Goal: Task Accomplishment & Management: Manage account settings

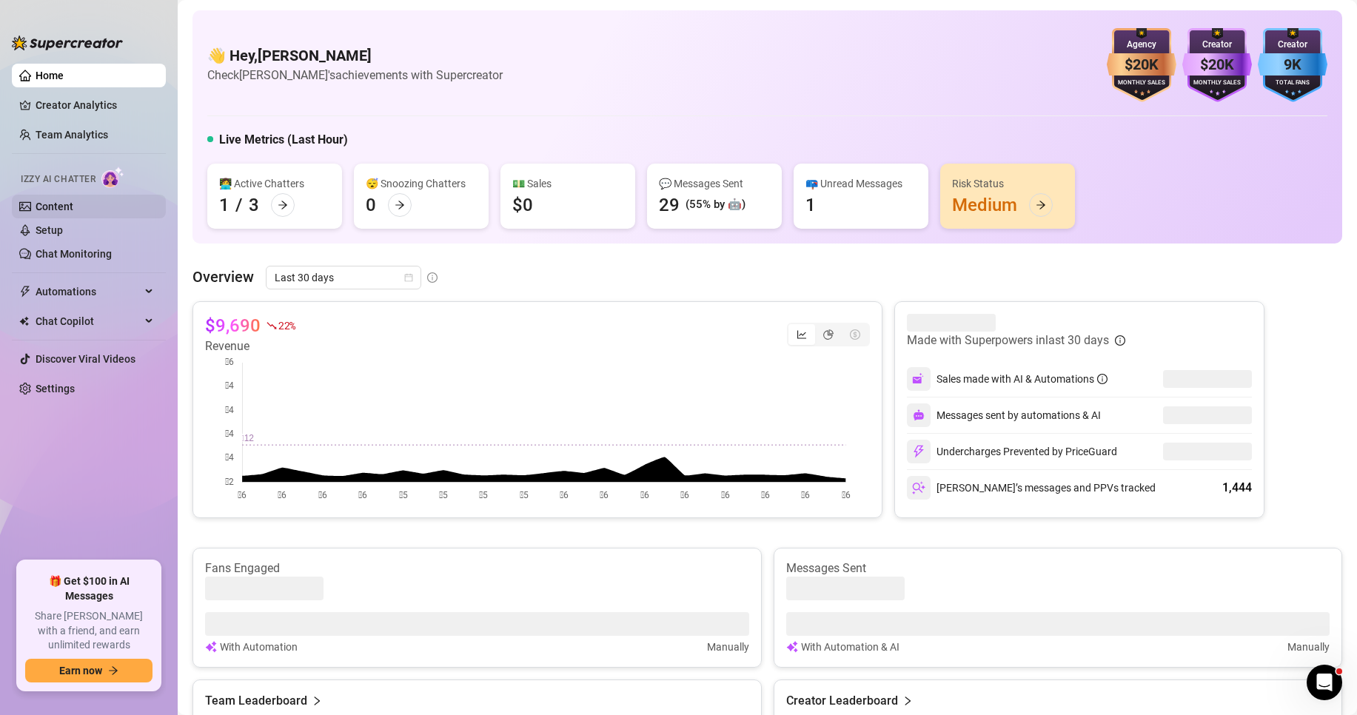
click at [71, 204] on link "Content" at bounding box center [55, 207] width 38 height 12
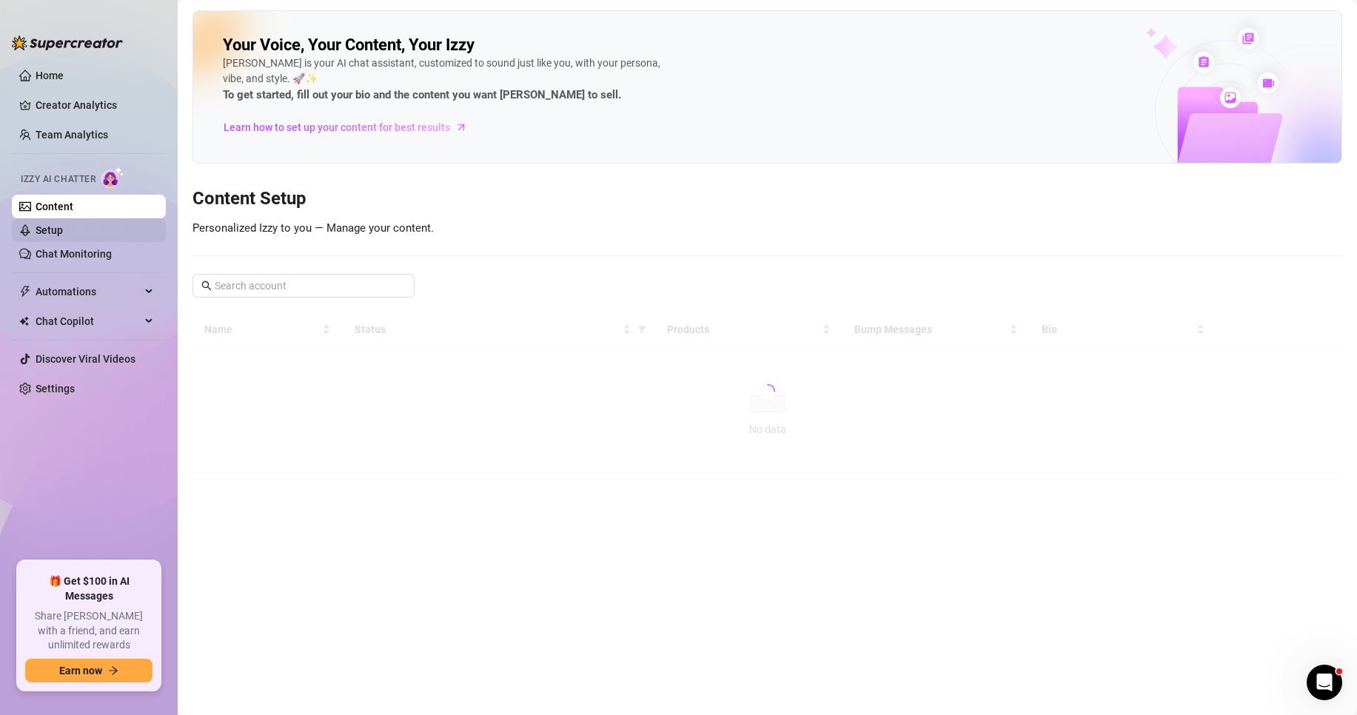
click at [63, 232] on link "Setup" at bounding box center [49, 230] width 27 height 12
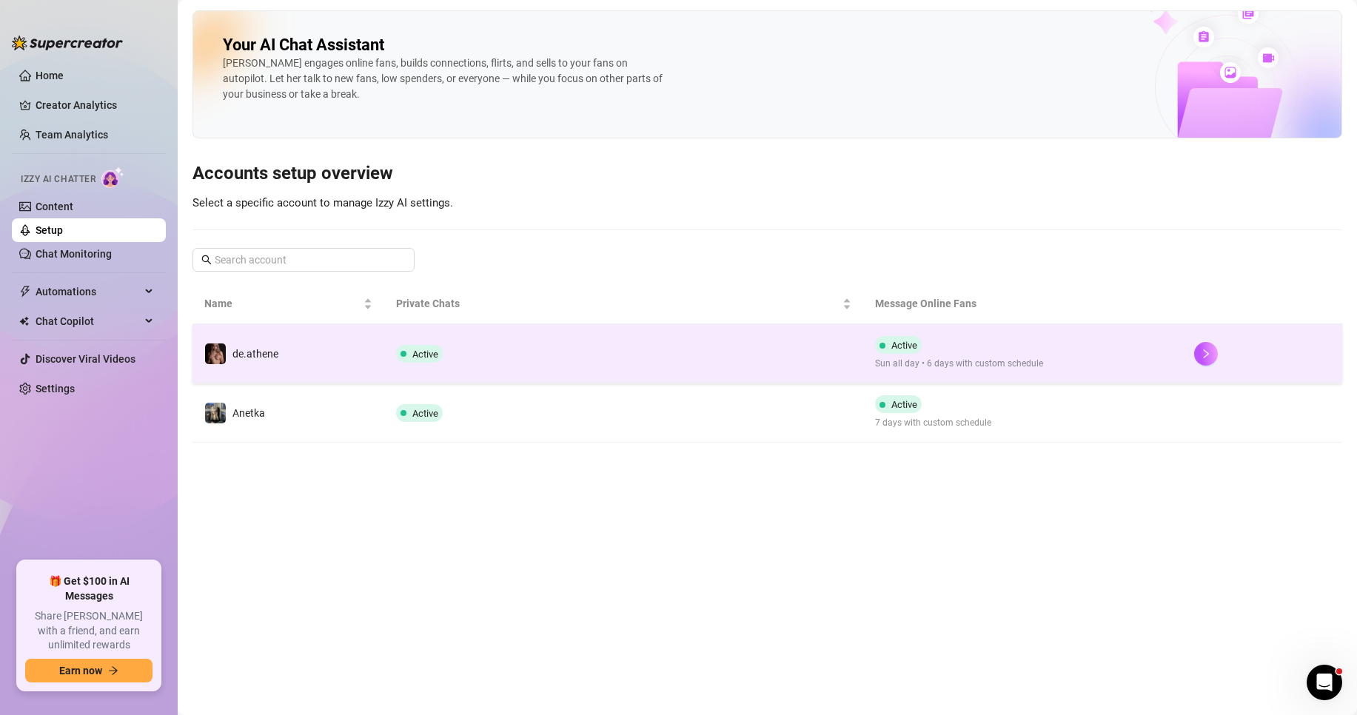
click at [744, 350] on td "Active" at bounding box center [623, 353] width 479 height 59
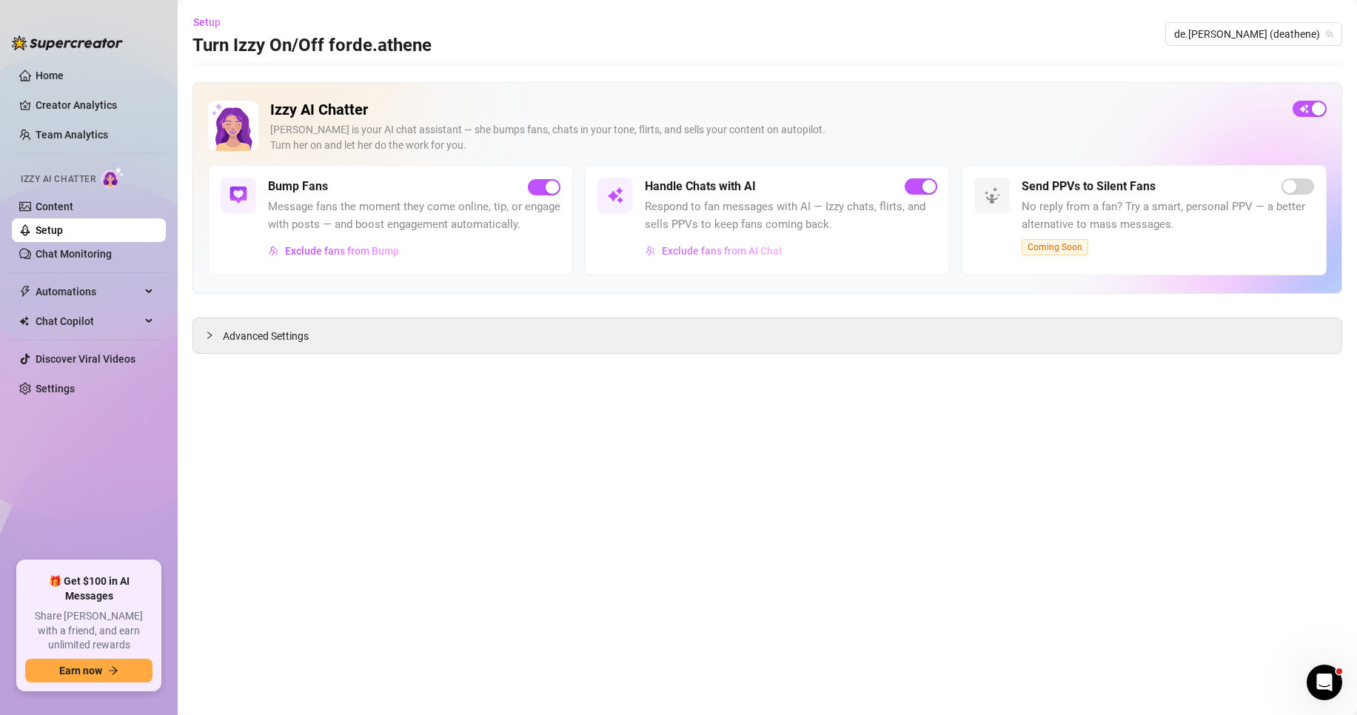
click at [735, 254] on span "Exclude fans from AI Chat" at bounding box center [722, 251] width 121 height 12
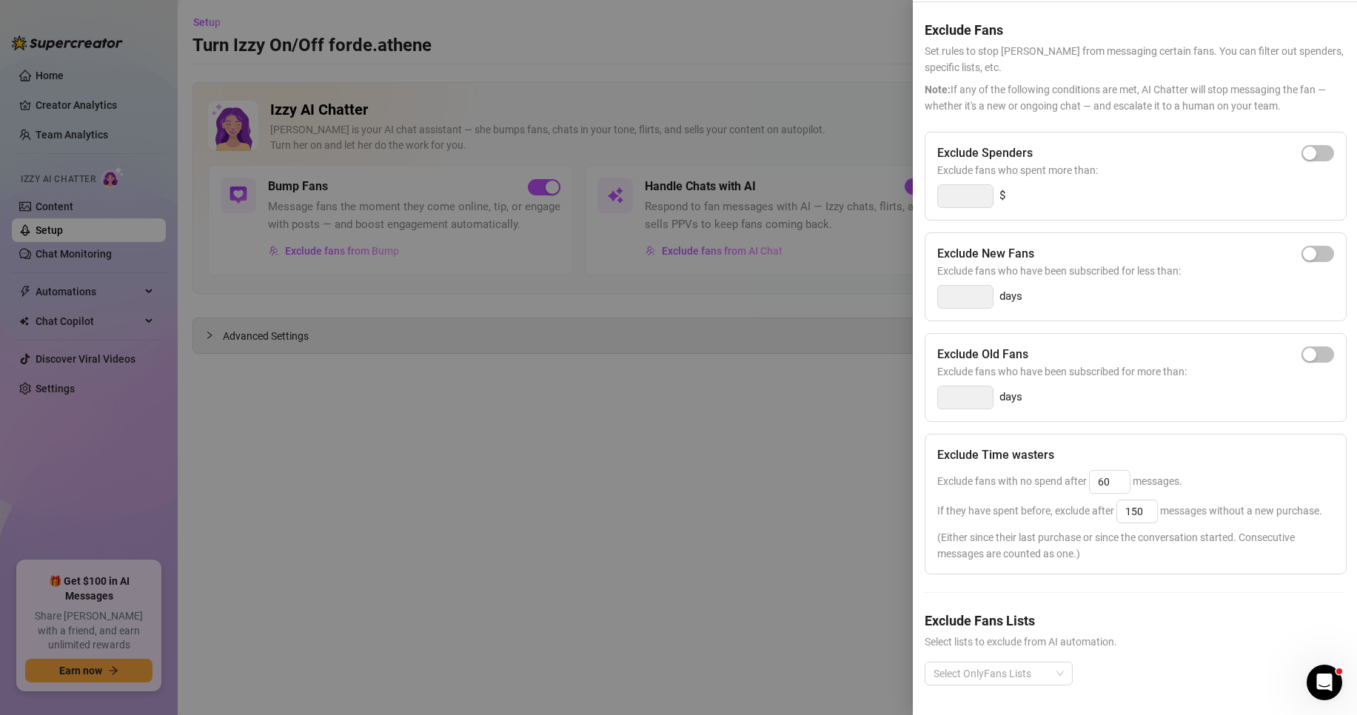
scroll to position [76, 0]
click at [1014, 663] on div at bounding box center [991, 673] width 127 height 21
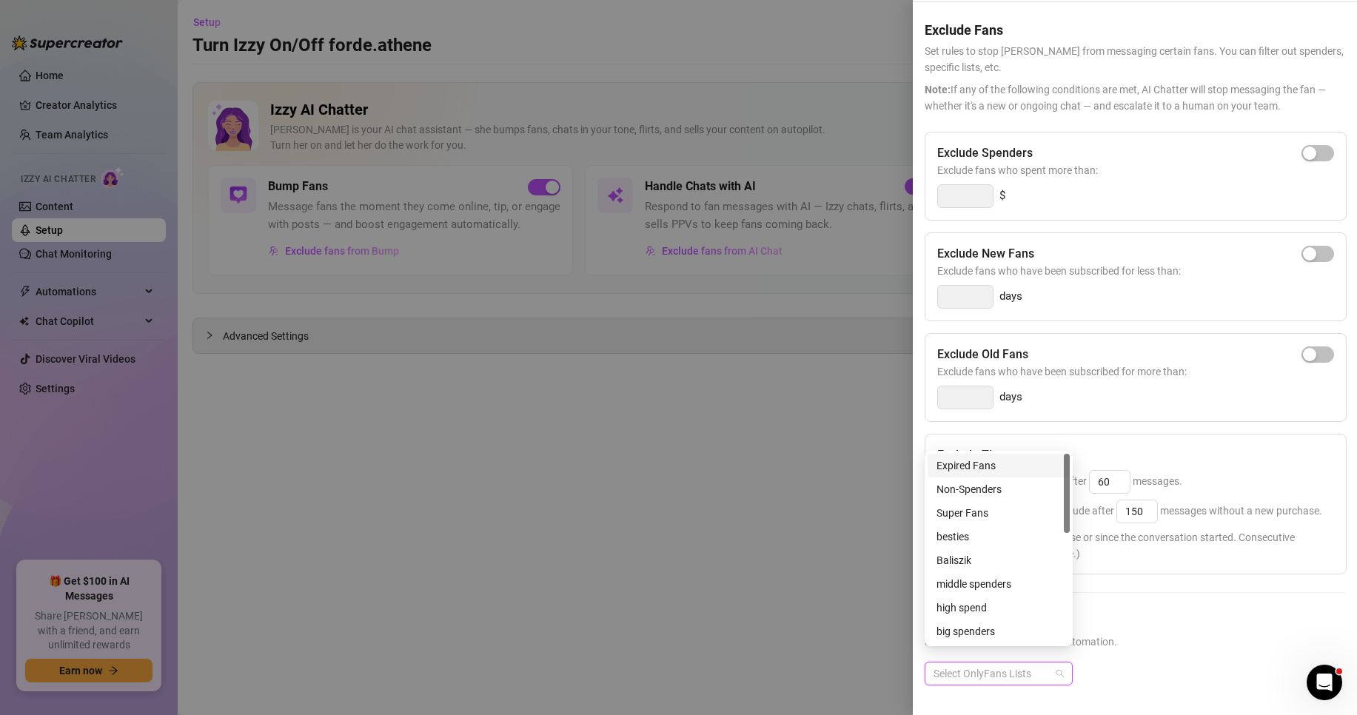
click at [999, 467] on div "Expired Fans" at bounding box center [999, 466] width 124 height 16
click at [1155, 592] on div "Exclude Spenders Exclude fans who spent more than: $ Exclude New Fans Exclude f…" at bounding box center [1135, 420] width 421 height 577
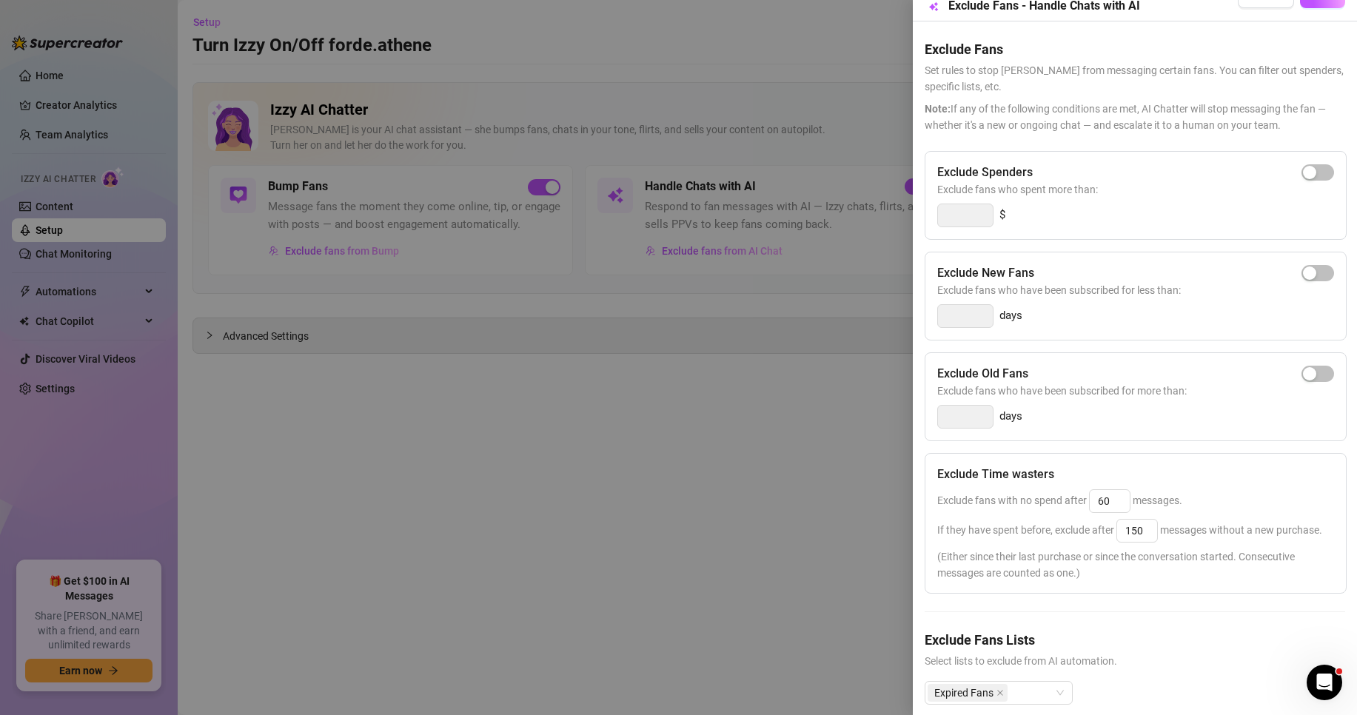
scroll to position [0, 0]
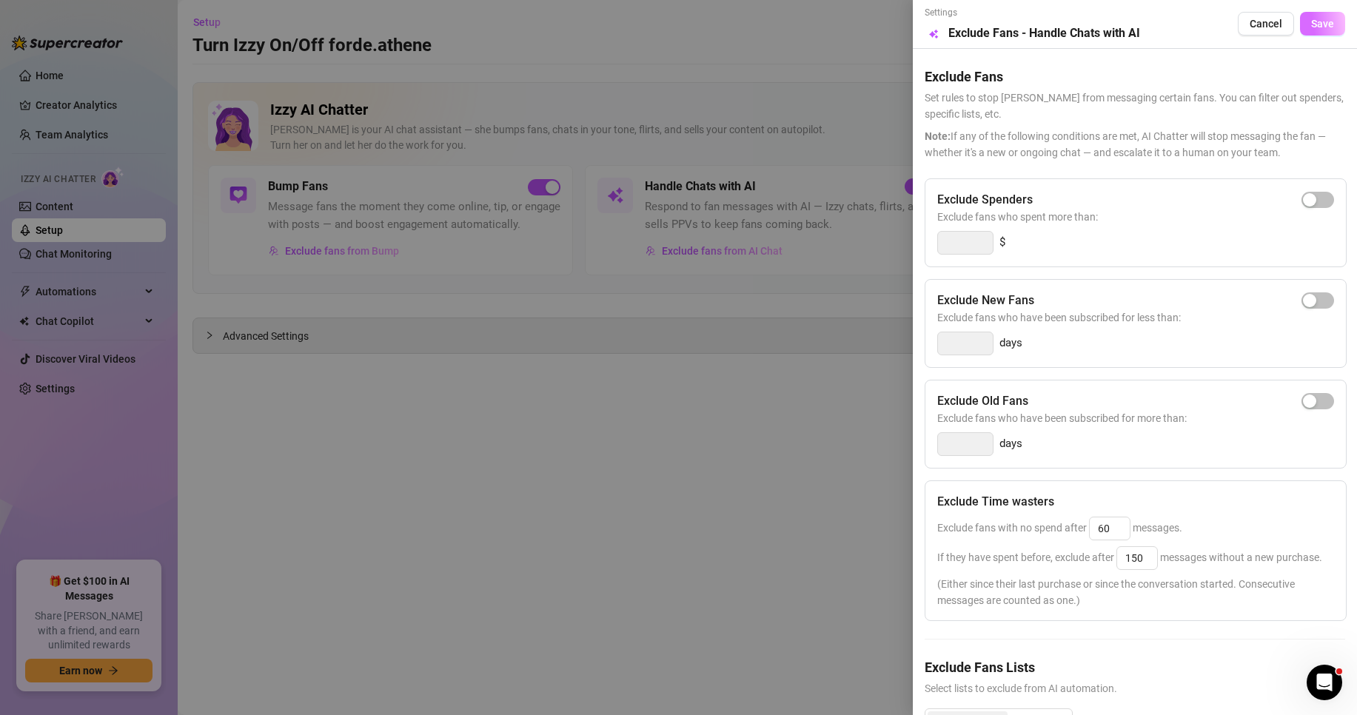
click at [1324, 21] on button "Save" at bounding box center [1322, 24] width 45 height 24
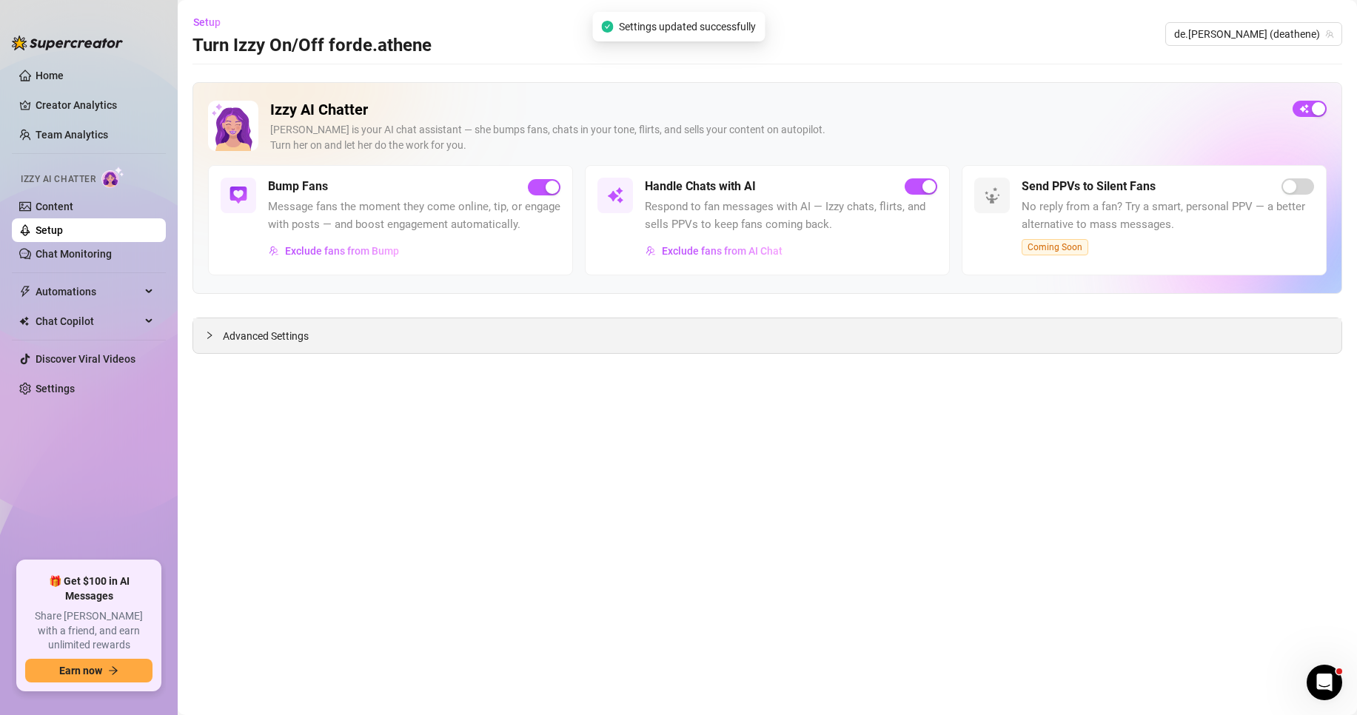
click at [352, 335] on div "Advanced Settings" at bounding box center [767, 335] width 1148 height 35
click at [249, 335] on span "Advanced Settings" at bounding box center [266, 336] width 86 height 16
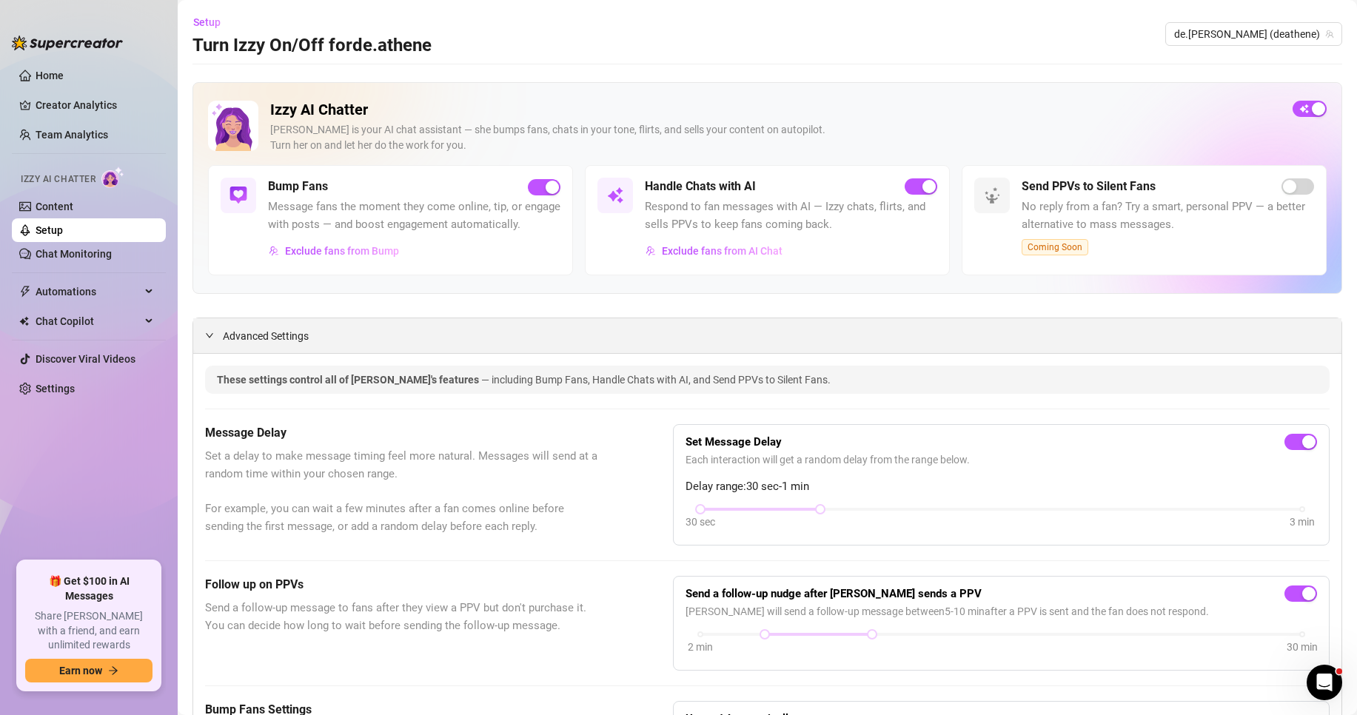
click at [283, 344] on span "Advanced Settings" at bounding box center [266, 336] width 86 height 16
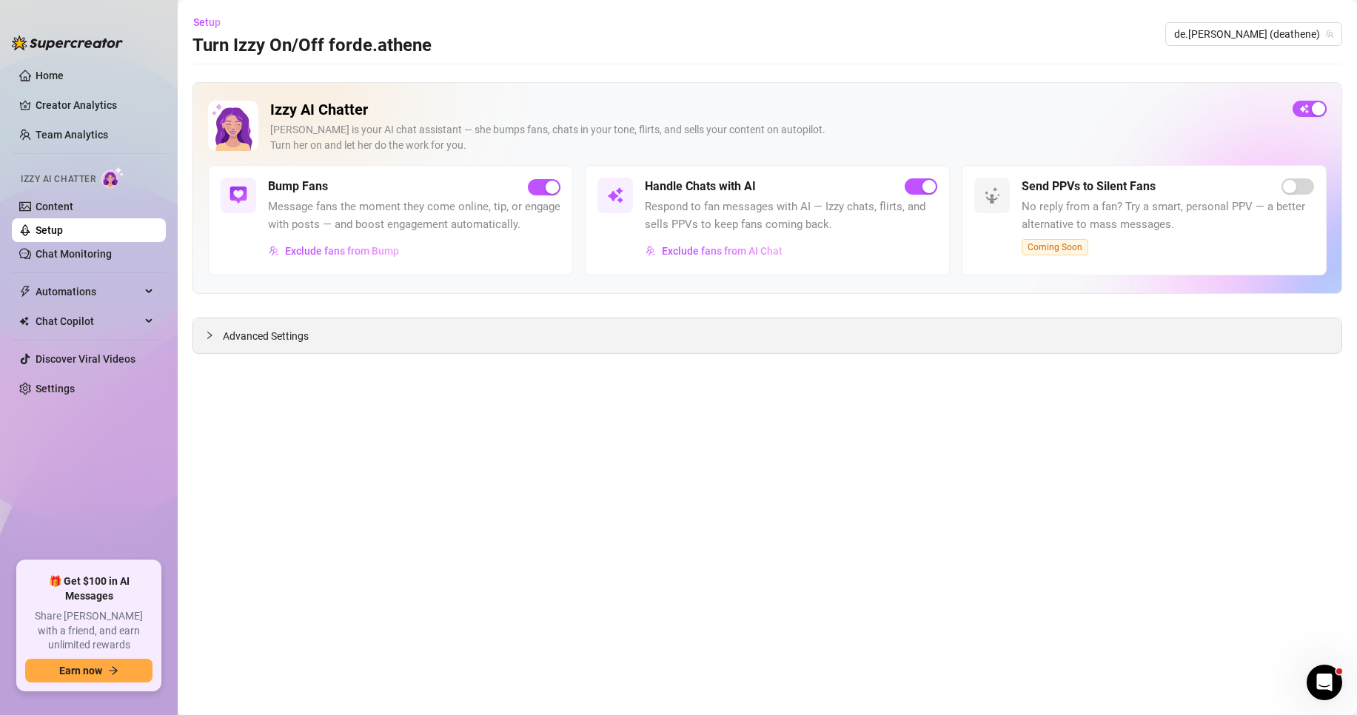
click at [298, 340] on span "Advanced Settings" at bounding box center [266, 336] width 86 height 16
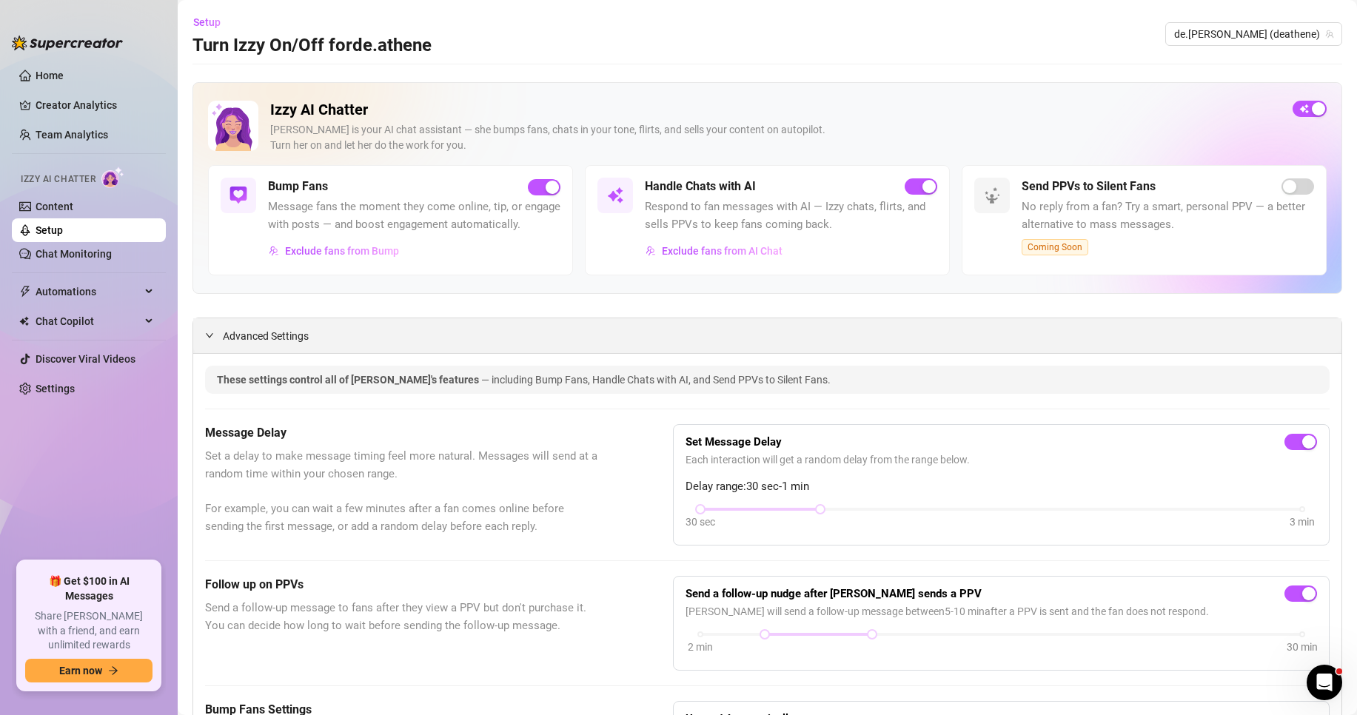
click at [301, 344] on span "Advanced Settings" at bounding box center [266, 336] width 86 height 16
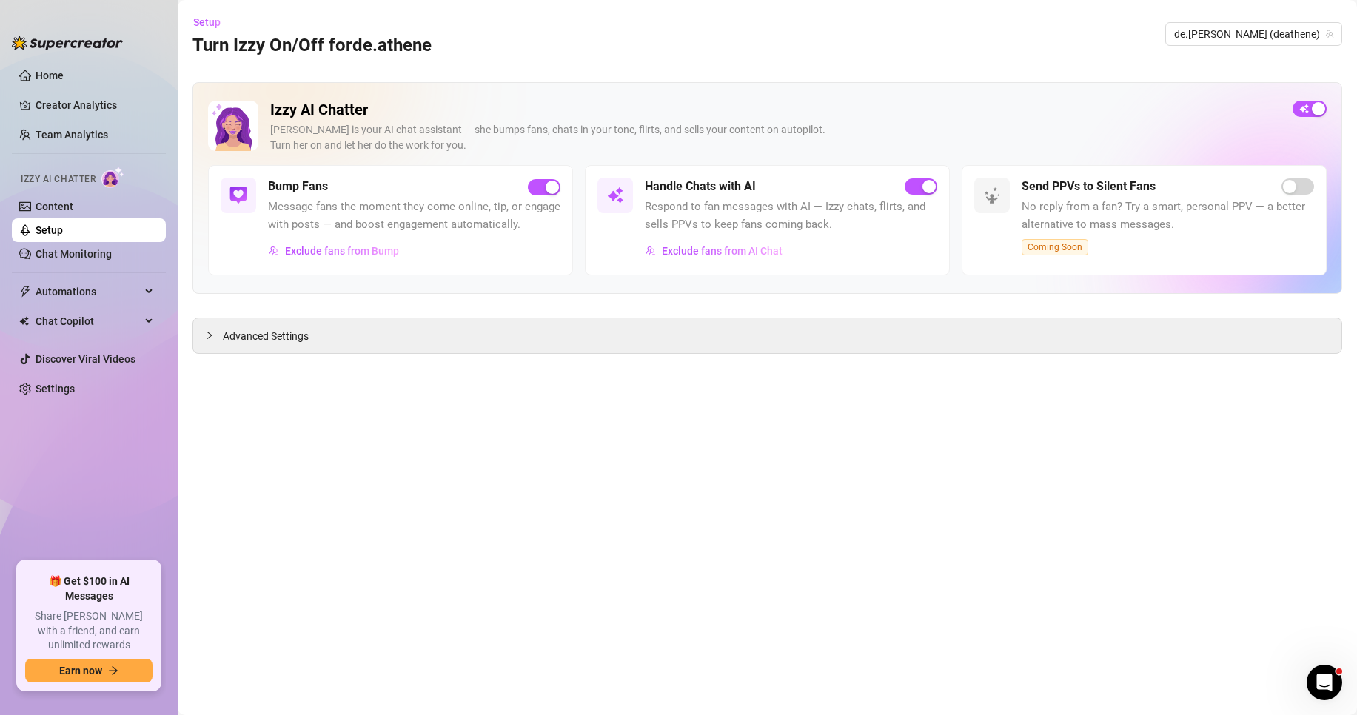
click at [303, 358] on main "Setup Turn Izzy On/Off for de.athene de.[PERSON_NAME] (deathene) Izzy AI Chatte…" at bounding box center [767, 357] width 1179 height 715
click at [323, 256] on span "Exclude fans from Bump" at bounding box center [342, 251] width 114 height 12
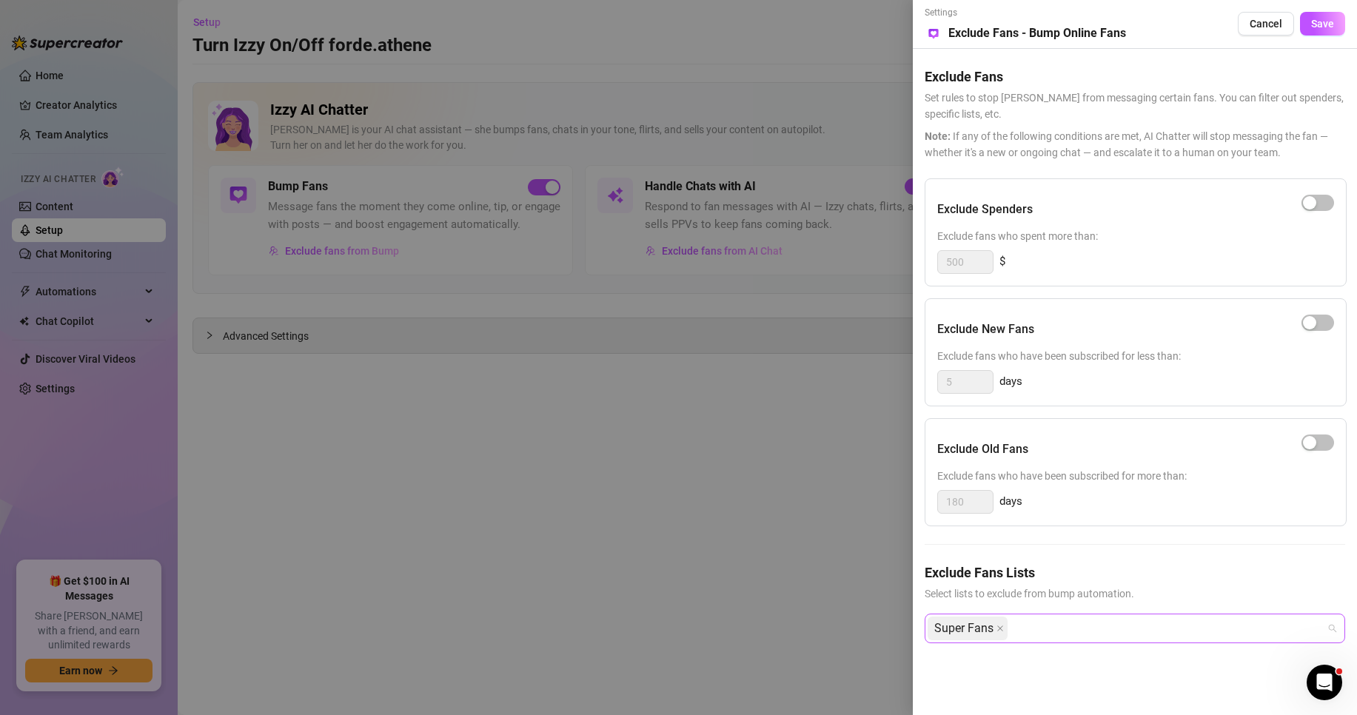
click at [1036, 626] on div "Super Fans" at bounding box center [1127, 628] width 399 height 27
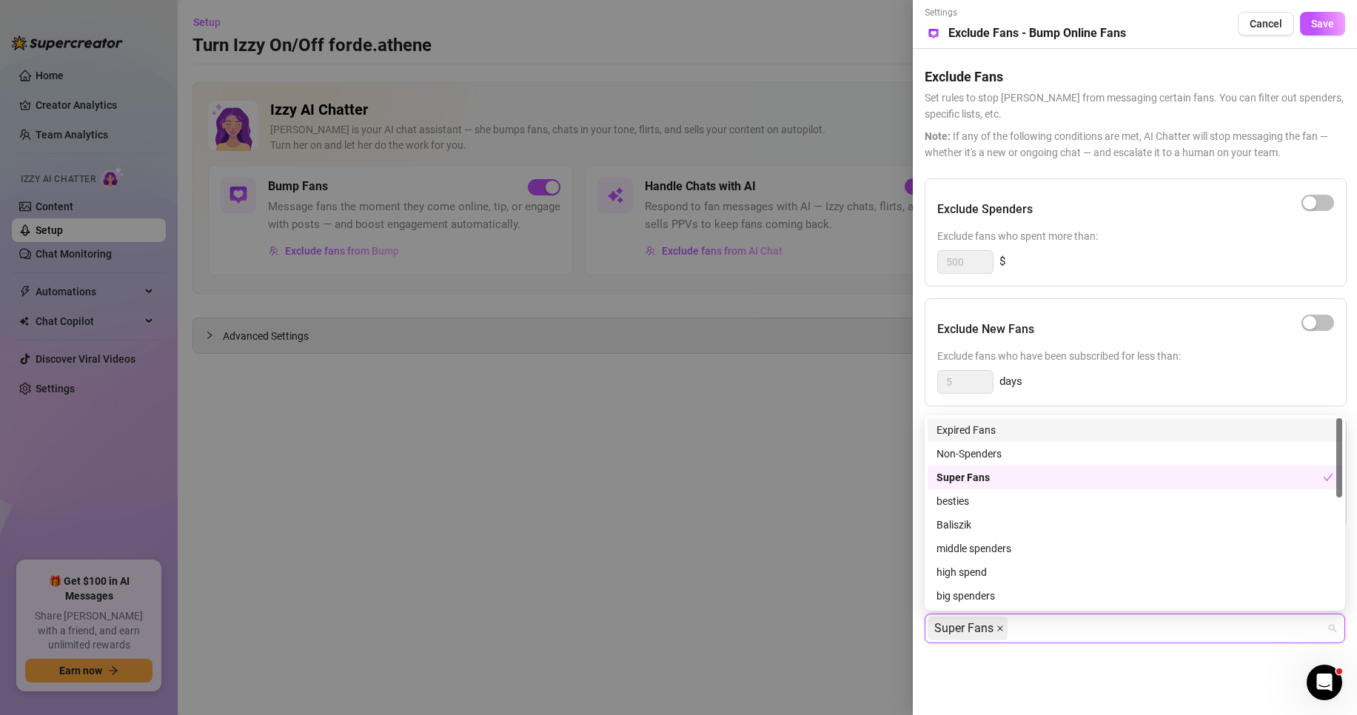
click at [1001, 628] on icon "close" at bounding box center [1000, 628] width 7 height 7
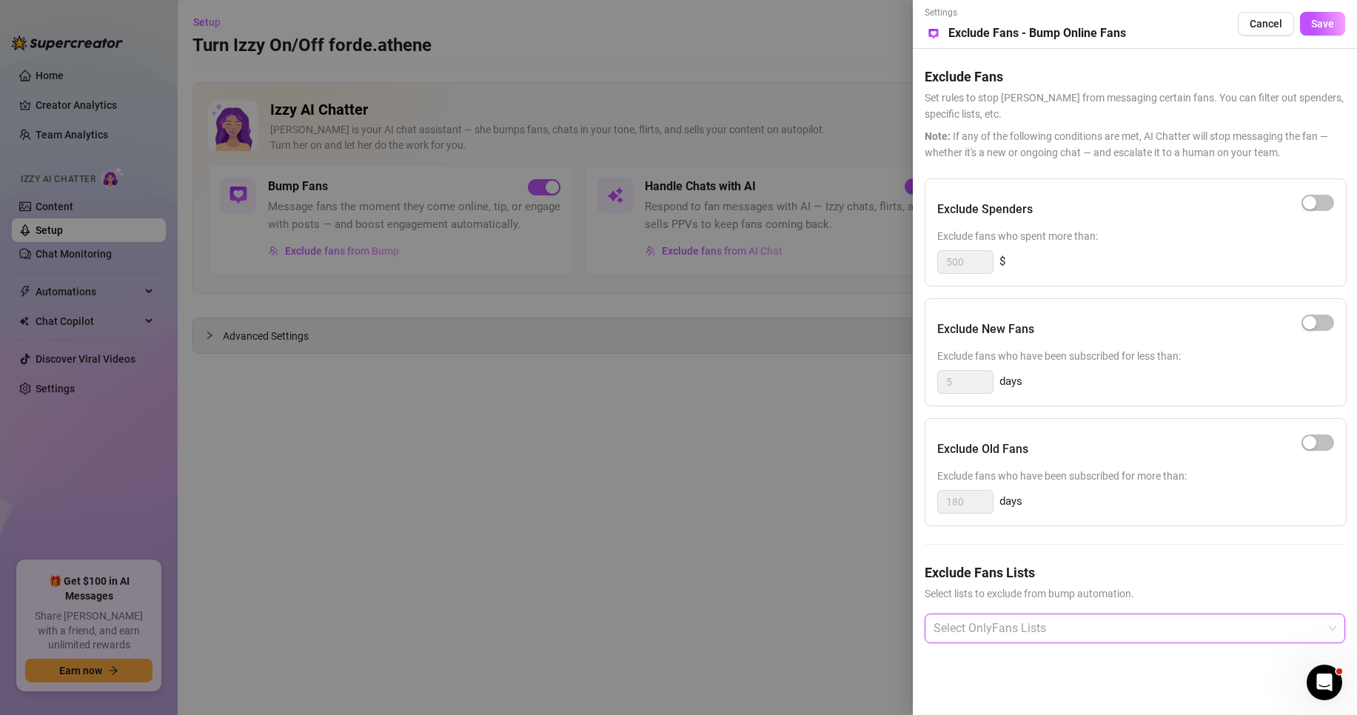
click at [1019, 631] on div at bounding box center [1127, 628] width 399 height 27
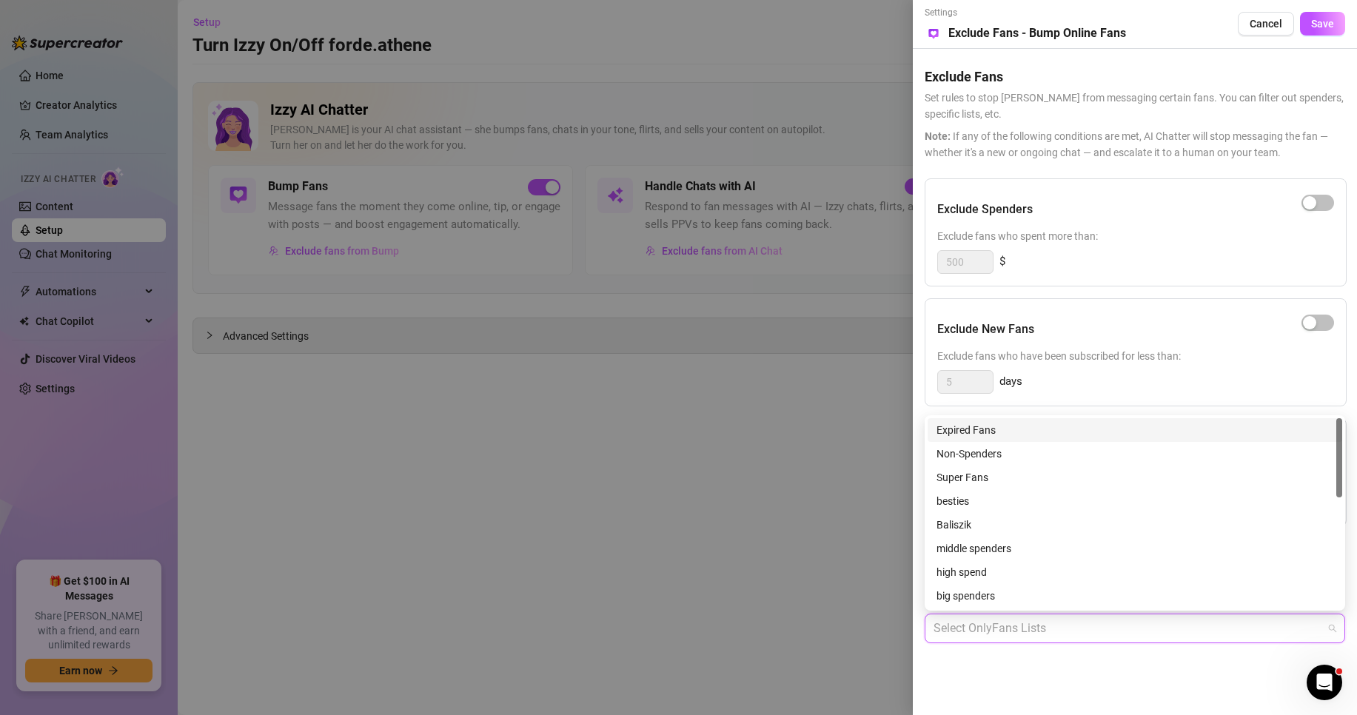
click at [985, 434] on div "Expired Fans" at bounding box center [1135, 430] width 397 height 16
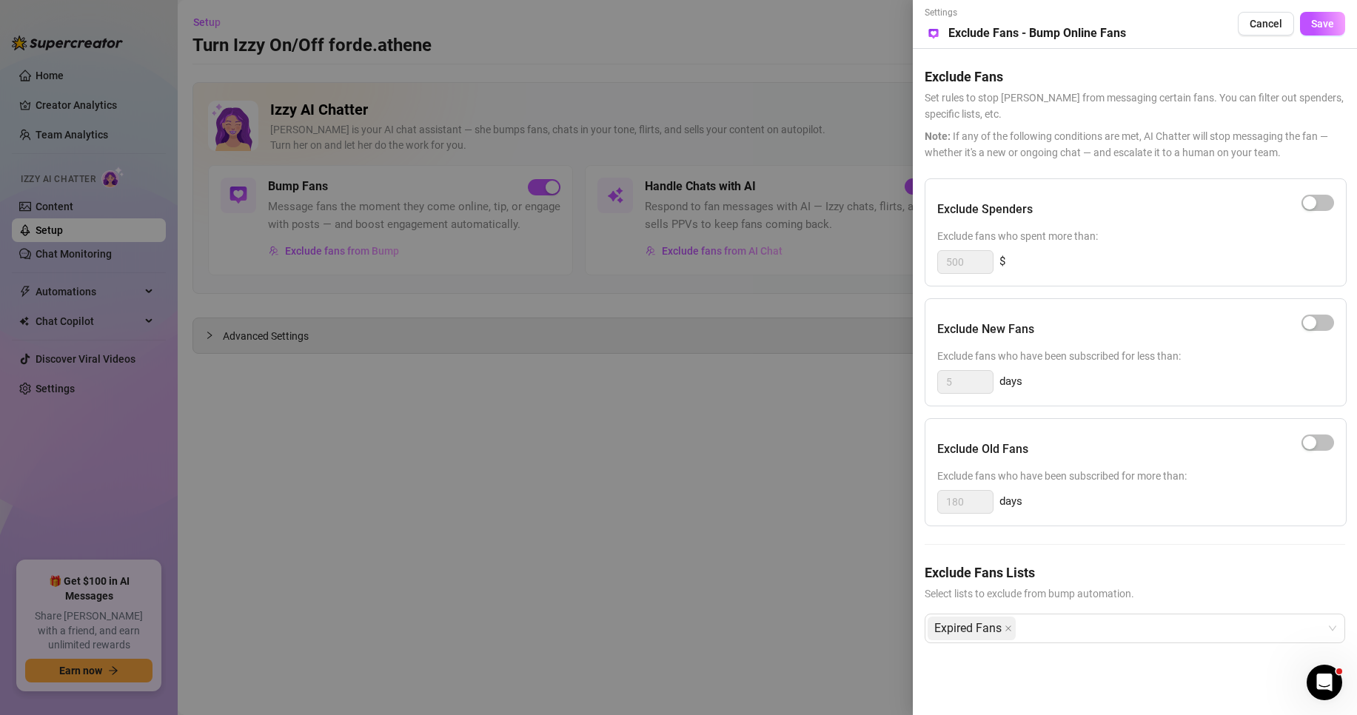
click at [1096, 646] on div "Exclude Fans Lists Select lists to exclude from bump automation. Expired Fans" at bounding box center [1135, 615] width 421 height 104
click at [1325, 16] on button "Save" at bounding box center [1322, 24] width 45 height 24
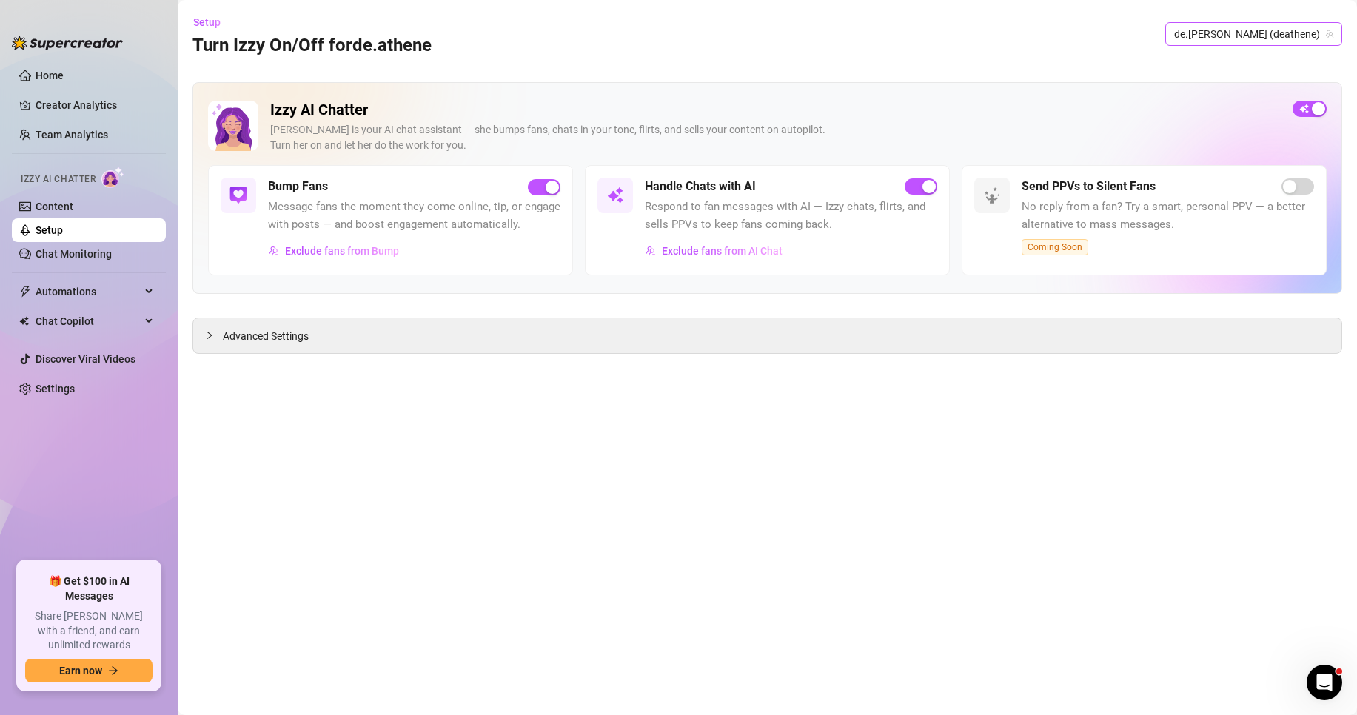
click at [1285, 36] on span "de.[PERSON_NAME] (deathene)" at bounding box center [1253, 34] width 159 height 22
click at [1271, 37] on span "de.[PERSON_NAME] (deathene)" at bounding box center [1253, 34] width 159 height 22
click at [1274, 37] on span "de.[PERSON_NAME] (deathene)" at bounding box center [1253, 34] width 159 height 22
click at [96, 248] on link "Chat Monitoring" at bounding box center [74, 254] width 76 height 12
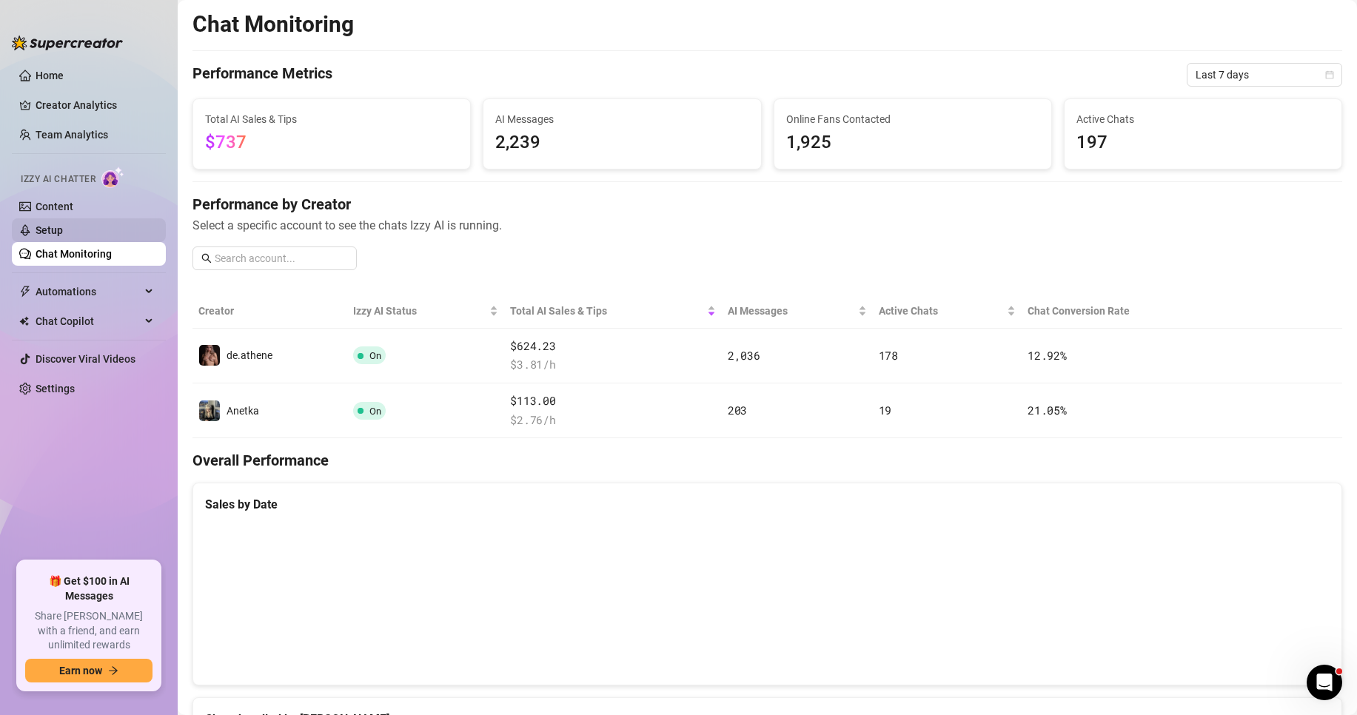
click at [52, 225] on link "Setup" at bounding box center [49, 230] width 27 height 12
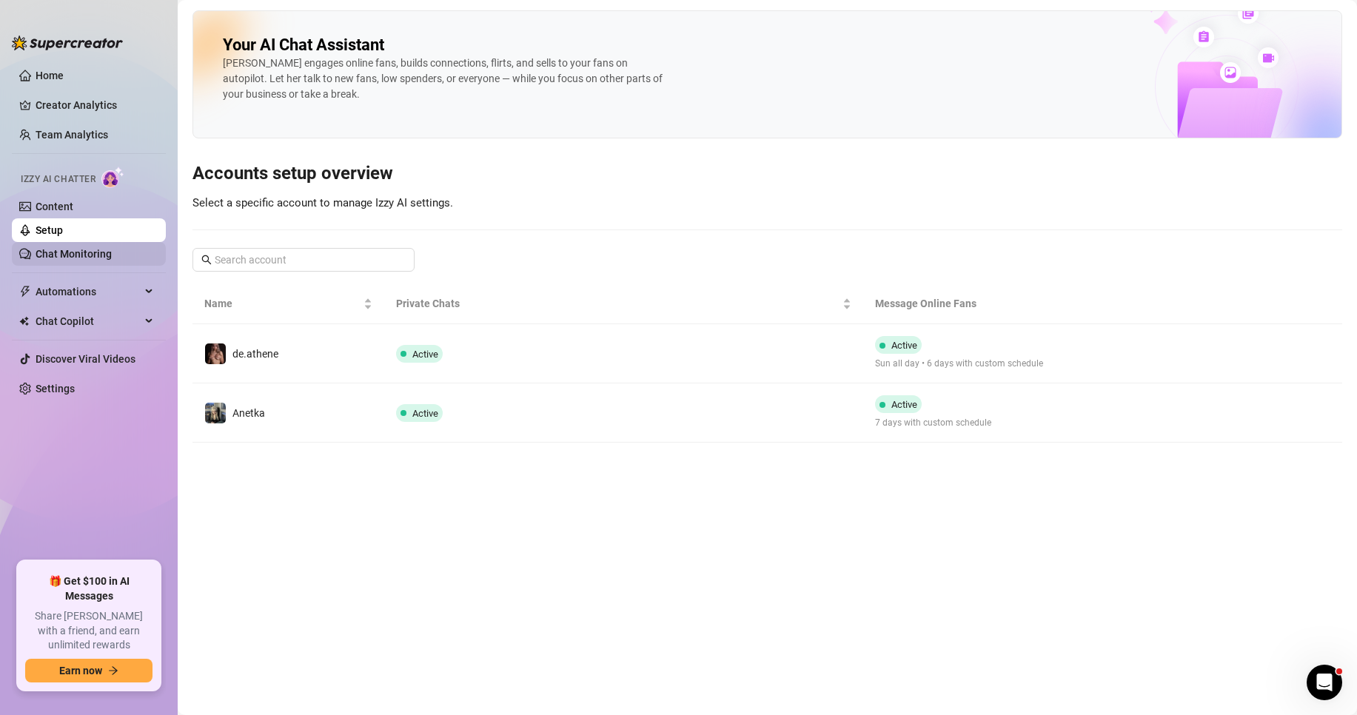
click at [56, 252] on link "Chat Monitoring" at bounding box center [74, 254] width 76 height 12
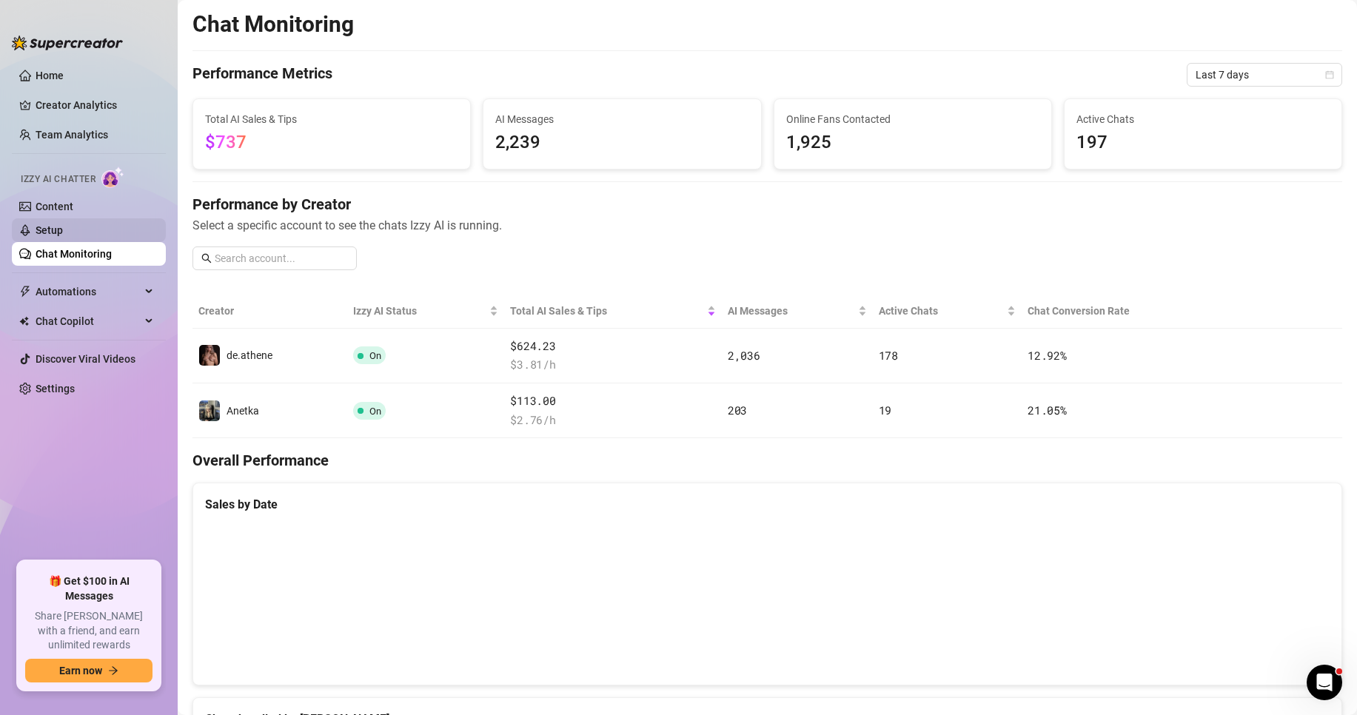
click at [61, 236] on link "Setup" at bounding box center [49, 230] width 27 height 12
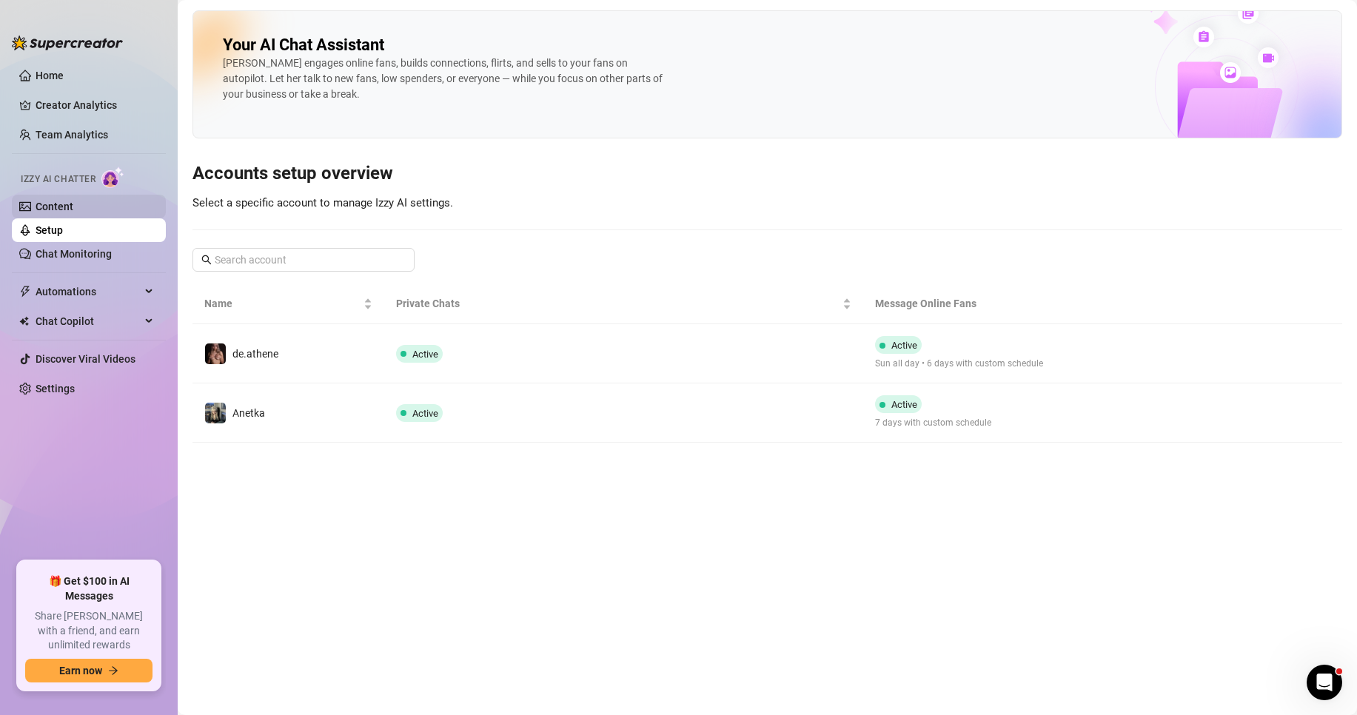
click at [67, 210] on link "Content" at bounding box center [55, 207] width 38 height 12
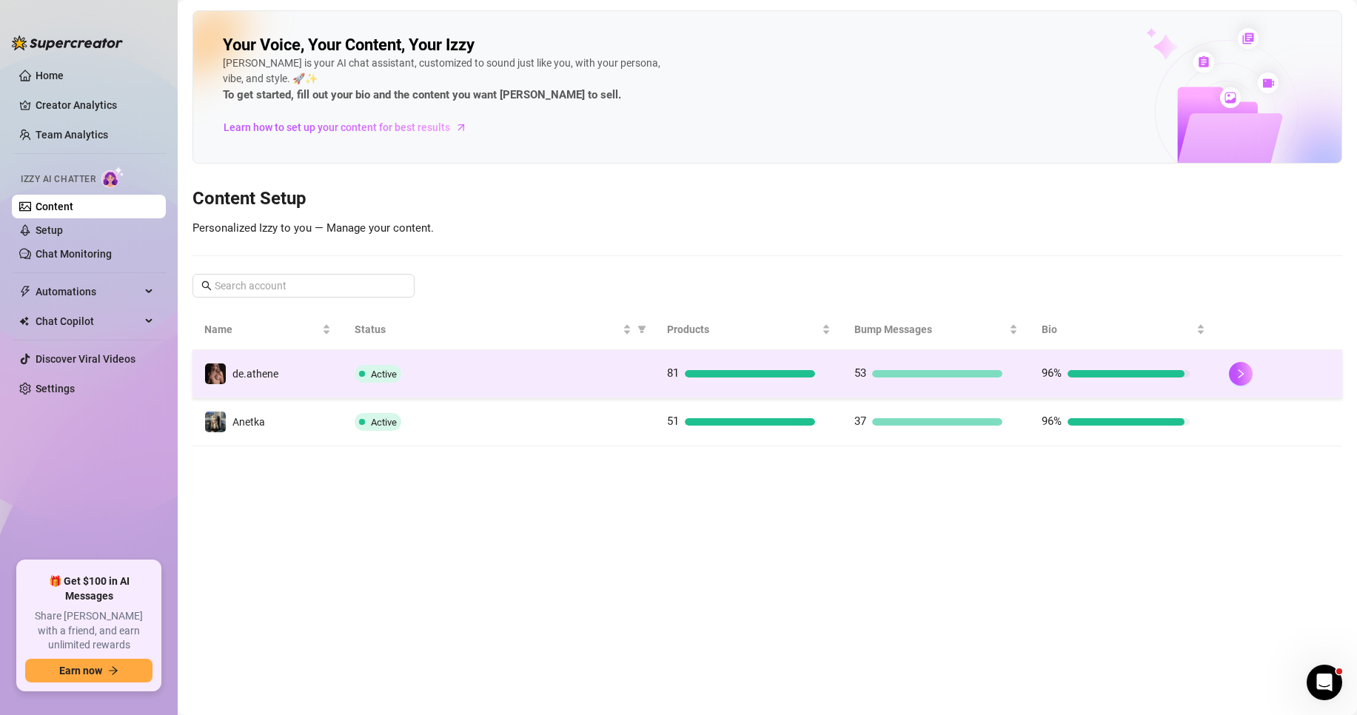
click at [286, 378] on td "de.athene" at bounding box center [267, 374] width 150 height 48
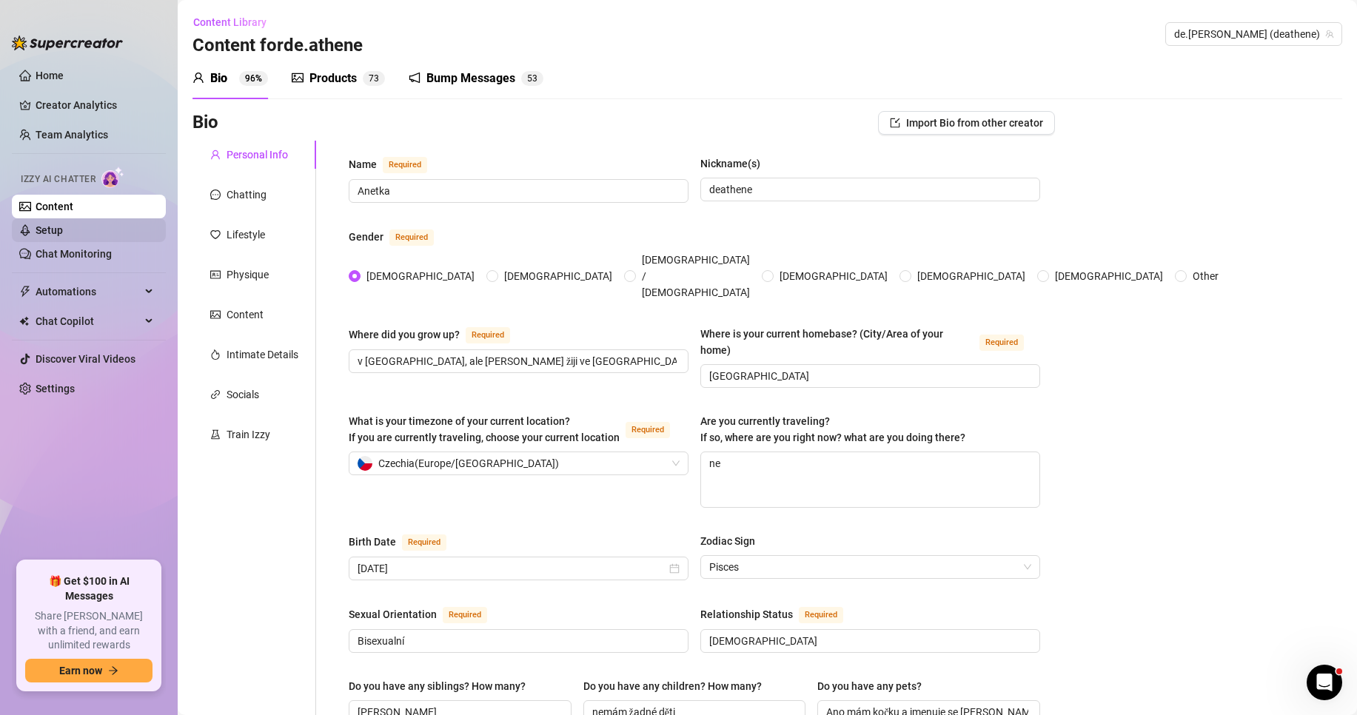
click at [63, 225] on link "Setup" at bounding box center [49, 230] width 27 height 12
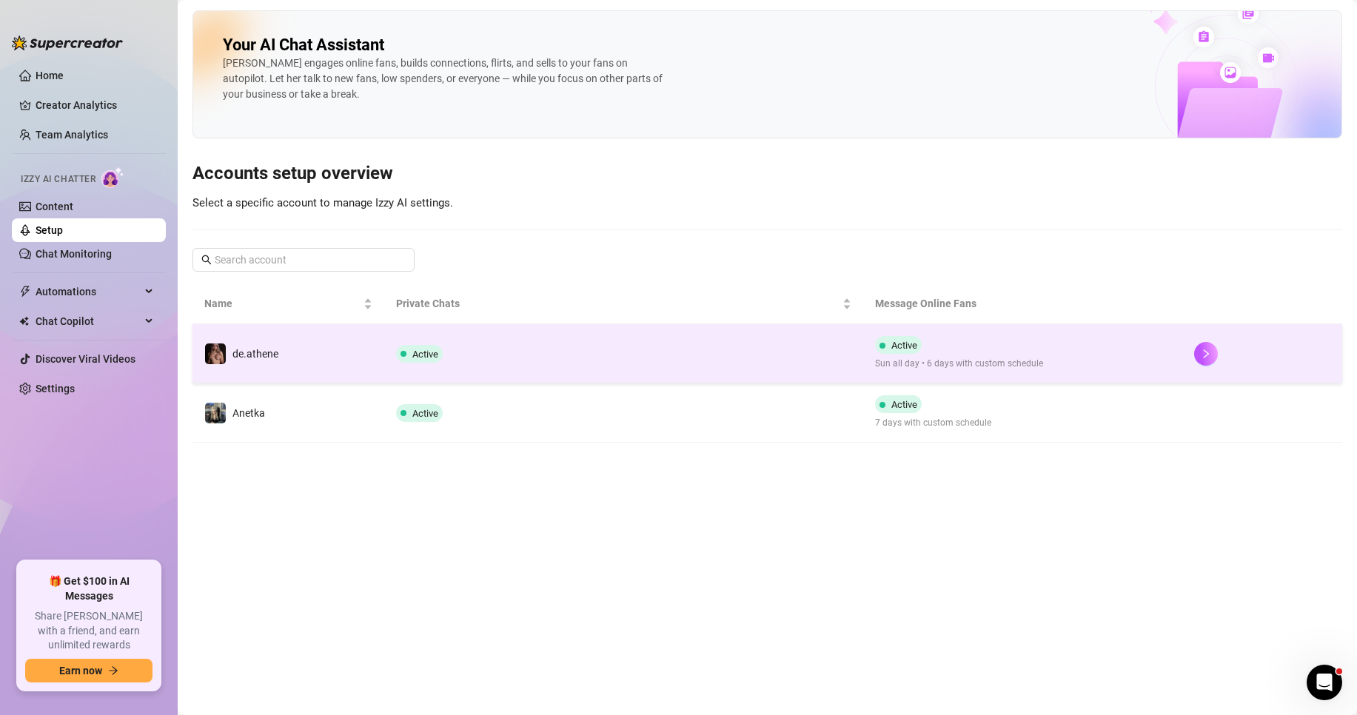
click at [315, 359] on td "de.athene" at bounding box center [288, 353] width 192 height 59
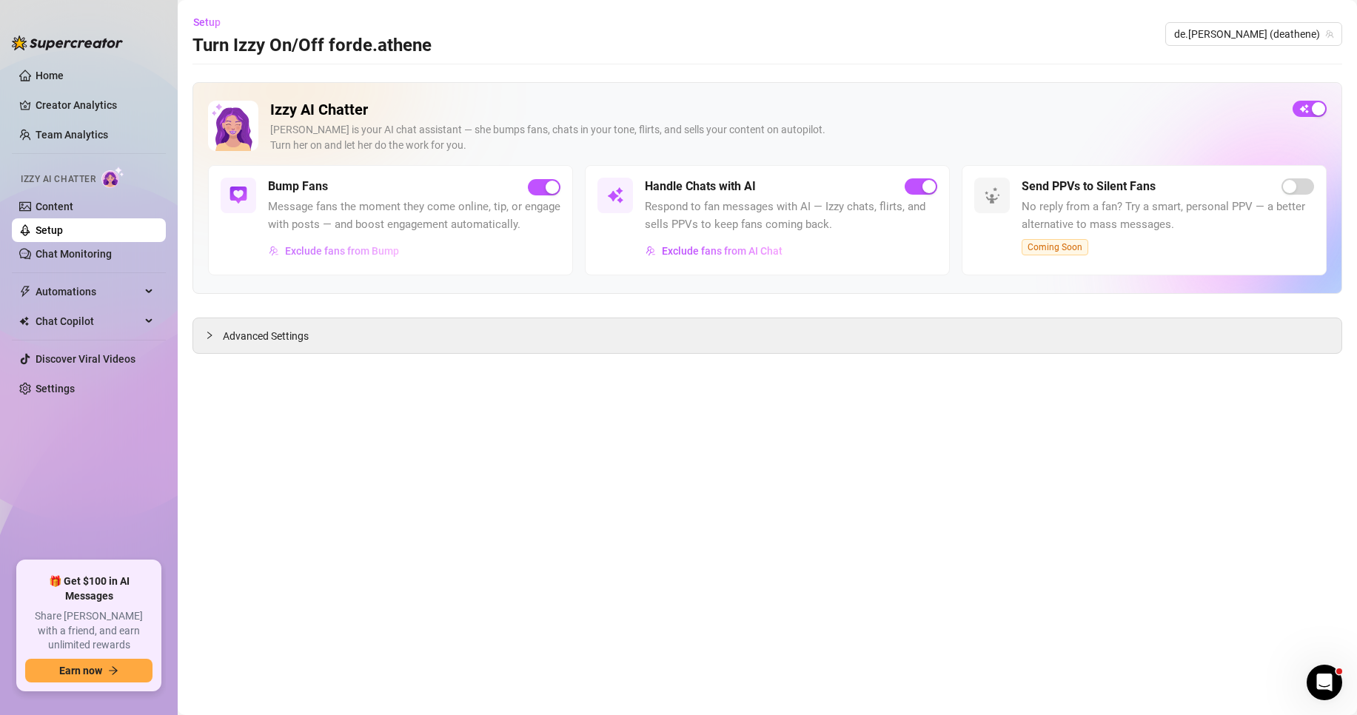
click at [352, 253] on span "Exclude fans from Bump" at bounding box center [342, 251] width 114 height 12
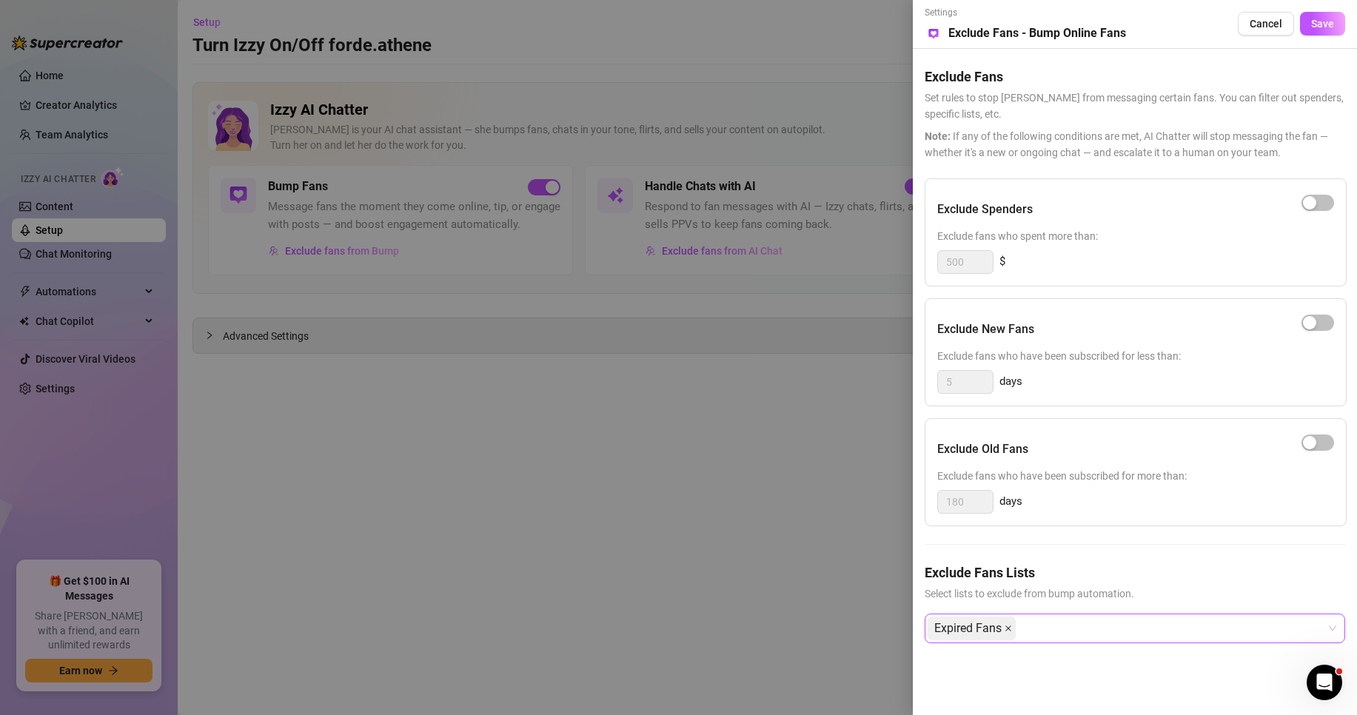
click at [1010, 626] on icon "close" at bounding box center [1008, 628] width 7 height 7
click at [1330, 16] on button "Save" at bounding box center [1322, 24] width 45 height 24
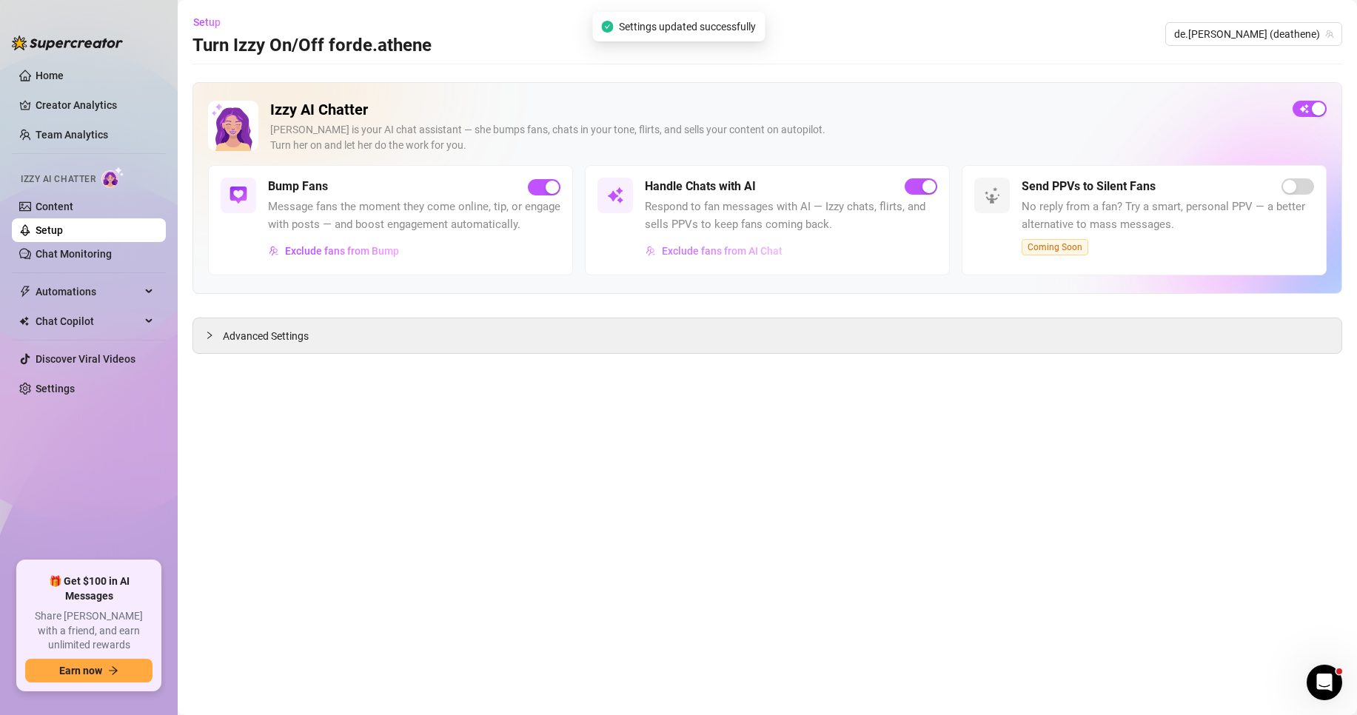
click at [691, 251] on span "Exclude fans from AI Chat" at bounding box center [722, 251] width 121 height 12
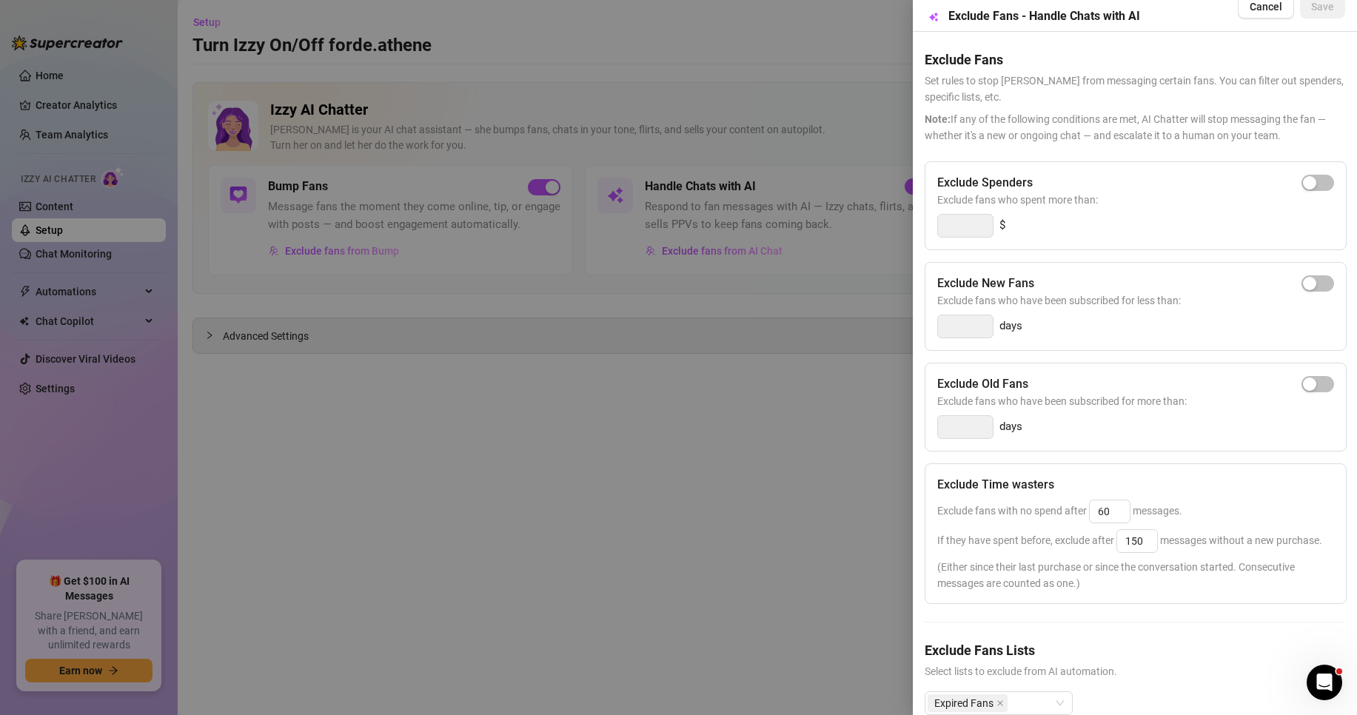
scroll to position [76, 0]
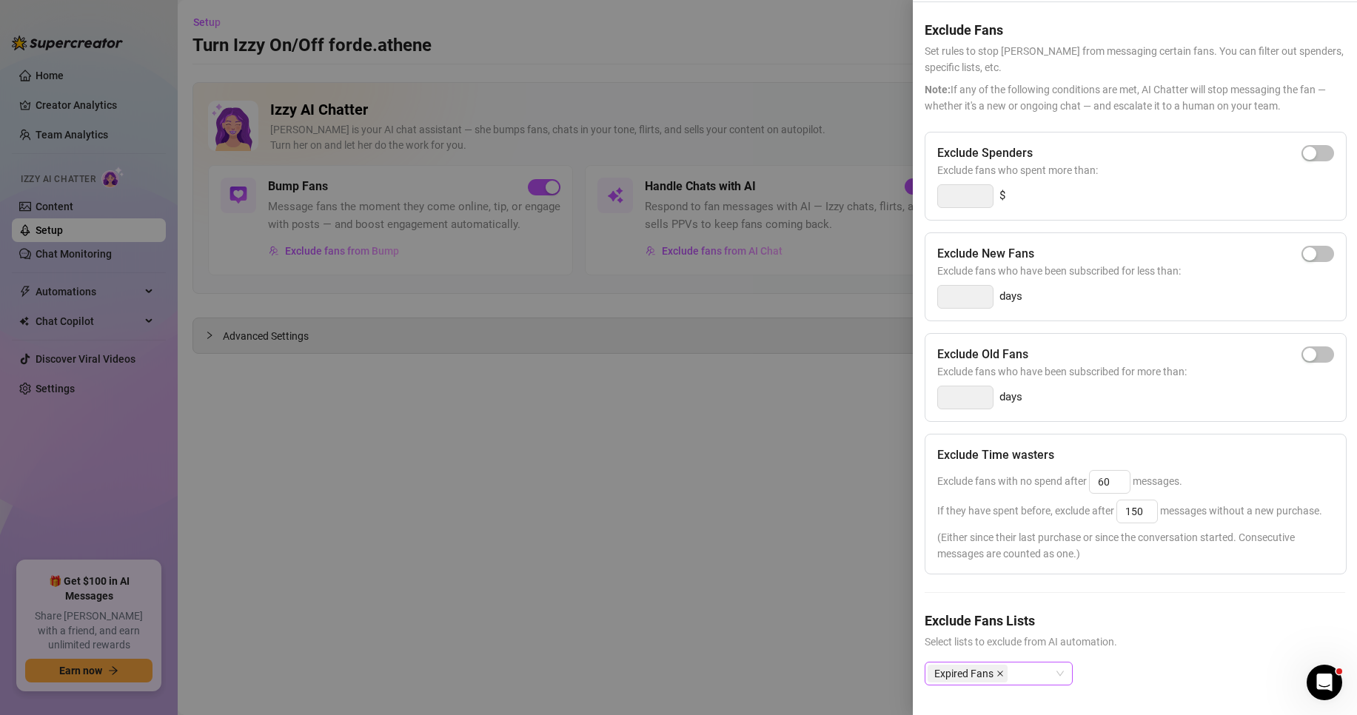
click at [1002, 670] on icon "close" at bounding box center [1000, 673] width 7 height 7
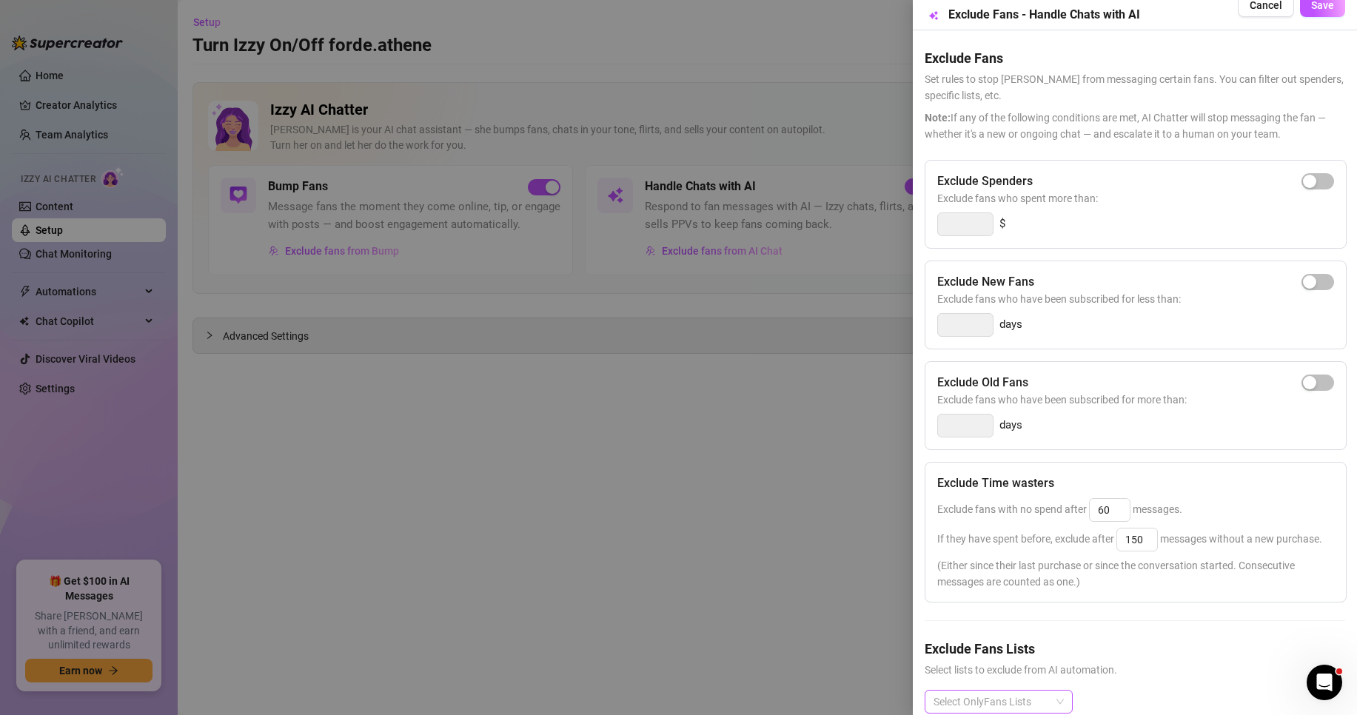
scroll to position [0, 0]
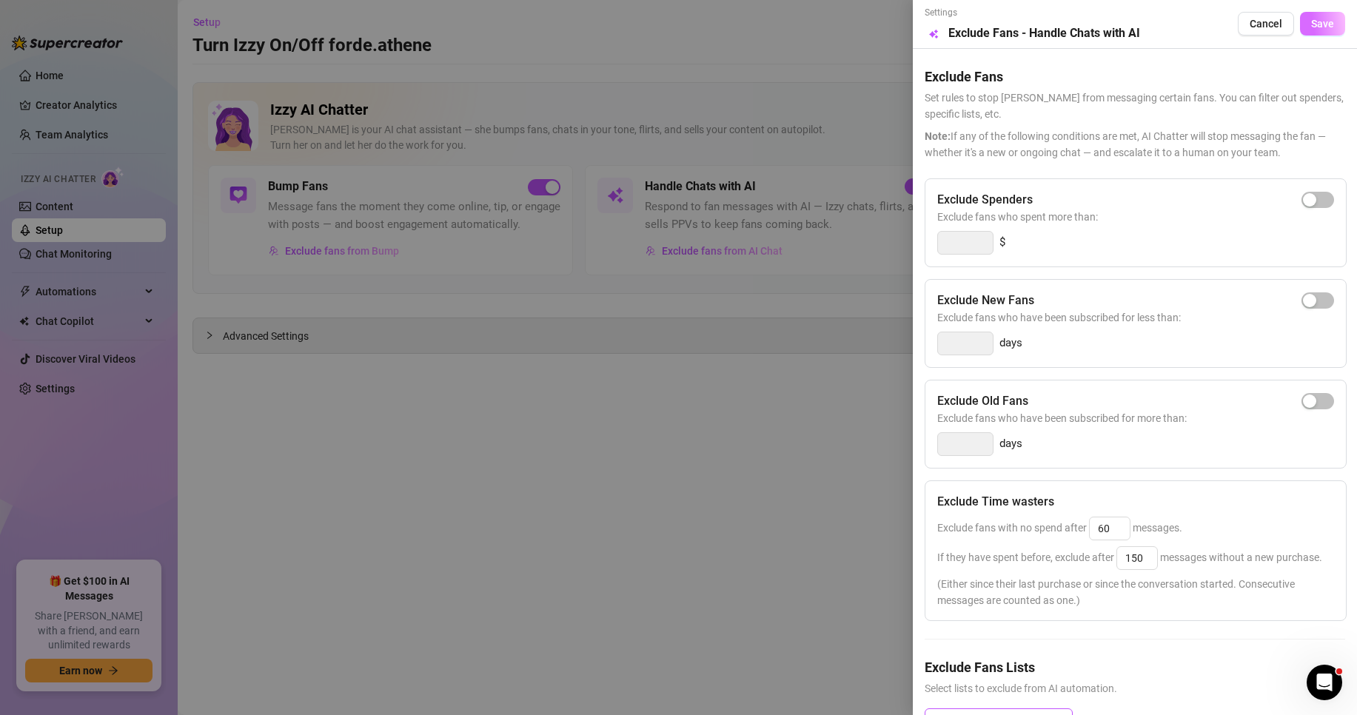
click at [1319, 24] on span "Save" at bounding box center [1322, 24] width 23 height 12
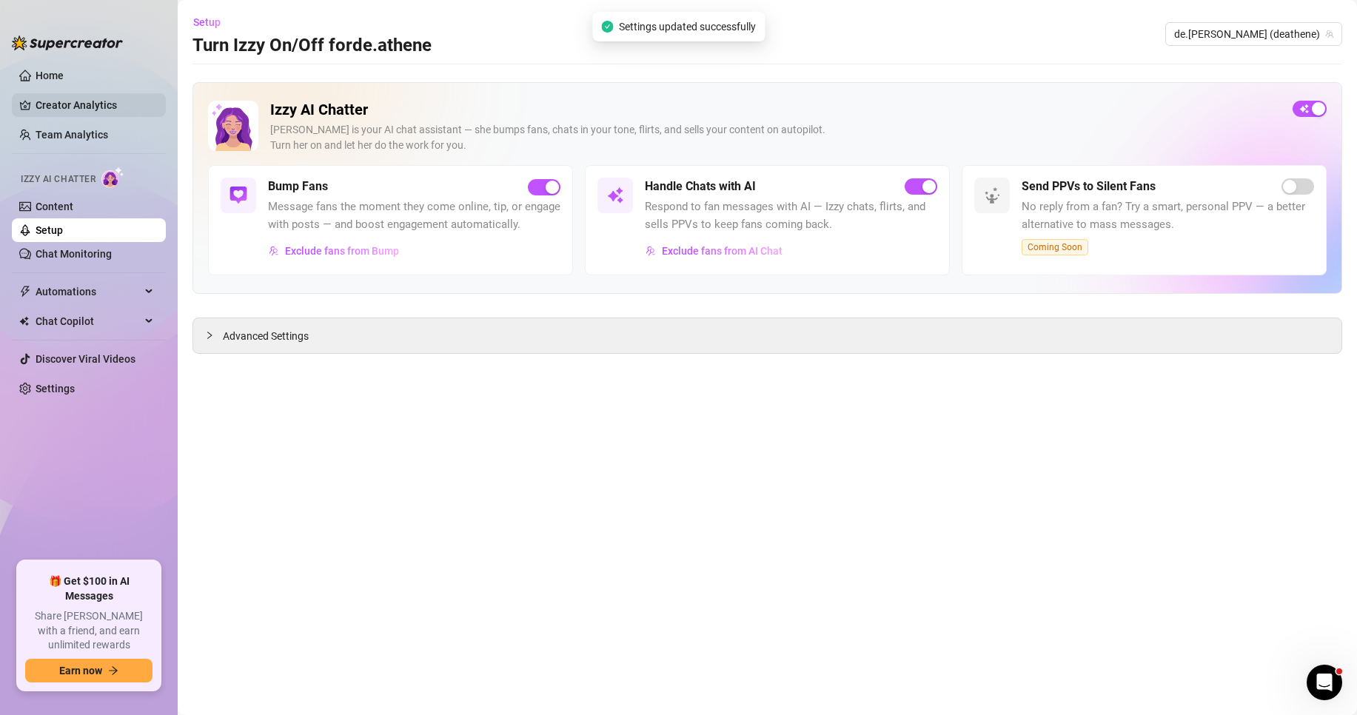
drag, startPoint x: 650, startPoint y: 84, endPoint x: 162, endPoint y: 110, distance: 488.6
click at [640, 84] on main "Setup Turn Izzy On/Off for de.athene de.[PERSON_NAME] (deathene) Izzy AI Chatte…" at bounding box center [767, 357] width 1179 height 715
click at [73, 204] on link "Content" at bounding box center [55, 207] width 38 height 12
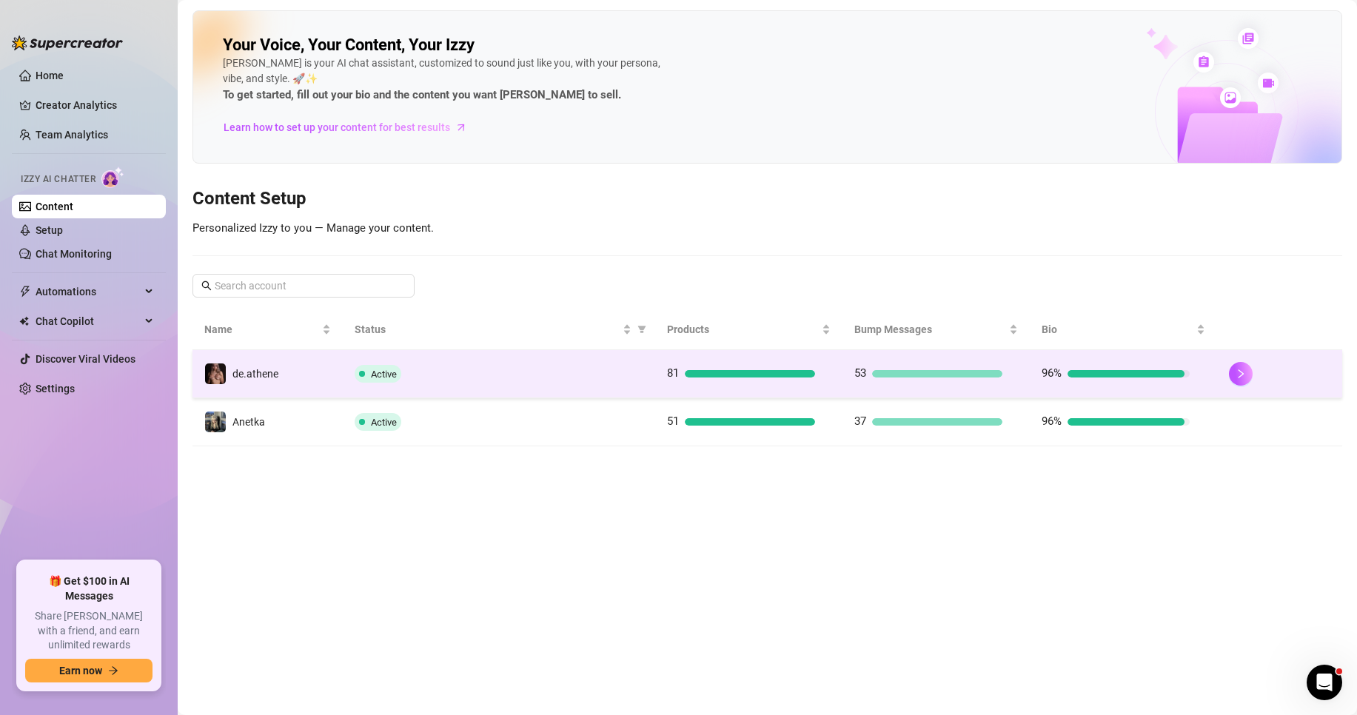
click at [536, 374] on div "Active" at bounding box center [499, 374] width 289 height 18
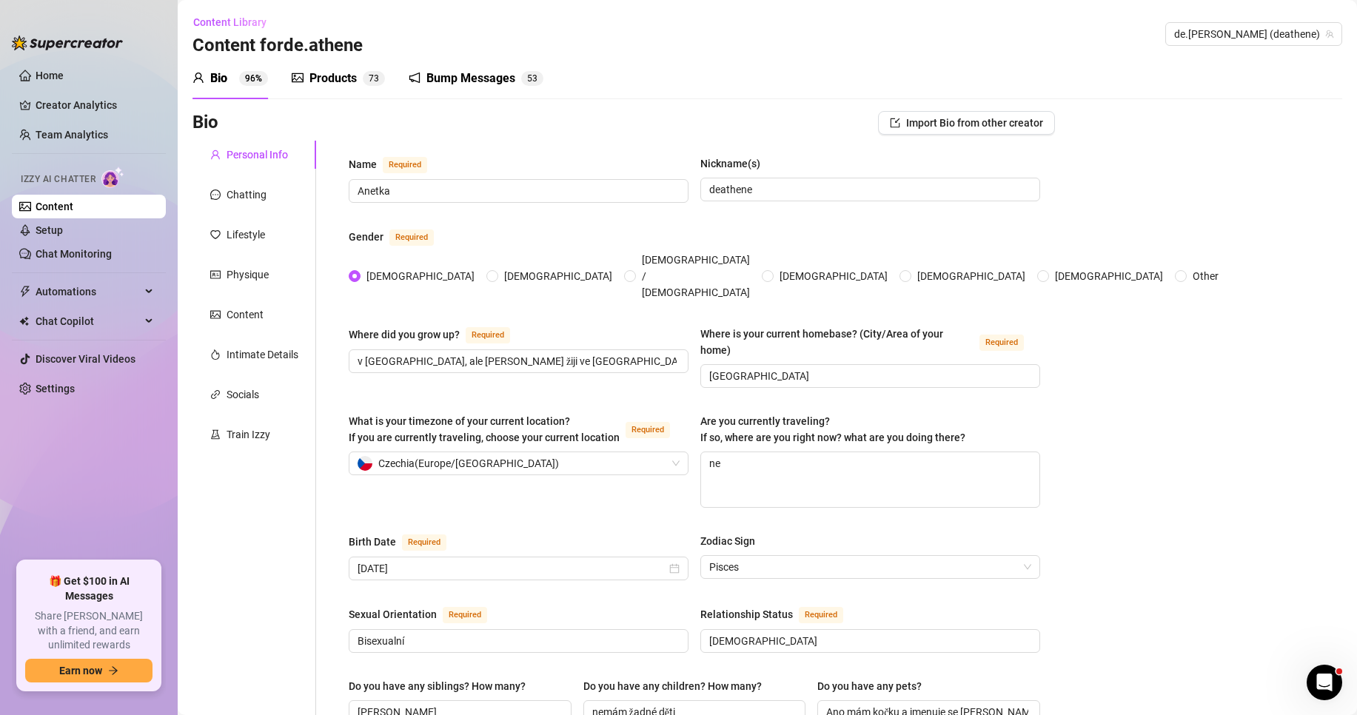
click at [346, 75] on div "Products" at bounding box center [332, 79] width 47 height 18
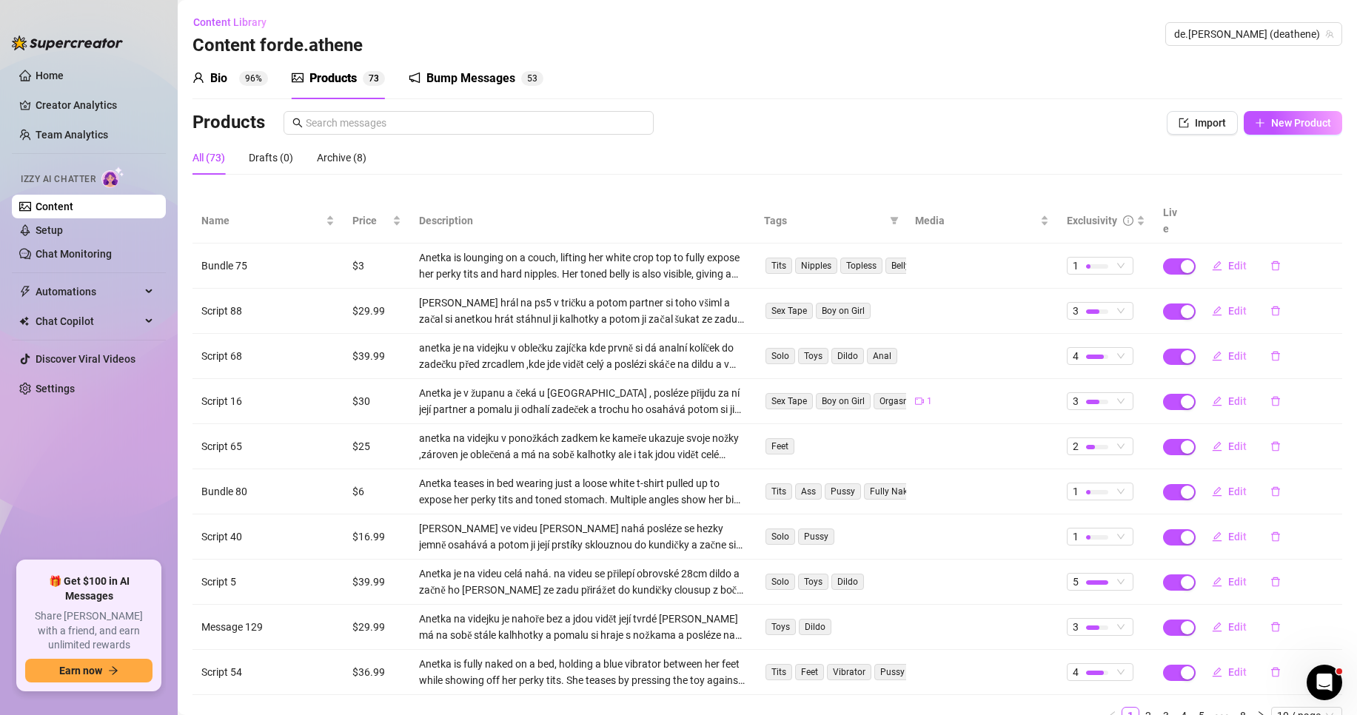
click at [485, 77] on div "Bump Messages" at bounding box center [470, 79] width 89 height 18
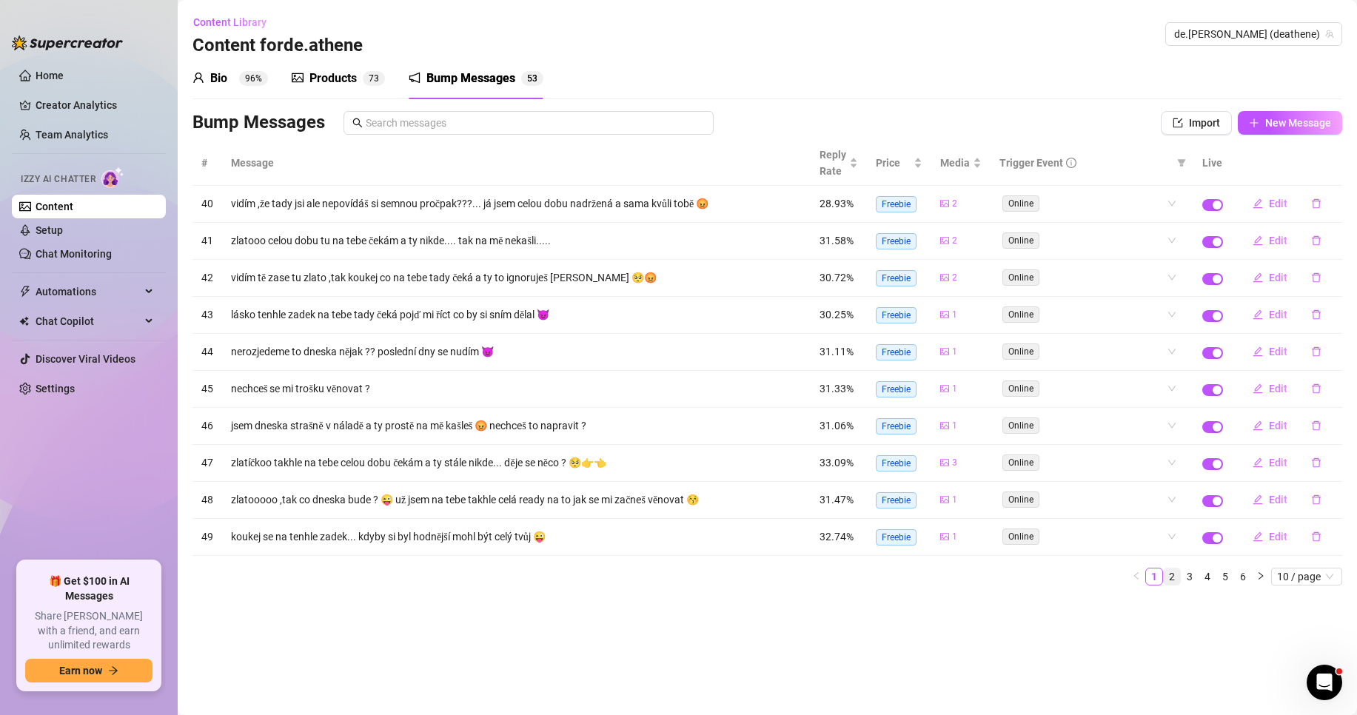
click at [1171, 577] on link "2" at bounding box center [1172, 577] width 16 height 16
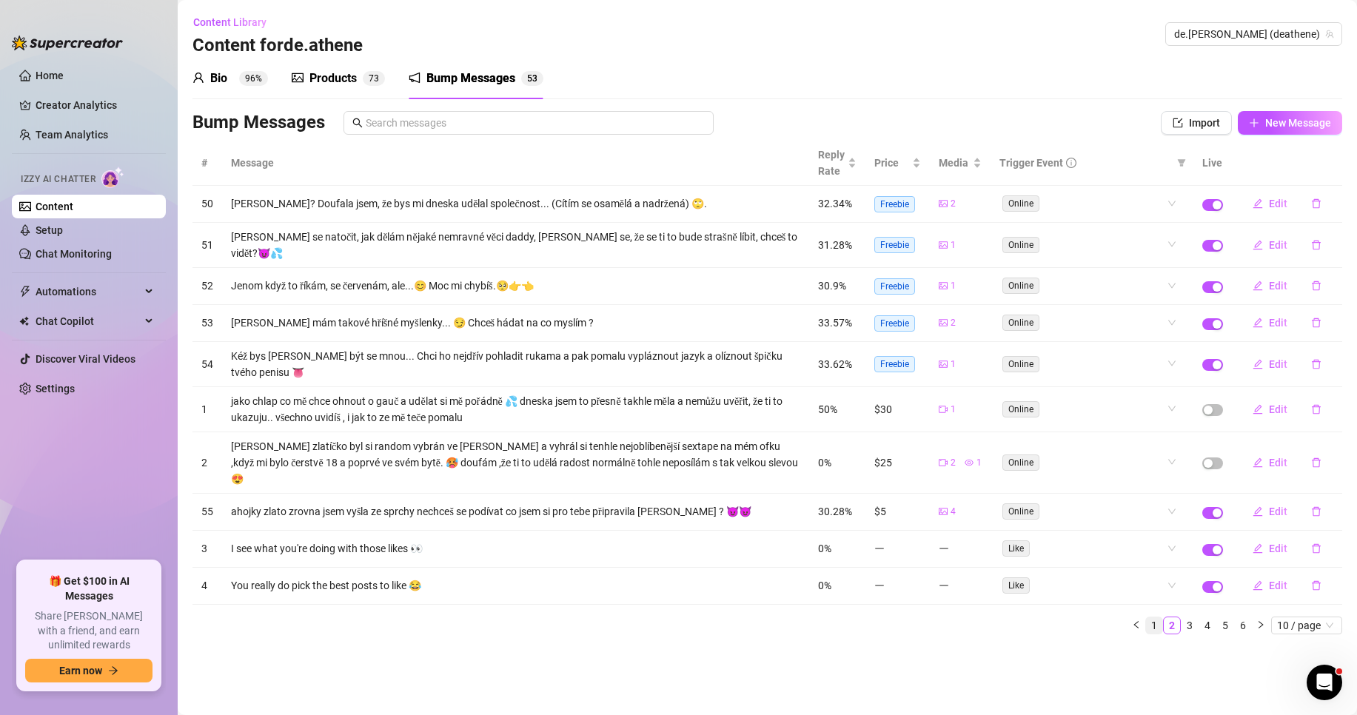
click at [1154, 617] on link "1" at bounding box center [1154, 625] width 16 height 16
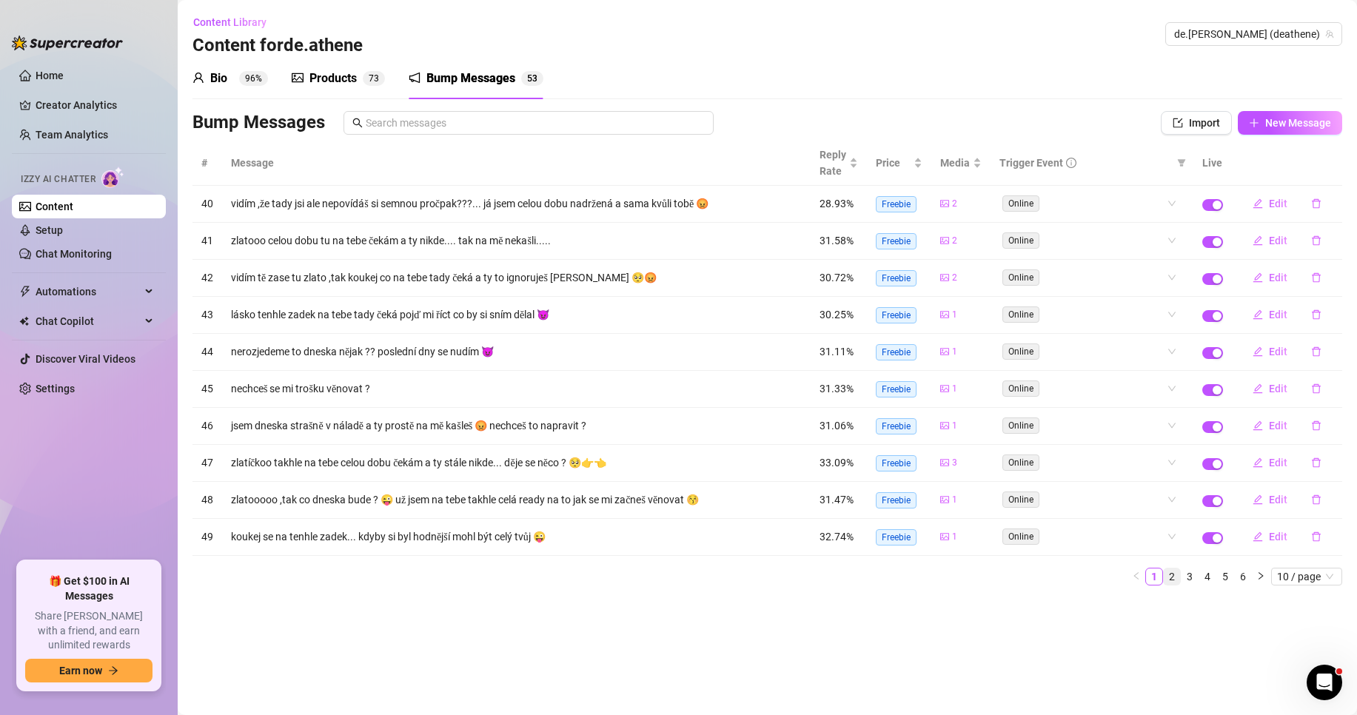
click at [1173, 578] on link "2" at bounding box center [1172, 577] width 16 height 16
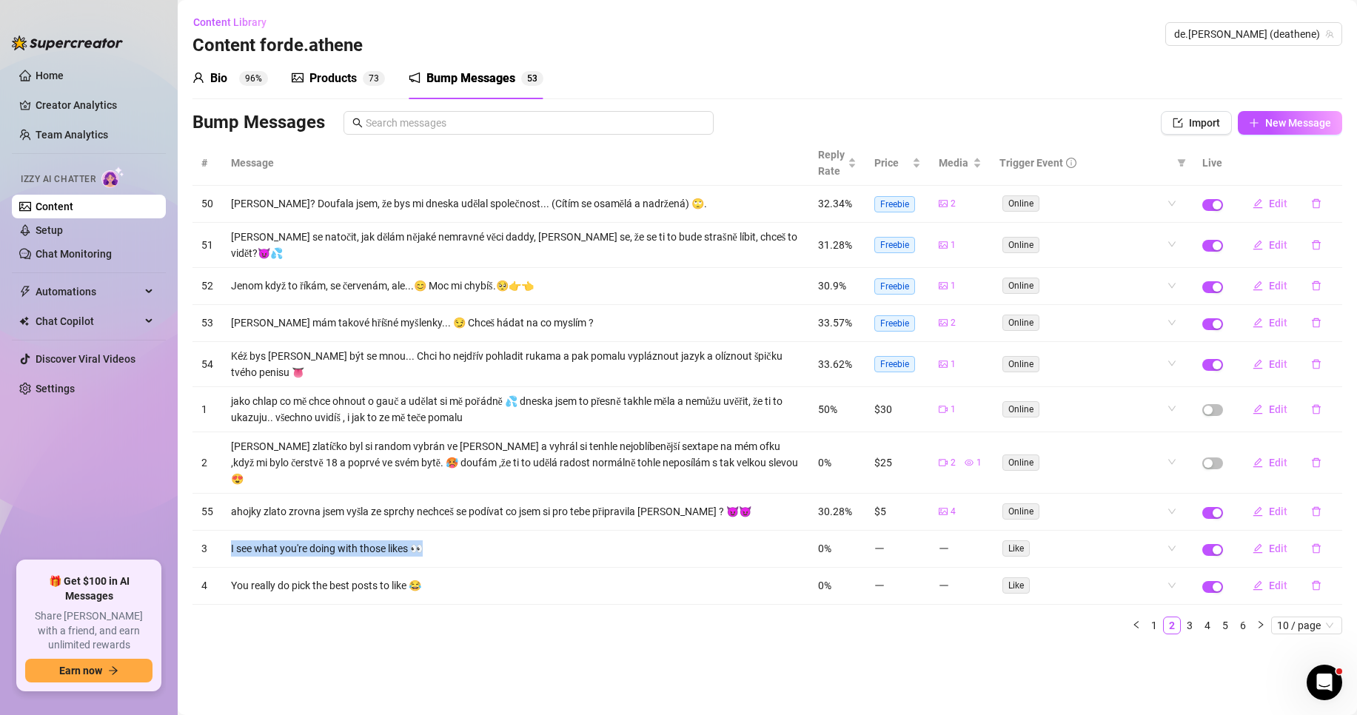
drag, startPoint x: 418, startPoint y: 529, endPoint x: 230, endPoint y: 532, distance: 188.1
click at [230, 532] on td "I see what you're doing with those likes 👀" at bounding box center [515, 549] width 587 height 37
copy td "I see what you're doing with those likes 👀"
click at [1276, 543] on span "Edit" at bounding box center [1278, 549] width 19 height 12
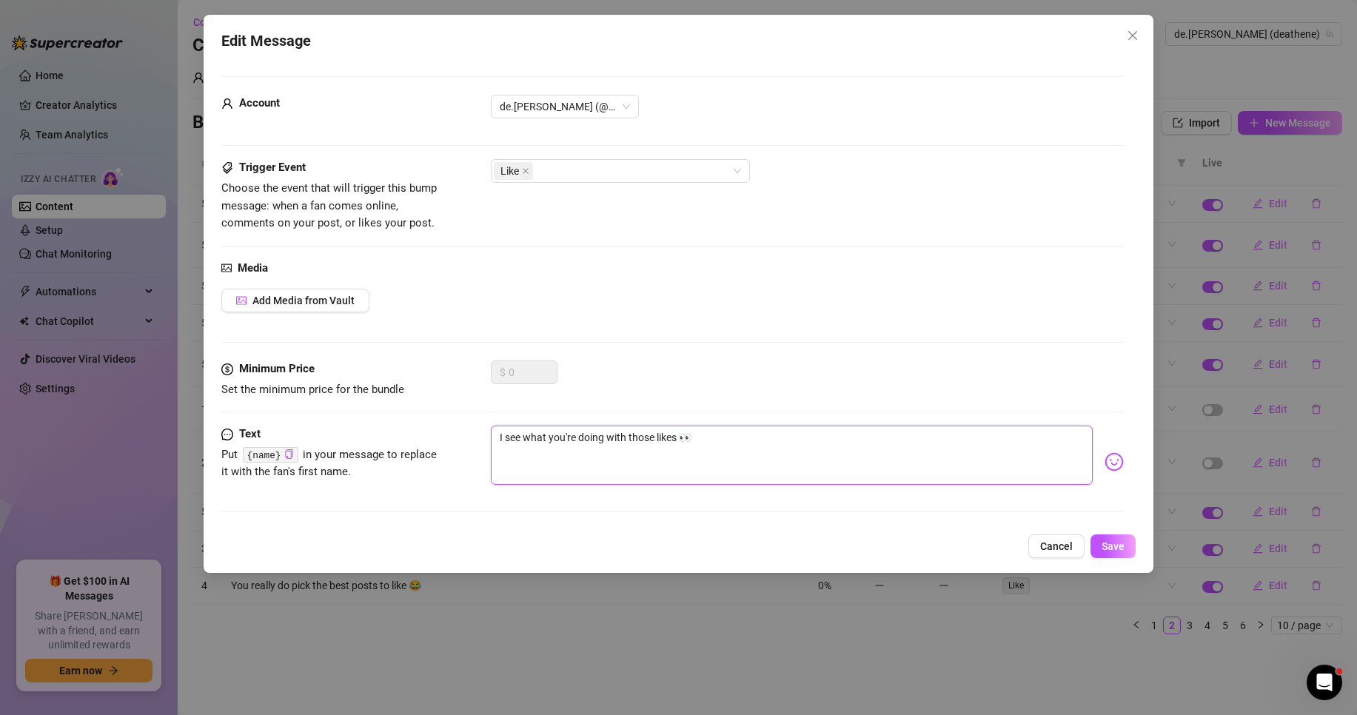
drag, startPoint x: 697, startPoint y: 434, endPoint x: 435, endPoint y: 429, distance: 261.4
click at [435, 429] on div "Text Put {name} in your message to replace it with the fan's first name. I see …" at bounding box center [672, 462] width 902 height 73
paste textarea "Vidím, co děláš s těmi lajky"
type textarea "Vidím, co děláš s těmi lajky 👀"
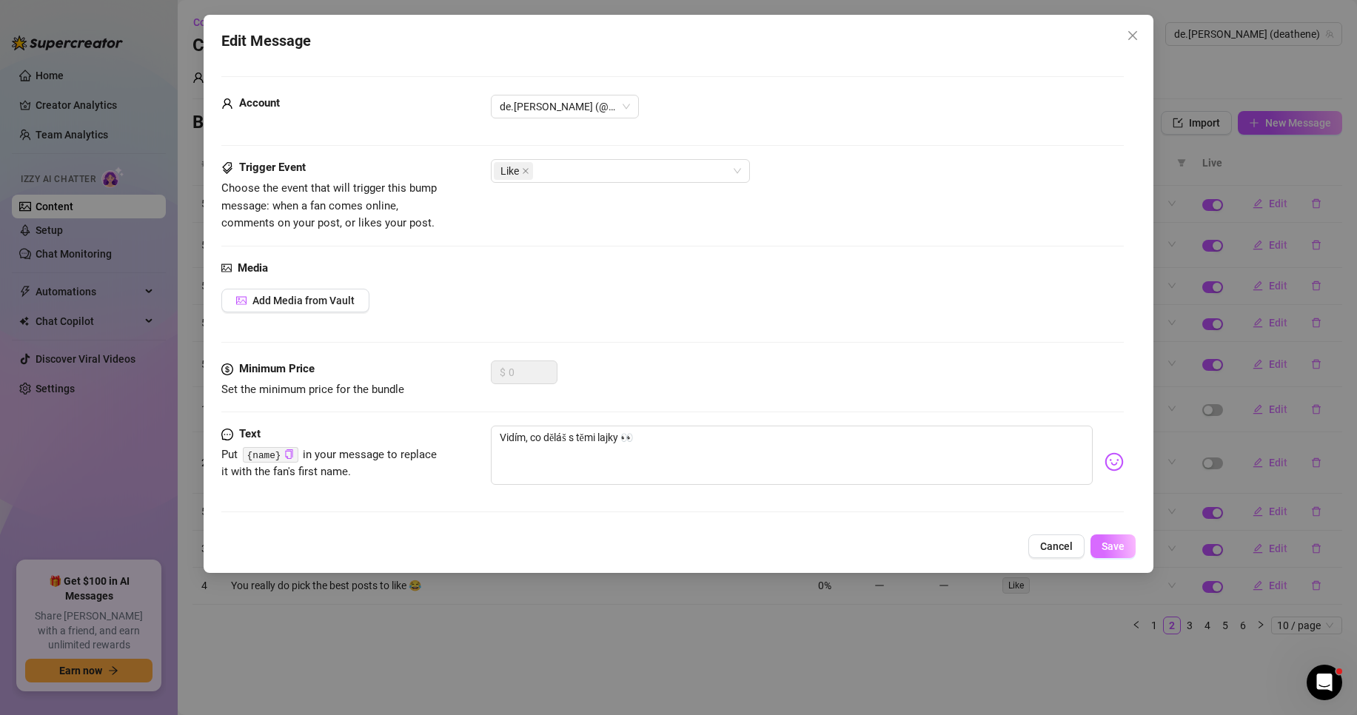
click at [1115, 549] on span "Save" at bounding box center [1113, 546] width 23 height 12
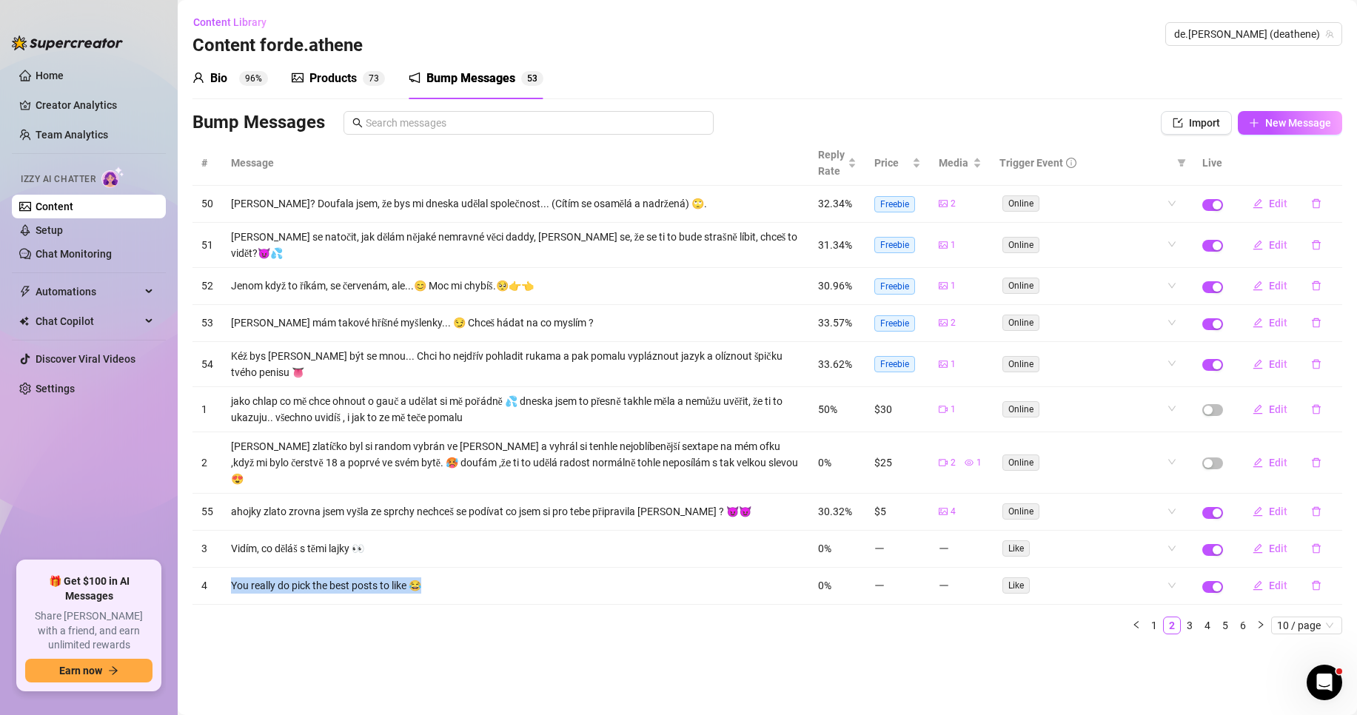
drag, startPoint x: 441, startPoint y: 563, endPoint x: 230, endPoint y: 566, distance: 211.0
click at [230, 568] on td "You really do pick the best posts to like 😂" at bounding box center [515, 586] width 587 height 37
copy td "You really do pick the best posts to like 😂"
click at [1272, 580] on span "Edit" at bounding box center [1278, 586] width 19 height 12
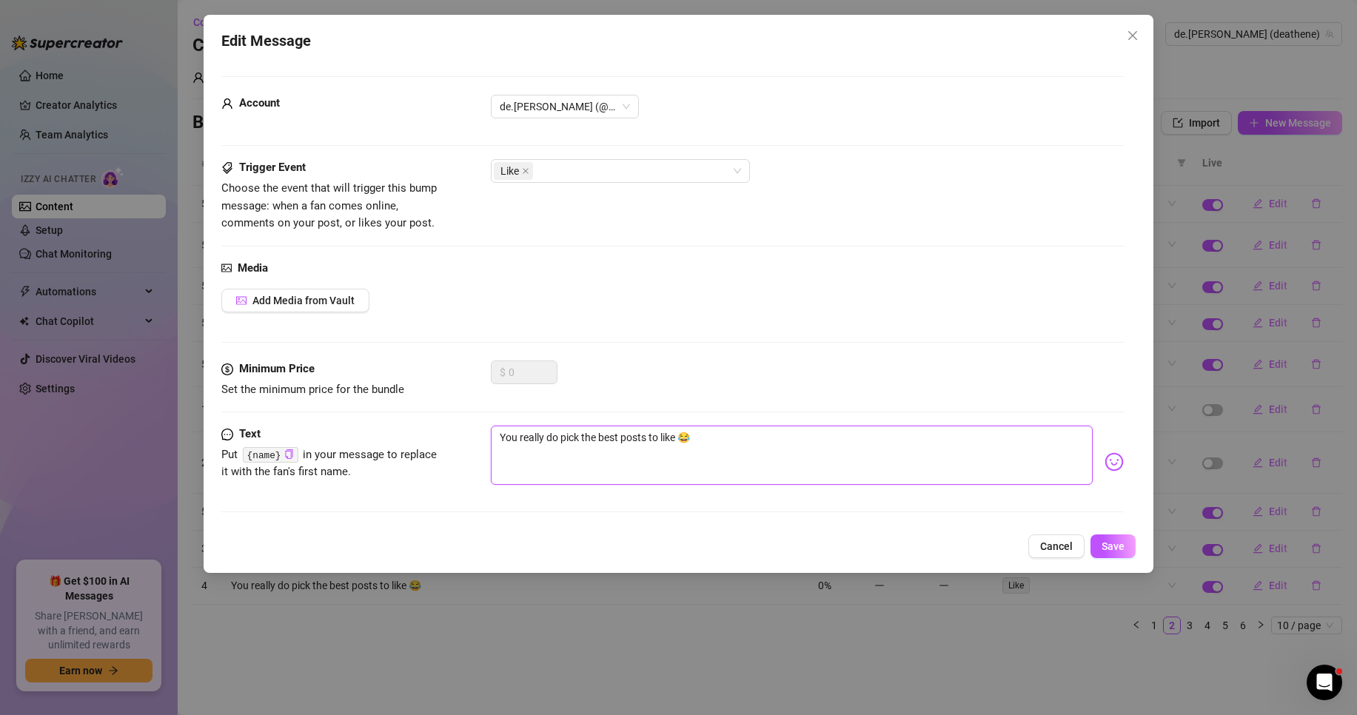
drag, startPoint x: 744, startPoint y: 438, endPoint x: 430, endPoint y: 429, distance: 314.1
click at [430, 429] on div "Text Put {name} in your message to replace it with the fan's first name. You re…" at bounding box center [672, 462] width 902 height 73
paste textarea "Opravdu vybíráš ty nejlepší příspěvky, které se ti líbí"
type textarea "Opravdu vybíráš ty nejlepší příspěvky, které se ti líbí 😂"
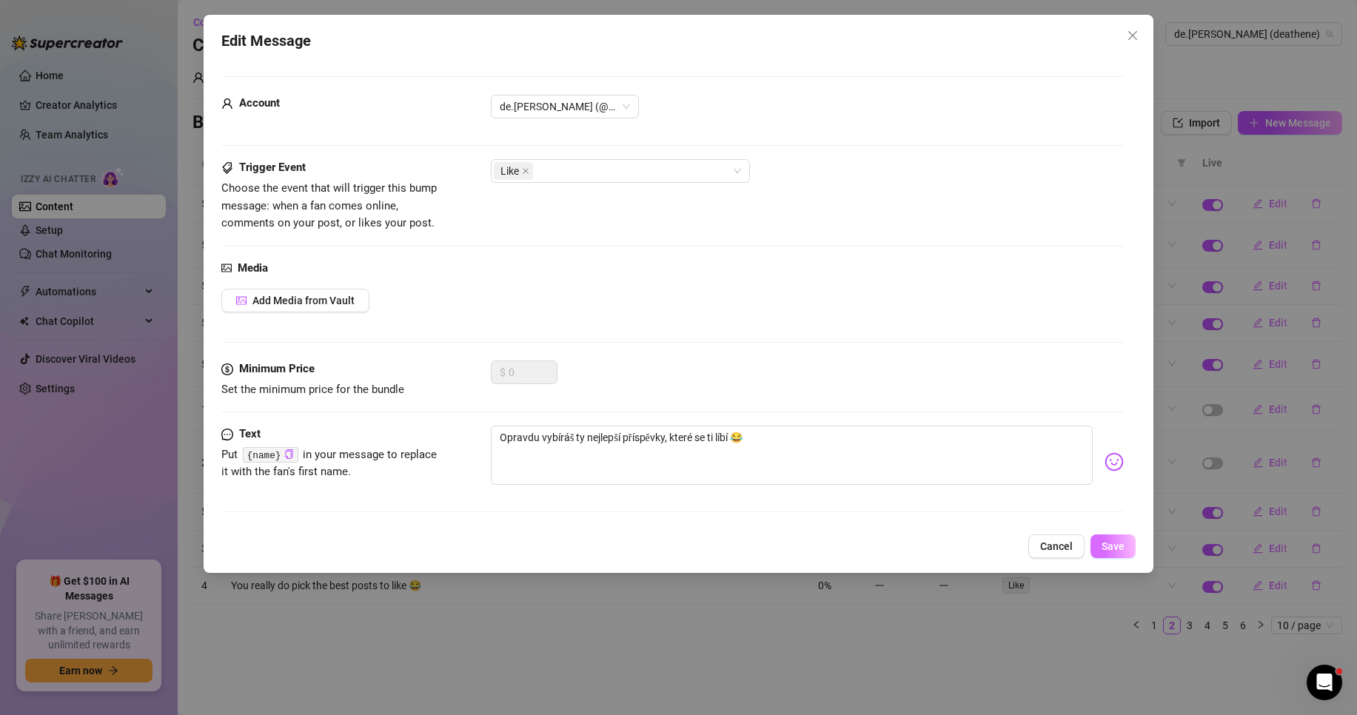
click at [1113, 543] on span "Save" at bounding box center [1113, 546] width 23 height 12
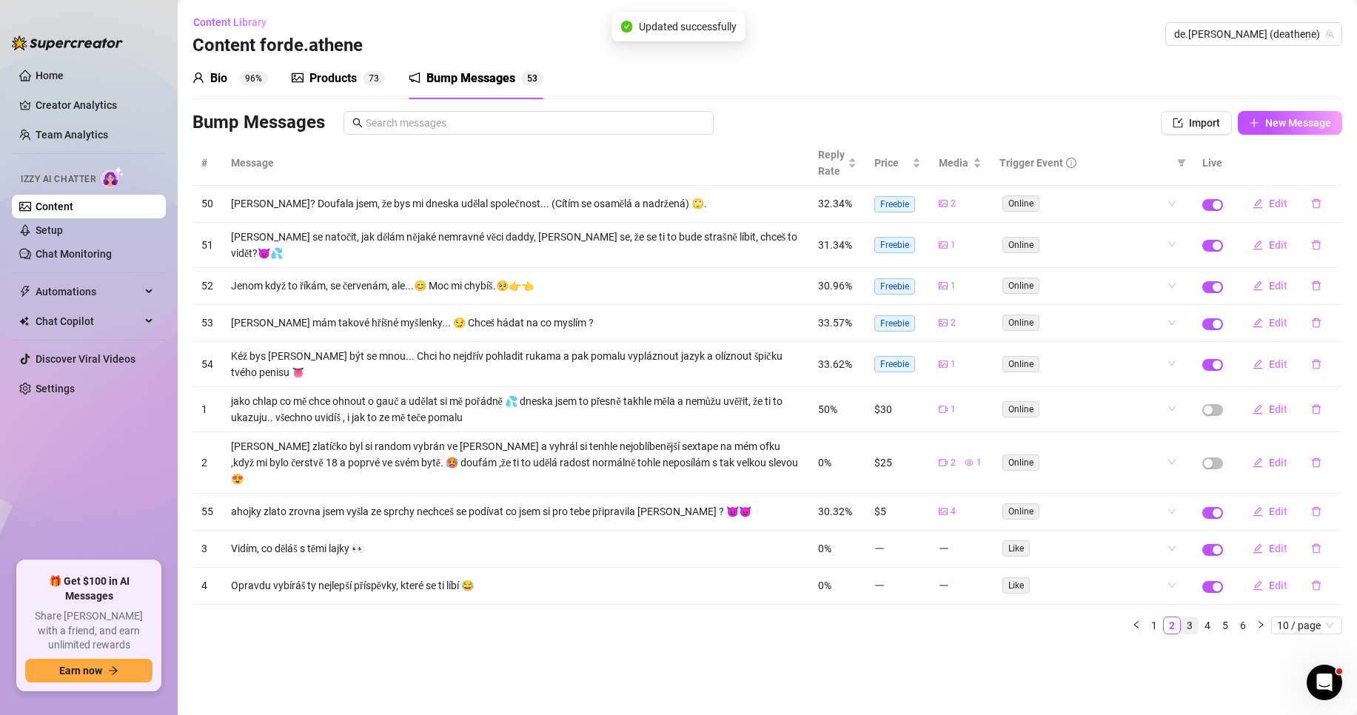
click at [1190, 617] on link "3" at bounding box center [1190, 625] width 16 height 16
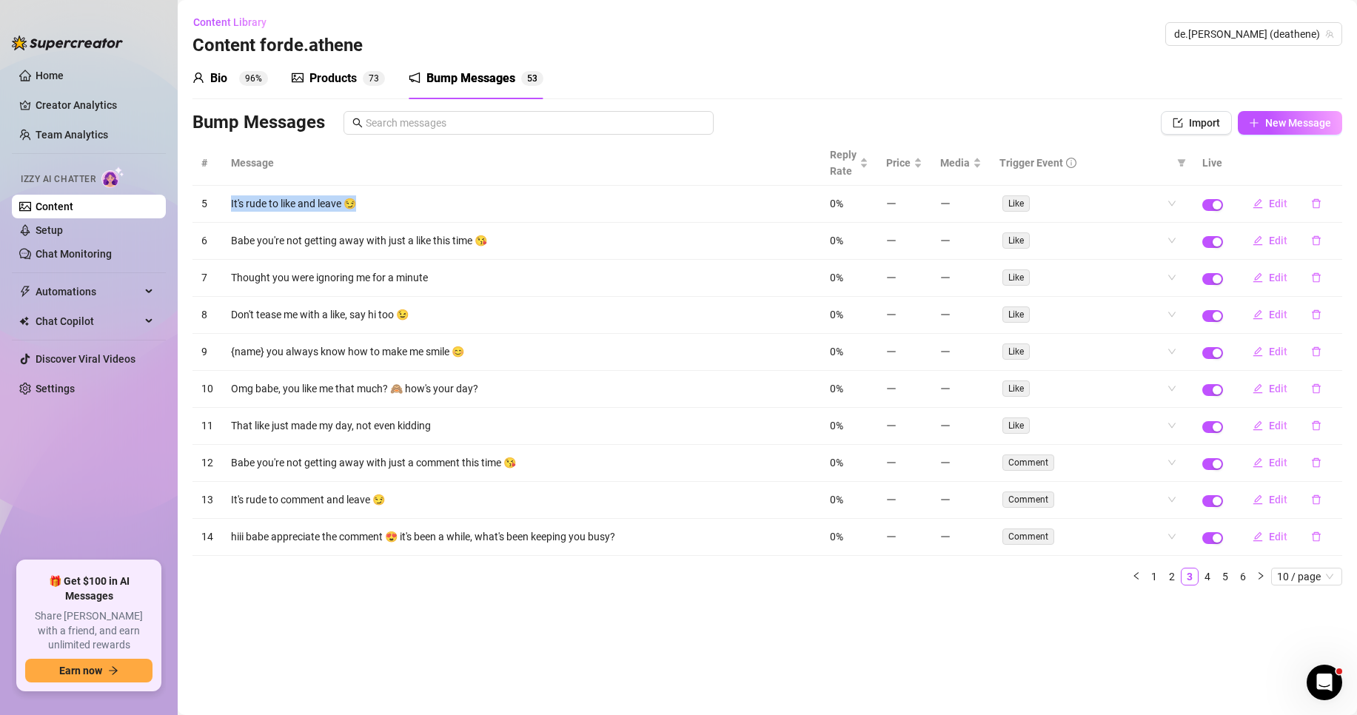
drag, startPoint x: 344, startPoint y: 200, endPoint x: 226, endPoint y: 200, distance: 117.7
click at [226, 200] on td "It's rude to like and leave 😏" at bounding box center [521, 204] width 599 height 37
copy td "It's rude to like and leave 😏"
click at [1275, 200] on span "Edit" at bounding box center [1278, 204] width 19 height 12
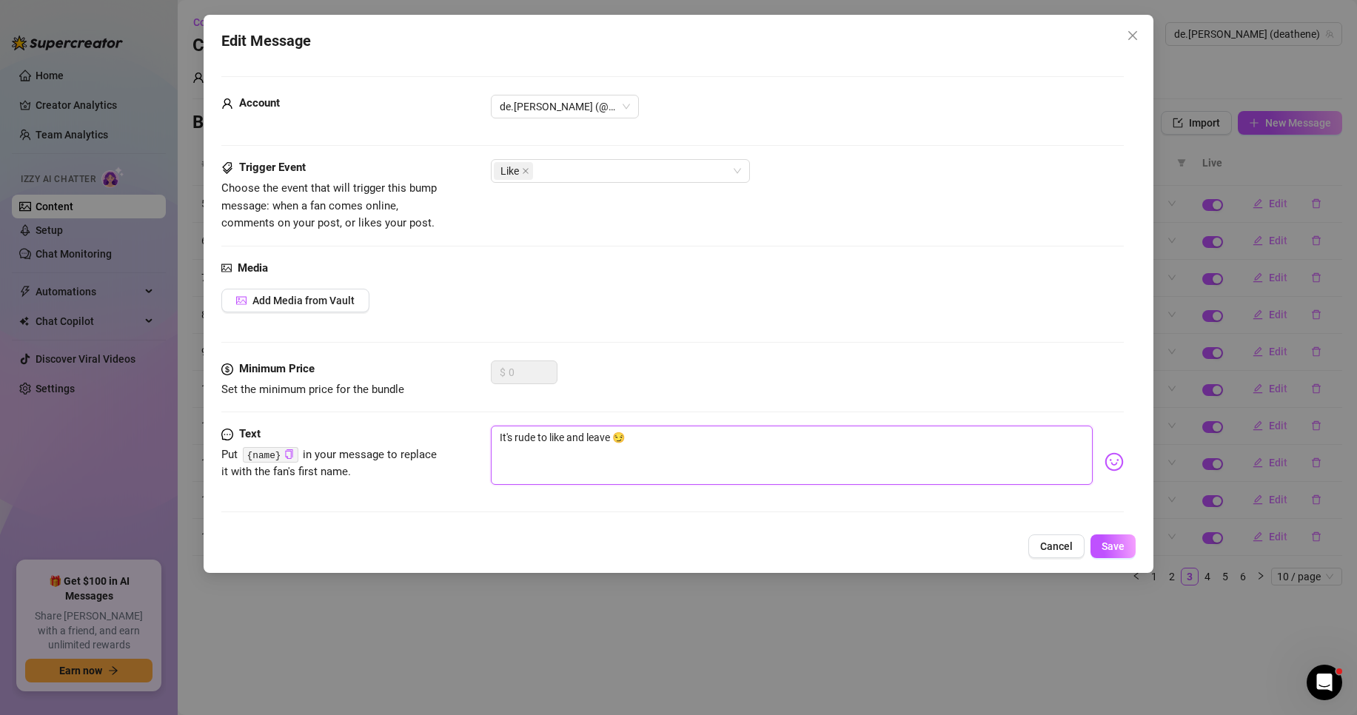
drag, startPoint x: 643, startPoint y: 440, endPoint x: 414, endPoint y: 432, distance: 228.9
click at [414, 432] on div "Text Put {name} in your message to replace it with the fan's first name. It's r…" at bounding box center [672, 462] width 902 height 73
paste textarea "Je neslušné lajkovat a odejít"
type textarea "Je neslušné lajkovat a odejít 😏"
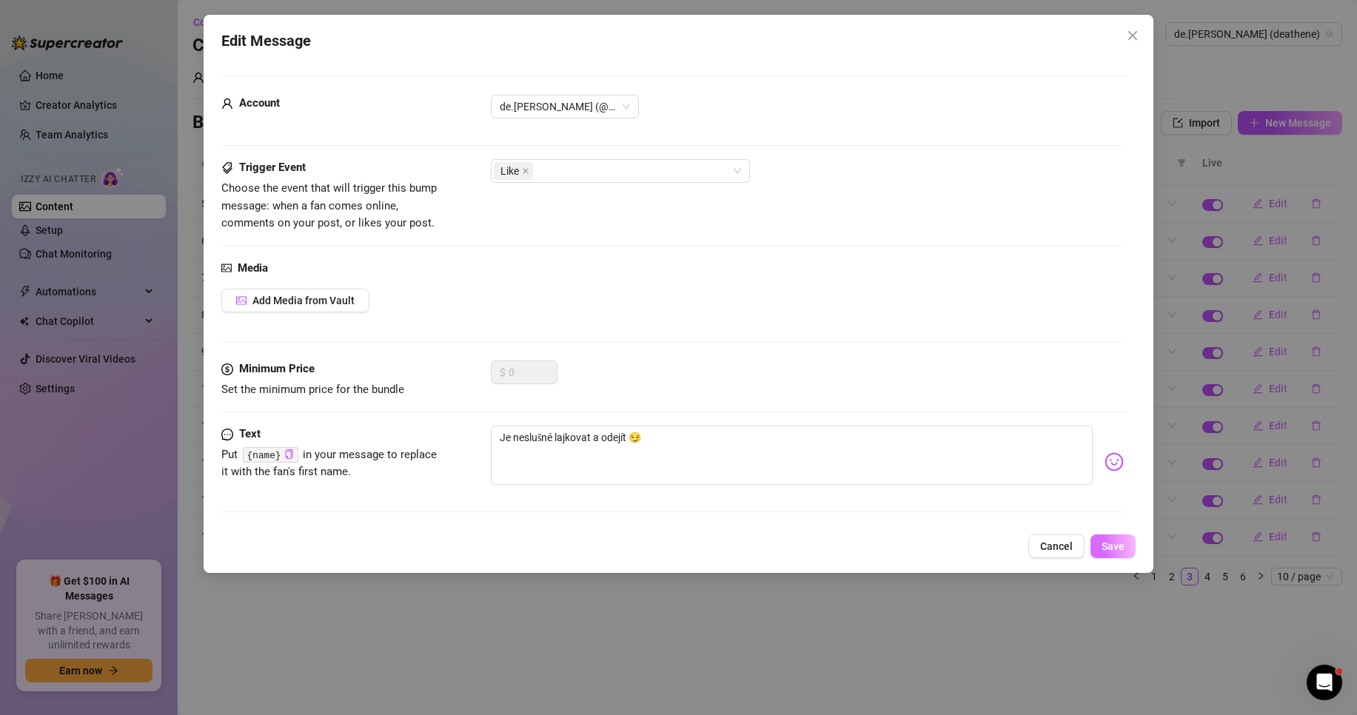
click at [1117, 545] on span "Save" at bounding box center [1113, 546] width 23 height 12
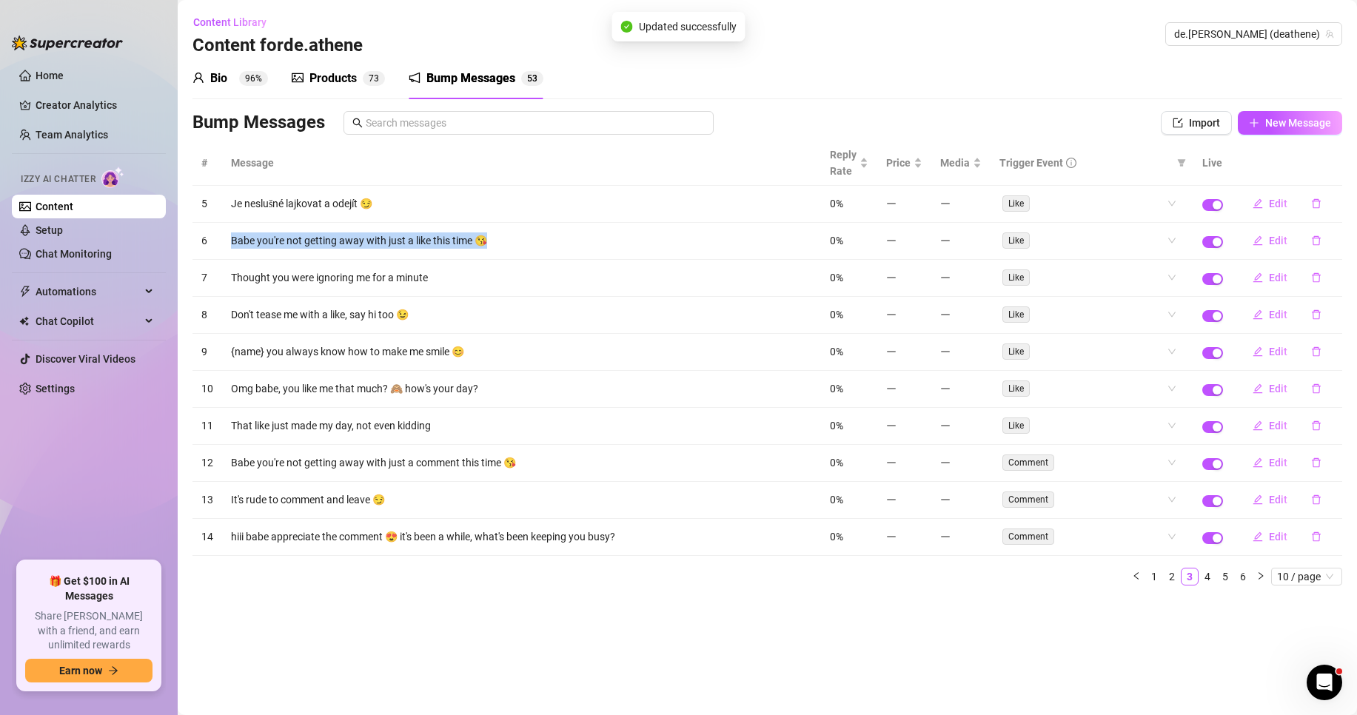
drag, startPoint x: 515, startPoint y: 244, endPoint x: 224, endPoint y: 245, distance: 291.7
click at [224, 245] on td "Babe you're not getting away with just a like this time 😘" at bounding box center [521, 241] width 599 height 37
copy td "Babe you're not getting away with just a like this time 😘"
click at [1276, 243] on span "Edit" at bounding box center [1278, 241] width 19 height 12
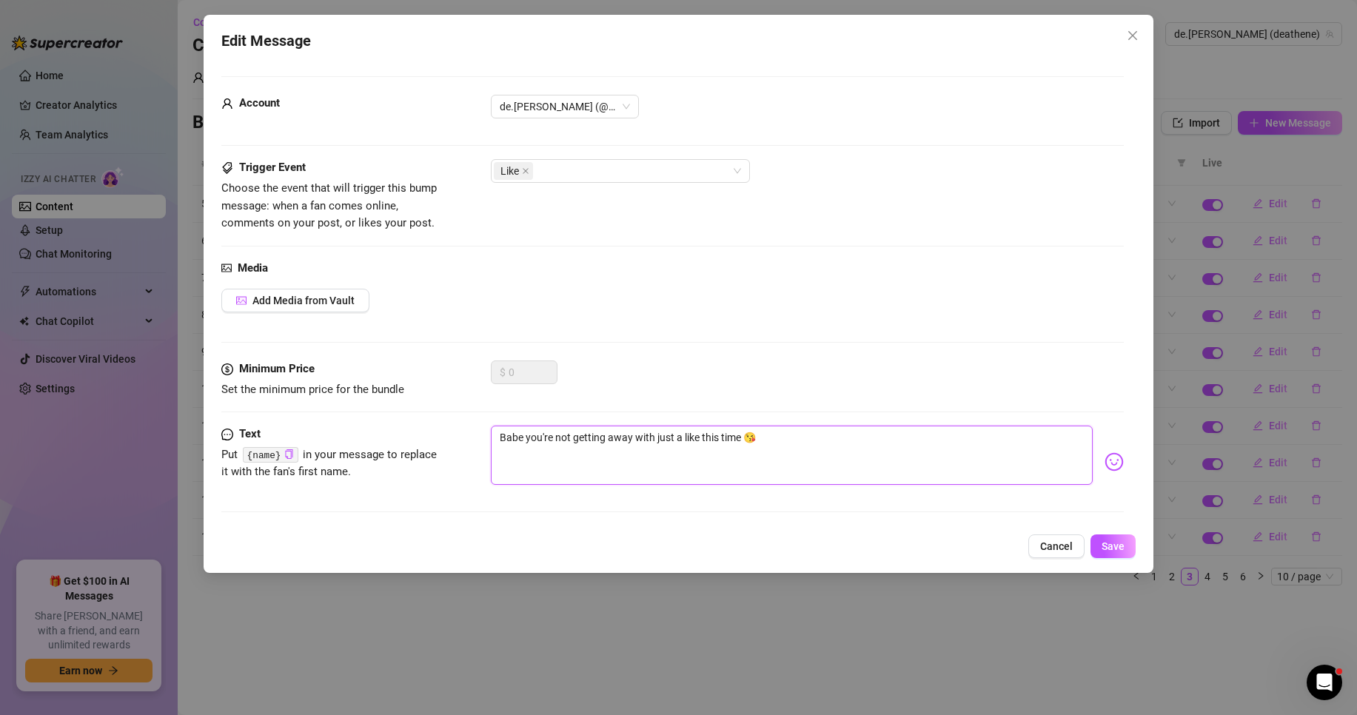
drag, startPoint x: 798, startPoint y: 430, endPoint x: 447, endPoint y: 426, distance: 350.9
click at [447, 426] on div "Text Put {name} in your message to replace it with the fan's first name. Babe y…" at bounding box center [672, 462] width 902 height 73
paste textarea "Zlato, tentokrát ti to jen tak neprojd"
type textarea "Zlato, tentokrát ti to jen tak neprojde 😘"
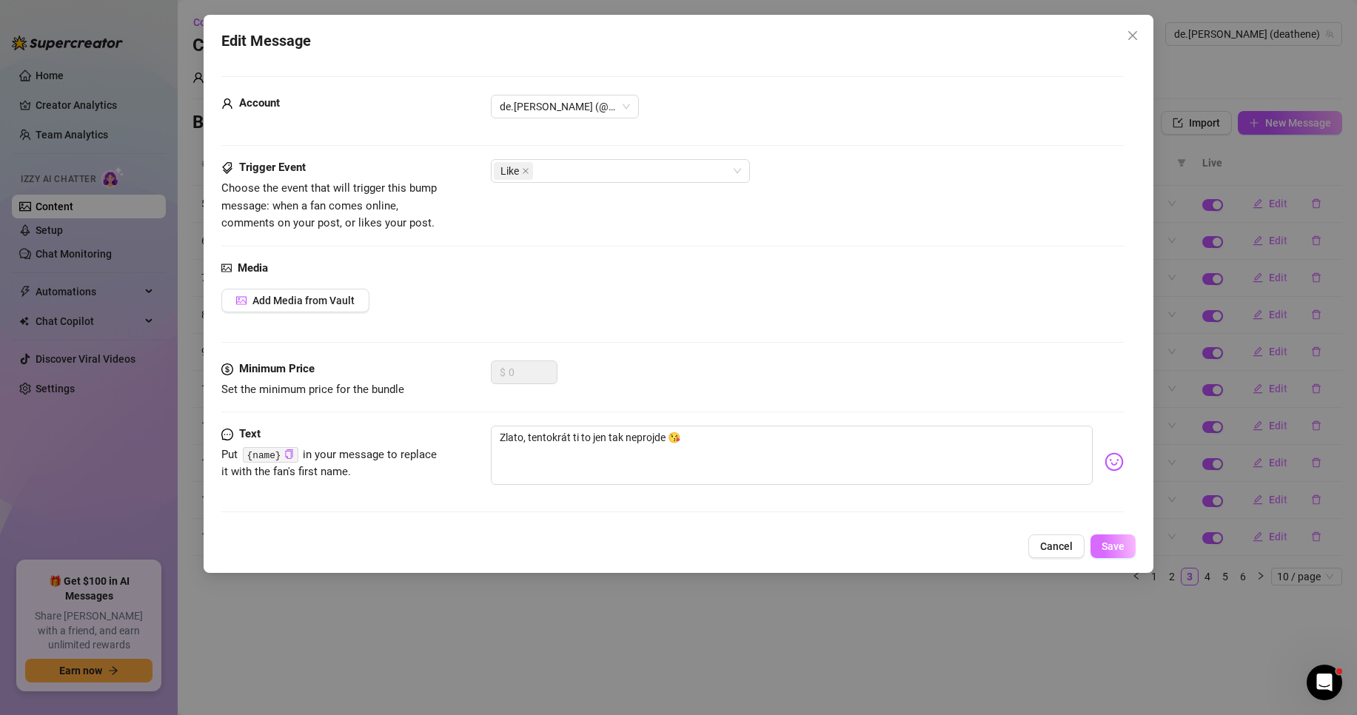
click at [1117, 546] on span "Save" at bounding box center [1113, 546] width 23 height 12
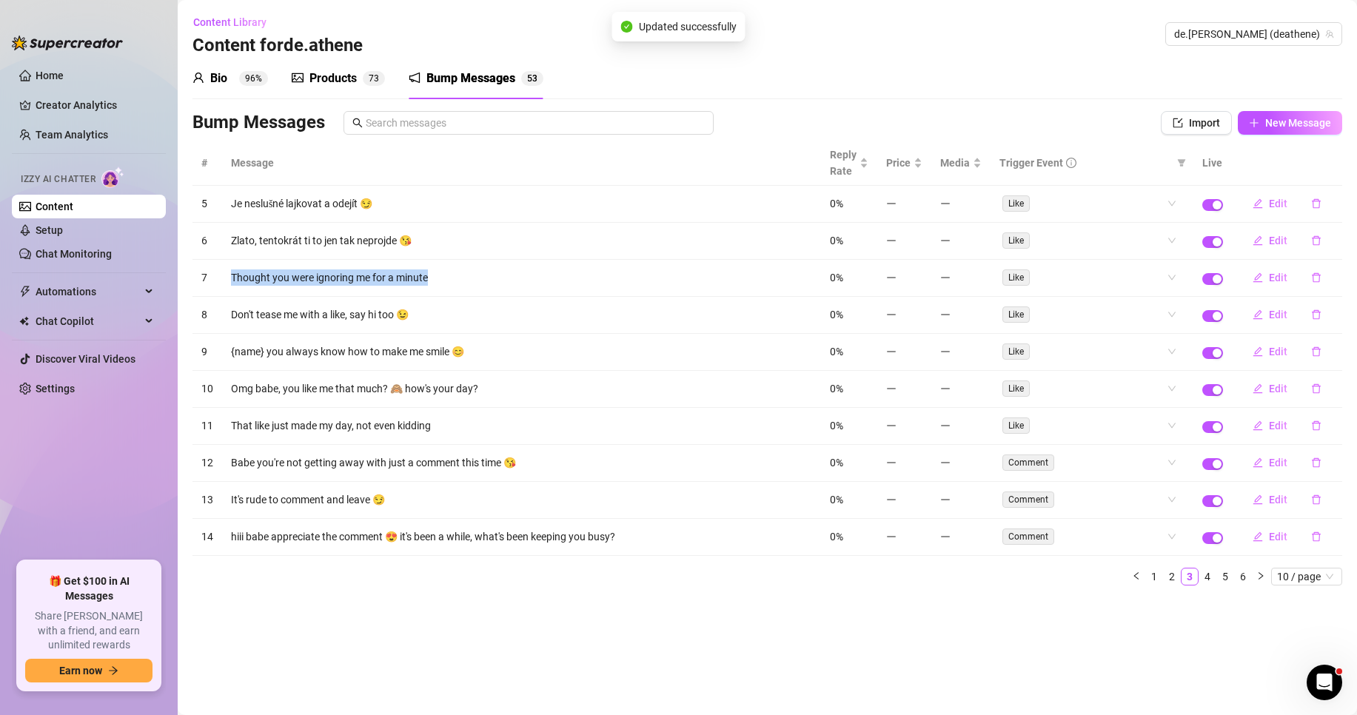
drag, startPoint x: 451, startPoint y: 275, endPoint x: 231, endPoint y: 280, distance: 219.9
click at [231, 280] on td "Thought you were ignoring me for a minute" at bounding box center [521, 278] width 599 height 37
copy td "Thought you were ignoring me for a minute"
click at [1272, 278] on span "Edit" at bounding box center [1278, 278] width 19 height 12
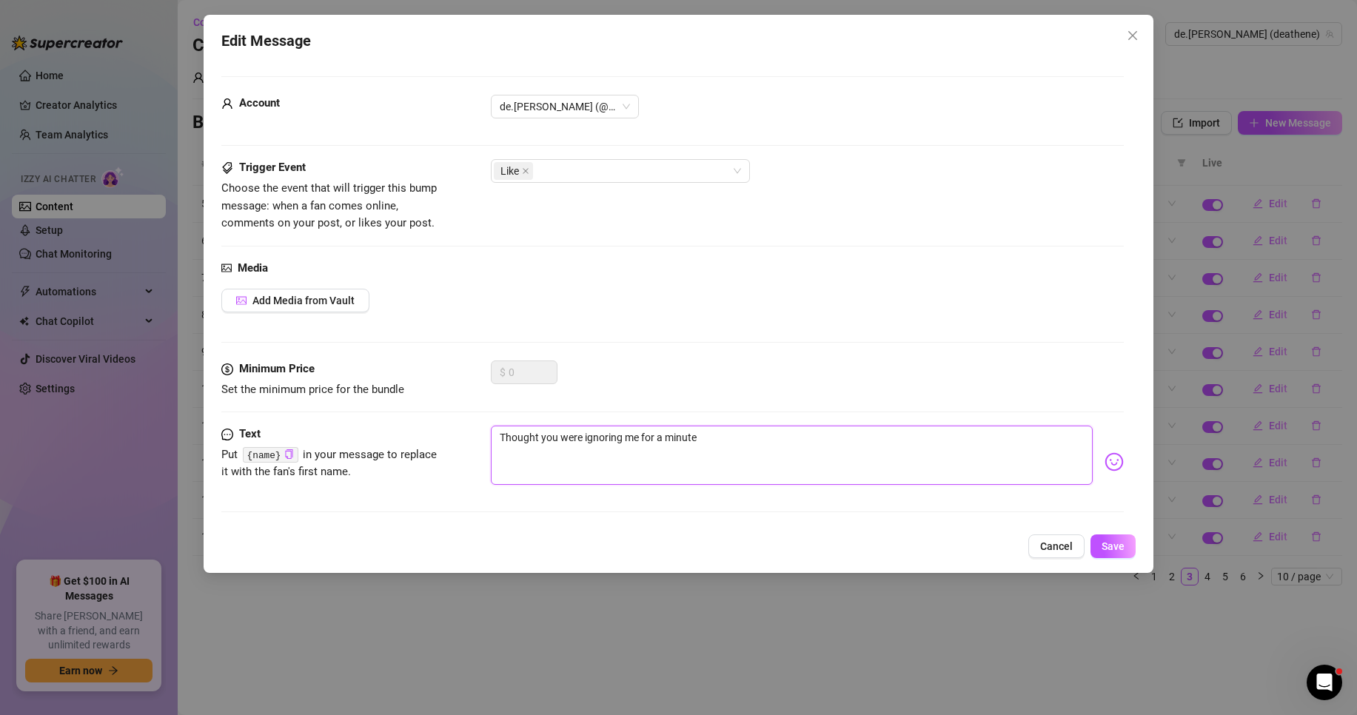
drag, startPoint x: 749, startPoint y: 446, endPoint x: 424, endPoint y: 429, distance: 325.5
click at [425, 429] on div "Text Put {name} in your message to replace it with the fan's first name. Though…" at bounding box center [672, 462] width 902 height 73
paste textarea "Myslela jsem, že mě ignoruješ."
type textarea "Myslela jsem, že mě ignoruješ."
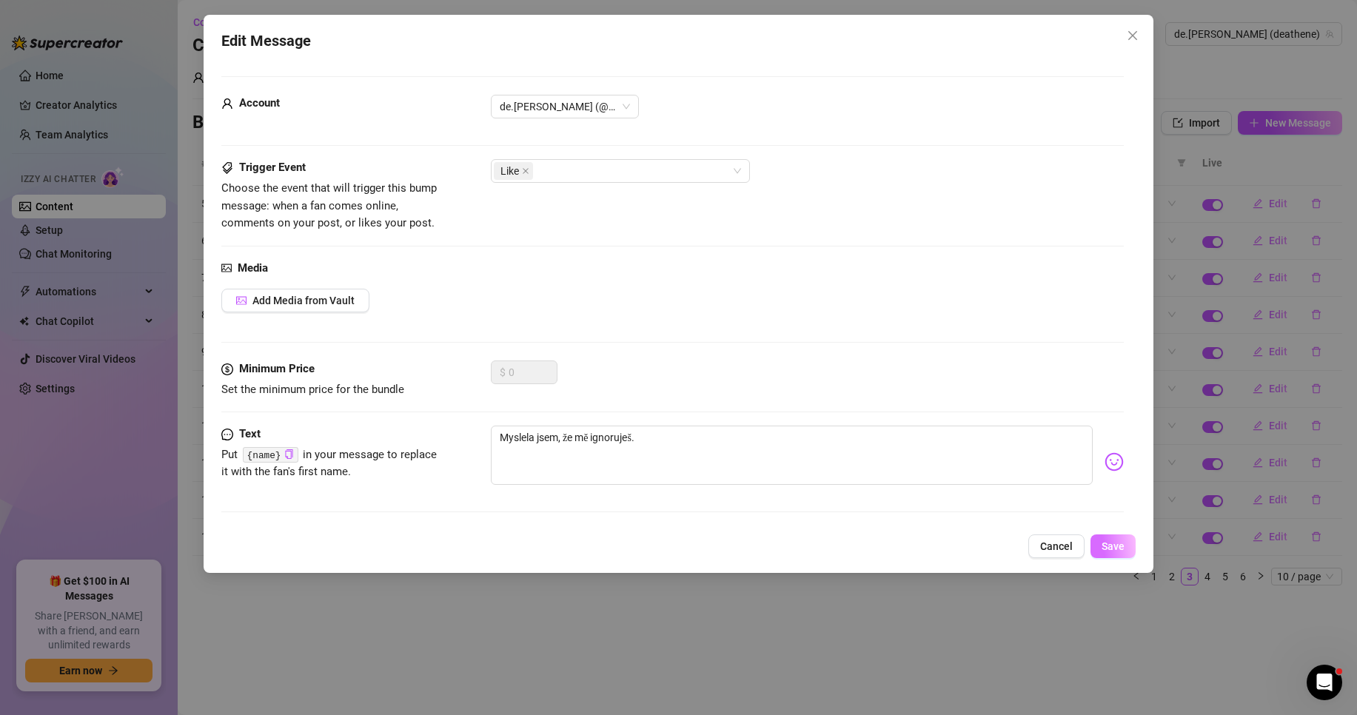
click at [1125, 546] on button "Save" at bounding box center [1113, 547] width 45 height 24
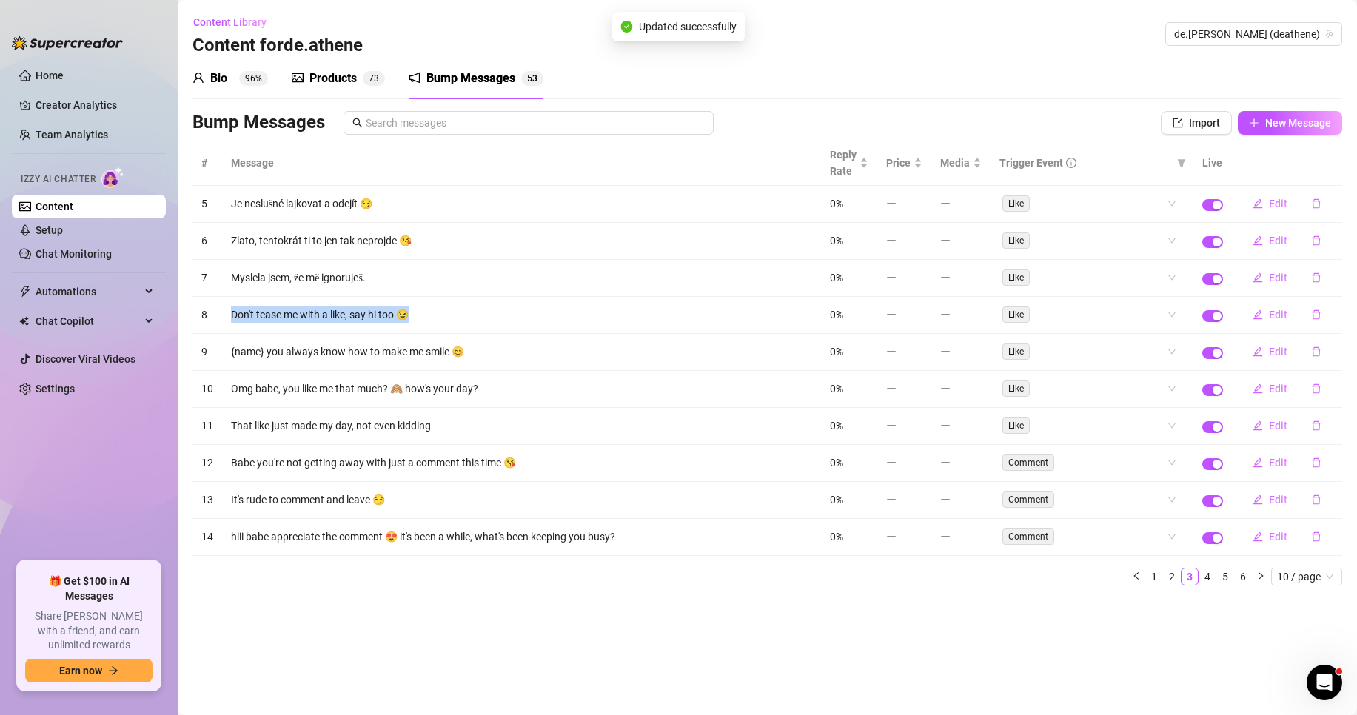
drag, startPoint x: 423, startPoint y: 318, endPoint x: 227, endPoint y: 321, distance: 196.2
click at [227, 321] on td "Don't tease me with a like, say hi too 😉" at bounding box center [521, 315] width 599 height 37
copy td "Don't tease me with a like, say hi too 😉"
click at [1276, 313] on span "Edit" at bounding box center [1278, 315] width 19 height 12
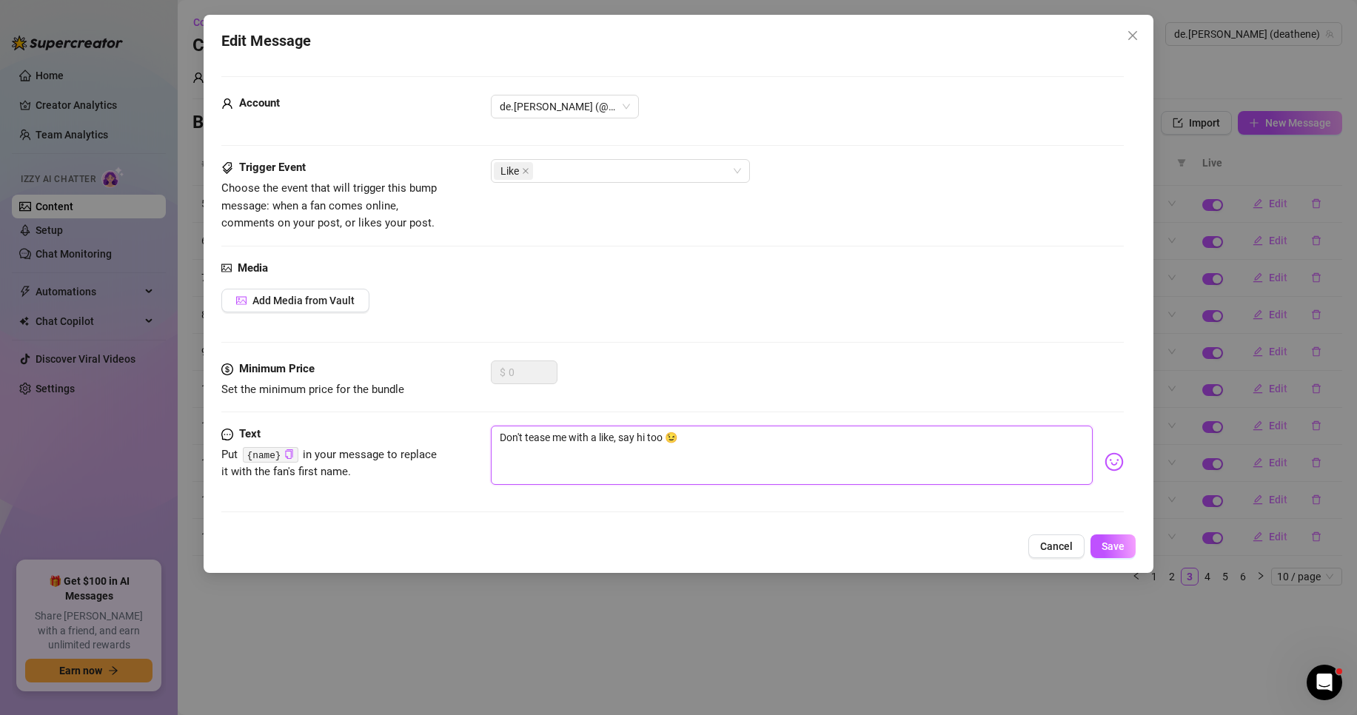
drag, startPoint x: 703, startPoint y: 431, endPoint x: 459, endPoint y: 426, distance: 244.4
click at [460, 426] on div "Text Put {name} in your message to replace it with the fan's first name. Don't …" at bounding box center [672, 462] width 902 height 73
paste textarea "Nenechávej mě čekat na lajk, pozdrav mě taky"
type textarea "Nenechávej mě čekat na lajk, pozdrav mě taky 😉"
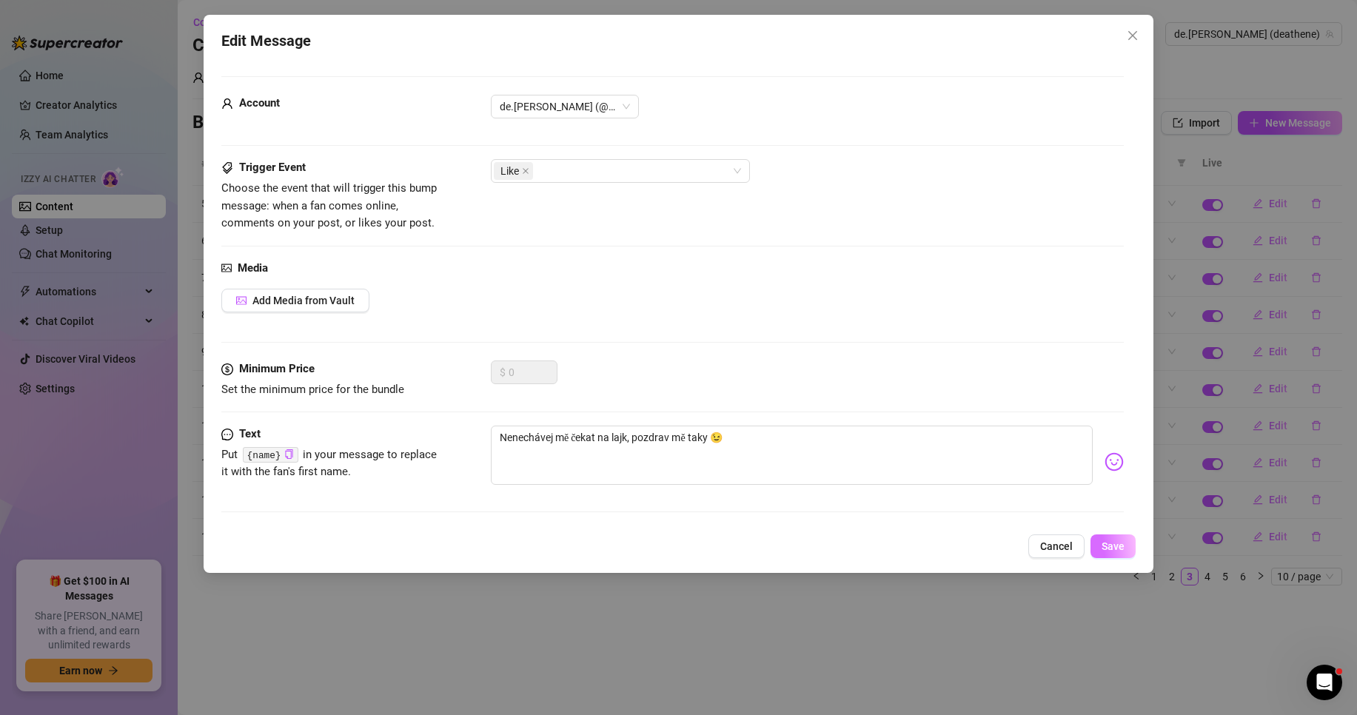
click at [1120, 548] on span "Save" at bounding box center [1113, 546] width 23 height 12
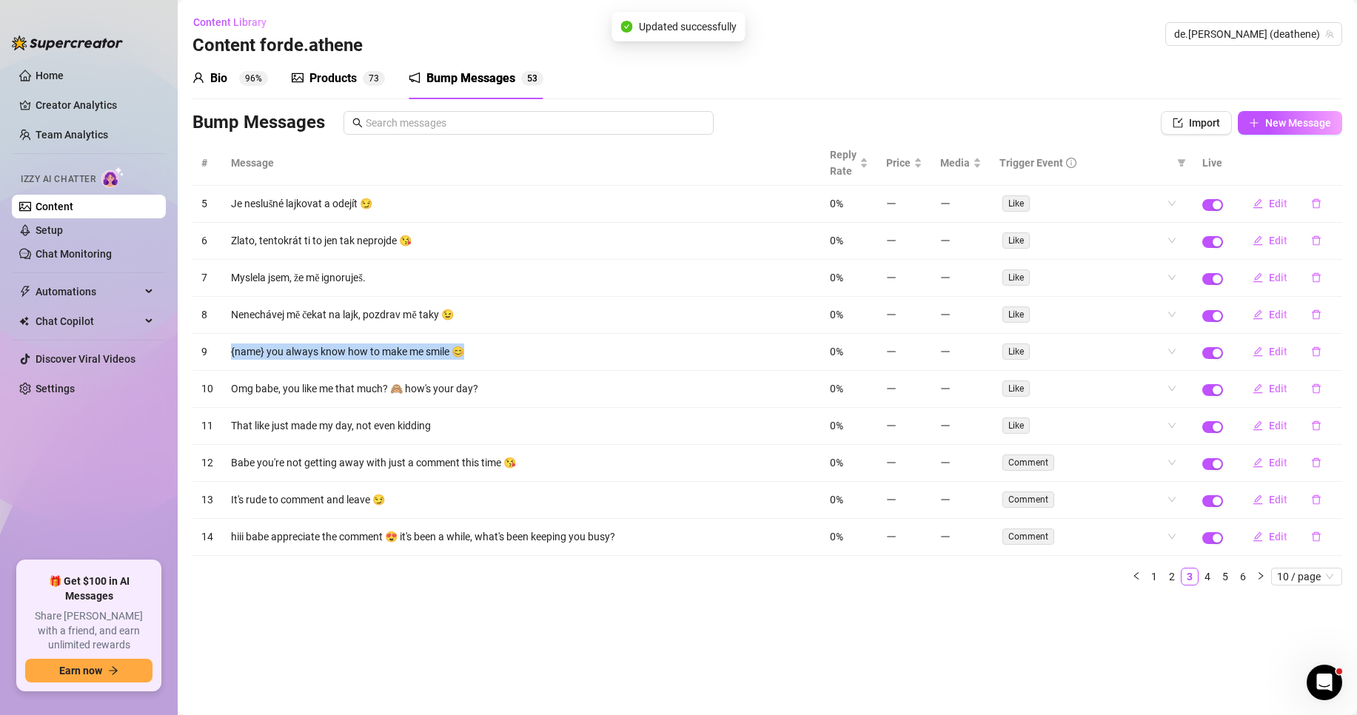
drag, startPoint x: 495, startPoint y: 349, endPoint x: 211, endPoint y: 350, distance: 283.6
click at [211, 350] on tr "9 {name} you always know how to make me smile 😊 0% Like Edit" at bounding box center [767, 352] width 1150 height 37
copy tr "{name} you always know how to make me smile 😊"
click at [1275, 351] on span "Edit" at bounding box center [1278, 352] width 19 height 12
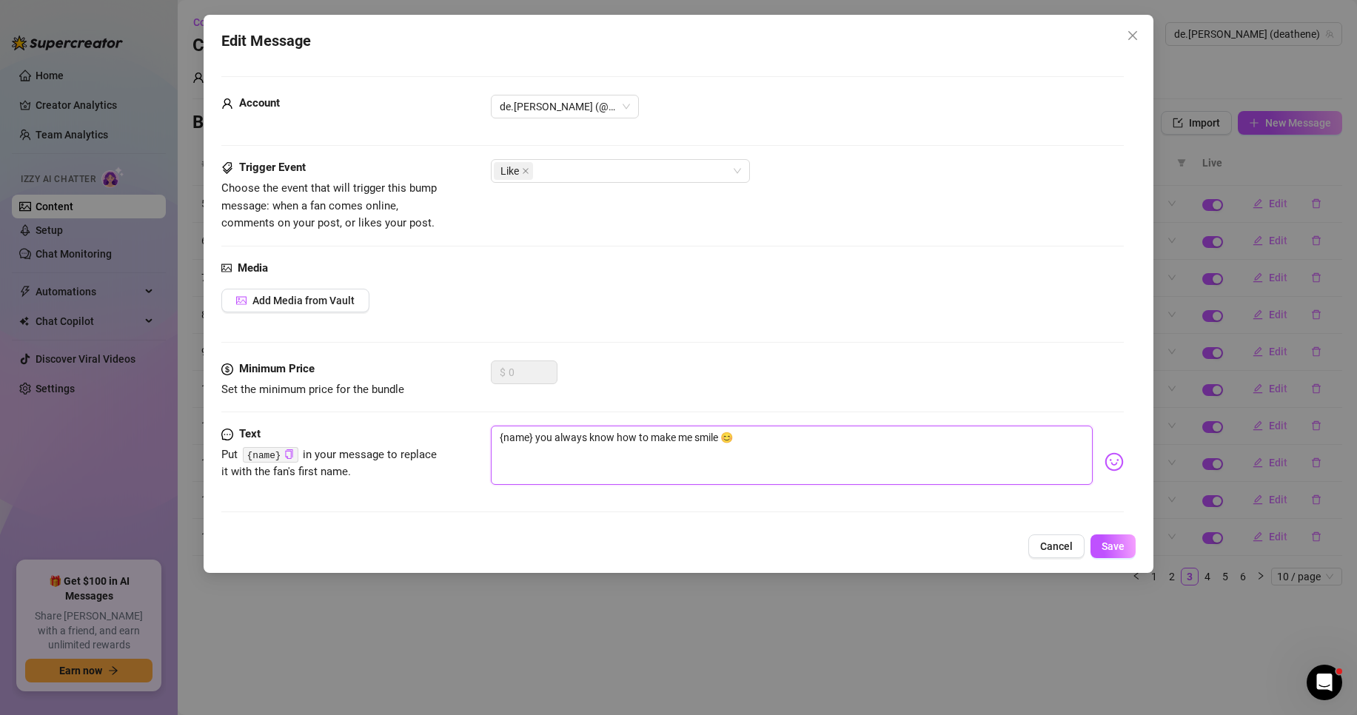
drag, startPoint x: 771, startPoint y: 441, endPoint x: 416, endPoint y: 438, distance: 355.4
click at [416, 438] on div "Text Put {name} in your message to replace it with the fan's first name. {name}…" at bounding box center [672, 462] width 902 height 73
paste textarea "{name}, vždycky víš, jak mě rozesmát"
type textarea "{name}, vždycky víš, jak mě rozesmát 😊"
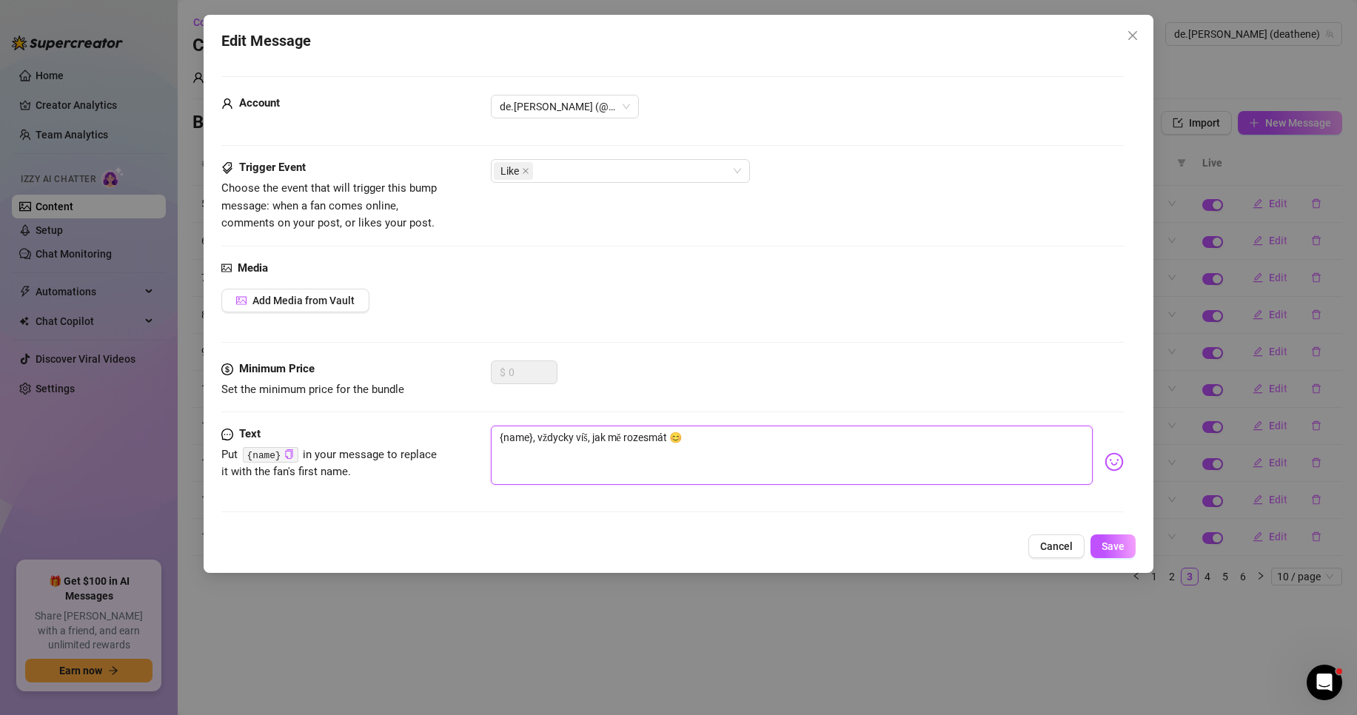
drag, startPoint x: 520, startPoint y: 434, endPoint x: 391, endPoint y: 438, distance: 129.6
click at [391, 438] on div "Text Put {name} in your message to replace it with the fan's first name. {name}…" at bounding box center [672, 462] width 902 height 73
type textarea "{name}, vždycky víš, jak mě rozesmát 😊"
click at [714, 437] on textarea "{name}, vždycky víš, jak mě rozesmát 😊" at bounding box center [792, 455] width 602 height 59
type textarea "{name}, vždycky víš, jak mě rozesmát 😊"
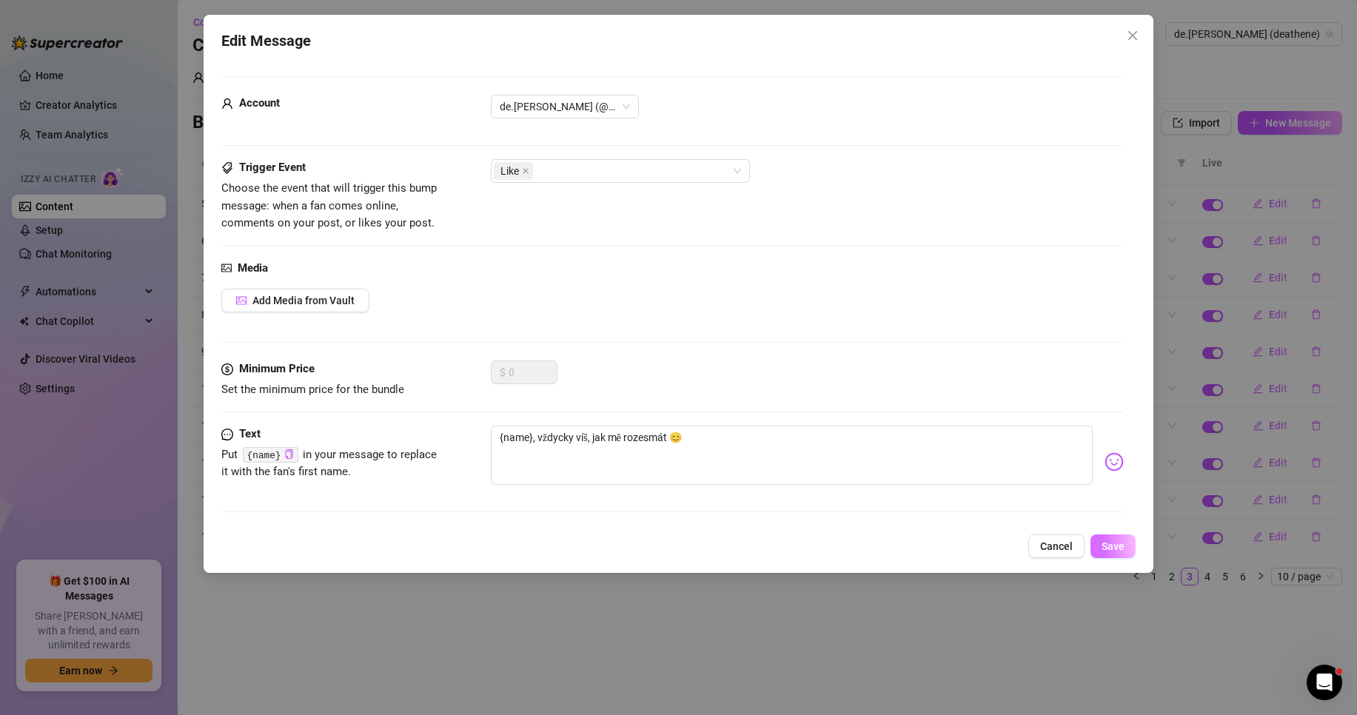
click at [1113, 547] on span "Save" at bounding box center [1113, 546] width 23 height 12
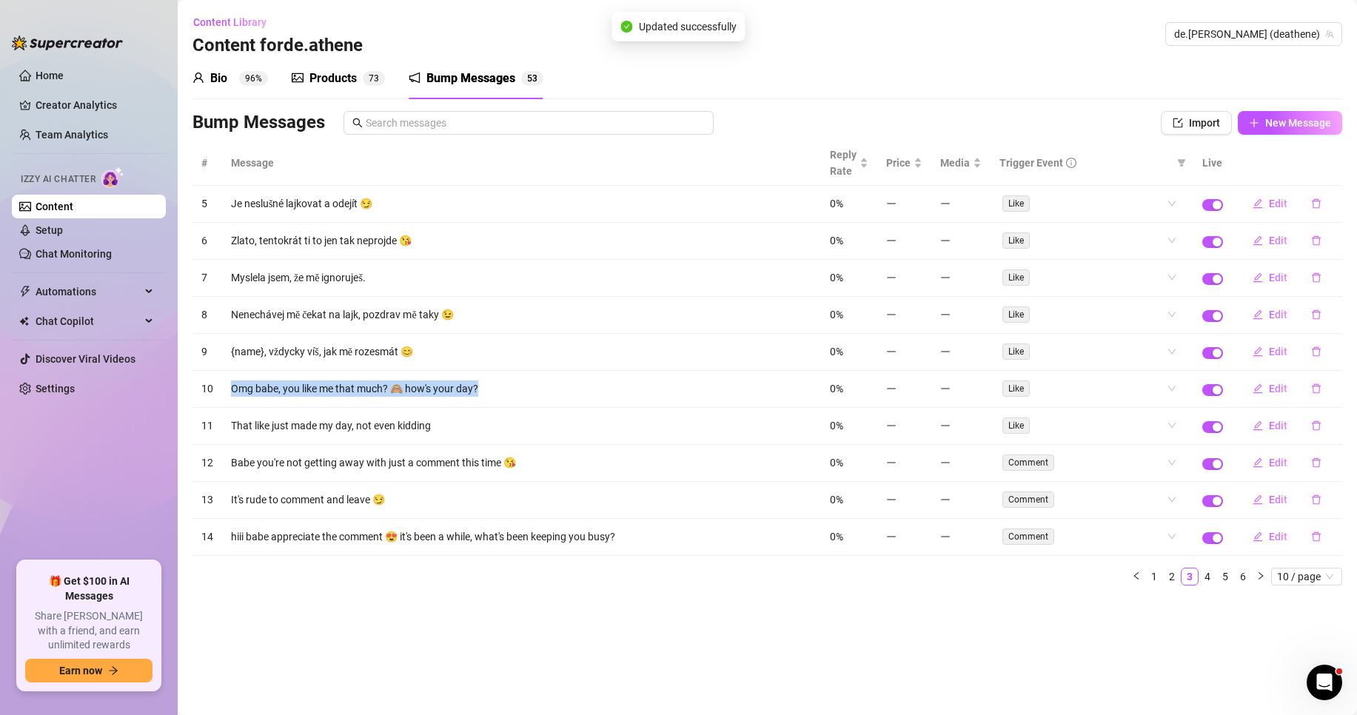
drag, startPoint x: 526, startPoint y: 390, endPoint x: 215, endPoint y: 393, distance: 311.7
click at [215, 393] on tr "10 Omg babe, you like me that much? 🙈 how's your day? 0% Like Edit" at bounding box center [767, 389] width 1150 height 37
copy tr "Omg babe, you like me that much? 🙈 how's your day?"
click at [1273, 386] on span "Edit" at bounding box center [1278, 389] width 19 height 12
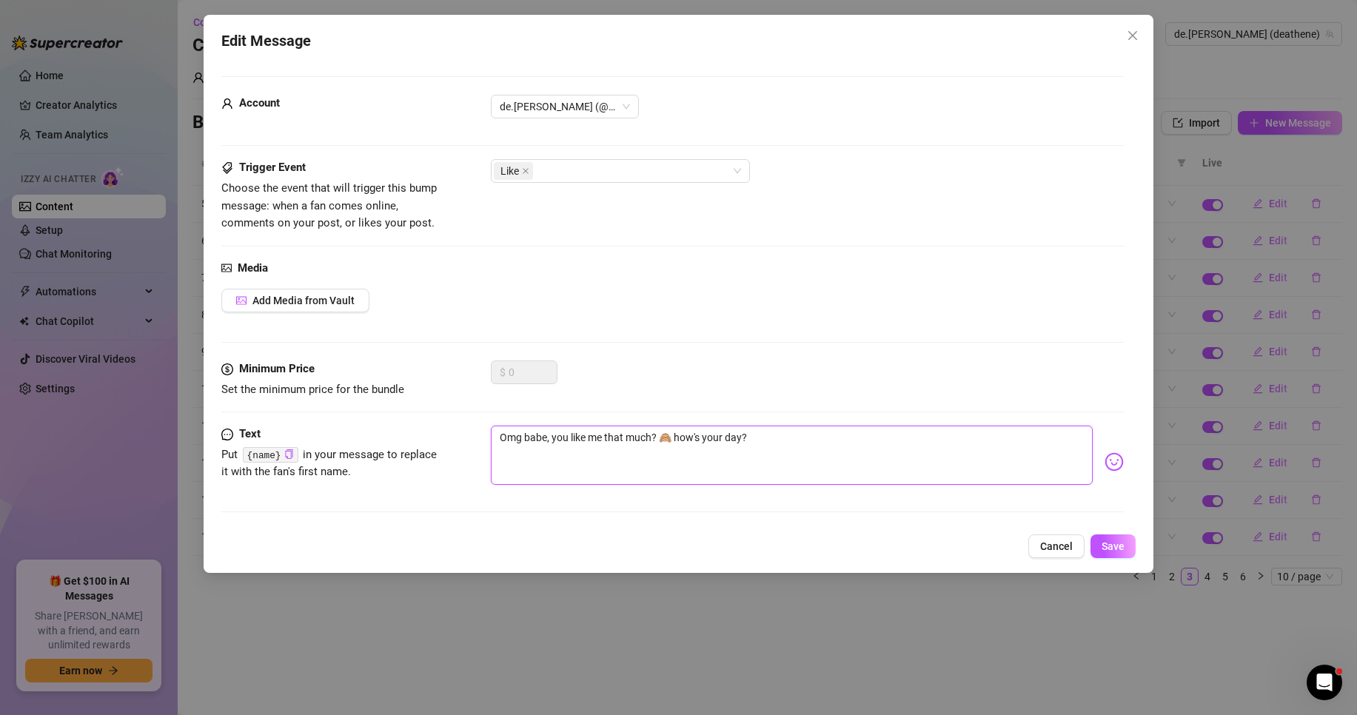
drag, startPoint x: 787, startPoint y: 438, endPoint x: 452, endPoint y: 428, distance: 334.8
click at [452, 428] on div "Text Put {name} in your message to replace it with the fan's first name. Omg ba…" at bounding box center [672, 462] width 902 height 73
paste textarea "[DEMOGRAPHIC_DATA], zlato, to mě máš tak rád? 🙈 Jak se máš"
type textarea "[DEMOGRAPHIC_DATA], zlato, to mě máš tak rád? 🙈 Jak se máš?"
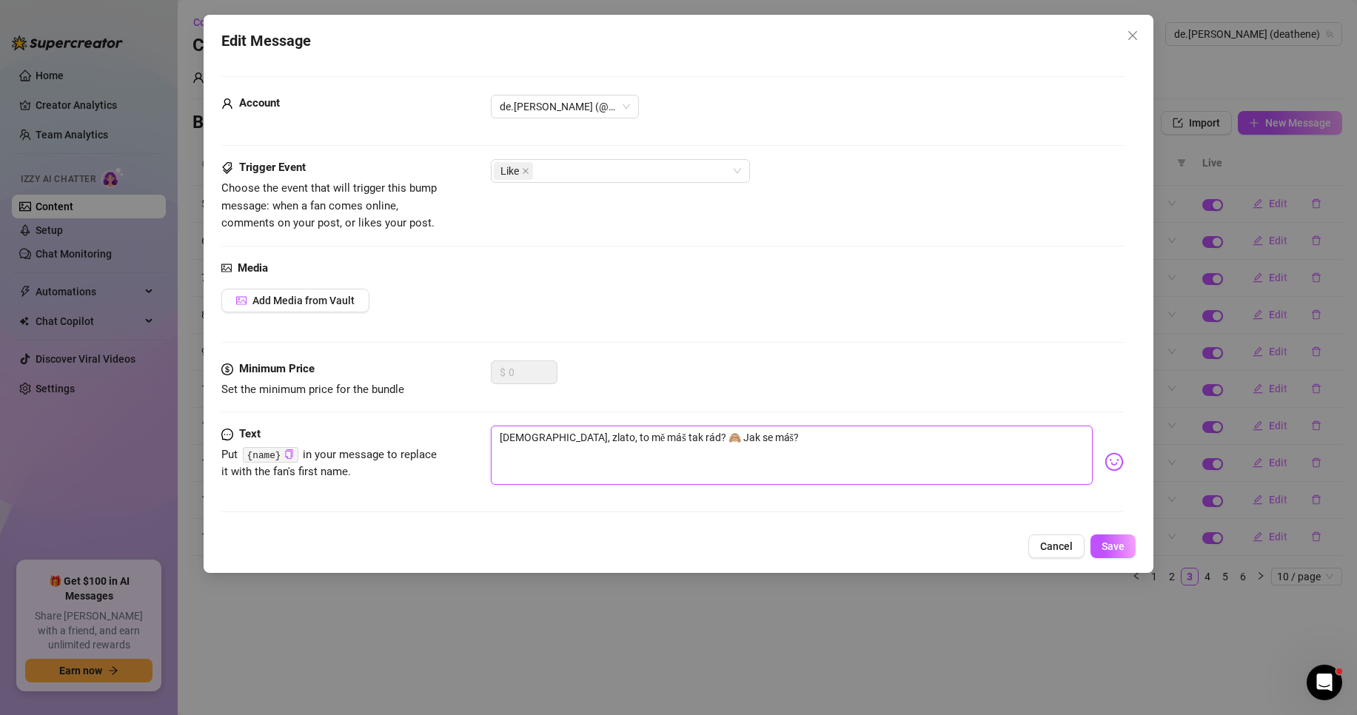
drag, startPoint x: 518, startPoint y: 441, endPoint x: 426, endPoint y: 440, distance: 92.5
click at [426, 440] on div "Text Put {name} in your message to replace it with the fan's first name. [PERSO…" at bounding box center [672, 462] width 902 height 73
type textarea "[DEMOGRAPHIC_DATA], zlato, to mě máš tak rád? 🙈 Jak se máš?"
click at [754, 444] on textarea "[DEMOGRAPHIC_DATA], zlato, to mě máš tak rád? 🙈 Jak se máš?" at bounding box center [792, 455] width 602 height 59
type textarea "[DEMOGRAPHIC_DATA], zlato, to mě máš tak rád? 🙈 Jak se máš?"
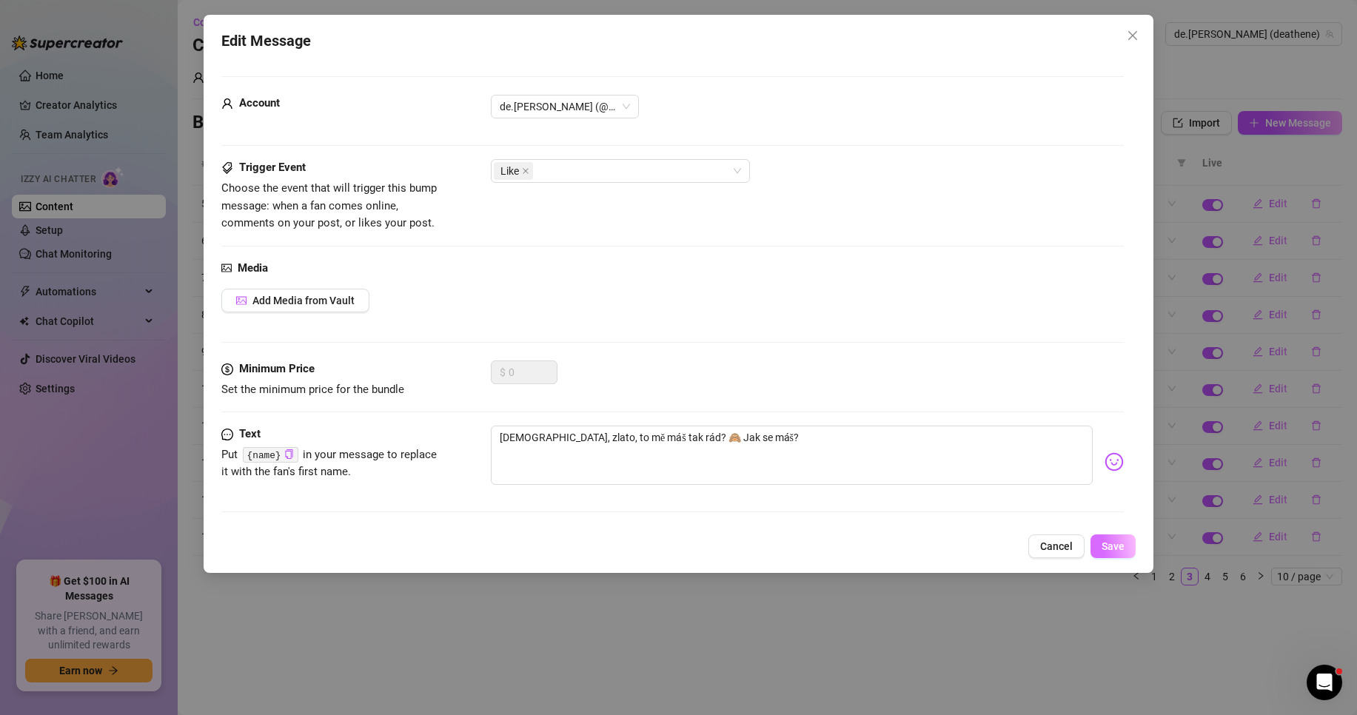
click at [1111, 545] on span "Save" at bounding box center [1113, 546] width 23 height 12
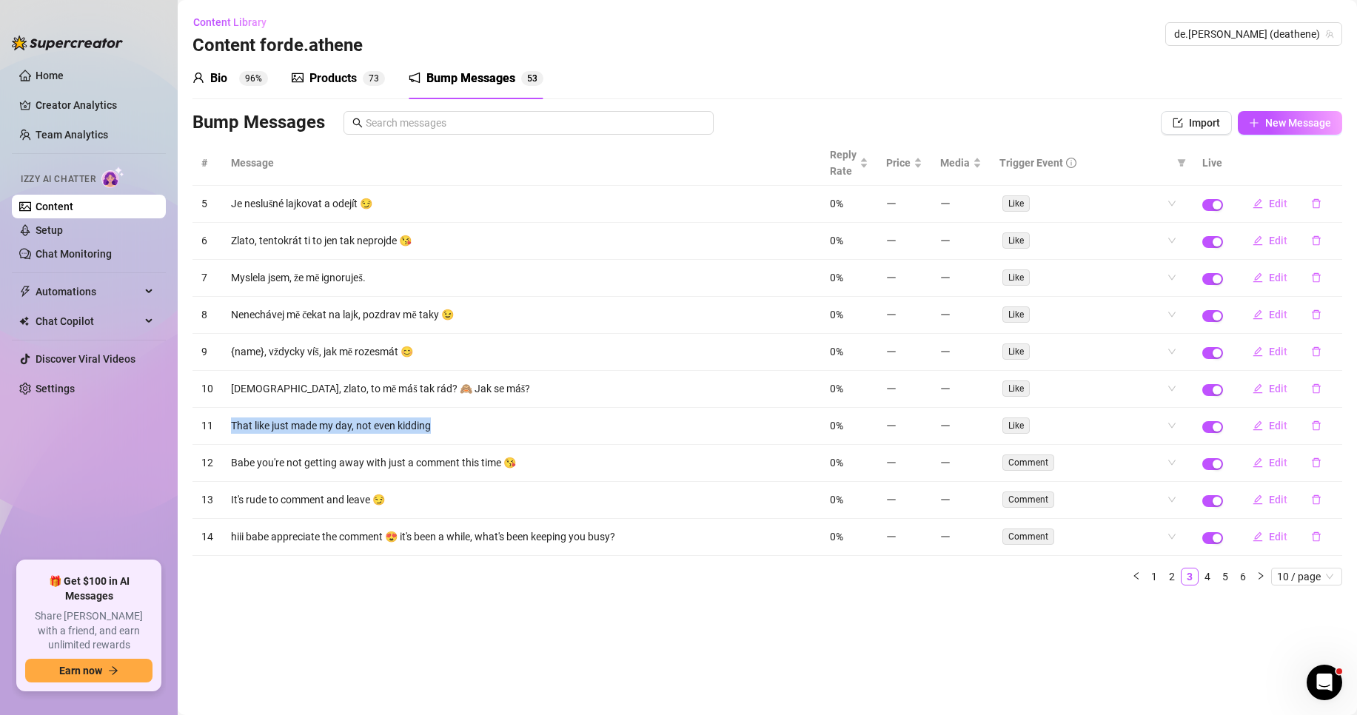
drag, startPoint x: 446, startPoint y: 424, endPoint x: 220, endPoint y: 424, distance: 225.8
click at [220, 424] on tr "11 That like just made my day, not even kidding 0% Like Edit" at bounding box center [767, 426] width 1150 height 37
copy tr "That like just made my day, not even kidding"
click at [1276, 423] on span "Edit" at bounding box center [1278, 426] width 19 height 12
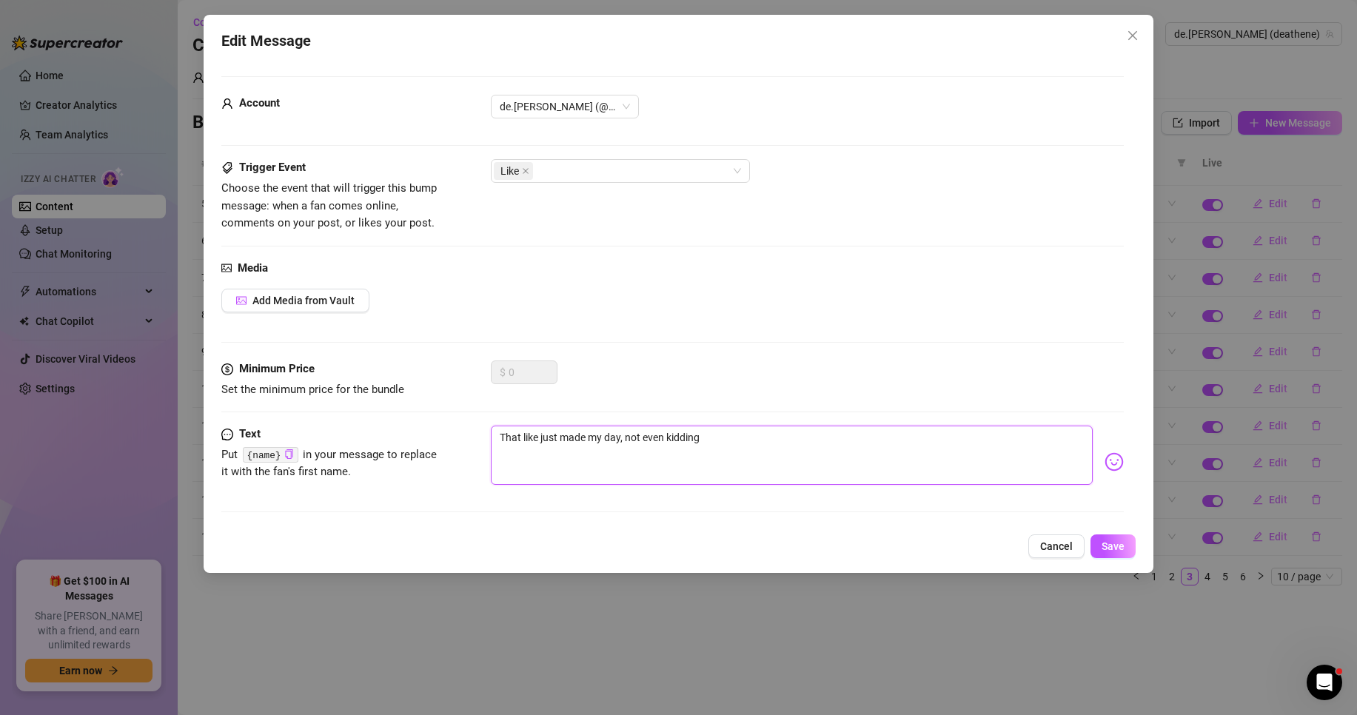
drag, startPoint x: 721, startPoint y: 443, endPoint x: 443, endPoint y: 430, distance: 278.0
click at [443, 430] on div "Text Put {name} in your message to replace it with the fan's first name. That l…" at bounding box center [672, 462] width 902 height 73
paste textarea "o mi prostě udělalo radost, bez legrace."
type textarea "To mi prostě udělalo radost, bez legrace."
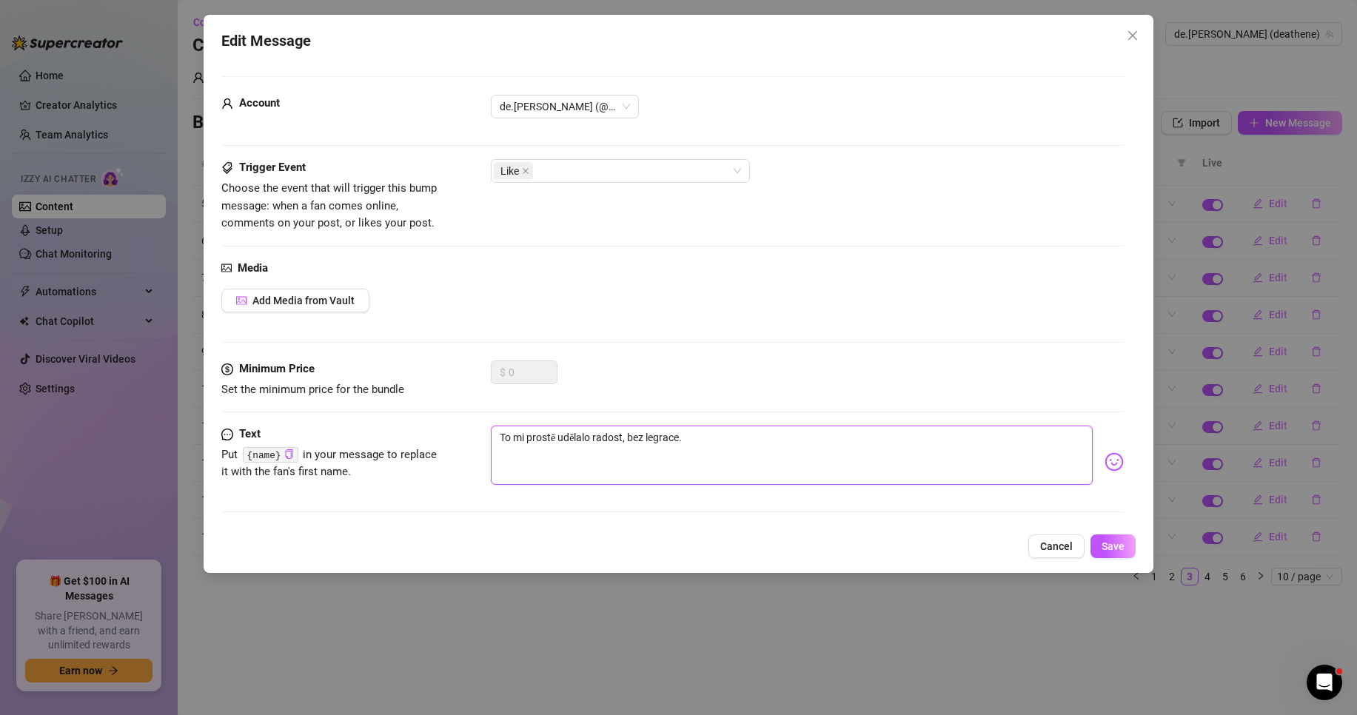
drag, startPoint x: 589, startPoint y: 439, endPoint x: 437, endPoint y: 438, distance: 152.5
click at [437, 438] on div "Text Put {name} in your message to replace it with the fan's first name. To mi …" at bounding box center [672, 462] width 902 height 73
type textarea "t radost, bez legrace."
type textarea "te radost, bez legrace."
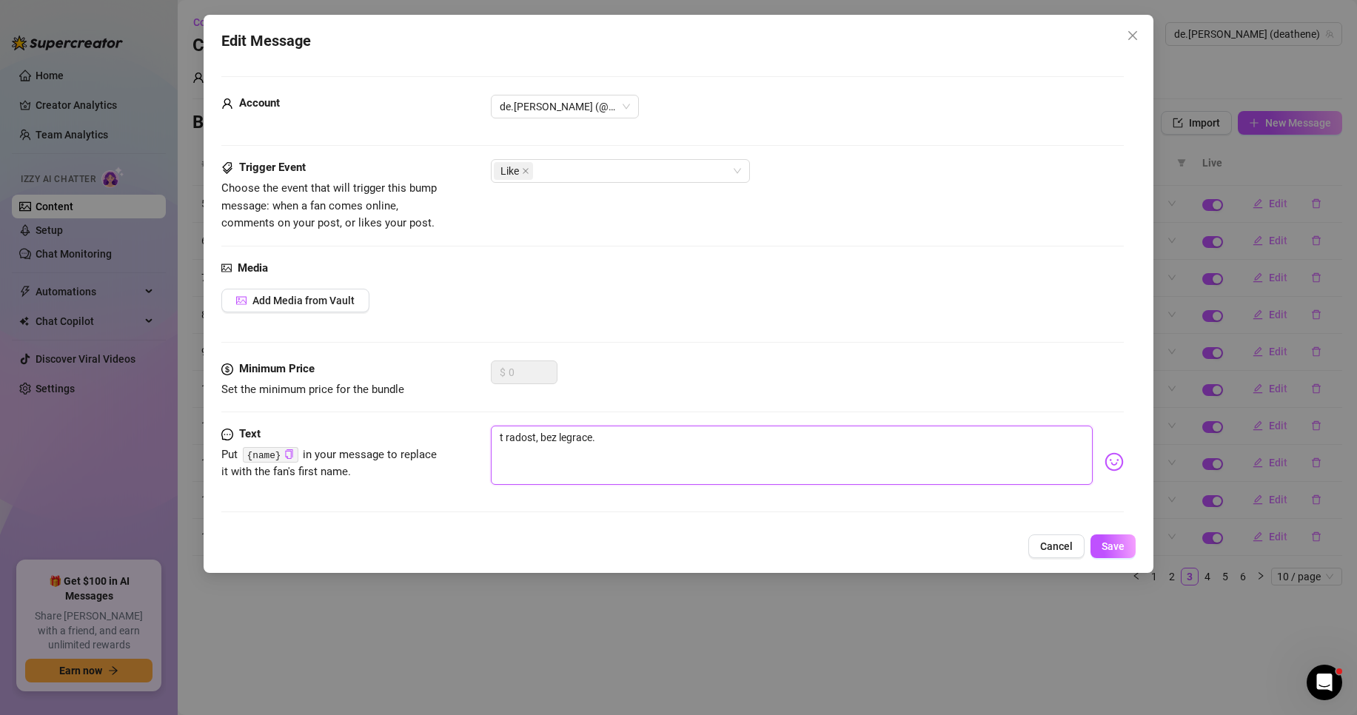
type textarea "te radost, bez legrace."
type textarea "ten radost, bez legrace."
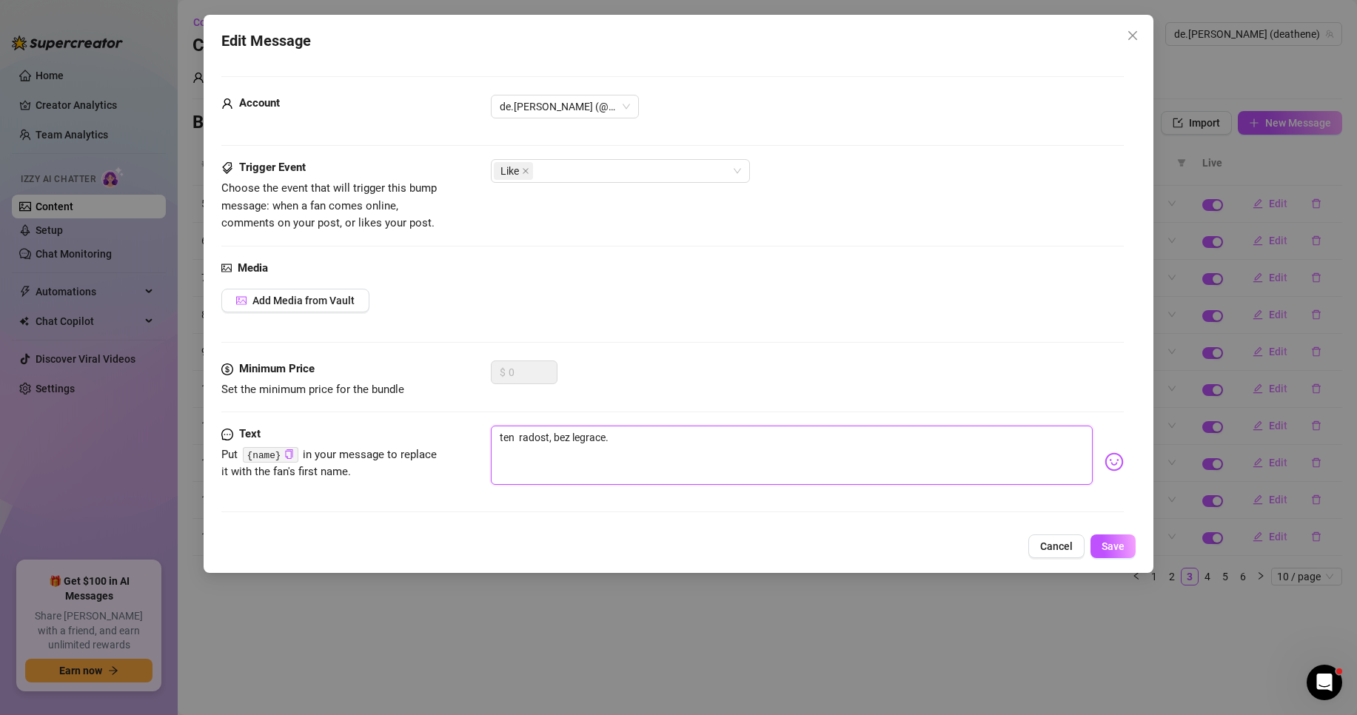
type textarea "ten l radost, bez legrace."
type textarea "ten li radost, bez legrace."
type textarea "ten lik radost, bez legrace."
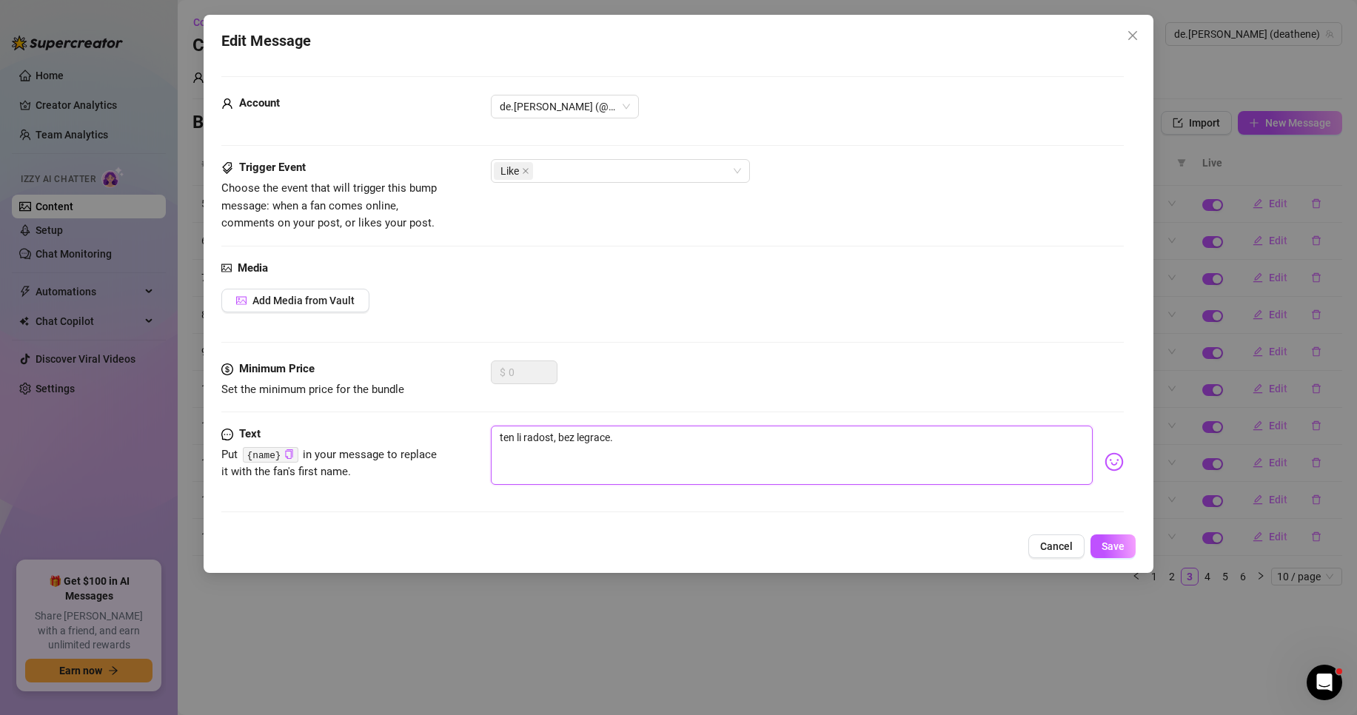
type textarea "ten lik radost, bez legrace."
type textarea "ten like radost, bez legrace."
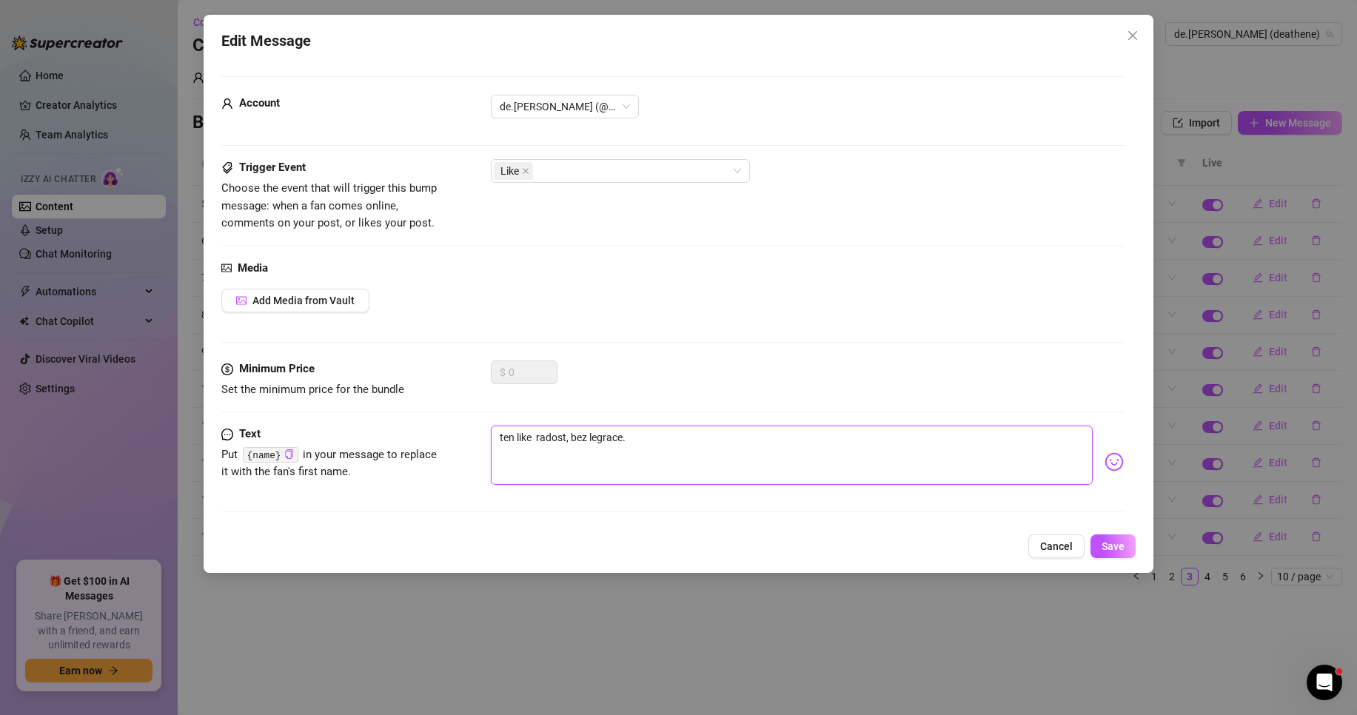
type textarea "ten like m radost, bez legrace."
type textarea "ten like mi radost, bez legrace."
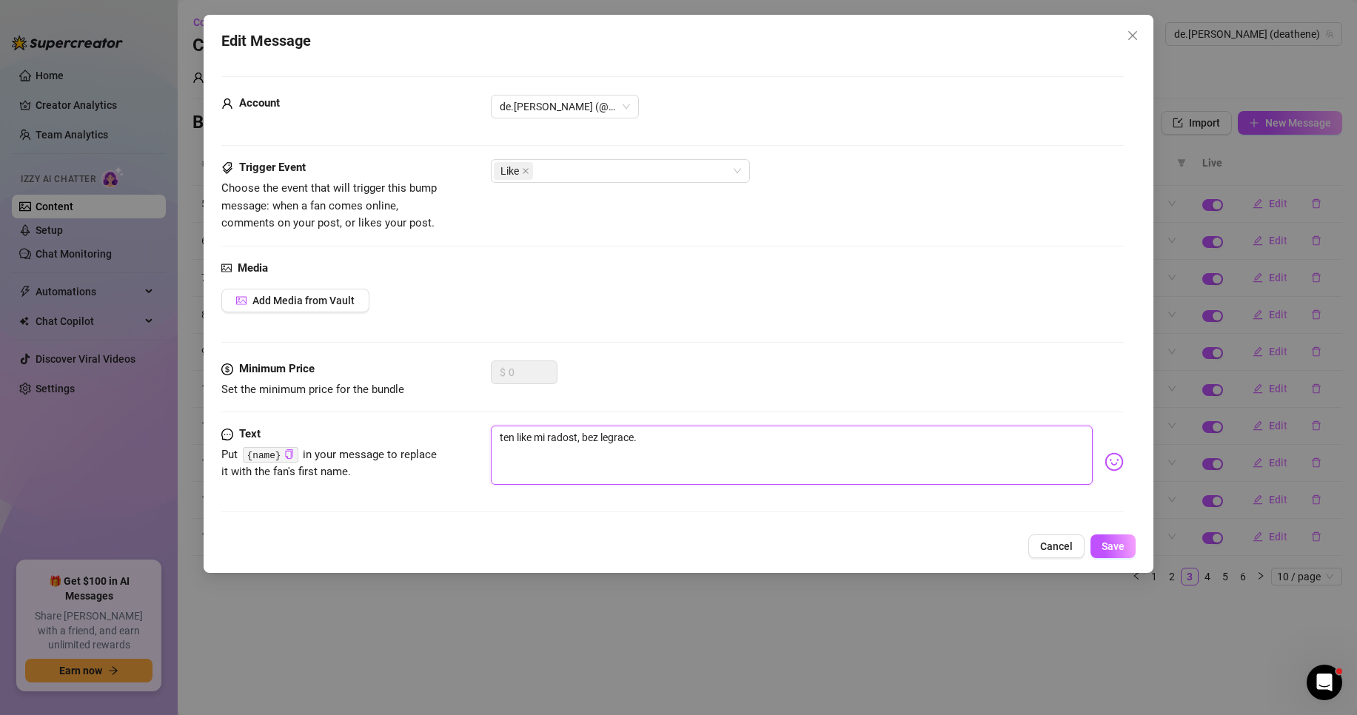
type textarea "ten like mi radost, bez legrace."
type textarea "ten like mi u radost, bez legrace."
type textarea "ten like mi ud radost, bez legrace."
type textarea "ten like mi udě radost, bez legrace."
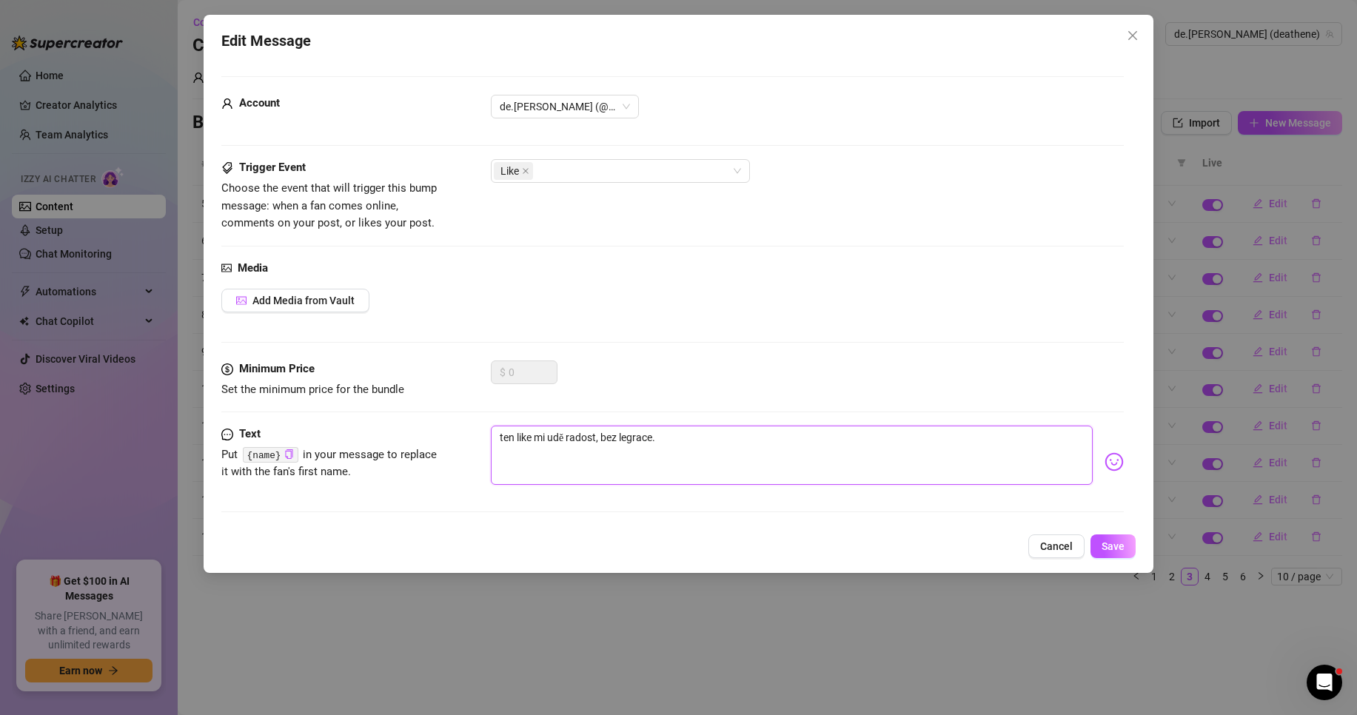
type textarea "ten like mi uděl radost, bez legrace."
type textarea "ten like mi uděla radost, bez legrace."
type textarea "ten like mi udělal radost, bez legrace."
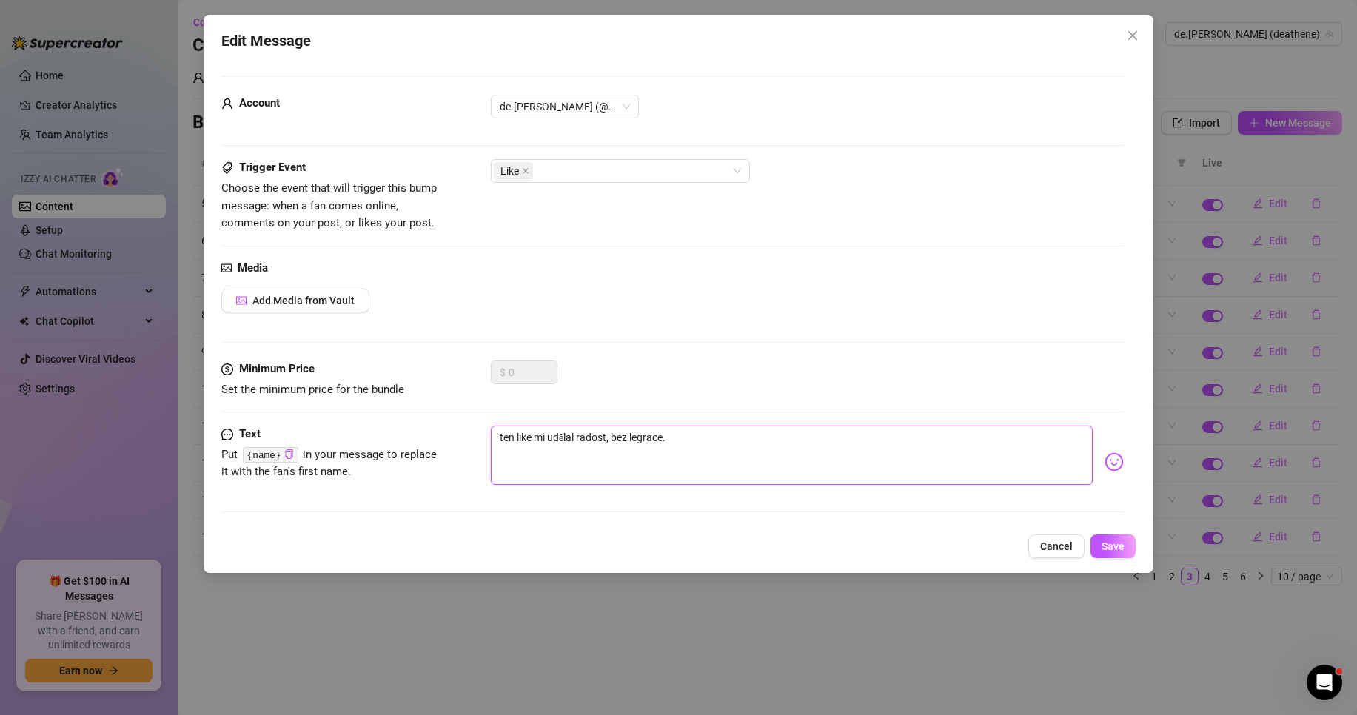
click at [710, 442] on textarea "ten like mi udělal radost, bez legrace." at bounding box center [792, 455] width 602 height 59
type textarea "ten like mi udělal radost, bez legrace."
click at [1105, 469] on img at bounding box center [1114, 461] width 19 height 19
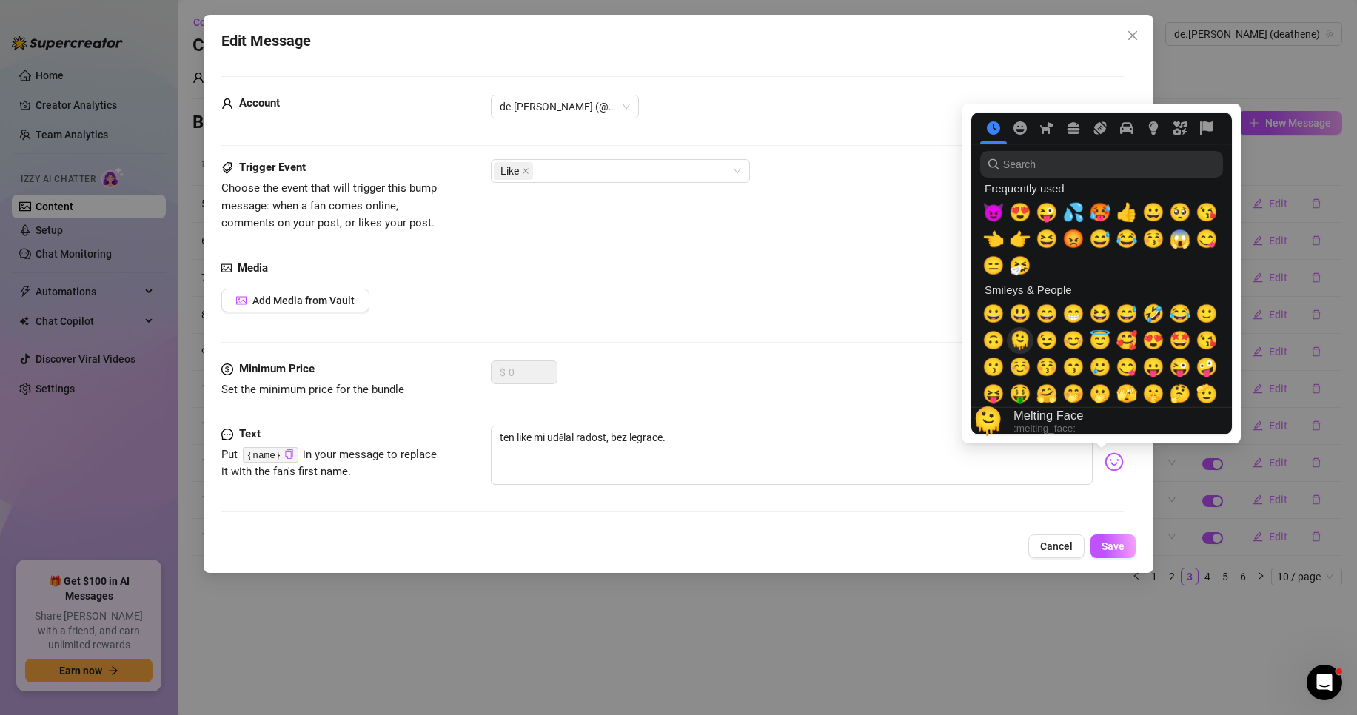
click at [1023, 339] on span "🫠" at bounding box center [1020, 340] width 22 height 21
type textarea "ten like mi udělal radost, bez legrace.🫠"
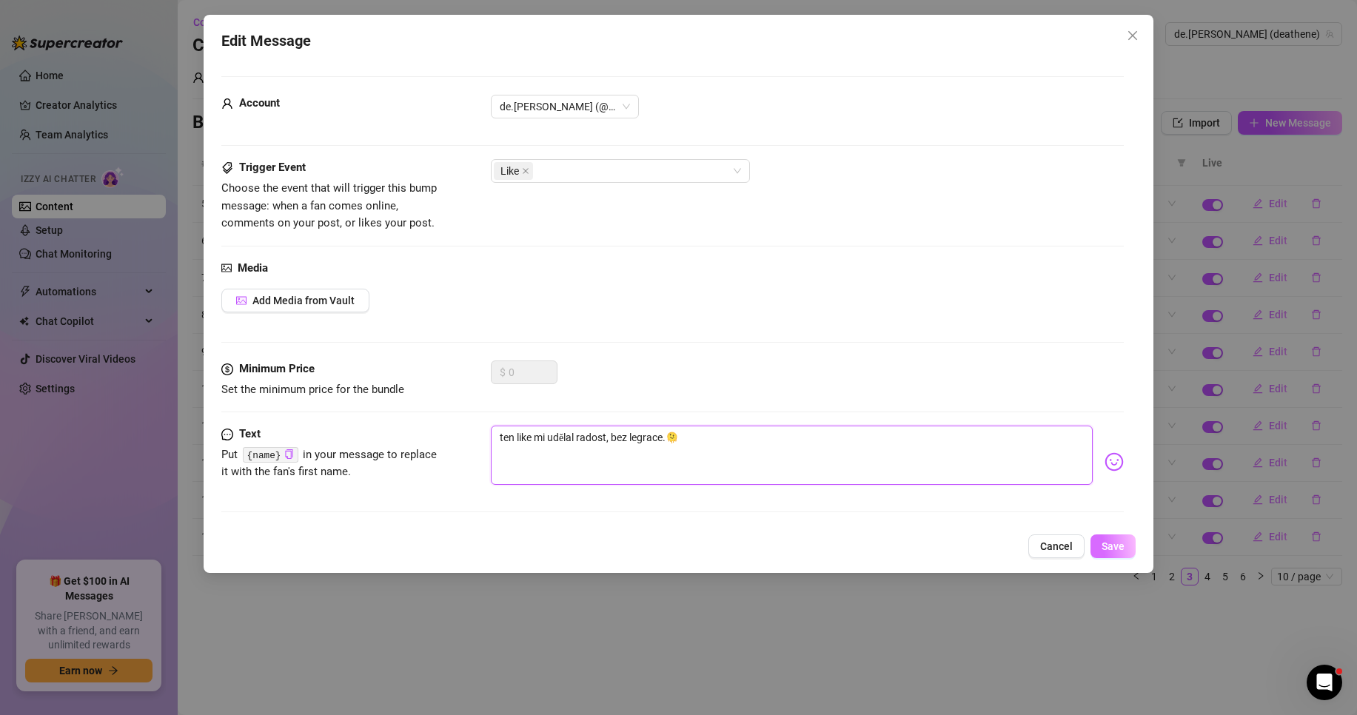
type textarea "ten like mi udělal radost, bez legrace.🫠"
click at [1111, 541] on span "Save" at bounding box center [1113, 546] width 23 height 12
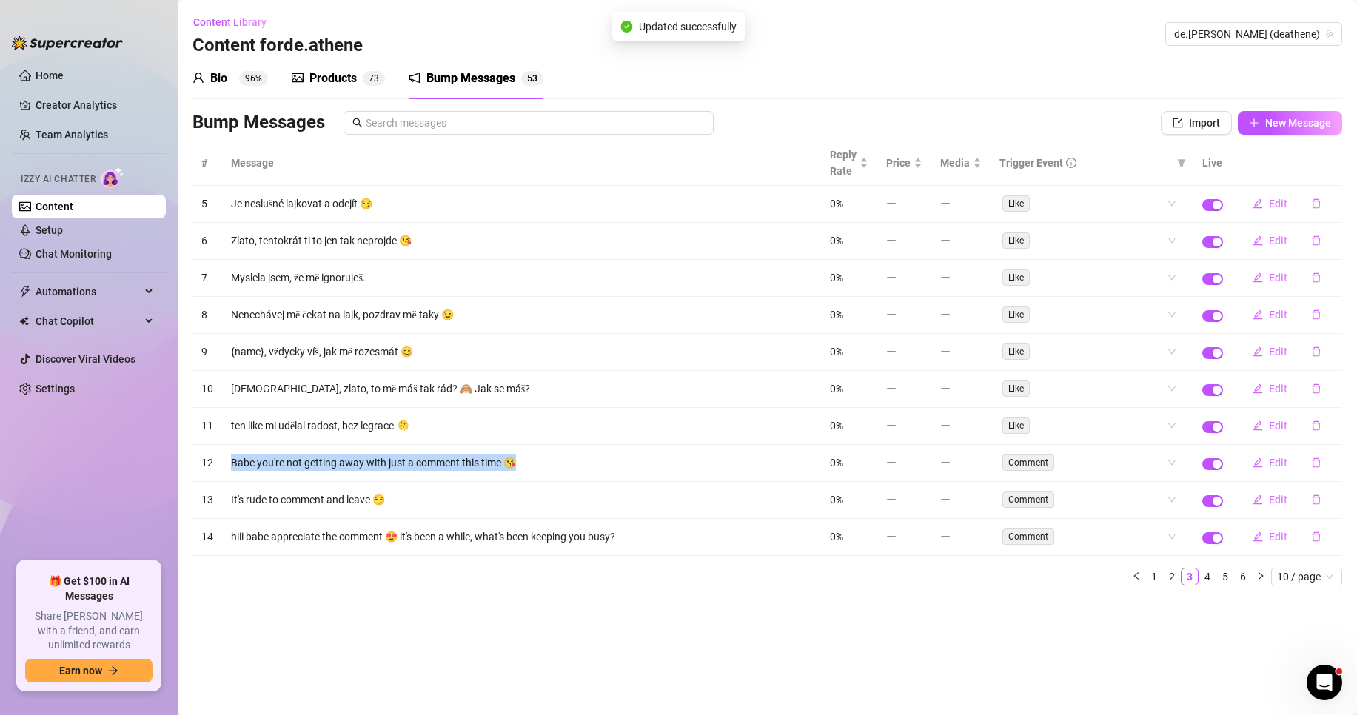
drag, startPoint x: 363, startPoint y: 447, endPoint x: 227, endPoint y: 456, distance: 135.8
click at [227, 456] on td "Babe you're not getting away with just a comment this time 😘" at bounding box center [521, 463] width 599 height 37
copy td "Babe you're not getting away with just a comment this time 😘"
click at [1274, 463] on span "Edit" at bounding box center [1278, 463] width 19 height 12
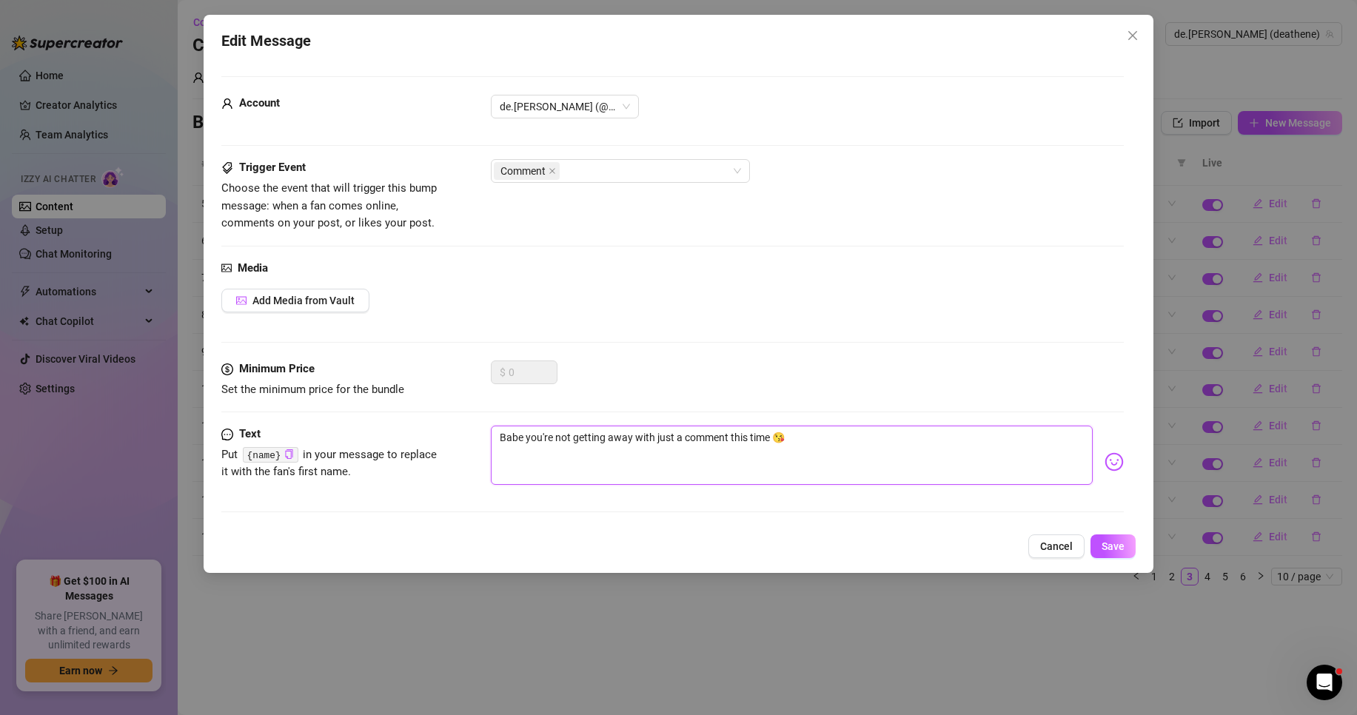
drag, startPoint x: 809, startPoint y: 442, endPoint x: 432, endPoint y: 421, distance: 378.2
click at [432, 421] on form "Account de.[PERSON_NAME] (@deathene) Trigger Event Choose the event that will t…" at bounding box center [672, 300] width 902 height 449
paste textarea "Zlato, tentokrát ti to jen komentářem neprojd"
type textarea "Zlato, tentokrát ti to jen komentářem neprojde 😘"
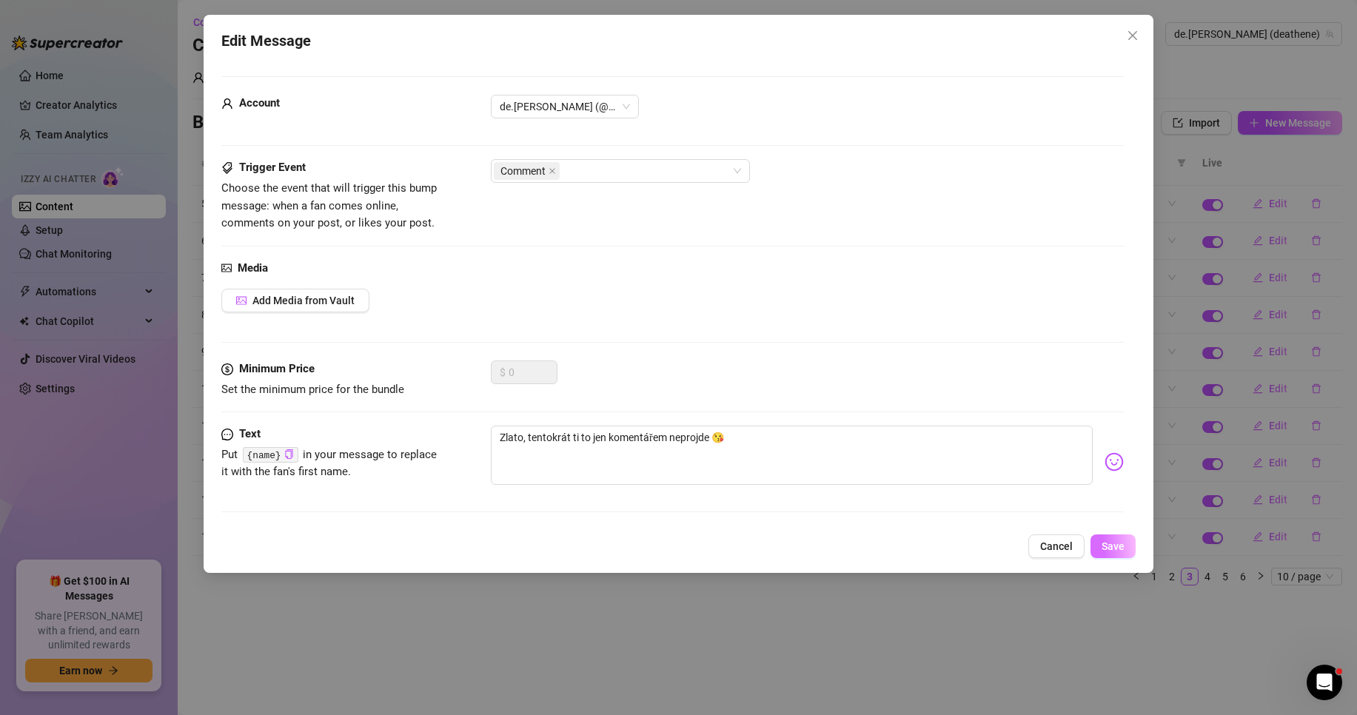
click at [1122, 547] on span "Save" at bounding box center [1113, 546] width 23 height 12
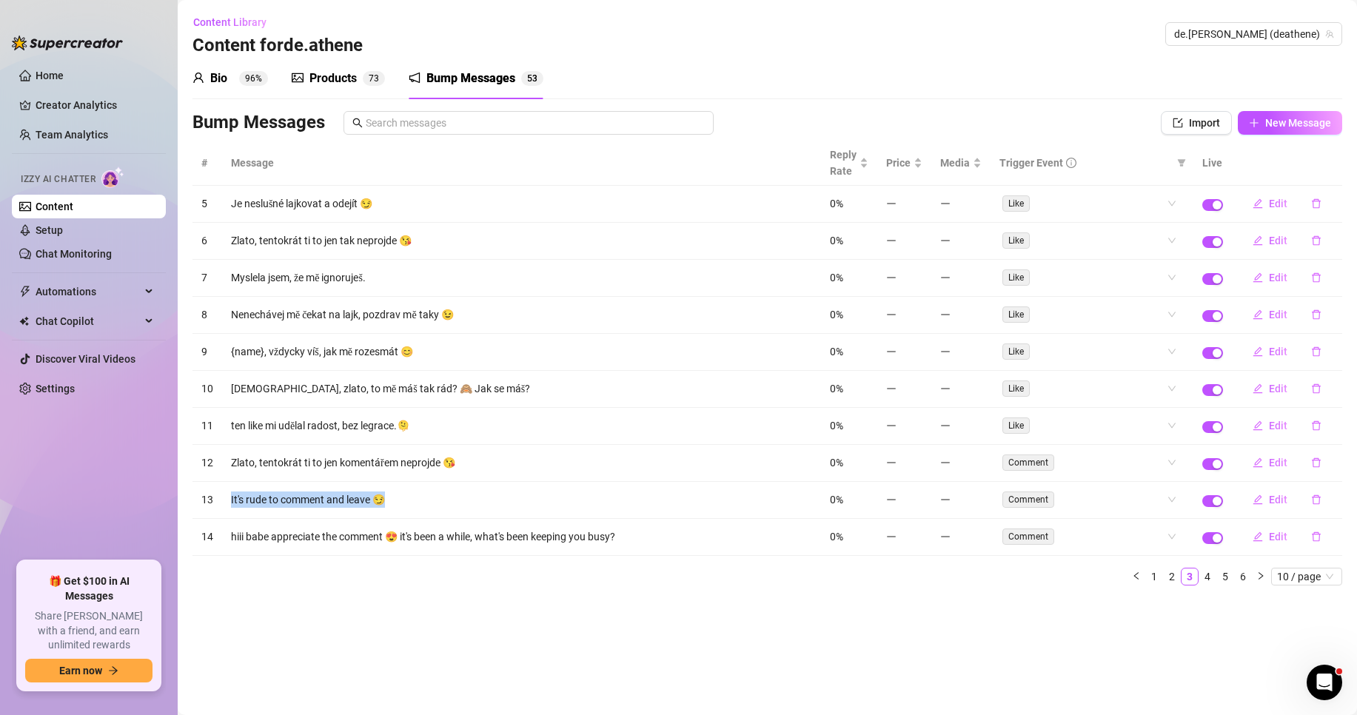
drag, startPoint x: 354, startPoint y: 500, endPoint x: 228, endPoint y: 508, distance: 126.1
click at [228, 508] on td "It's rude to comment and leave 😏" at bounding box center [521, 500] width 599 height 37
click at [1270, 502] on span "Edit" at bounding box center [1278, 500] width 19 height 12
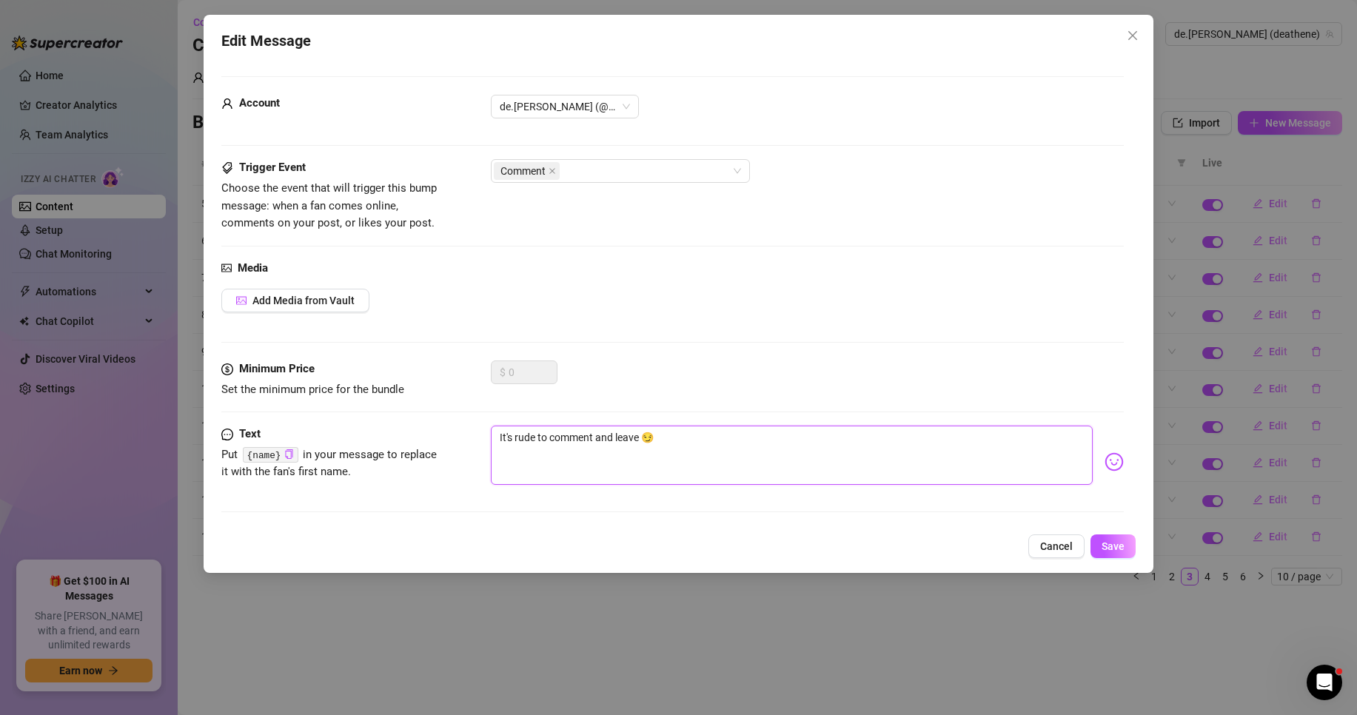
drag, startPoint x: 682, startPoint y: 445, endPoint x: 432, endPoint y: 441, distance: 249.5
click at [432, 441] on div "Text Put {name} in your message to replace it with the fan's first name. It's r…" at bounding box center [672, 462] width 902 height 73
paste textarea "Je neslušné komentovat a odejít"
type textarea "Je neslušné komentovat a odejít 😏"
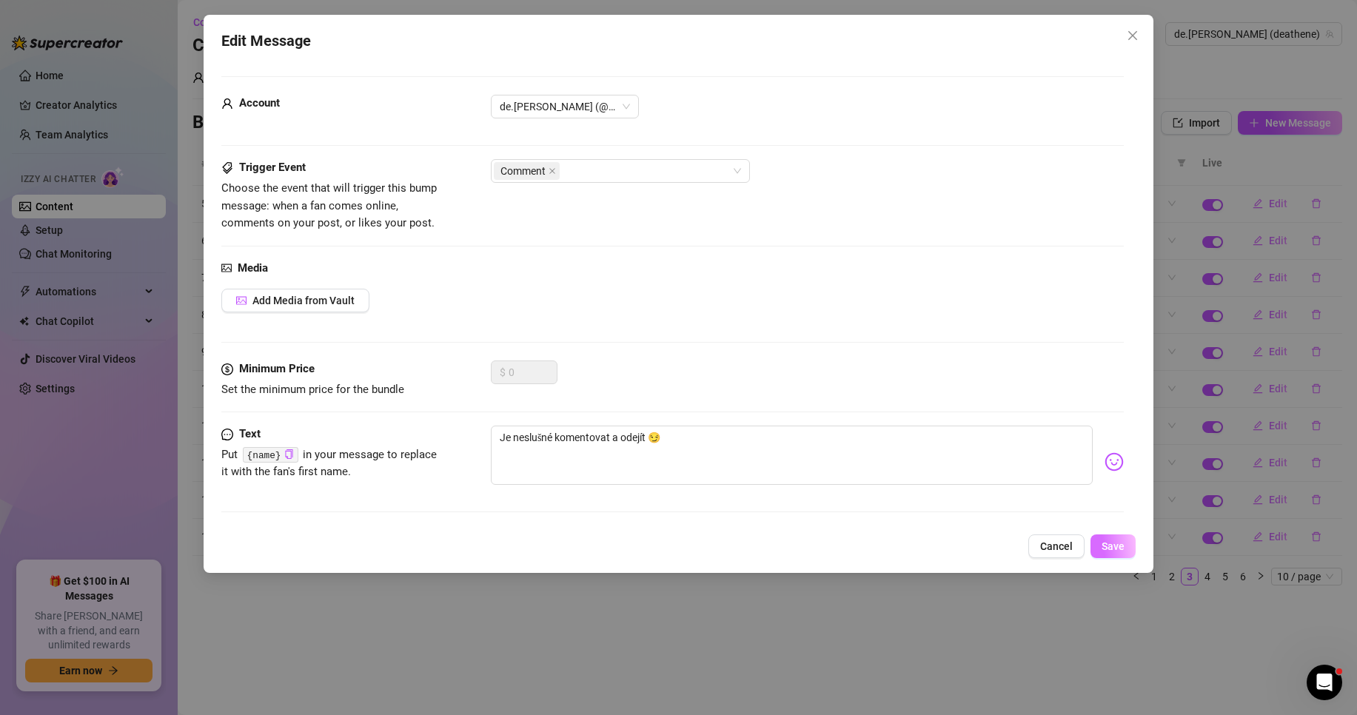
click at [1120, 545] on span "Save" at bounding box center [1113, 546] width 23 height 12
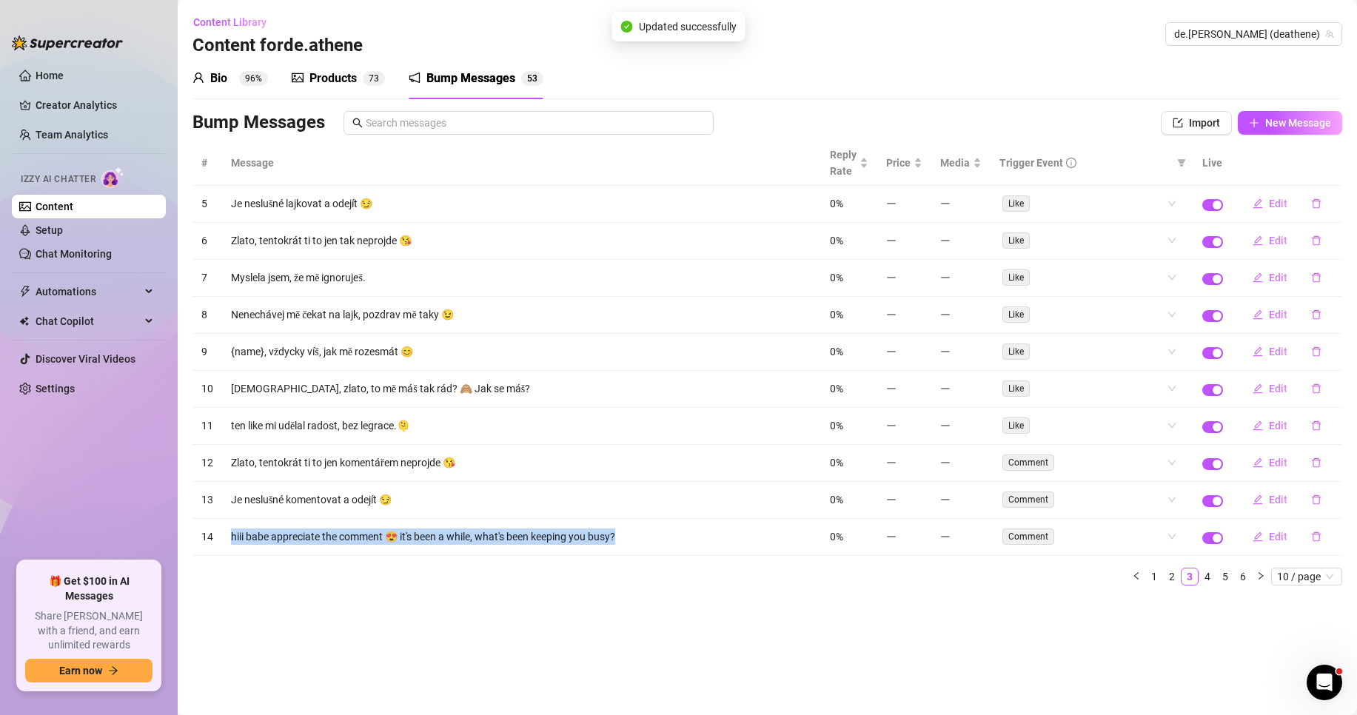
drag, startPoint x: 637, startPoint y: 537, endPoint x: 230, endPoint y: 529, distance: 406.5
click at [230, 529] on td "hiii babe appreciate the comment 😍 it's been a while, what's been keeping you b…" at bounding box center [521, 537] width 599 height 37
click at [1275, 537] on span "Edit" at bounding box center [1278, 537] width 19 height 12
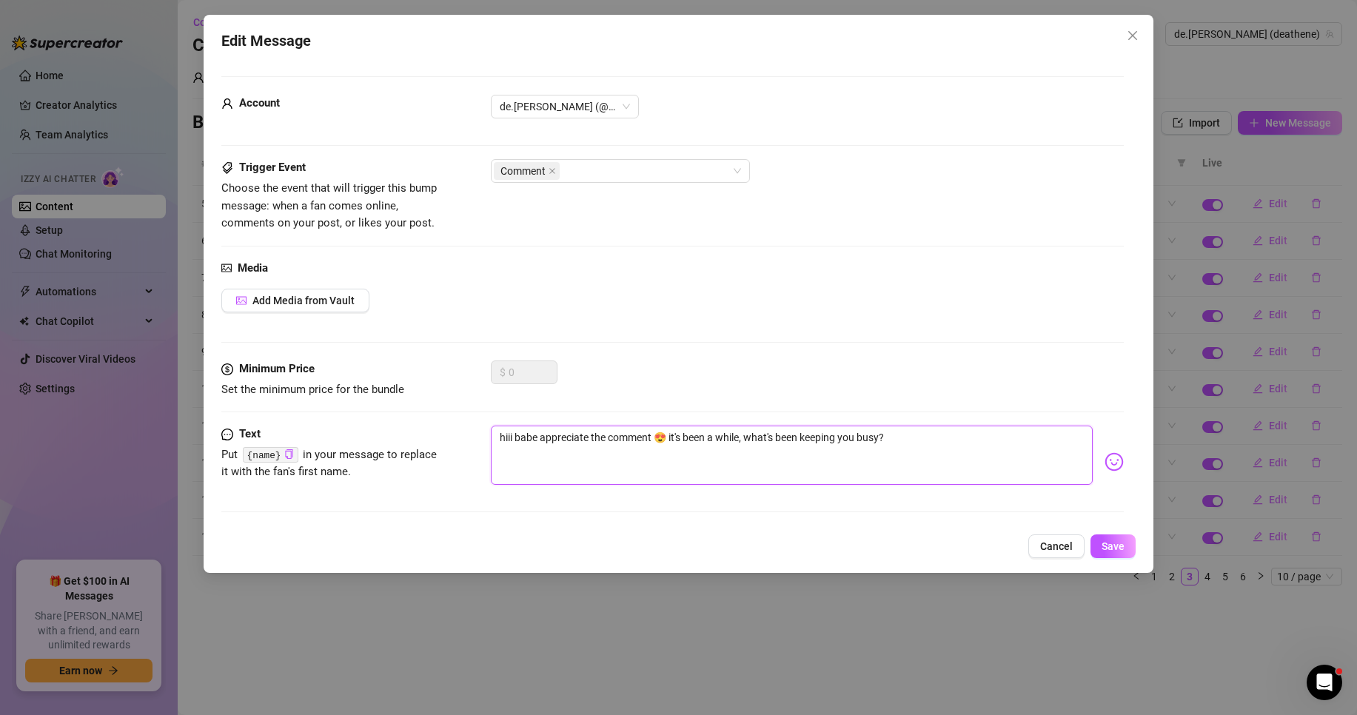
drag, startPoint x: 959, startPoint y: 449, endPoint x: 458, endPoint y: 413, distance: 502.5
click at [458, 413] on form "Account de.[PERSON_NAME] (@deathene) Trigger Event Choose the event that will t…" at bounding box center [672, 300] width 902 height 449
paste textarea "Ahoj zlato, díky za komentář 😍 Už je to dlouho, co jsi se neozvala, co tě tak z…"
type textarea "Ahoj zlato, díky za komentář 😍 Už je to dlouho, co jsi se neozvala, co tě tak z…"
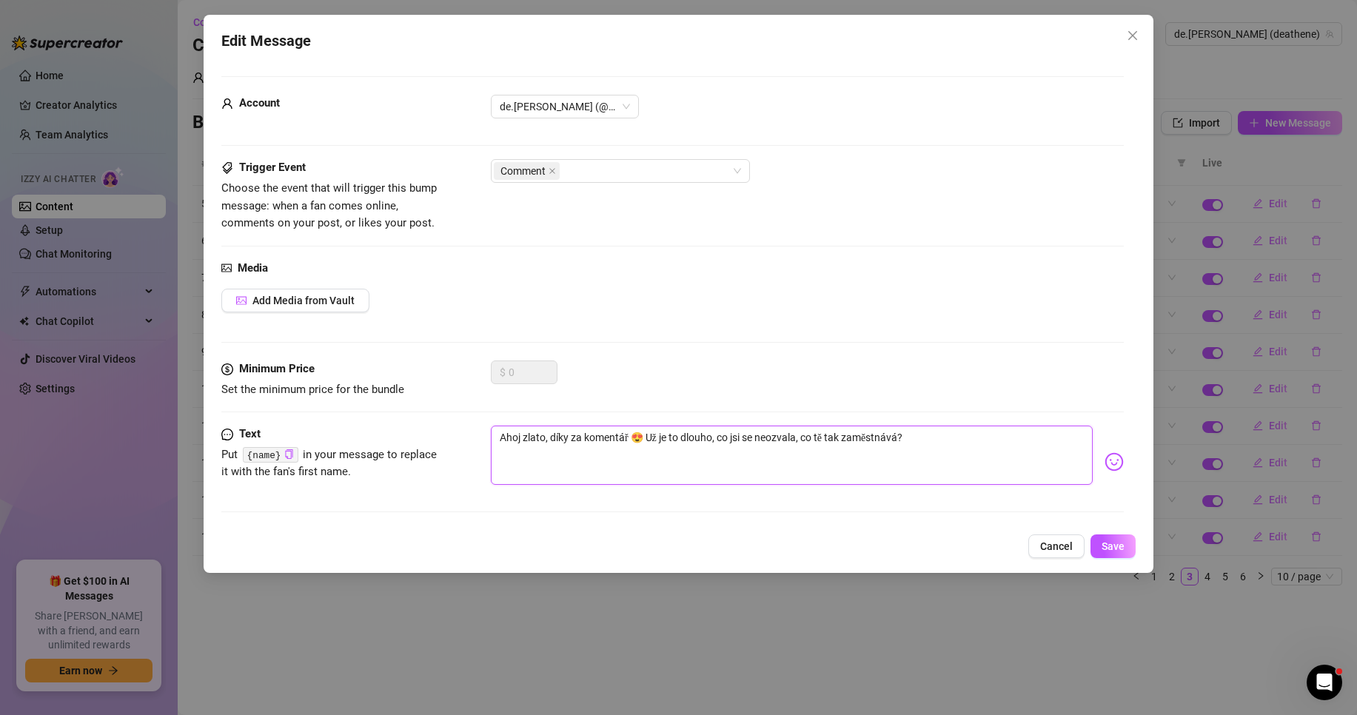
click at [799, 444] on textarea "Ahoj zlato, díky za komentář 😍 Už je to dlouho, co jsi se neozvala, co tě tak z…" at bounding box center [792, 455] width 602 height 59
type textarea "Ahoj zlato, díky za komentář 😍 Už je to dlouho, co jsi se neozval, co tě tak za…"
click at [937, 443] on textarea "Ahoj zlato, díky za komentář 😍 Už je to dlouho, co jsi se neozval, co tě tak za…" at bounding box center [792, 455] width 602 height 59
type textarea "Ahoj zlato, díky za komentář 😍 Už je to dlouho, co jsi se neozval, co tě tak za…"
click at [1114, 548] on span "Save" at bounding box center [1113, 546] width 23 height 12
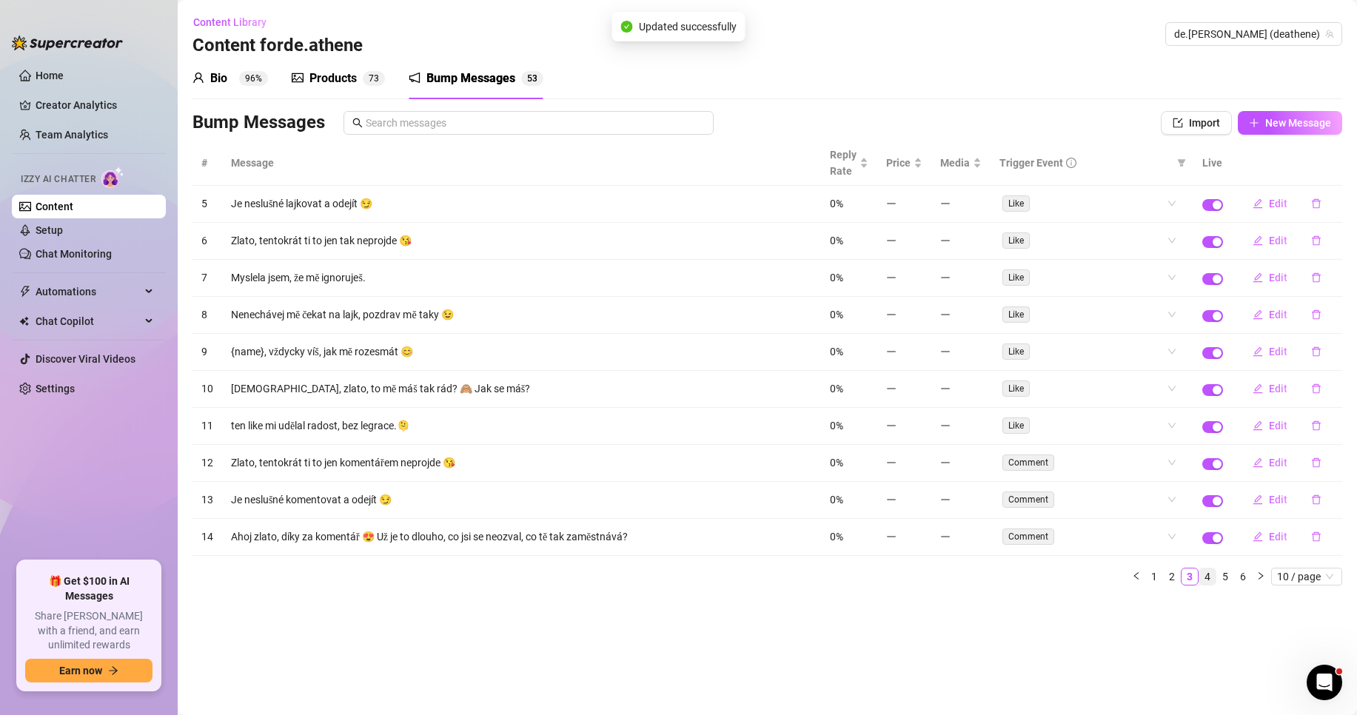
click at [1213, 577] on link "4" at bounding box center [1207, 577] width 16 height 16
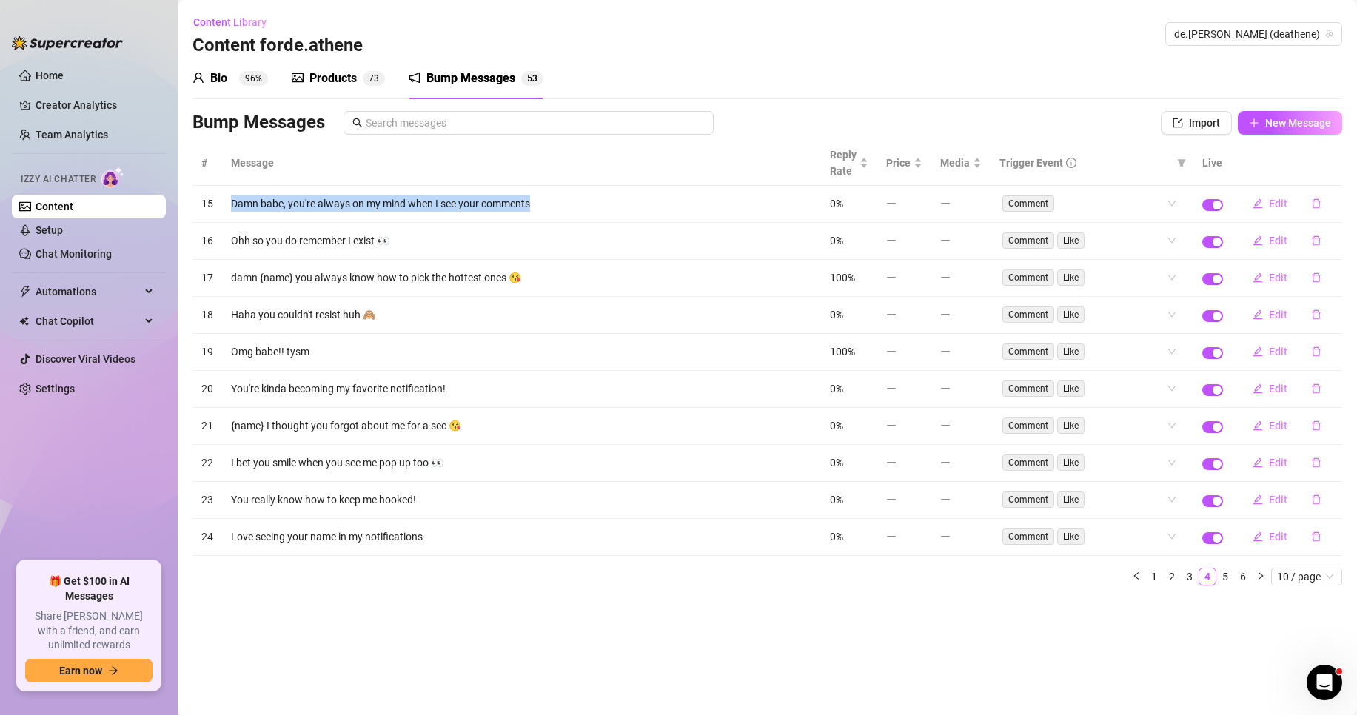
drag, startPoint x: 483, startPoint y: 198, endPoint x: 232, endPoint y: 191, distance: 250.3
click at [232, 191] on td "Damn babe, you're always on my mind when I see your comments" at bounding box center [521, 204] width 599 height 37
click at [1274, 204] on span "Edit" at bounding box center [1278, 204] width 19 height 12
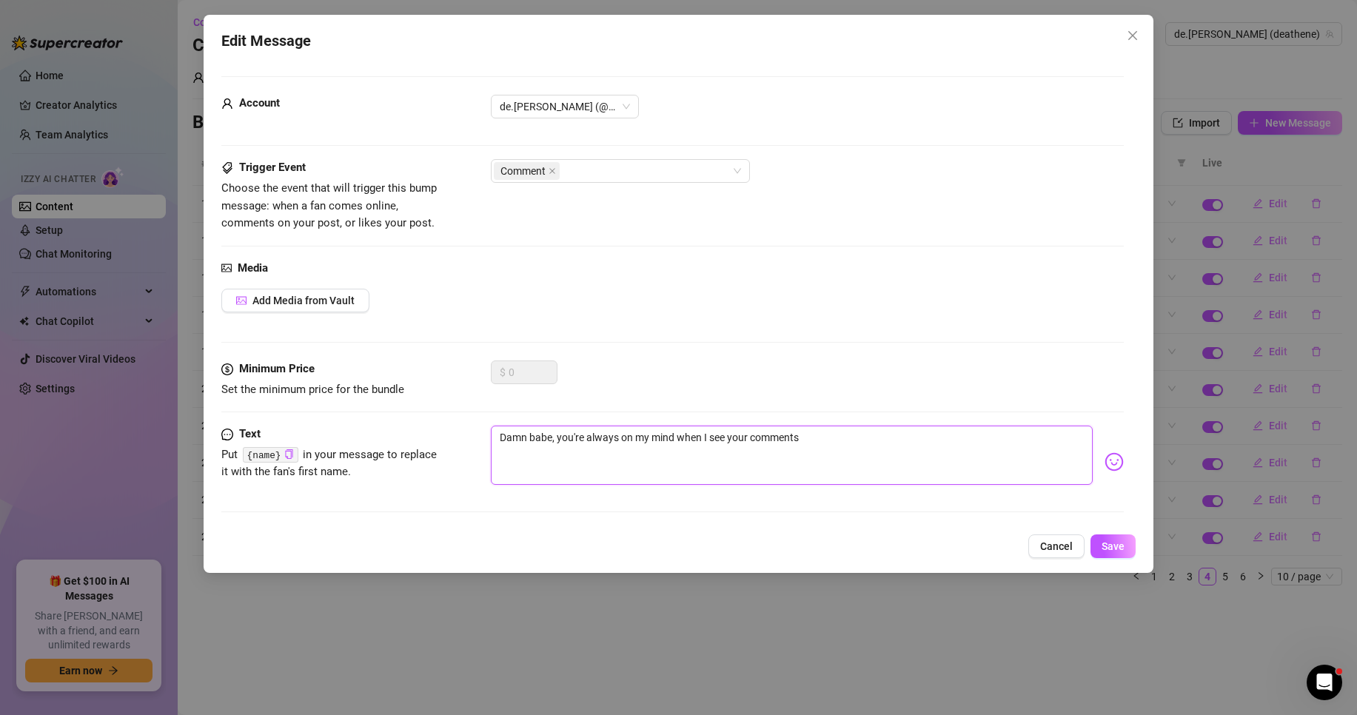
drag, startPoint x: 855, startPoint y: 443, endPoint x: 423, endPoint y: 426, distance: 432.0
click at [424, 426] on div "Text Put {name} in your message to replace it with the fan's first name. Damn b…" at bounding box center [672, 462] width 902 height 73
paste textarea "Sakra, kotě, vždycky na tebe myslím, když vidím tvoje komentáře."
type textarea "Sakra, kotě, vždycky na tebe myslím, když vidím tvoje komentáře."
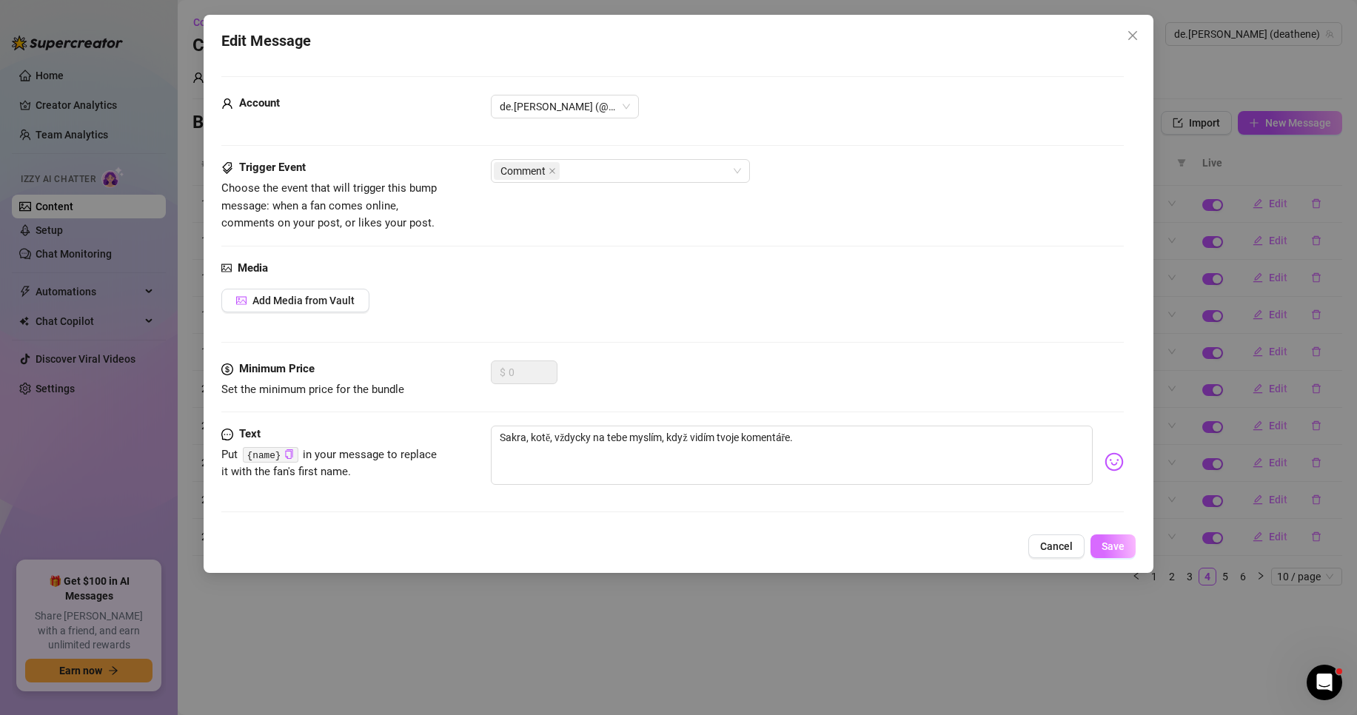
click at [1103, 542] on span "Save" at bounding box center [1113, 546] width 23 height 12
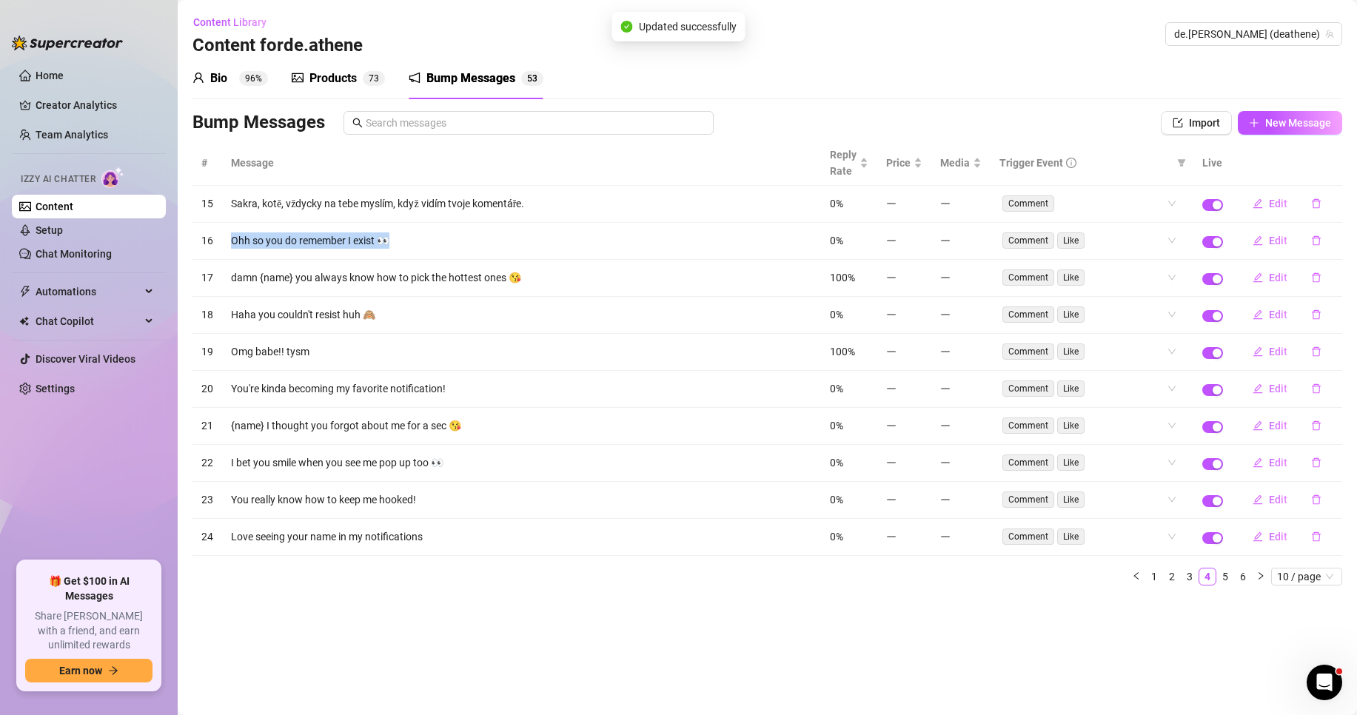
drag, startPoint x: 427, startPoint y: 244, endPoint x: 215, endPoint y: 245, distance: 211.7
click at [215, 245] on tr "16 Ohh so you do remember I exist 👀 0% Comment Like Edit" at bounding box center [767, 241] width 1150 height 37
click at [1272, 241] on span "Edit" at bounding box center [1278, 241] width 19 height 12
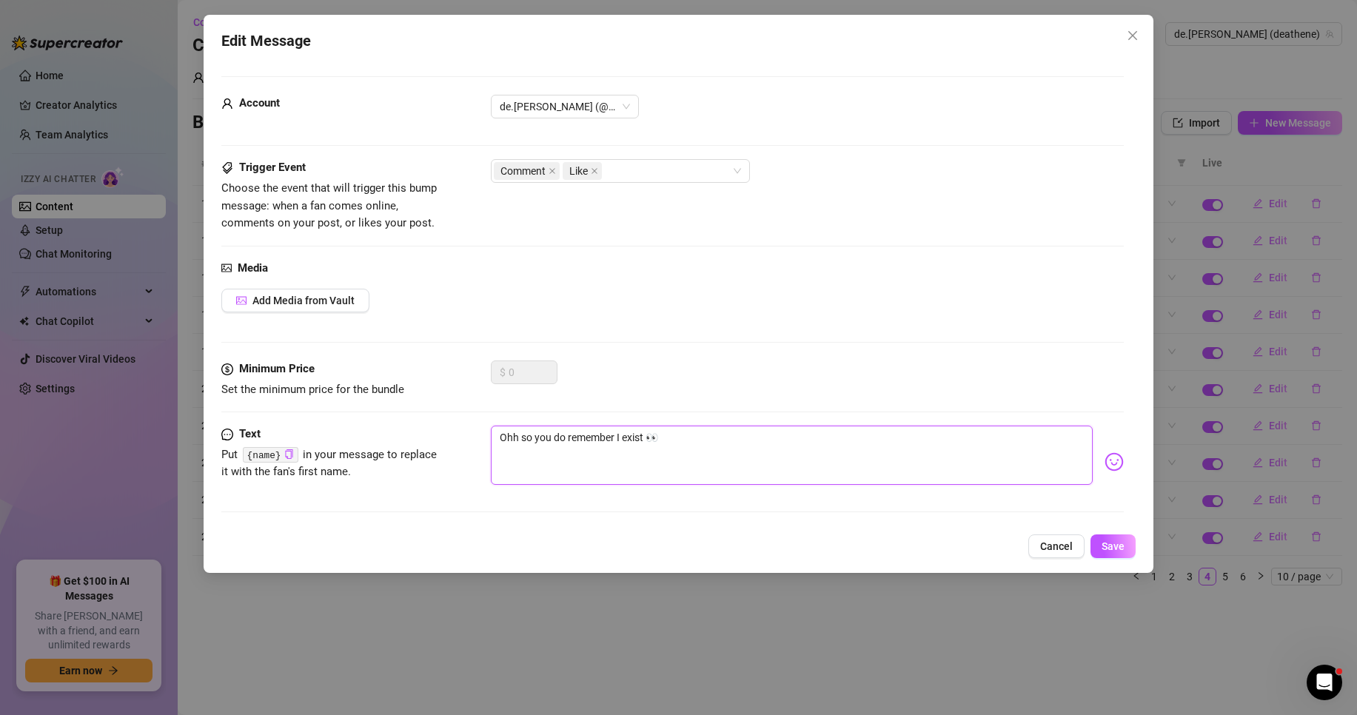
drag, startPoint x: 683, startPoint y: 443, endPoint x: 455, endPoint y: 430, distance: 229.2
click at [455, 430] on div "Text Put {name} in your message to replace it with the fan's first name. Ohh so…" at bounding box center [672, 462] width 902 height 73
paste textarea "Aha, takže si pamatuješ, že existuju"
type textarea "Aha, takže si pamatuješ, že existuju 👀"
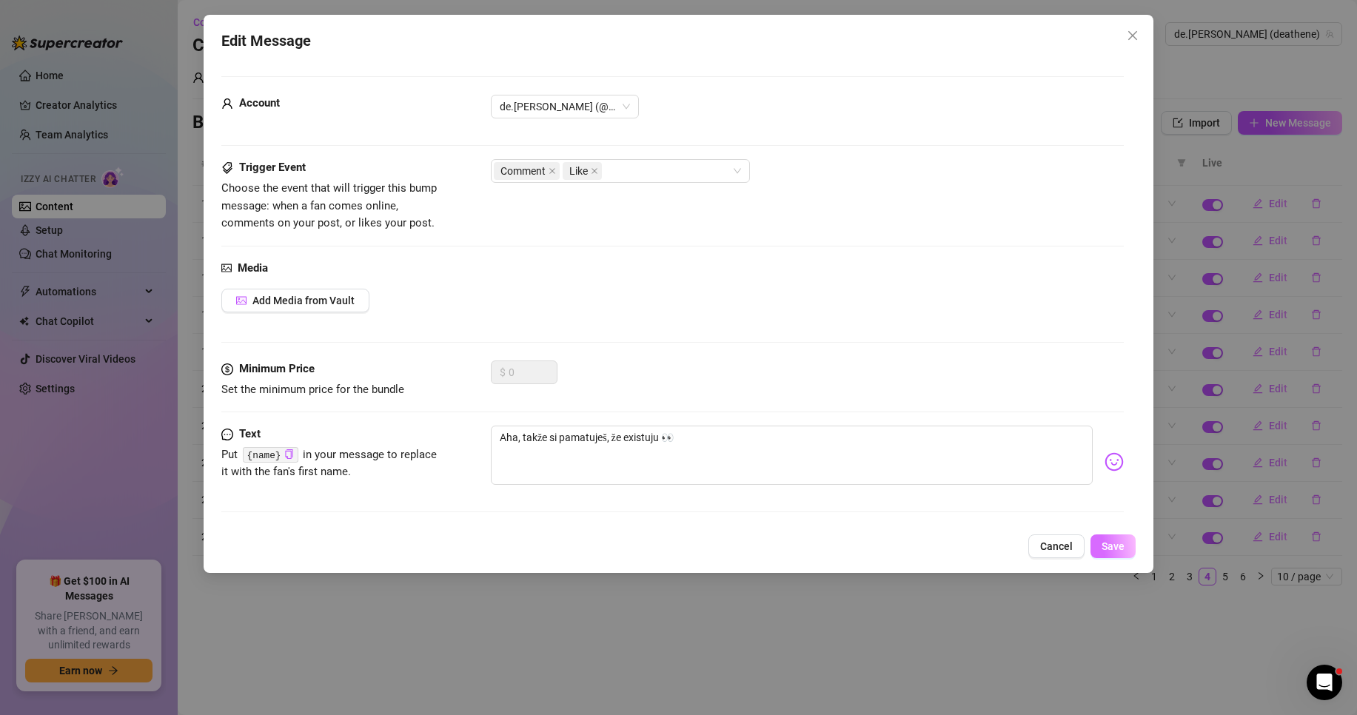
click at [1110, 549] on span "Save" at bounding box center [1113, 546] width 23 height 12
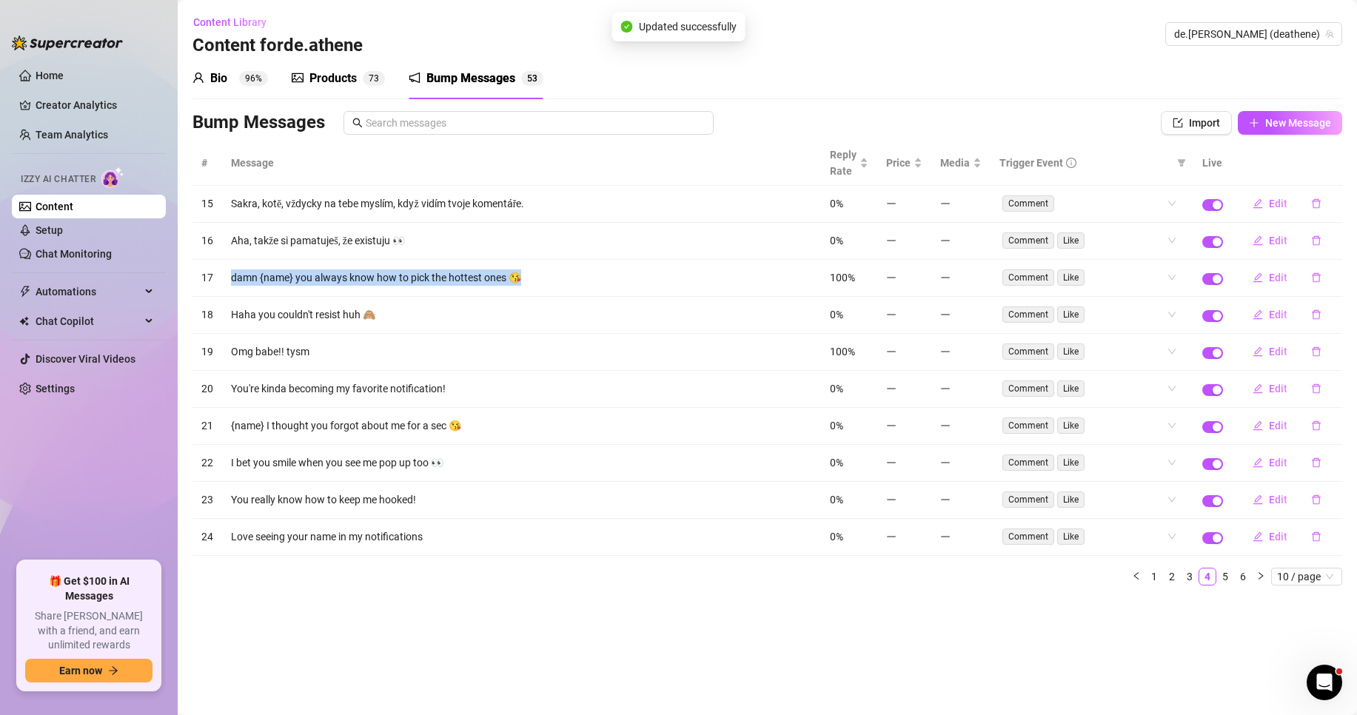
drag, startPoint x: 538, startPoint y: 278, endPoint x: 227, endPoint y: 275, distance: 311.0
click at [227, 275] on td "damn {name} you always know how to pick the hottest ones 😘" at bounding box center [521, 278] width 599 height 37
click at [1270, 275] on span "Edit" at bounding box center [1278, 278] width 19 height 12
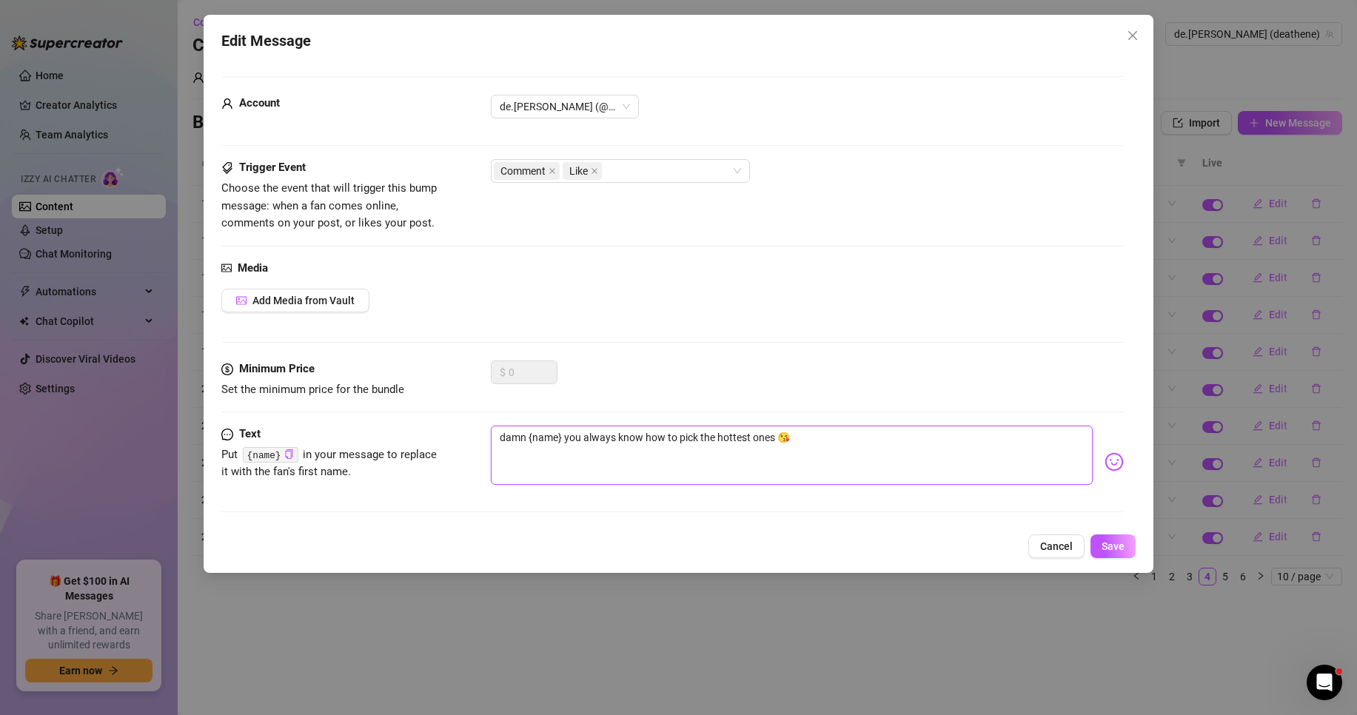
drag, startPoint x: 852, startPoint y: 438, endPoint x: 454, endPoint y: 422, distance: 398.6
click at [455, 422] on form "Account de.[PERSON_NAME] (@deathene) Trigger Event Choose the event that will t…" at bounding box center [672, 300] width 902 height 449
paste textarea "Sakra, {jméno}, ty vždycky víš, jak vybrat ty nejžhavější"
type textarea "Sakra, {jméno}, ty vždycky víš, jak vybrat ty nejžhavější 😘"
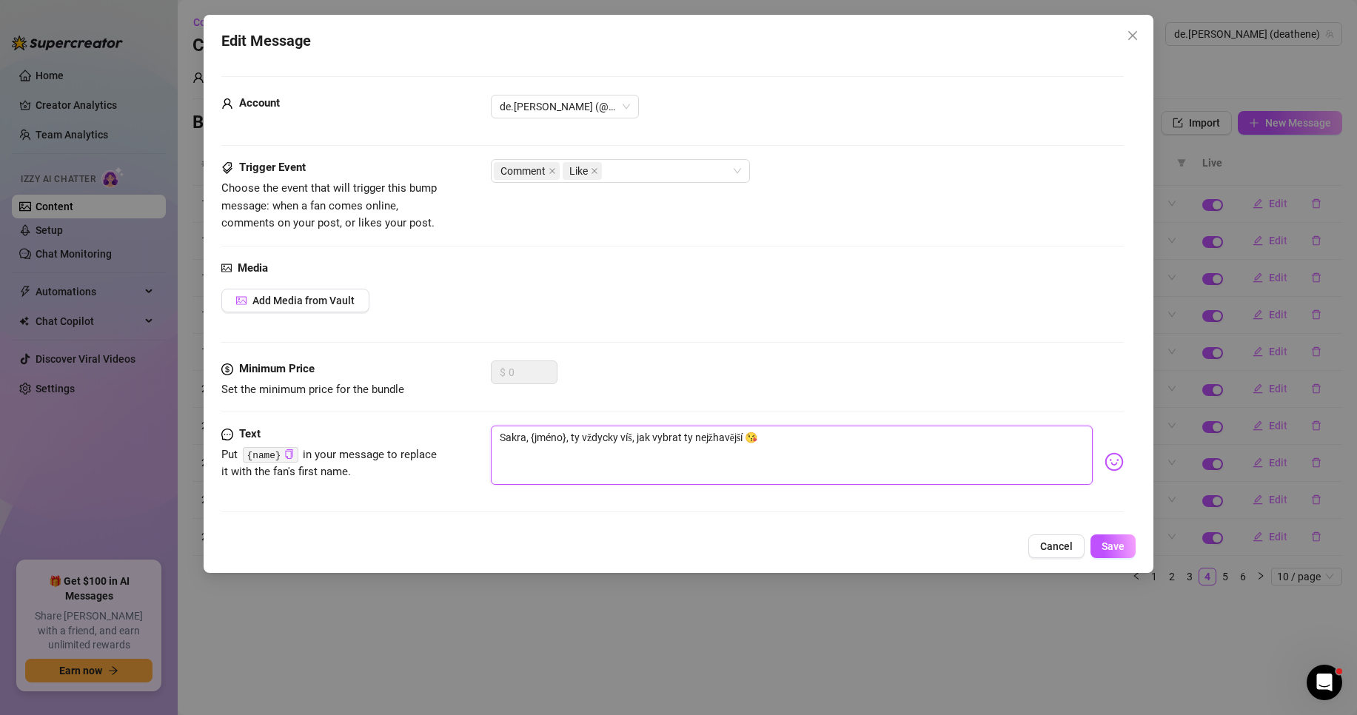
drag, startPoint x: 562, startPoint y: 440, endPoint x: 533, endPoint y: 441, distance: 28.9
click at [533, 441] on textarea "Sakra, {jméno}, ty vždycky víš, jak vybrat ty nejžhavější 😘" at bounding box center [792, 455] width 602 height 59
type textarea "Sakra, {n}, ty vždycky víš, jak vybrat ty nejžhavější 😘"
type textarea "Sakra, {na}, ty vždycky víš, jak vybrat ty nejžhavější 😘"
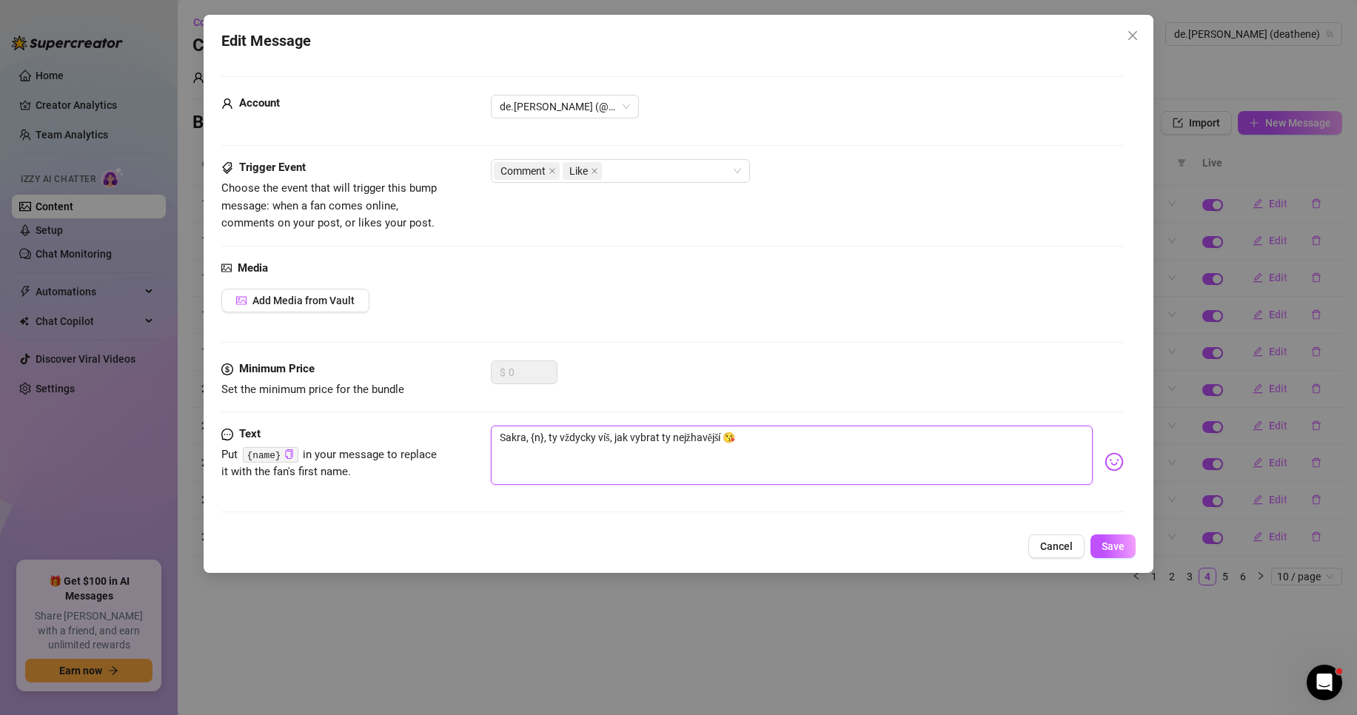
type textarea "Sakra, {na}, ty vždycky víš, jak vybrat ty nejžhavější 😘"
type textarea "Sakra, {nam}, ty vždycky víš, jak vybrat ty nejžhavější 😘"
type textarea "Sakra, {name}, ty vždycky víš, jak vybrat ty nejžhavější 😘"
click at [816, 433] on textarea "Sakra, {name}, ty vždycky víš, jak vybrat ty nejžhavější 😘" at bounding box center [792, 455] width 602 height 59
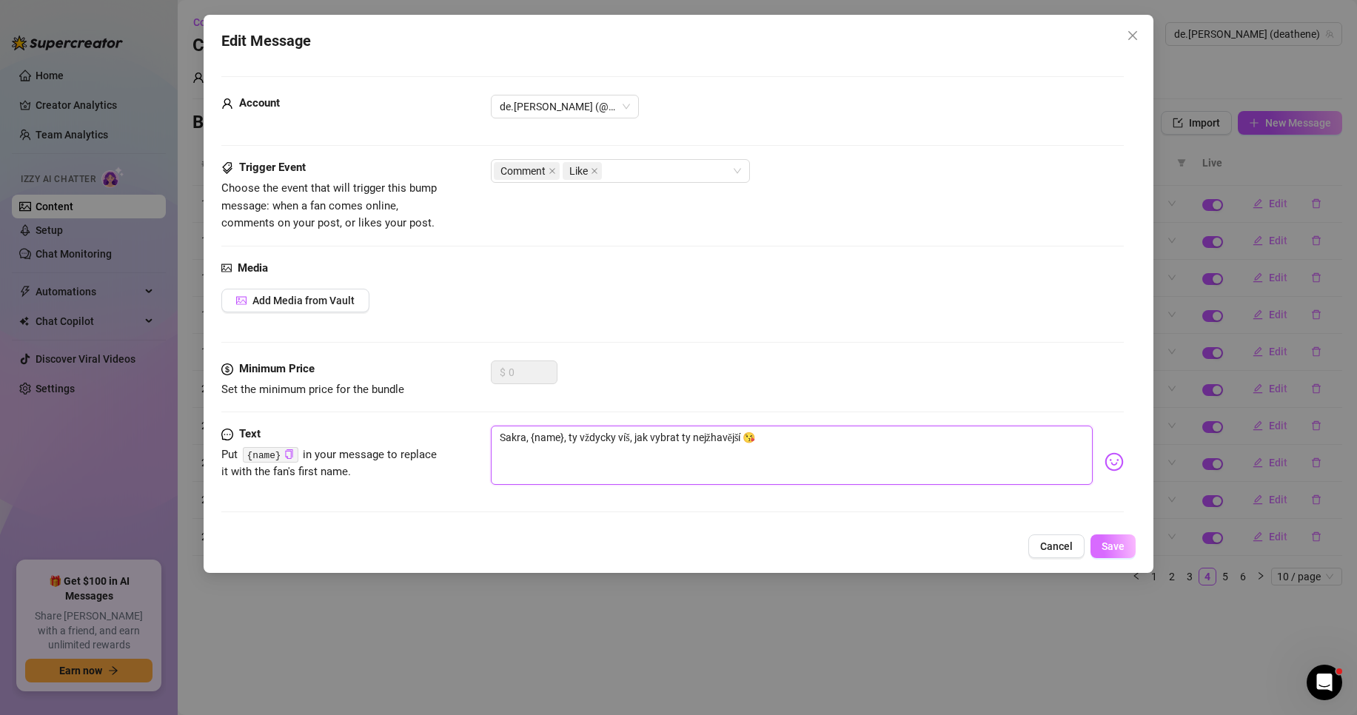
type textarea "Sakra, {name}, ty vždycky víš, jak vybrat ty nejžhavější 😘"
click at [1125, 544] on button "Save" at bounding box center [1113, 547] width 45 height 24
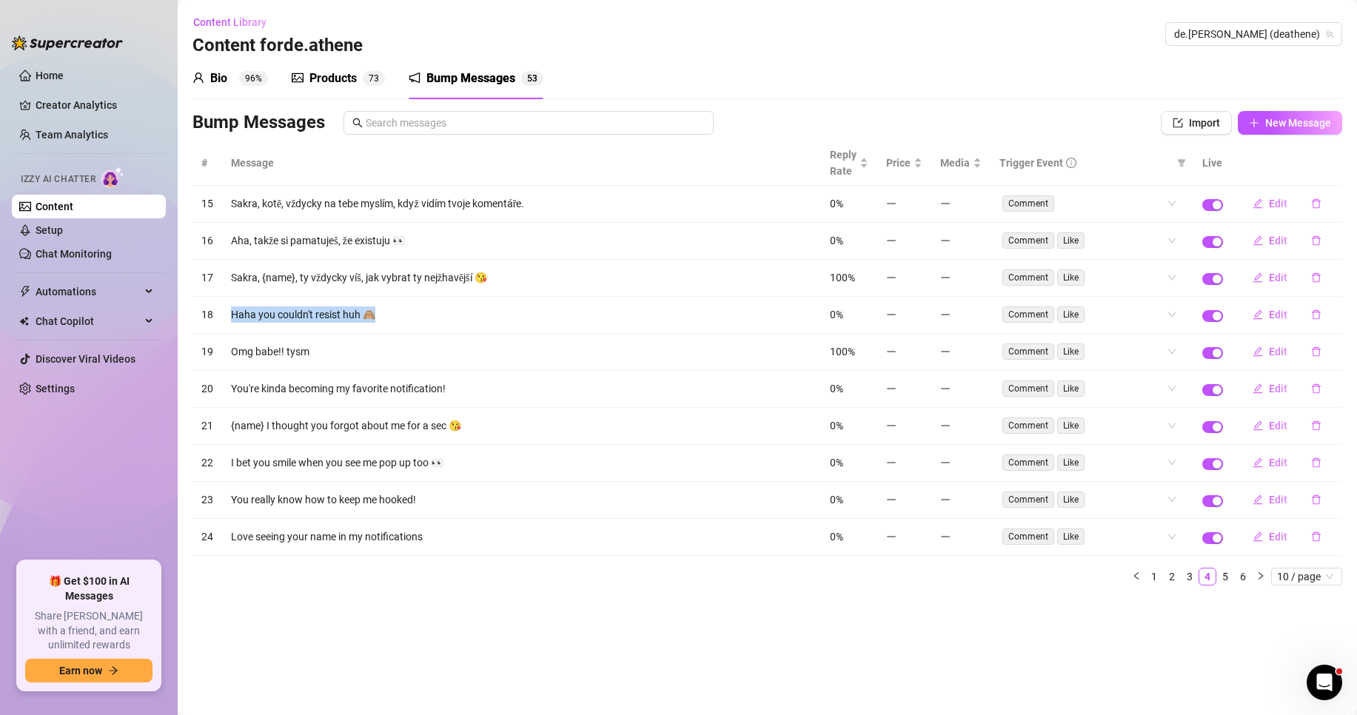
drag, startPoint x: 395, startPoint y: 312, endPoint x: 224, endPoint y: 318, distance: 170.4
click at [224, 318] on td "Haha you couldn't resist huh 🙈" at bounding box center [521, 315] width 599 height 37
click at [1273, 314] on span "Edit" at bounding box center [1278, 315] width 19 height 12
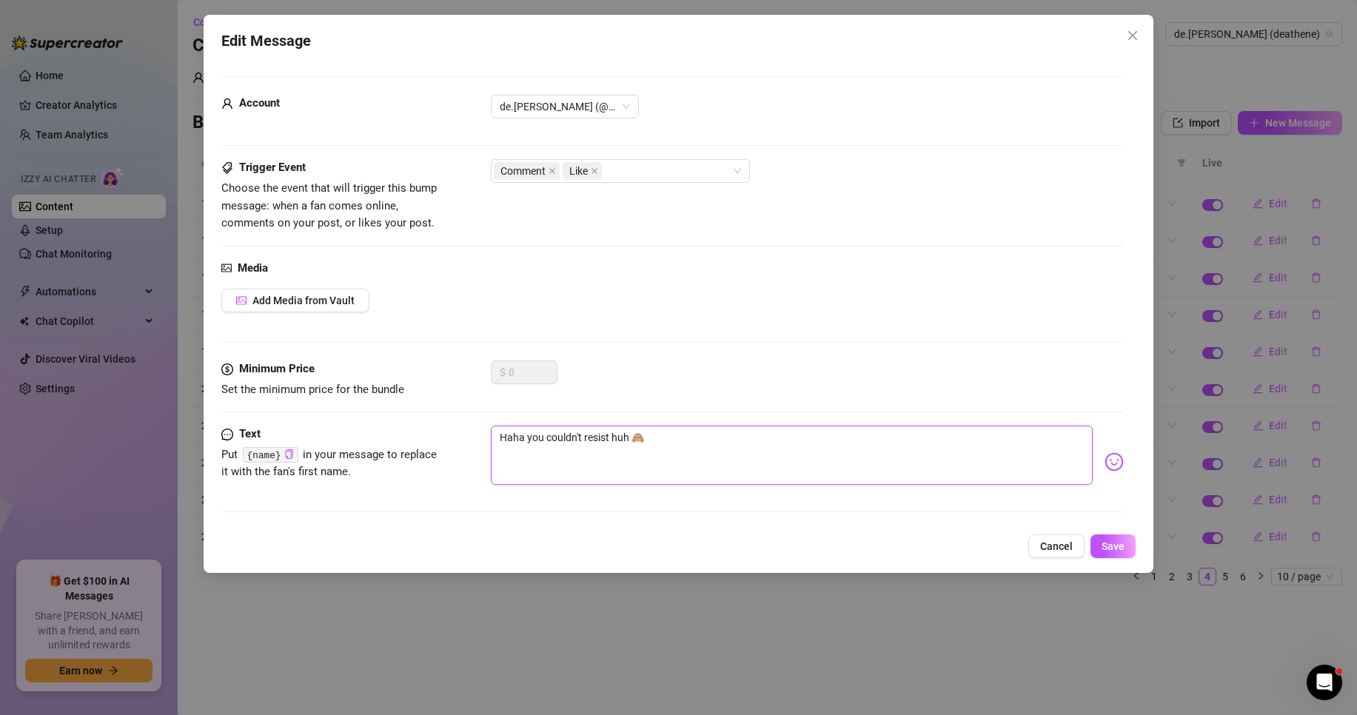
drag, startPoint x: 673, startPoint y: 441, endPoint x: 441, endPoint y: 429, distance: 232.7
click at [441, 429] on div "Text Put {name} in your message to replace it with the fan's first name. Haha y…" at bounding box center [672, 462] width 902 height 73
paste textarea ", nemohl jsi odolat, co?"
type textarea "Haha, nemohl jsi odolat, co? 🙈"
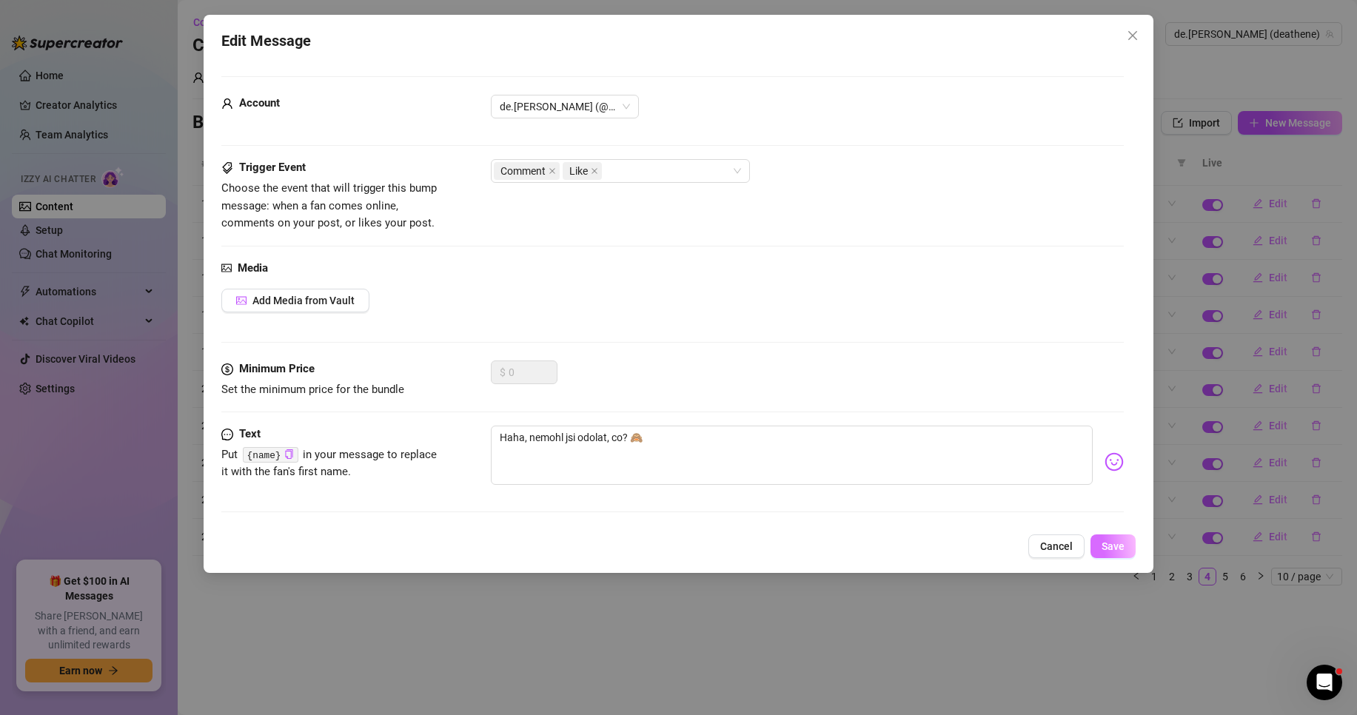
click at [1102, 539] on button "Save" at bounding box center [1113, 547] width 45 height 24
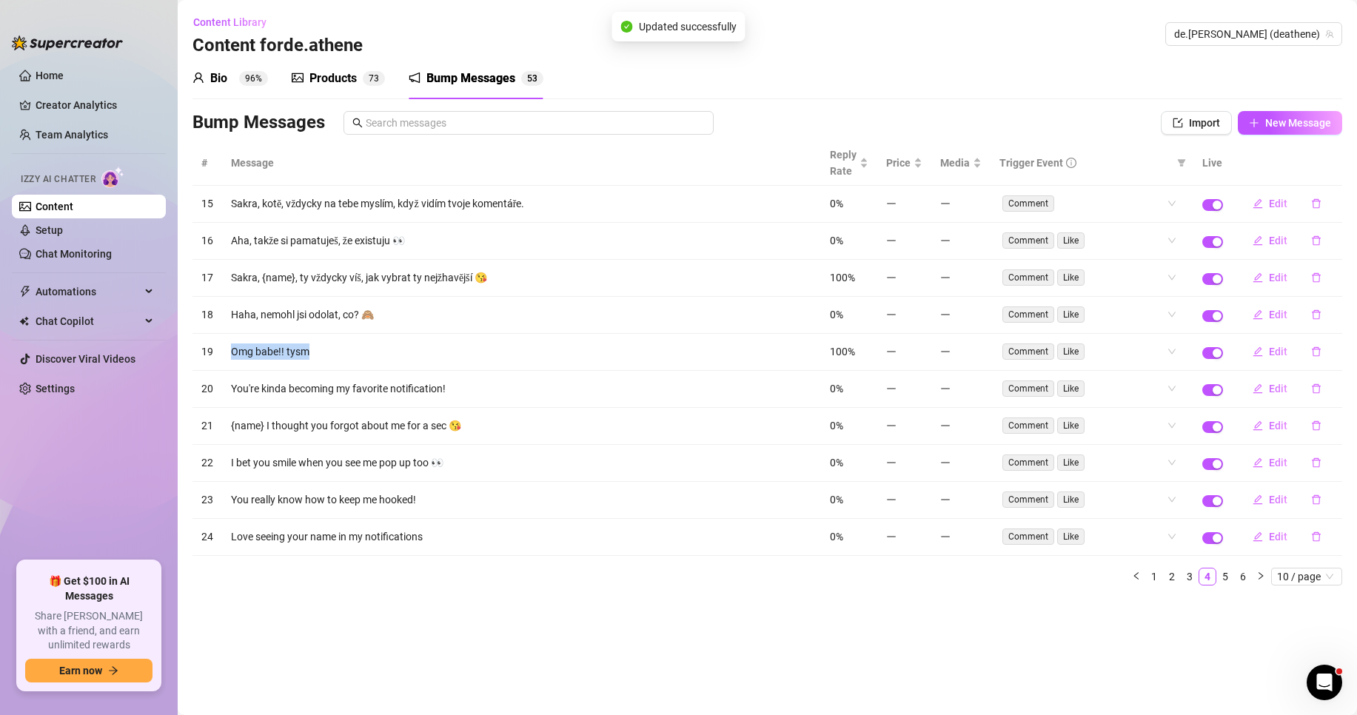
drag, startPoint x: 340, startPoint y: 349, endPoint x: 221, endPoint y: 348, distance: 119.2
click at [221, 348] on tr "19 Omg babe!! tysm 100% Comment Like Edit" at bounding box center [767, 352] width 1150 height 37
click at [1271, 349] on span "Edit" at bounding box center [1278, 352] width 19 height 12
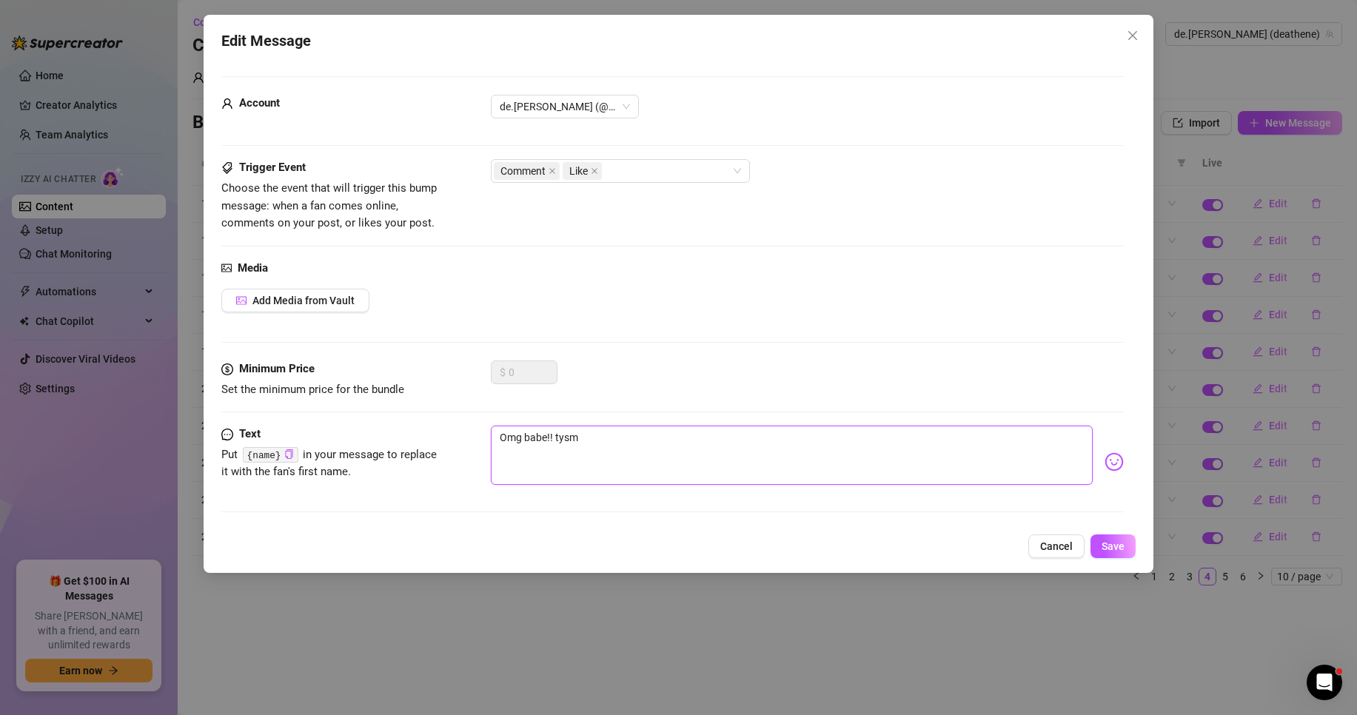
drag, startPoint x: 602, startPoint y: 435, endPoint x: 417, endPoint y: 438, distance: 185.1
click at [417, 438] on div "Text Put {name} in your message to replace it with the fan's first name. Omg ba…" at bounding box center [672, 462] width 902 height 73
paste textarea "Bože, zlato!! Mockrát děkuji!"
type textarea "Bože, zlato!! Mockrát děkuji!"
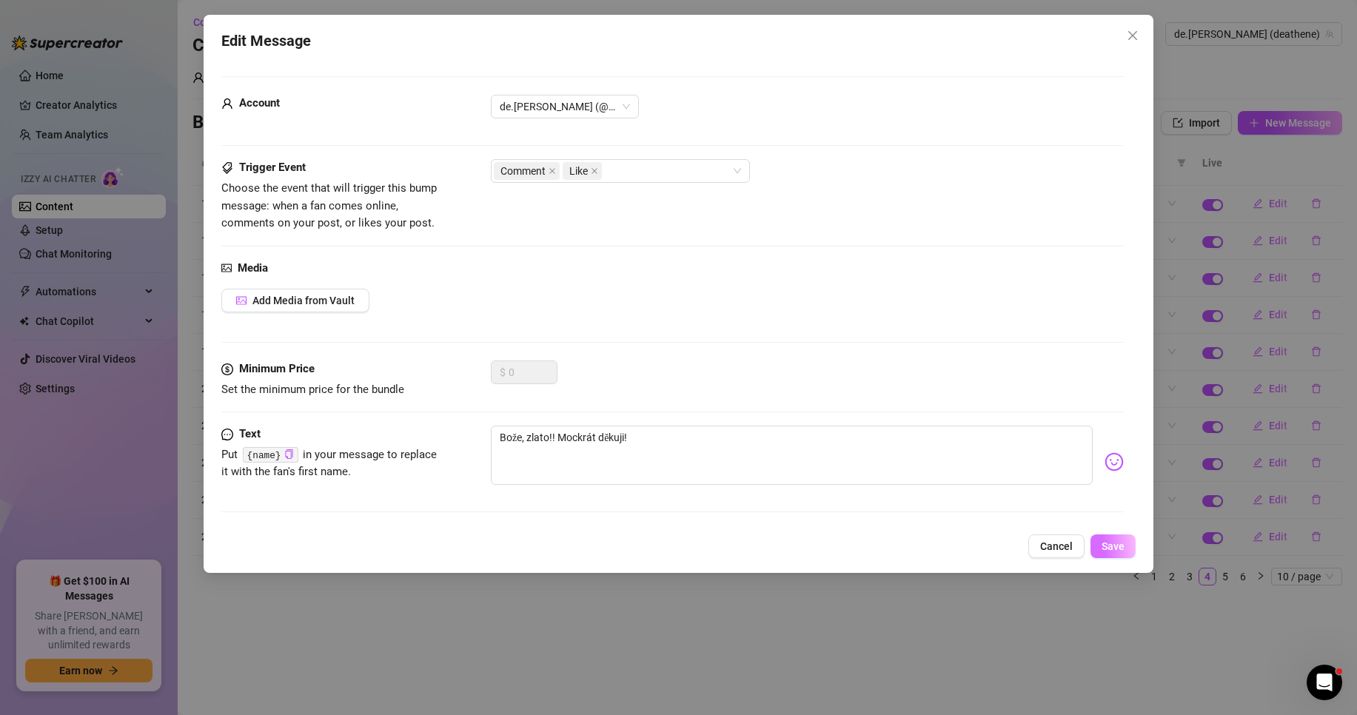
click at [1122, 544] on span "Save" at bounding box center [1113, 546] width 23 height 12
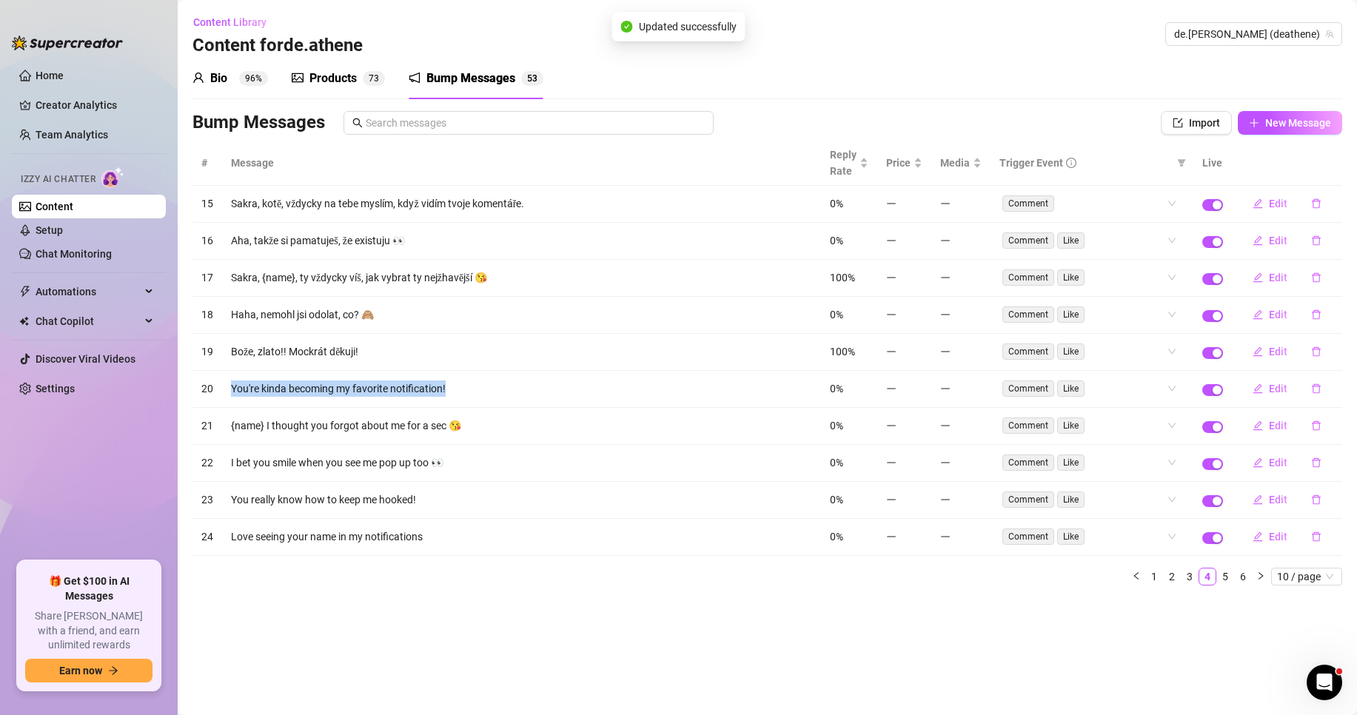
drag, startPoint x: 462, startPoint y: 383, endPoint x: 223, endPoint y: 388, distance: 239.2
click at [223, 388] on td "You're kinda becoming my favorite notification!" at bounding box center [521, 389] width 599 height 37
click at [1270, 386] on span "Edit" at bounding box center [1278, 389] width 19 height 12
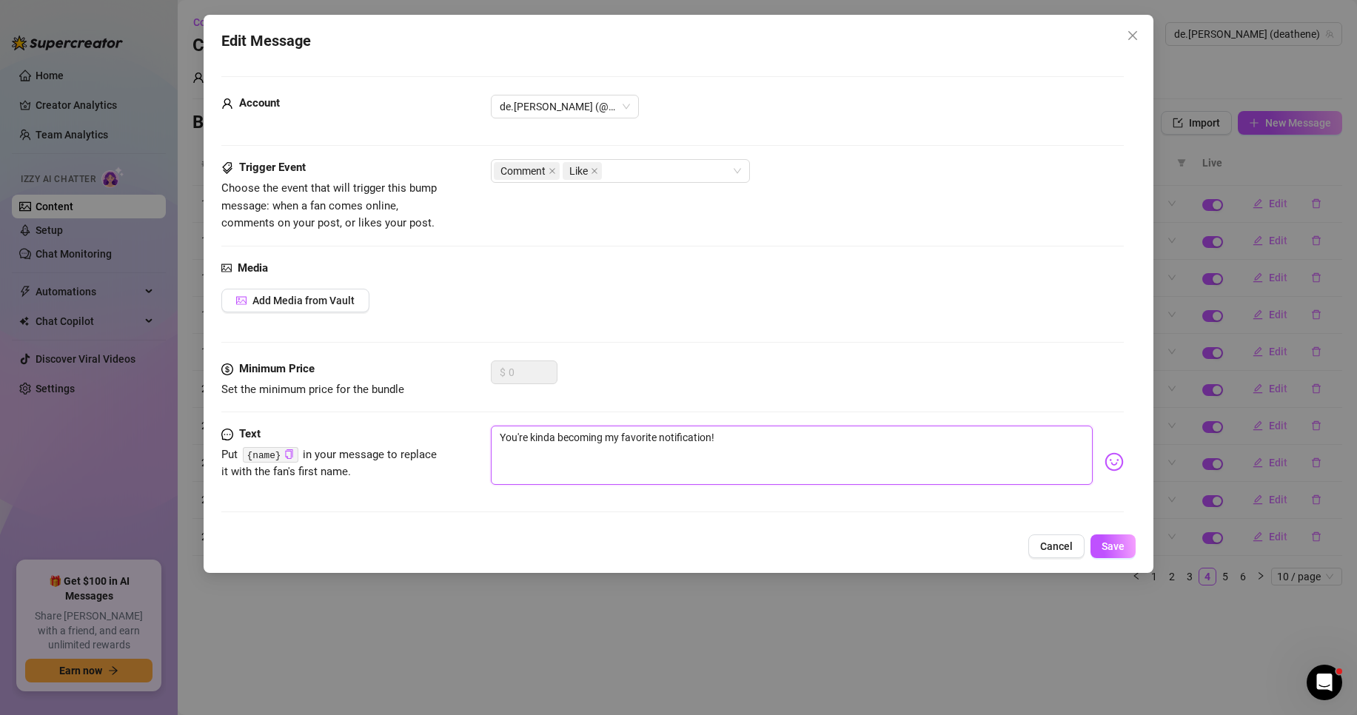
drag, startPoint x: 742, startPoint y: 440, endPoint x: 442, endPoint y: 429, distance: 300.0
click at [442, 429] on div "Text Put {name} in your message to replace it with the fan's first name. You're…" at bounding box center [672, 462] width 902 height 73
paste textarea "Stáváš se mým oblíbeným oznámením"
type textarea "Stáváš se mým oblíbeným oznámením!"
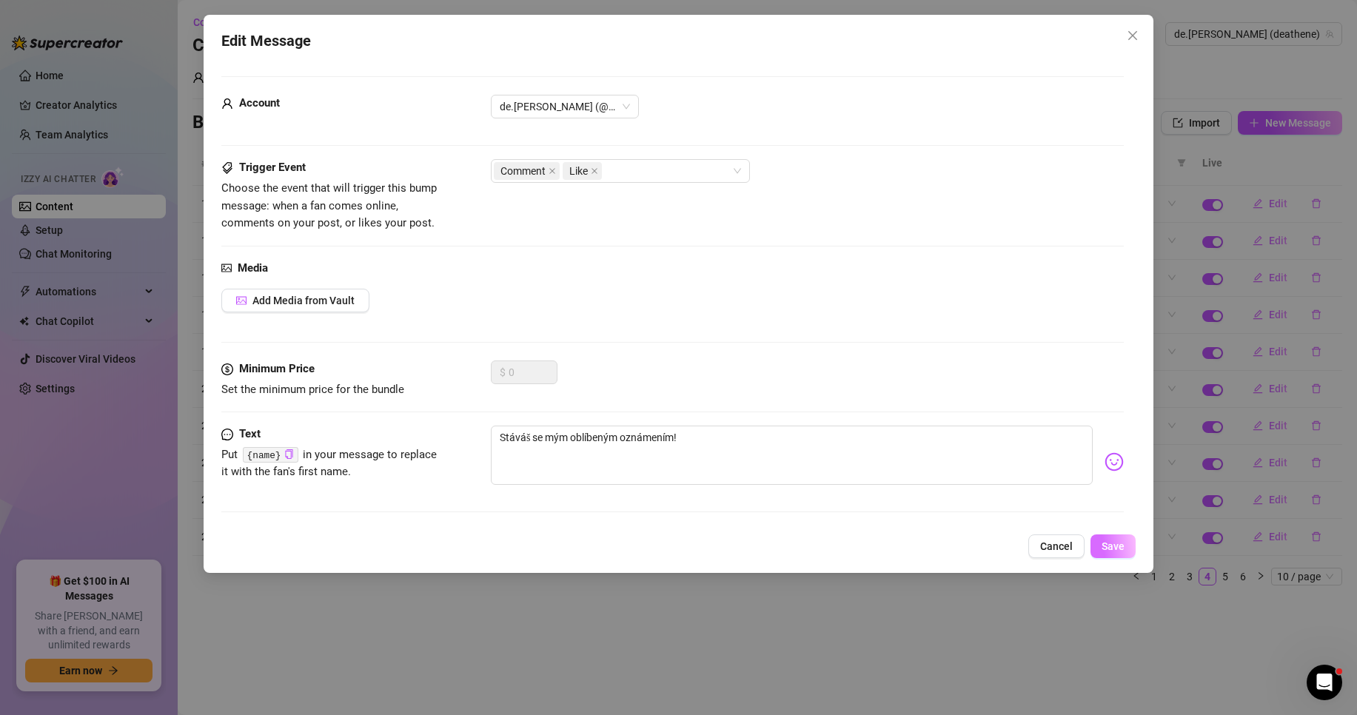
click at [1121, 547] on span "Save" at bounding box center [1113, 546] width 23 height 12
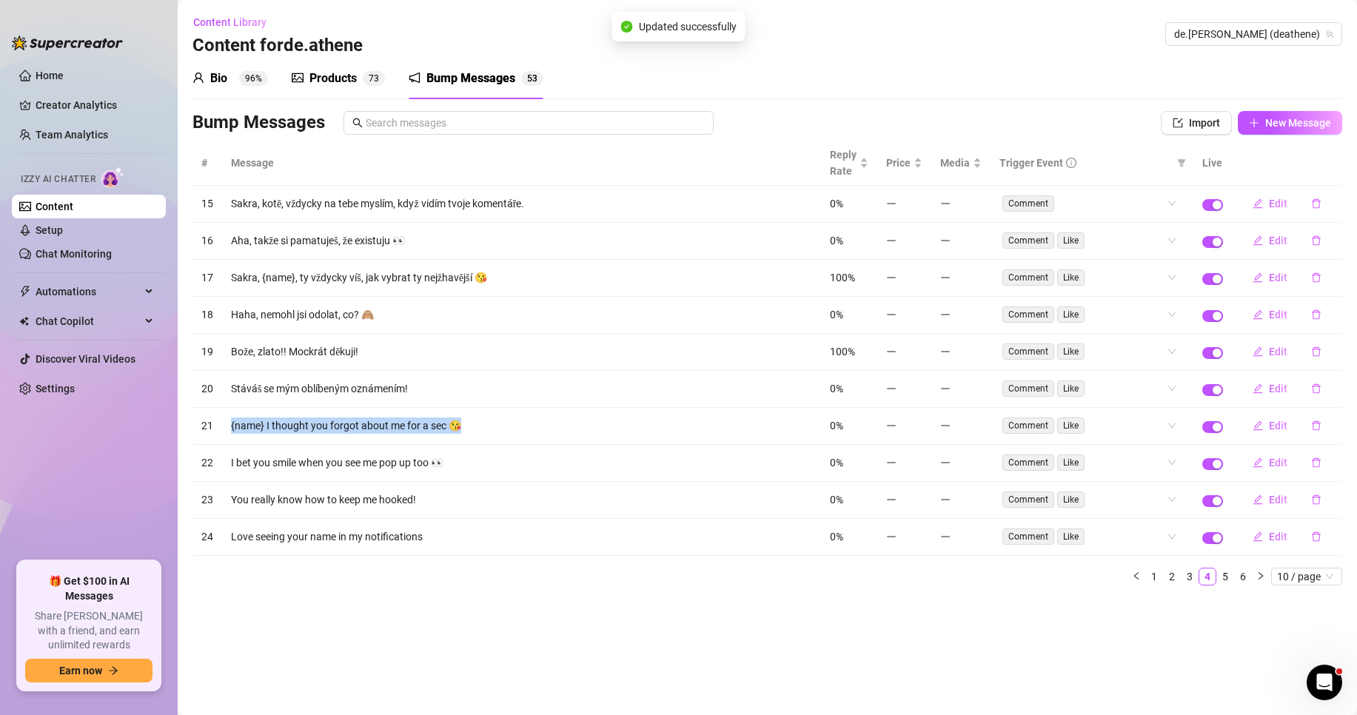
drag, startPoint x: 469, startPoint y: 424, endPoint x: 227, endPoint y: 426, distance: 241.4
click at [227, 426] on td "{name} I thought you forgot about me for a sec 😘" at bounding box center [521, 426] width 599 height 37
click at [1277, 423] on span "Edit" at bounding box center [1278, 426] width 19 height 12
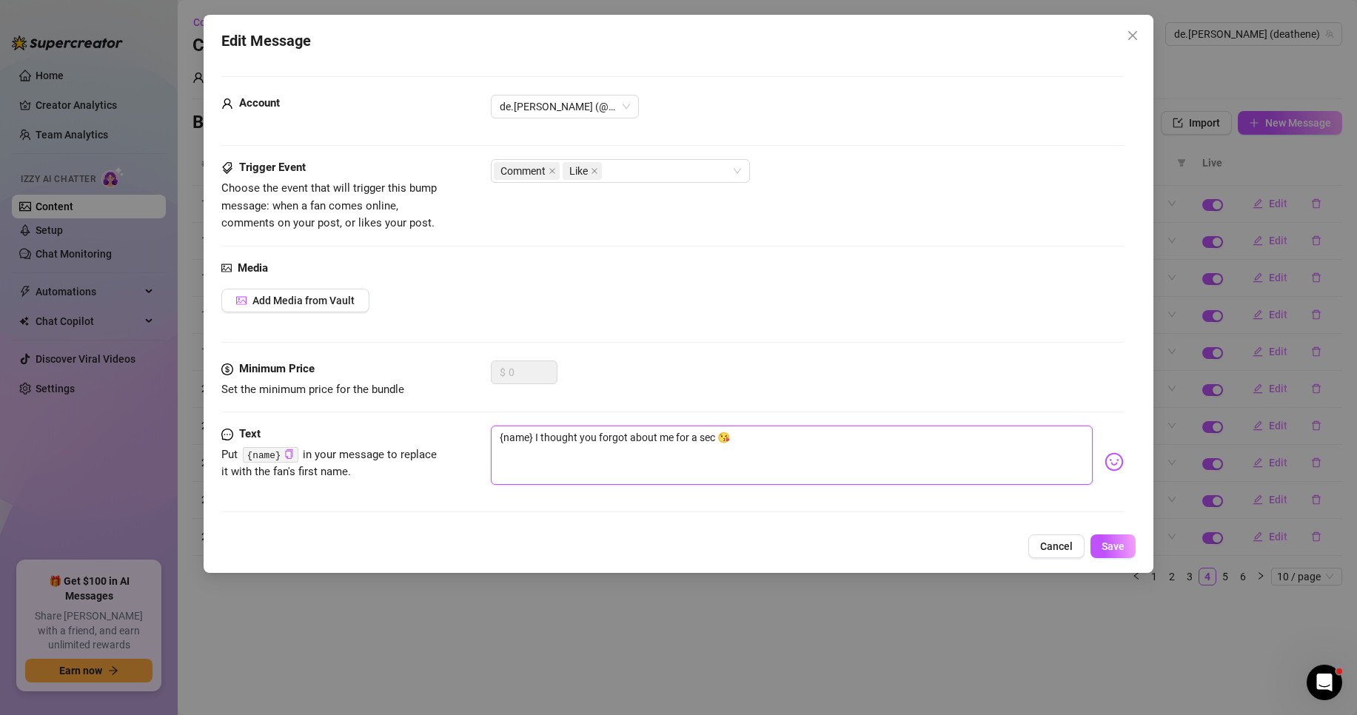
drag, startPoint x: 764, startPoint y: 441, endPoint x: 419, endPoint y: 432, distance: 345.1
click at [419, 432] on div "Text Put {name} in your message to replace it with the fan's first name. {name}…" at bounding box center [672, 462] width 902 height 73
paste textarea "Na chvilku jsem si myslela, že jsi na mě zapomněl"
type textarea "{name} Na chvilku jsem si myslela, že jsi na mě zapomněl 😘"
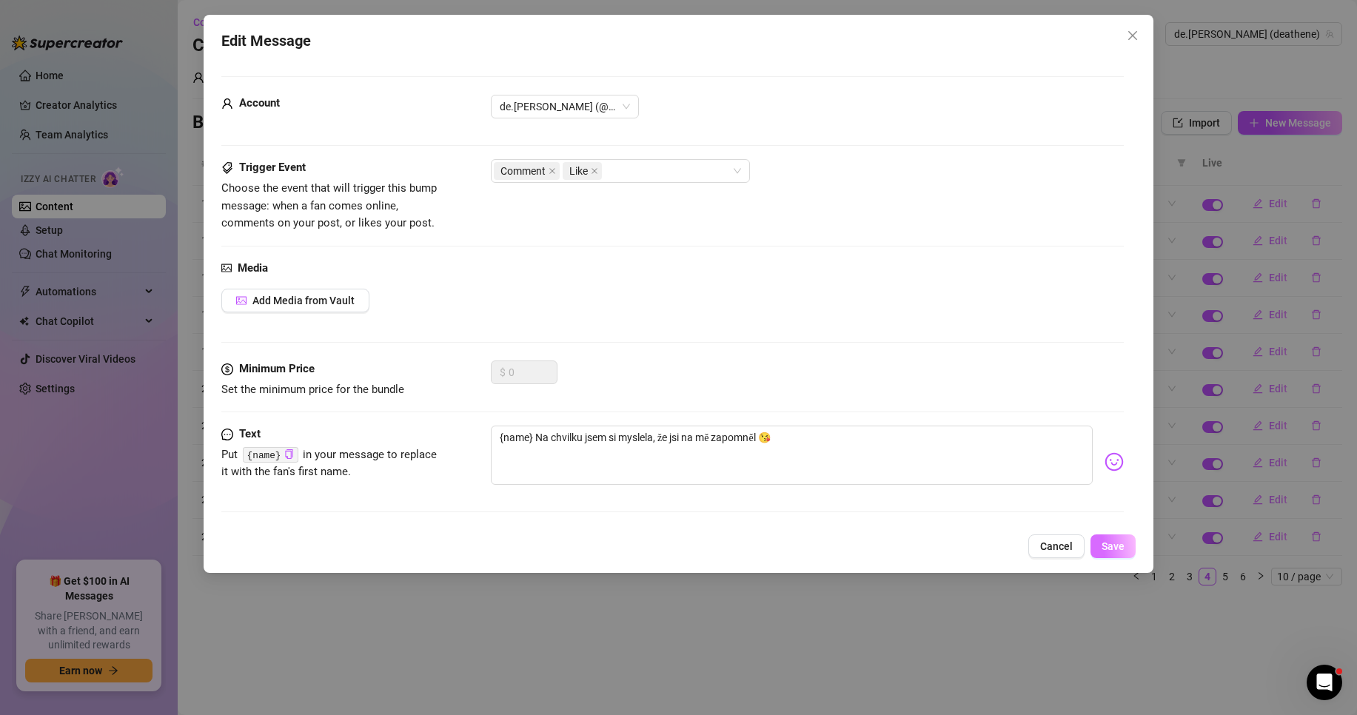
click at [1110, 543] on span "Save" at bounding box center [1113, 546] width 23 height 12
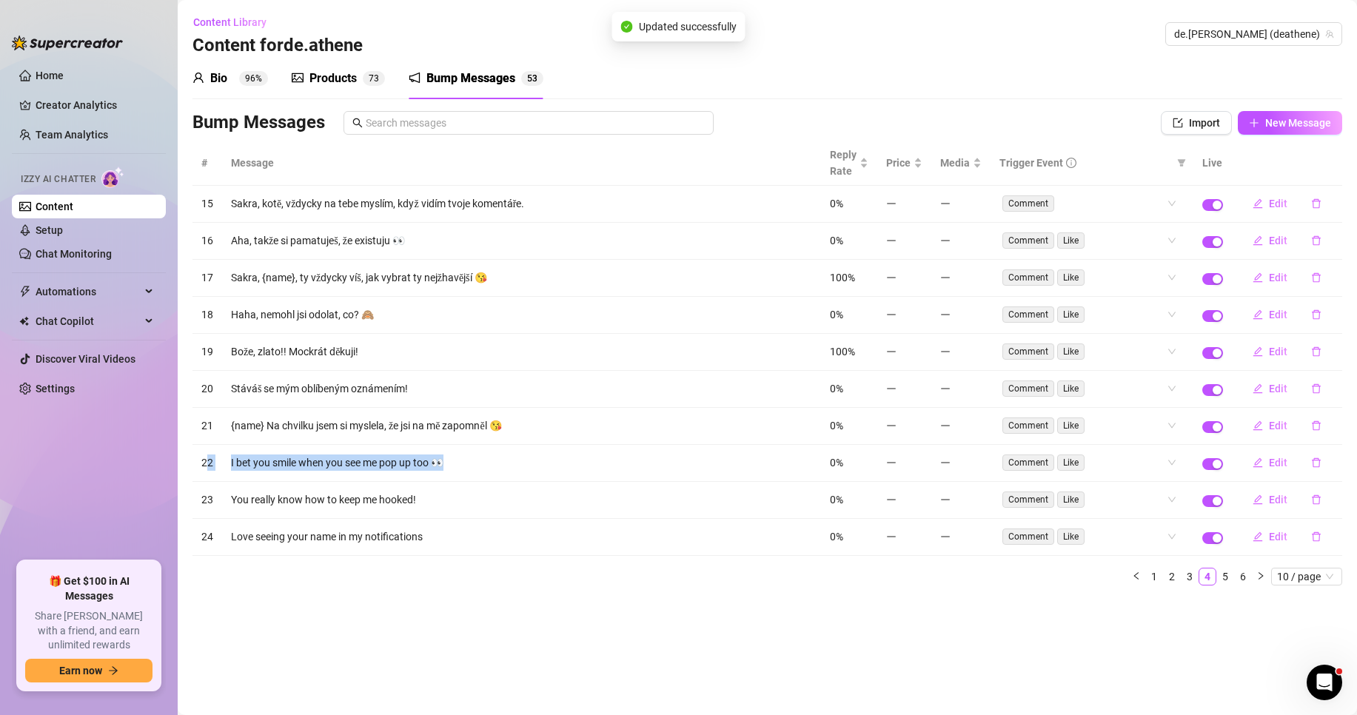
drag, startPoint x: 459, startPoint y: 461, endPoint x: 210, endPoint y: 455, distance: 249.6
click at [210, 455] on tr "22 I bet you smile when you see me pop up too 👀 0% Comment Like Edit" at bounding box center [767, 463] width 1150 height 37
click at [532, 469] on td "I bet you smile when you see me pop up too 👀" at bounding box center [521, 463] width 599 height 37
drag, startPoint x: 518, startPoint y: 470, endPoint x: 230, endPoint y: 469, distance: 288.0
click at [230, 469] on td "I bet you smile when you see me pop up too 👀" at bounding box center [521, 463] width 599 height 37
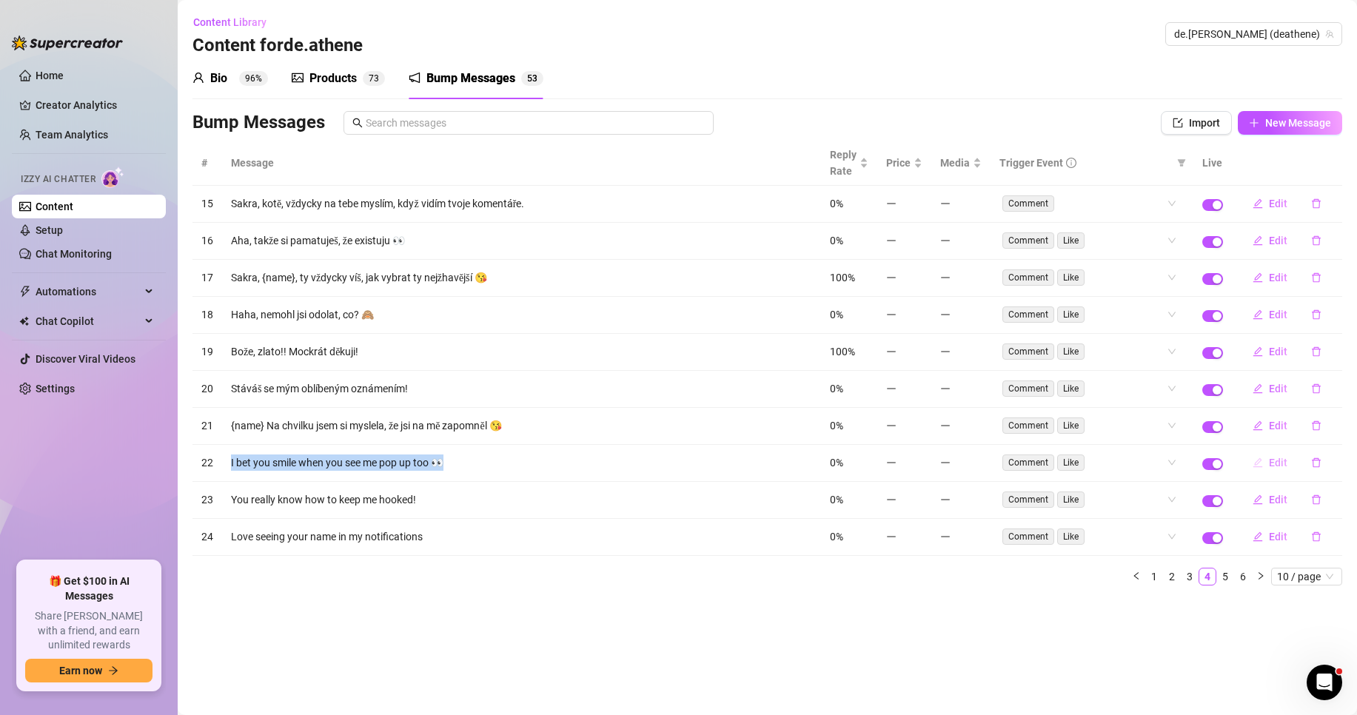
click at [1279, 461] on span "Edit" at bounding box center [1278, 463] width 19 height 12
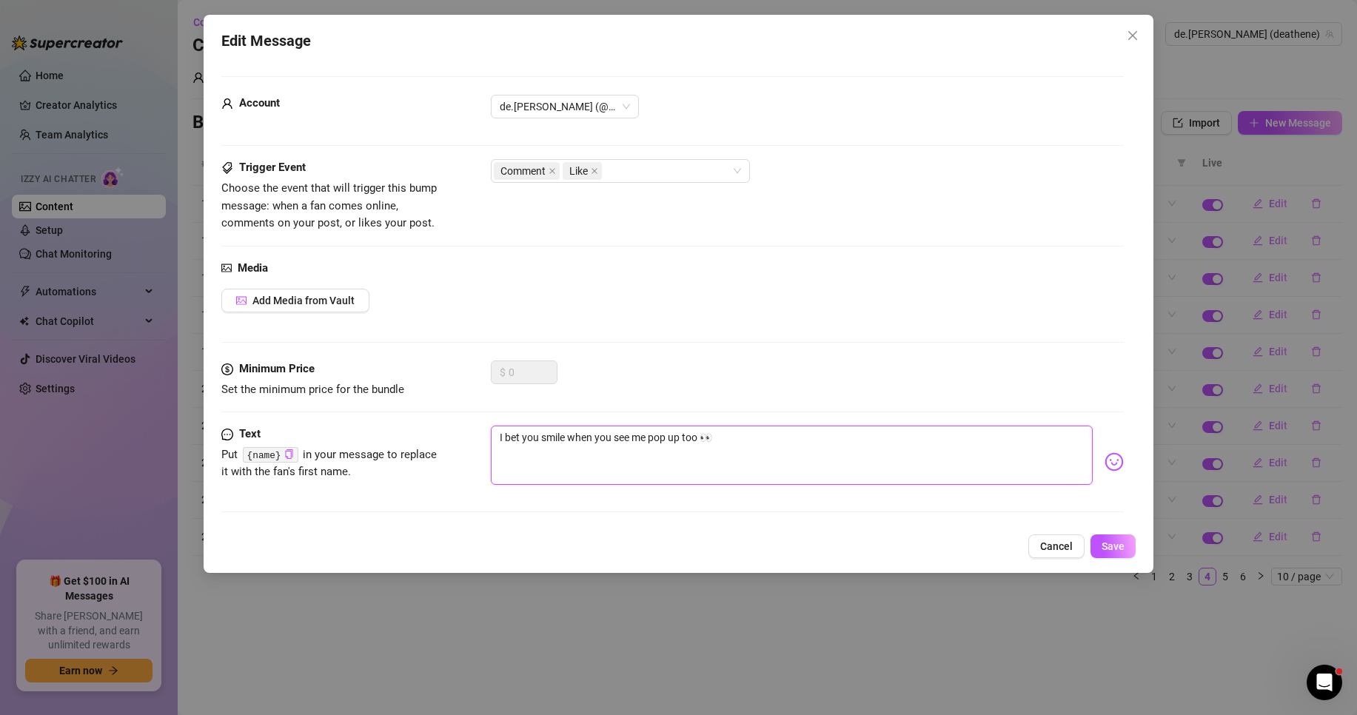
drag, startPoint x: 733, startPoint y: 440, endPoint x: 397, endPoint y: 432, distance: 336.2
click at [397, 432] on div "Text Put {name} in your message to replace it with the fan's first name. I bet …" at bounding box center [672, 462] width 902 height 73
paste textarea "Vsadím se, že se usměješ, když mě uvidíš"
type textarea "Vsadím se, že se usměješ, když mě uvidíš 👀"
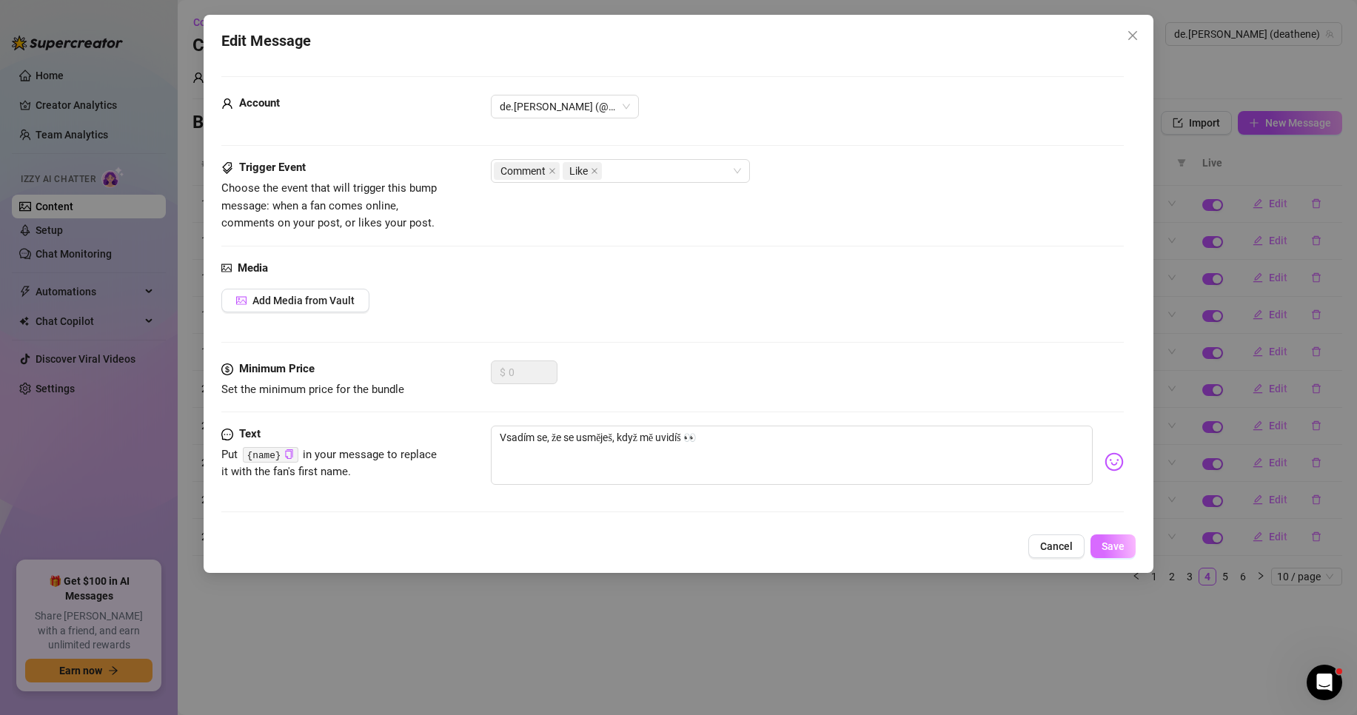
click at [1110, 538] on button "Save" at bounding box center [1113, 547] width 45 height 24
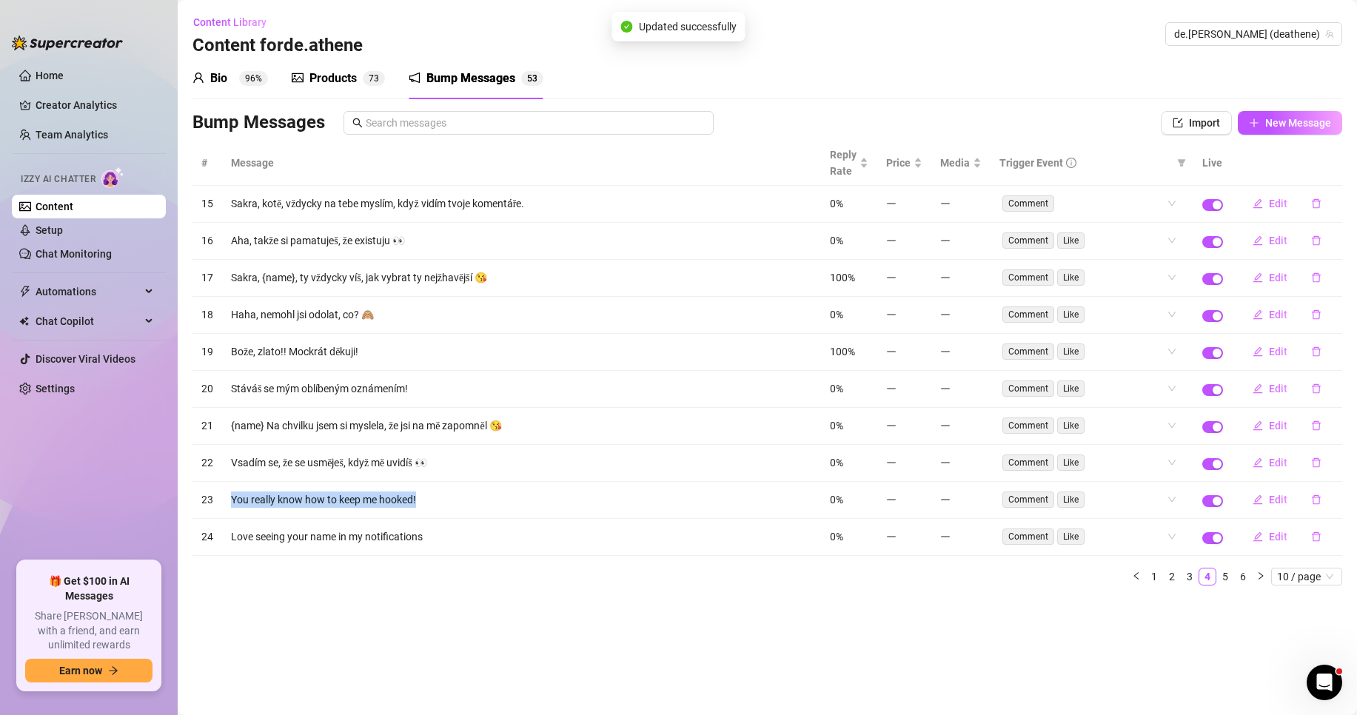
drag, startPoint x: 421, startPoint y: 497, endPoint x: 232, endPoint y: 503, distance: 188.9
click at [232, 503] on td "You really know how to keep me hooked!" at bounding box center [521, 500] width 599 height 37
click at [1276, 499] on span "Edit" at bounding box center [1278, 500] width 19 height 12
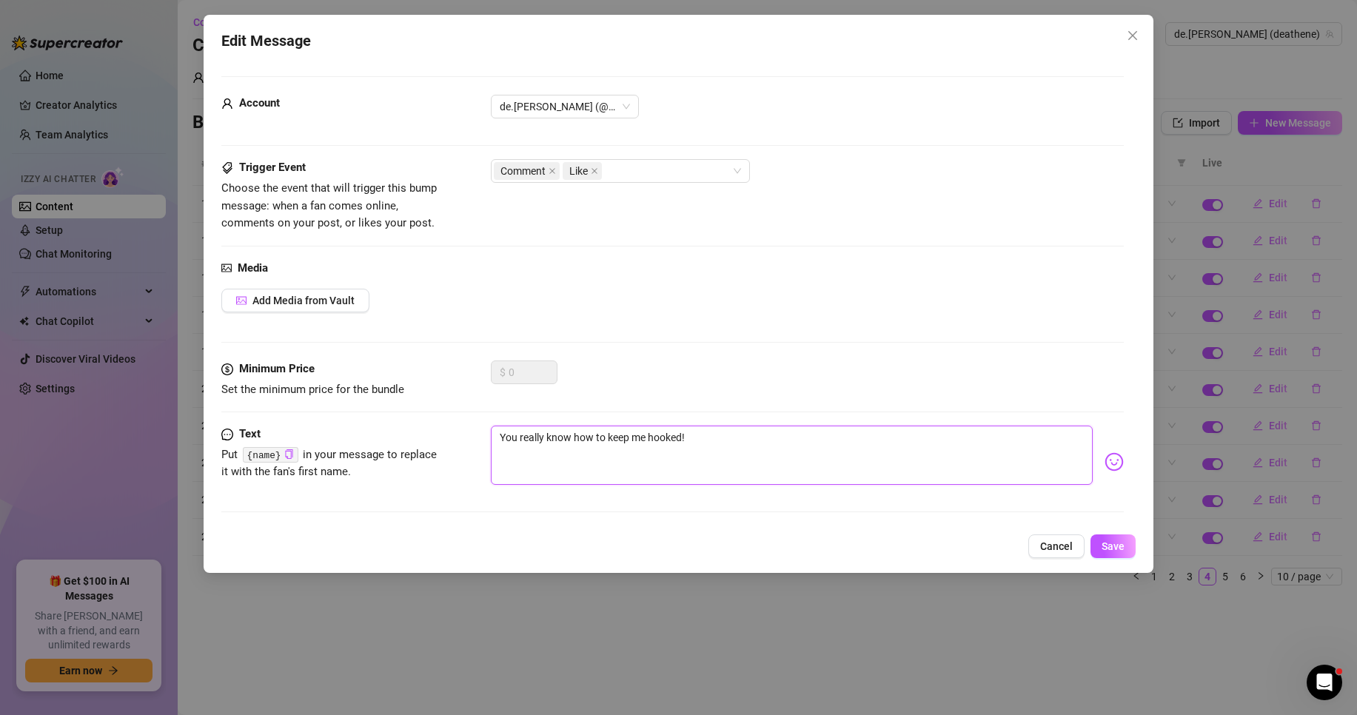
drag, startPoint x: 543, startPoint y: 434, endPoint x: 438, endPoint y: 436, distance: 105.2
click at [438, 436] on div "Text Put {name} in your message to replace it with the fan's first name. You re…" at bounding box center [672, 462] width 902 height 73
paste textarea "Ty opravdu víš, jak mě udržet v napětí"
type textarea "Ty opravdu víš, jak mě udržet v napětí!"
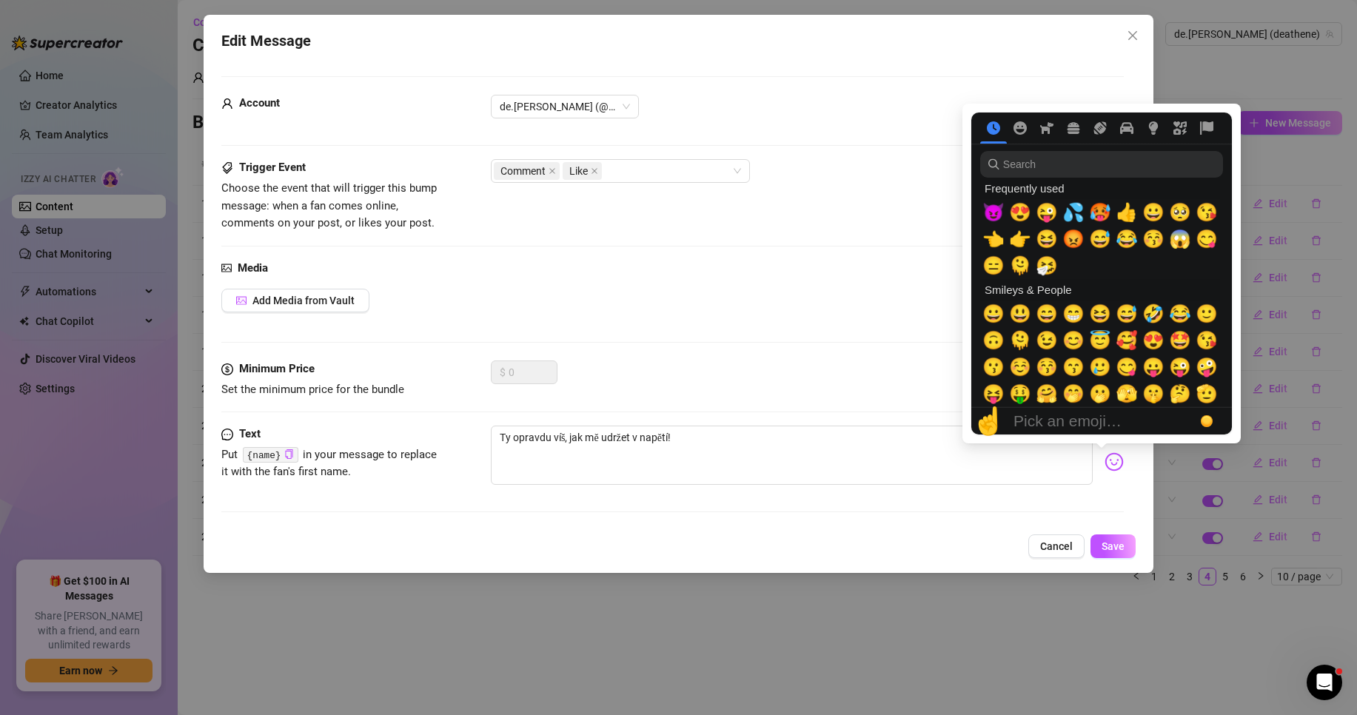
click at [1105, 462] on img at bounding box center [1114, 461] width 19 height 19
click at [993, 210] on span "😈" at bounding box center [993, 212] width 22 height 21
type textarea "Ty opravdu víš, jak mě udržet v napětí!😈"
click at [1066, 215] on span "💦" at bounding box center [1073, 212] width 22 height 21
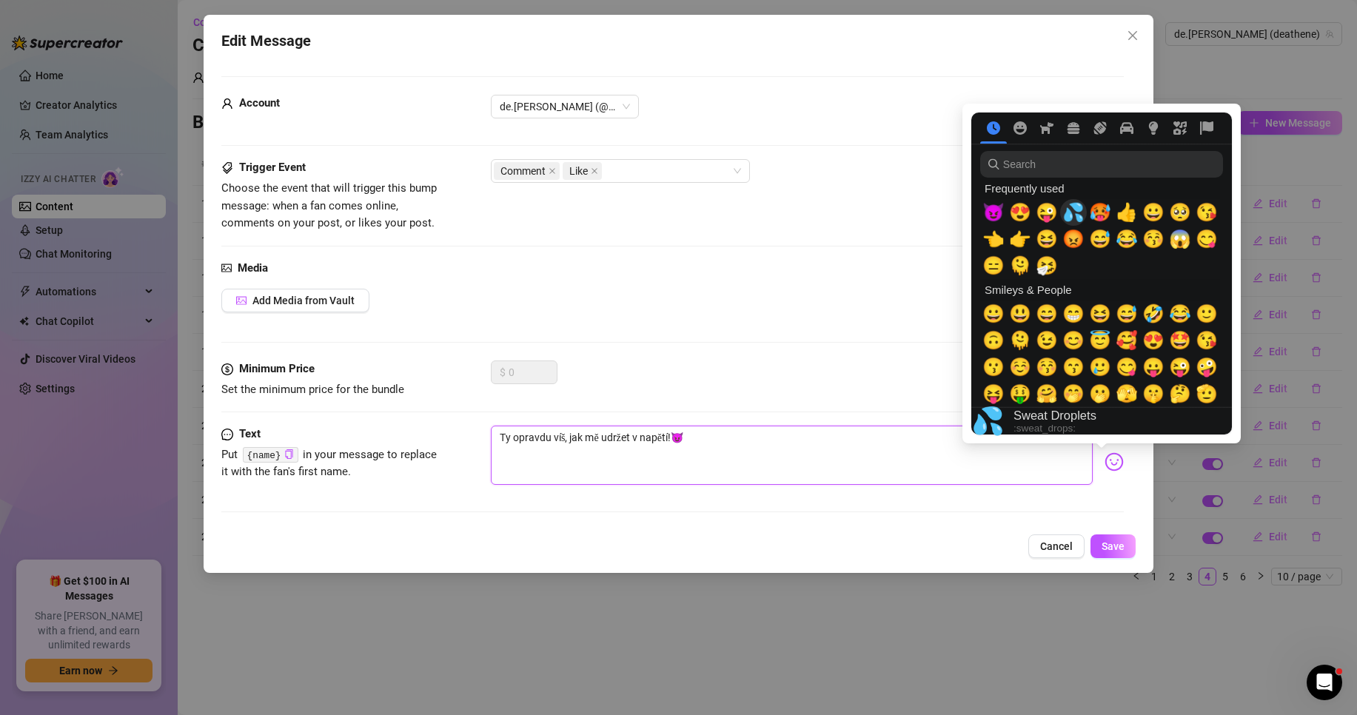
type textarea "Ty opravdu víš, jak mě udržet v napětí!😈💦"
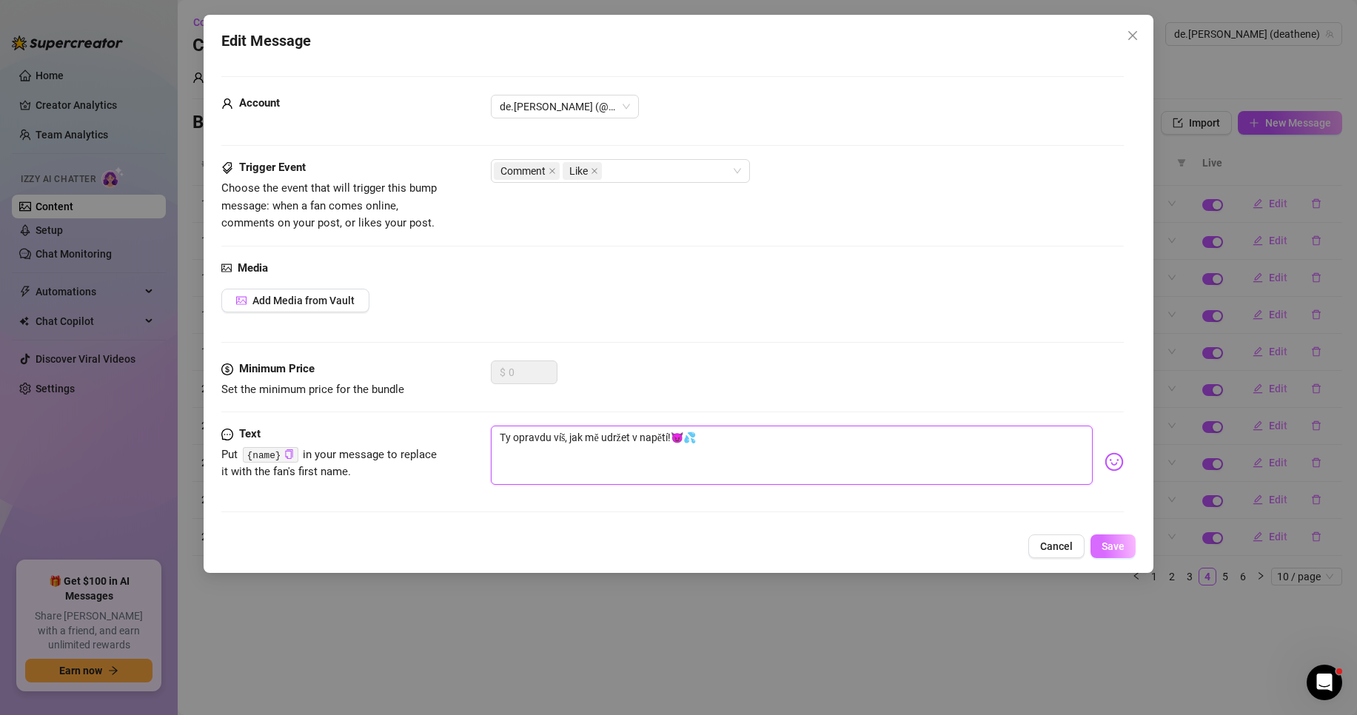
type textarea "Ty opravdu víš, jak mě udržet v napětí!😈💦"
click at [1108, 543] on span "Save" at bounding box center [1113, 546] width 23 height 12
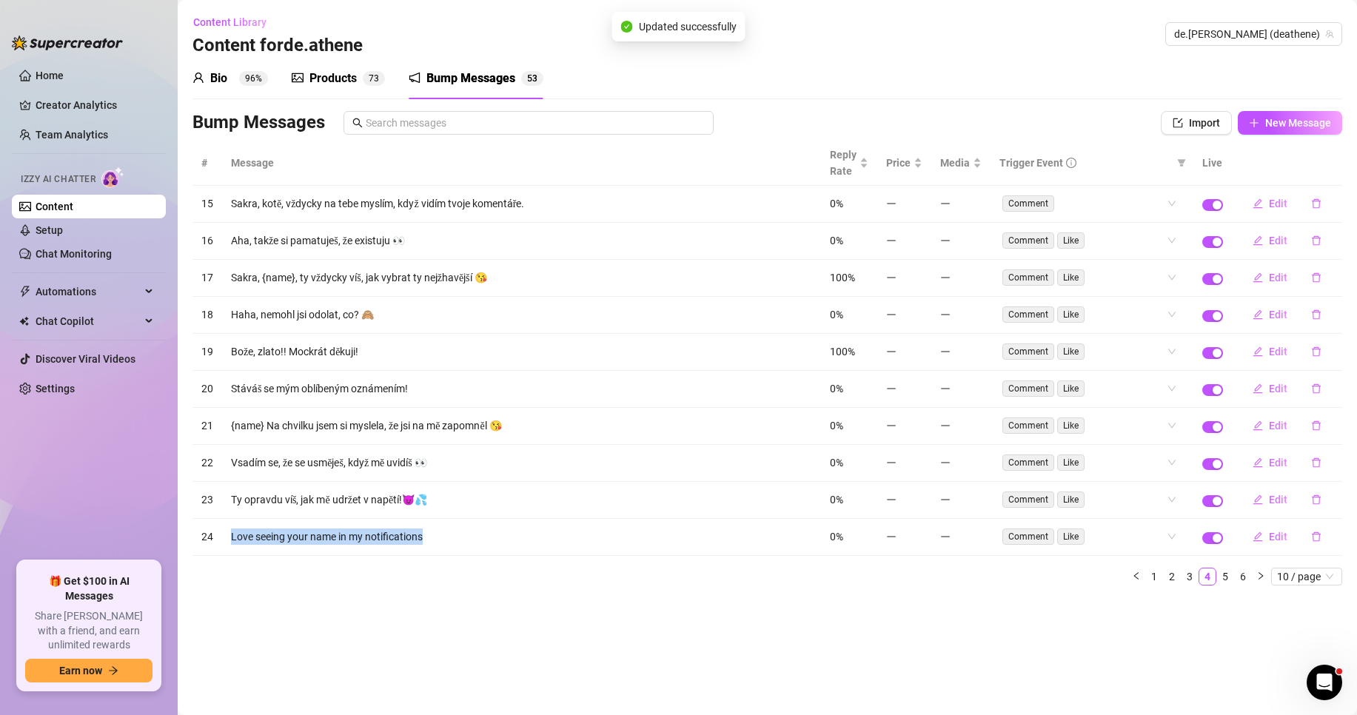
drag, startPoint x: 438, startPoint y: 542, endPoint x: 222, endPoint y: 538, distance: 215.5
click at [222, 538] on td "Love seeing your name in my notifications" at bounding box center [521, 537] width 599 height 37
click at [1278, 538] on span "Edit" at bounding box center [1278, 537] width 19 height 12
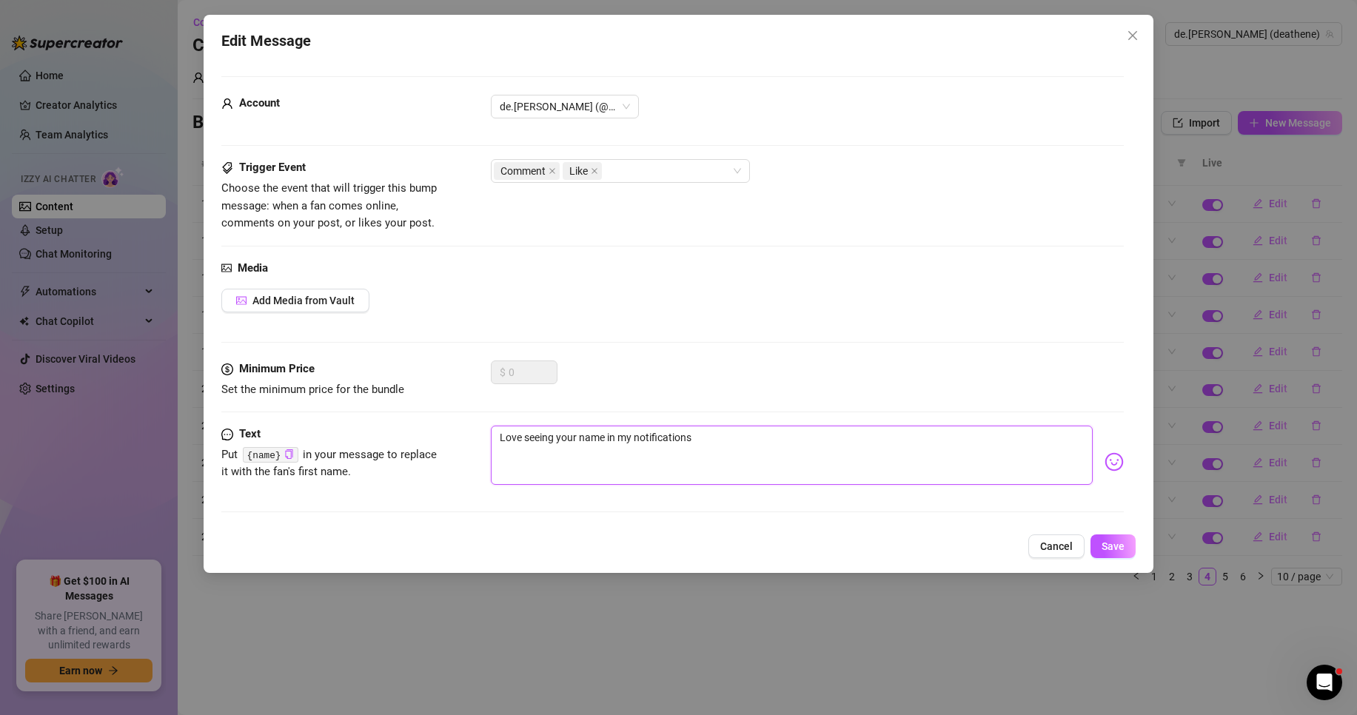
drag, startPoint x: 659, startPoint y: 441, endPoint x: 473, endPoint y: 443, distance: 185.9
click at [473, 443] on div "Text Put {name} in your message to replace it with the fan's first name. Love s…" at bounding box center [672, 462] width 902 height 73
paste textarea "Rád vidím vaše jméno v mých oznámeních."
type textarea "Rád vidím vaše jméno v mých oznámeních."
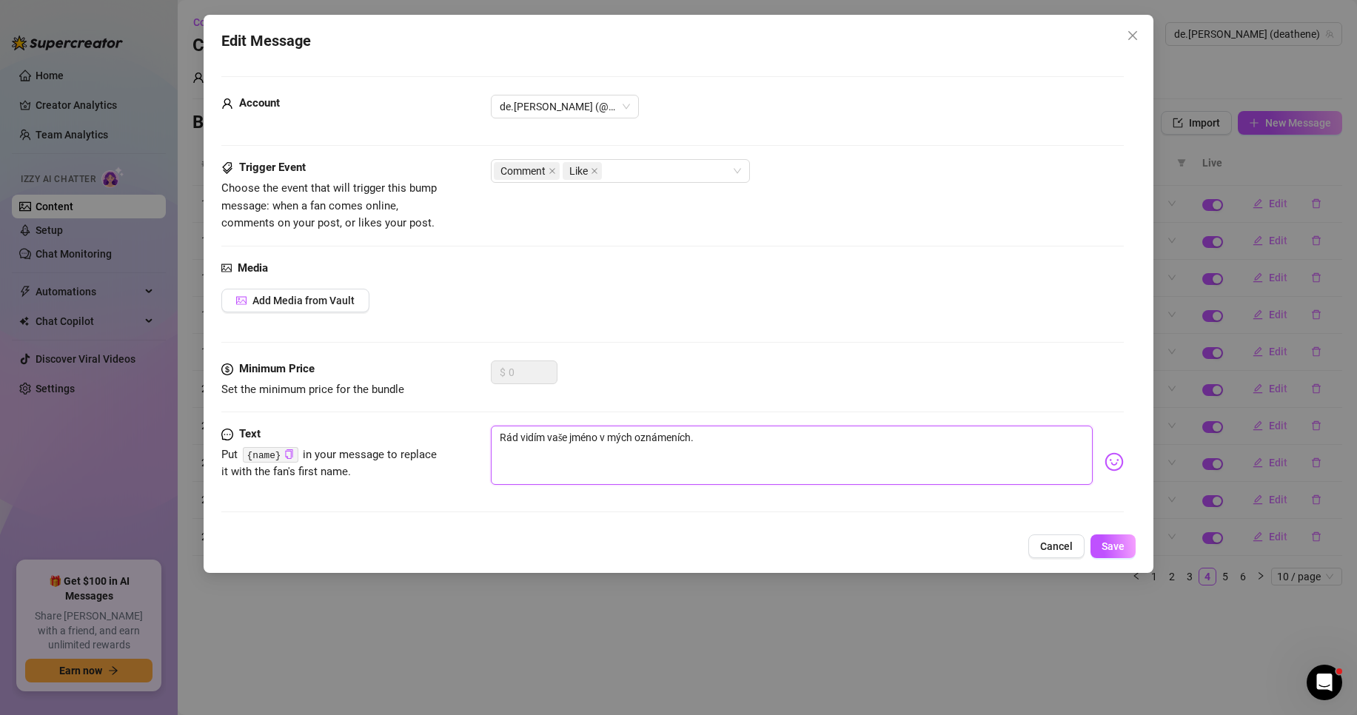
click at [516, 439] on textarea "Rád vidím vaše jméno v mých oznámeních." at bounding box center [792, 455] width 602 height 59
type textarea "Ráda vidím vaše jméno v mých oznámeních."
drag, startPoint x: 553, startPoint y: 441, endPoint x: 572, endPoint y: 443, distance: 19.5
click at [572, 443] on textarea "Ráda vidím vaše jméno v mých oznámeních." at bounding box center [792, 455] width 602 height 59
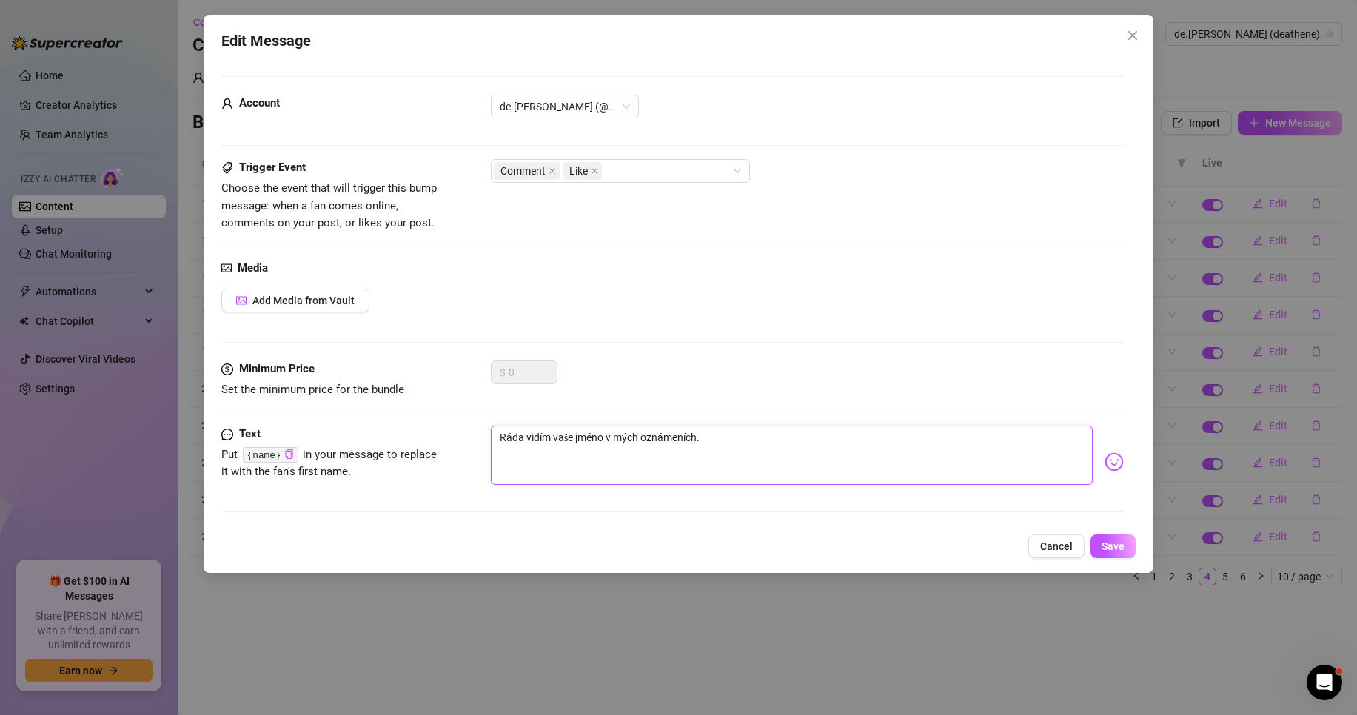
type textarea "Ráda vidím t jméno v mých oznámeních."
type textarea "Ráda vidím tv jméno v mých oznámeních."
type textarea "Ráda vidím tvo jméno v mých oznámeních."
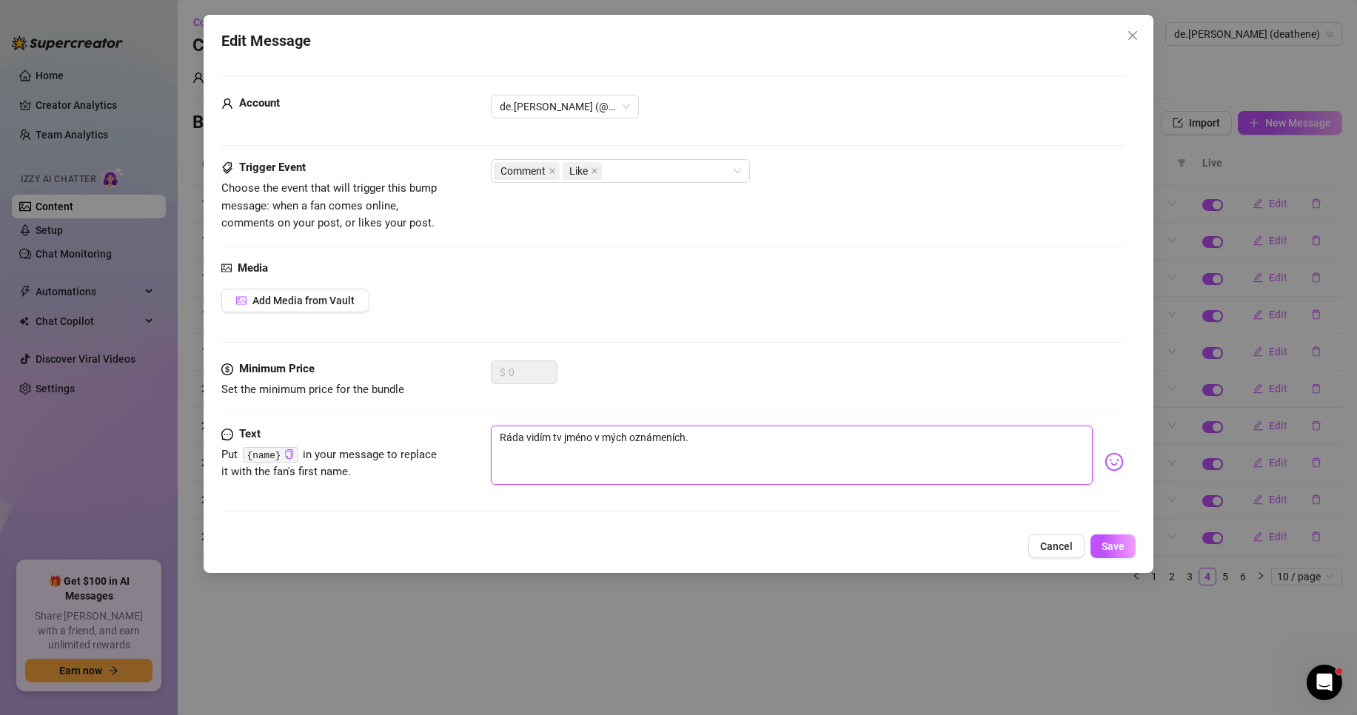
type textarea "Ráda vidím tvo jméno v mých oznámeních."
type textarea "Ráda vidím tvoj jméno v mých oznámeních."
type textarea "Ráda vidím tvoje jméno v mých oznámeních."
click at [723, 440] on textarea "Ráda vidím tvoje jméno v mých oznámeních." at bounding box center [792, 455] width 602 height 59
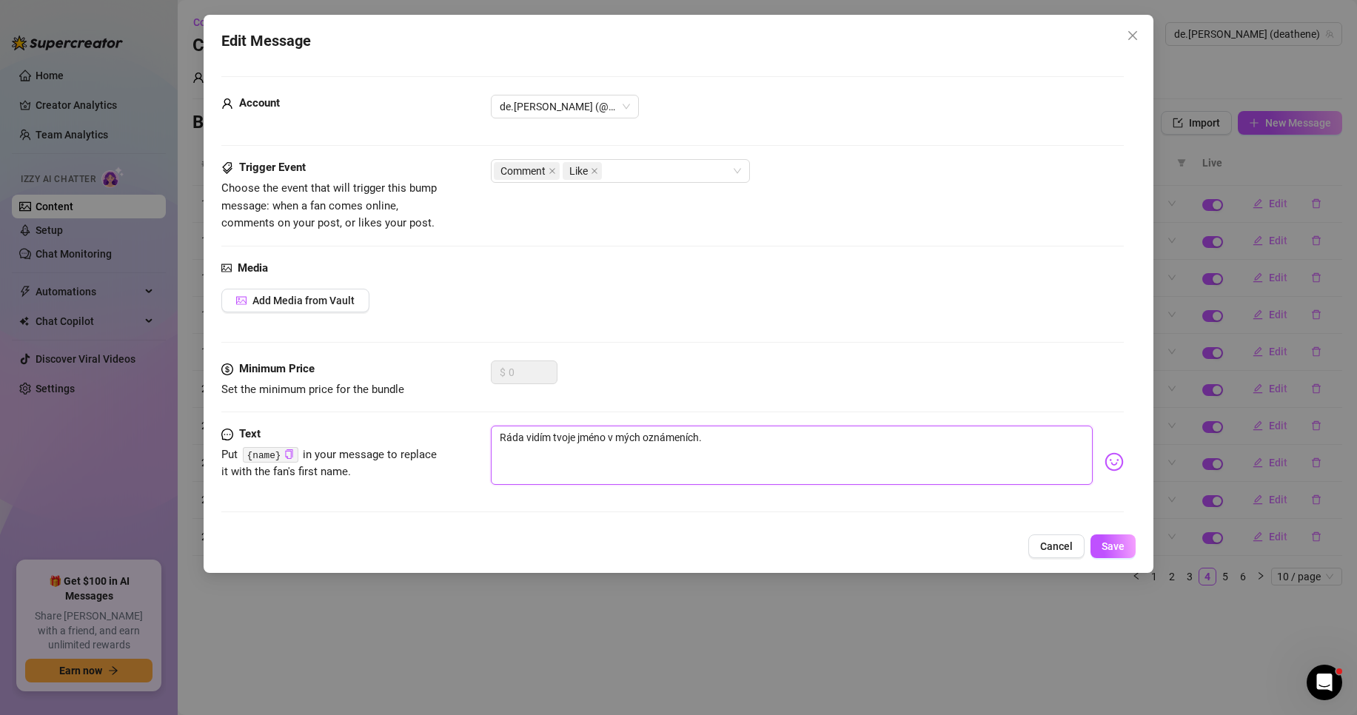
type textarea "Ráda vidím tvoje jméno v mých oznámeních."
click at [1105, 463] on img at bounding box center [1114, 461] width 19 height 19
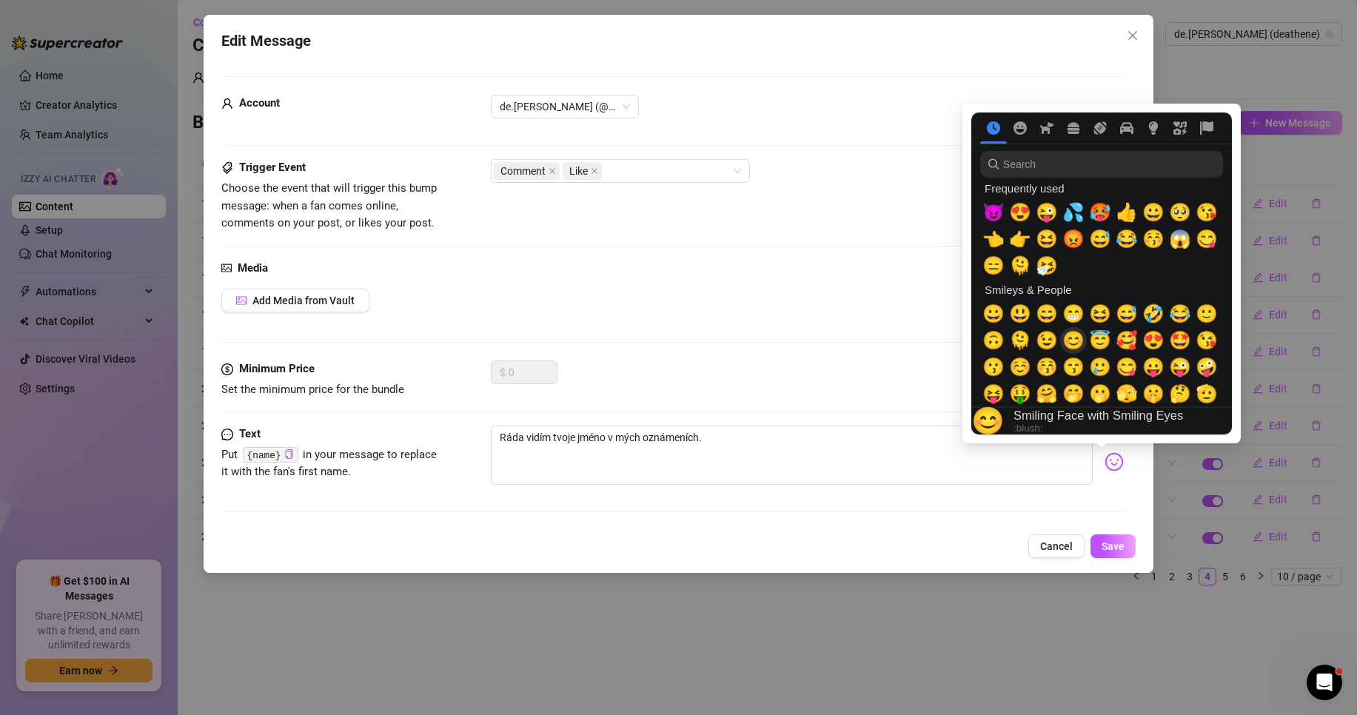
click at [1079, 341] on span "😊" at bounding box center [1073, 340] width 22 height 21
type textarea "Ráda vidím tvoje jméno v mých oznámeních.😊"
click at [1078, 341] on span "😊" at bounding box center [1073, 340] width 22 height 21
type textarea "Ráda vidím tvoje jméno v mých oznámeních.😊😊"
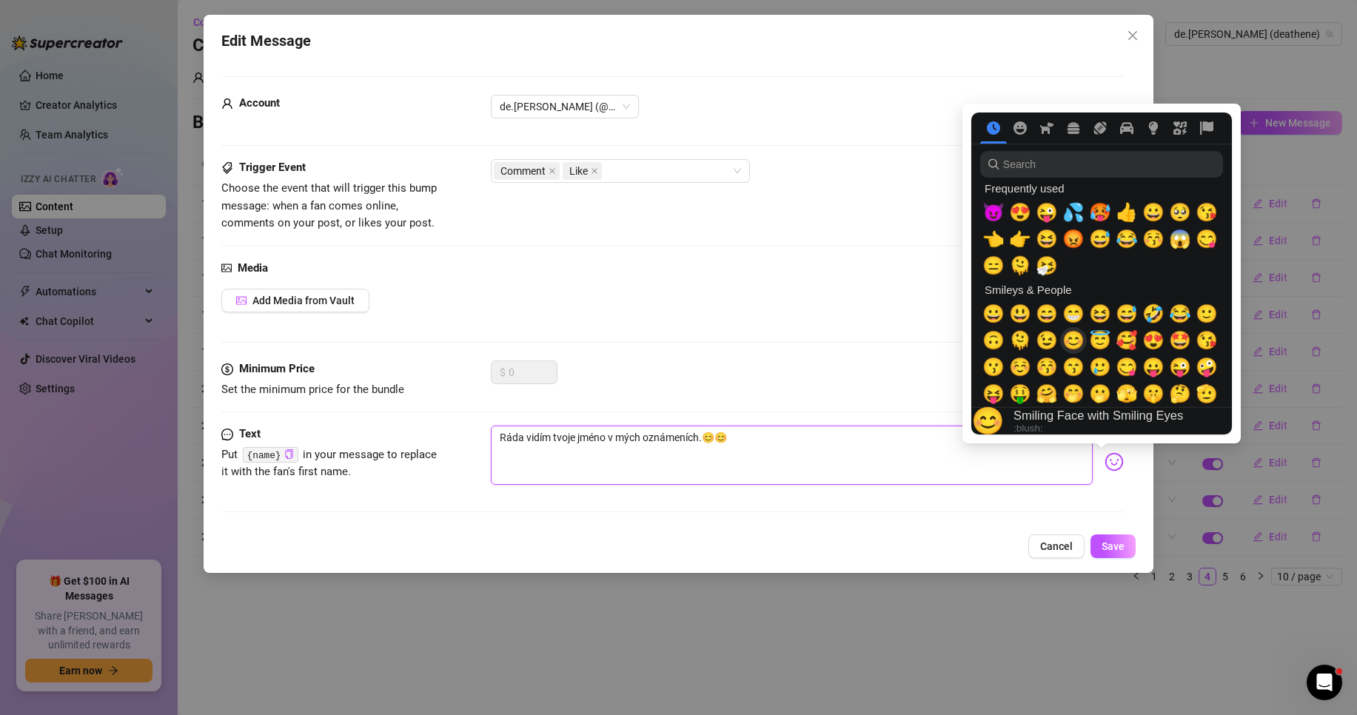
type textarea "Ráda vidím tvoje jméno v mých oznámeních.😊😊"
click at [1078, 341] on span "😊" at bounding box center [1073, 340] width 22 height 21
type textarea "Ráda vidím tvoje jméno v mých oznámeních.😊😊😊"
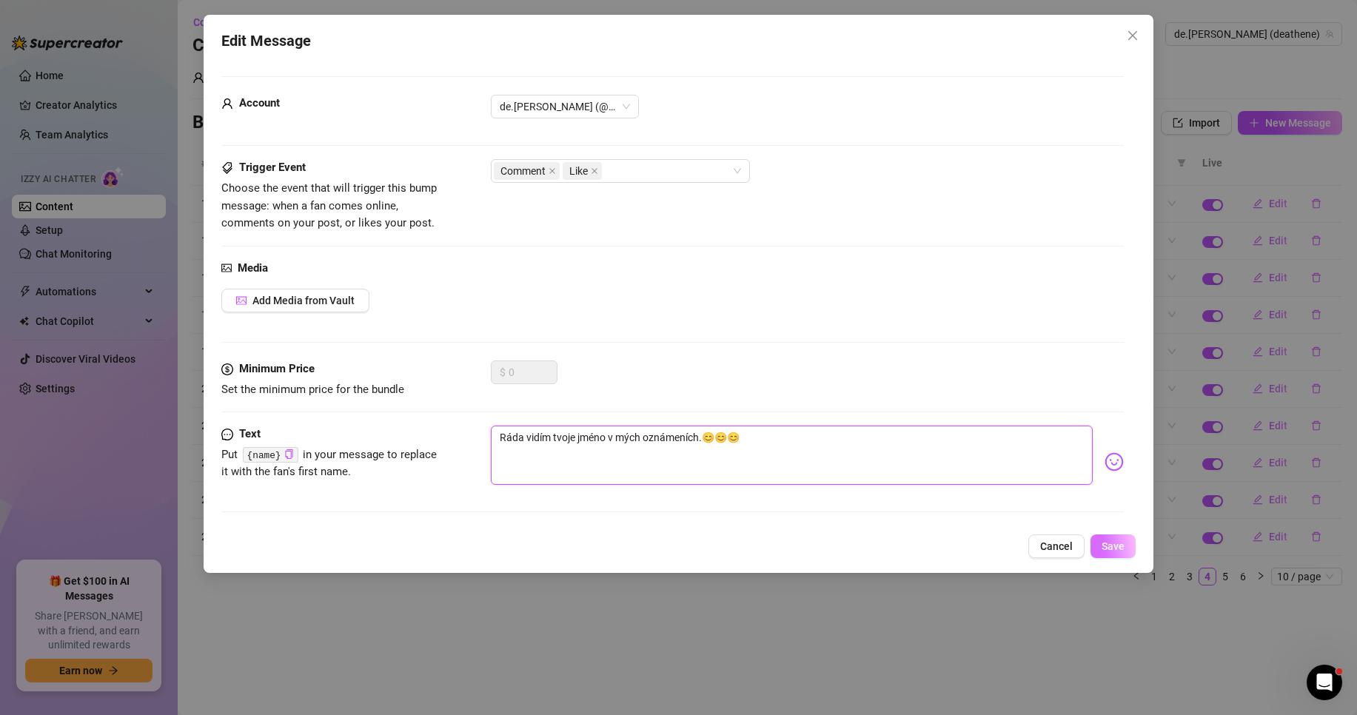
type textarea "Ráda vidím tvoje jméno v mých oznámeních.😊😊😊"
click at [1119, 544] on span "Save" at bounding box center [1113, 546] width 23 height 12
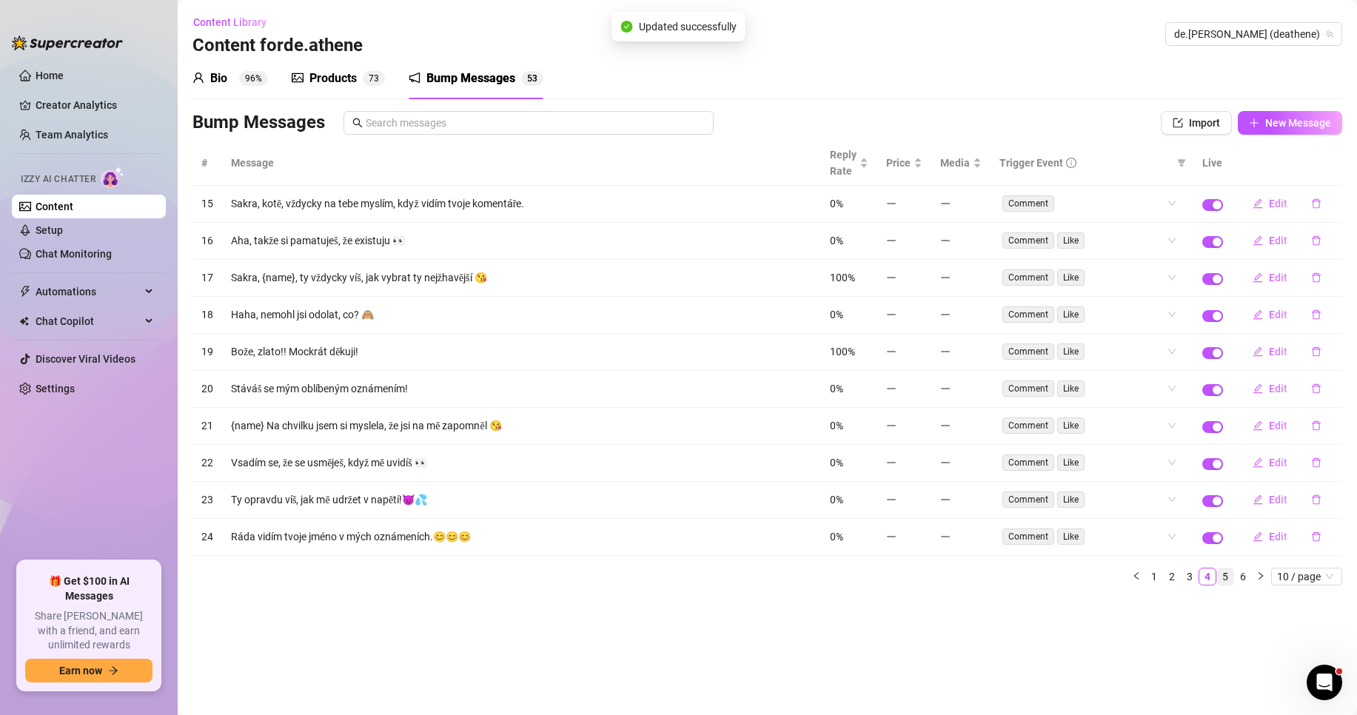
click at [1224, 577] on link "5" at bounding box center [1225, 577] width 16 height 16
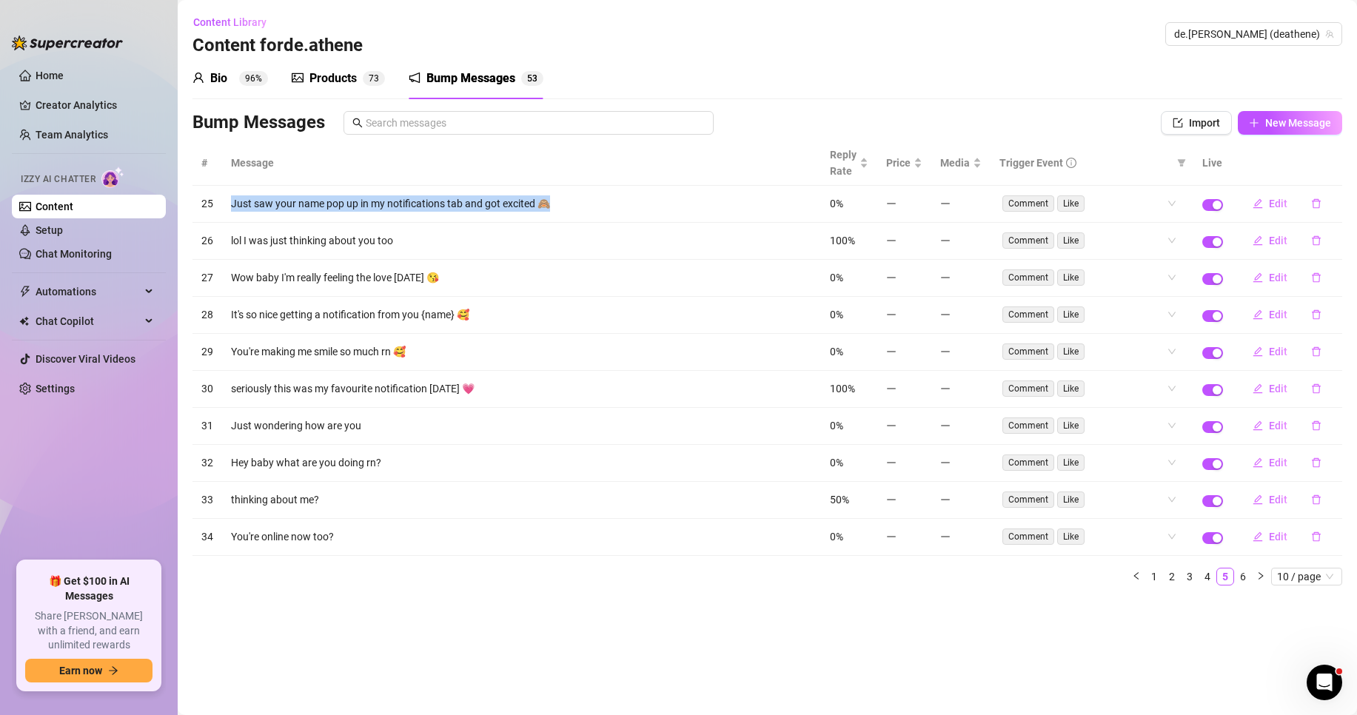
drag, startPoint x: 533, startPoint y: 202, endPoint x: 232, endPoint y: 204, distance: 301.3
click at [232, 204] on td "Just saw your name pop up in my notifications tab and got excited 🙈" at bounding box center [521, 204] width 599 height 37
click at [1267, 198] on button "Edit" at bounding box center [1270, 204] width 58 height 24
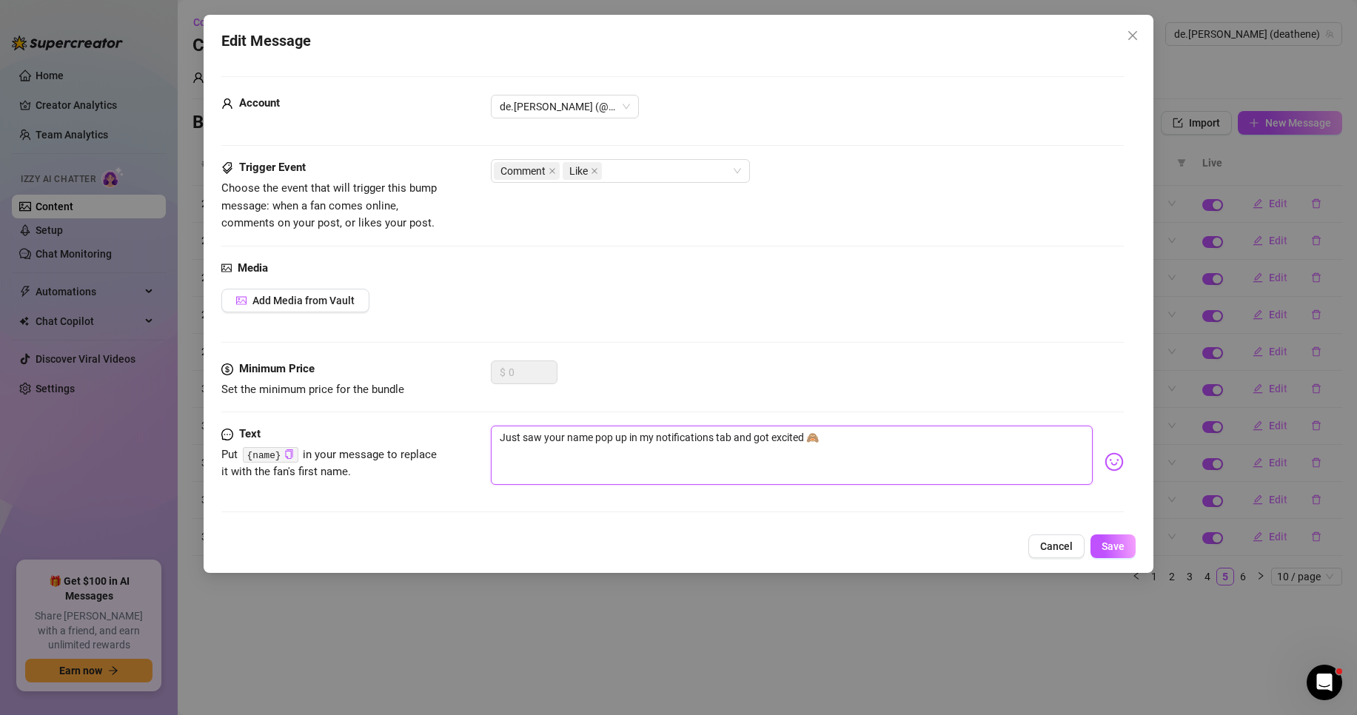
drag, startPoint x: 626, startPoint y: 426, endPoint x: 461, endPoint y: 422, distance: 165.2
click at [461, 422] on form "Account de.[PERSON_NAME] (@deathene) Trigger Event Choose the event that will t…" at bounding box center [672, 300] width 902 height 449
paste textarea "Právě jsem viděl tvé jméno v záložce s oznámeními a byl jsem nadšený"
type textarea "Právě jsem viděl tvé jméno v záložce s oznámeními a byl jsem nadšený 🙈"
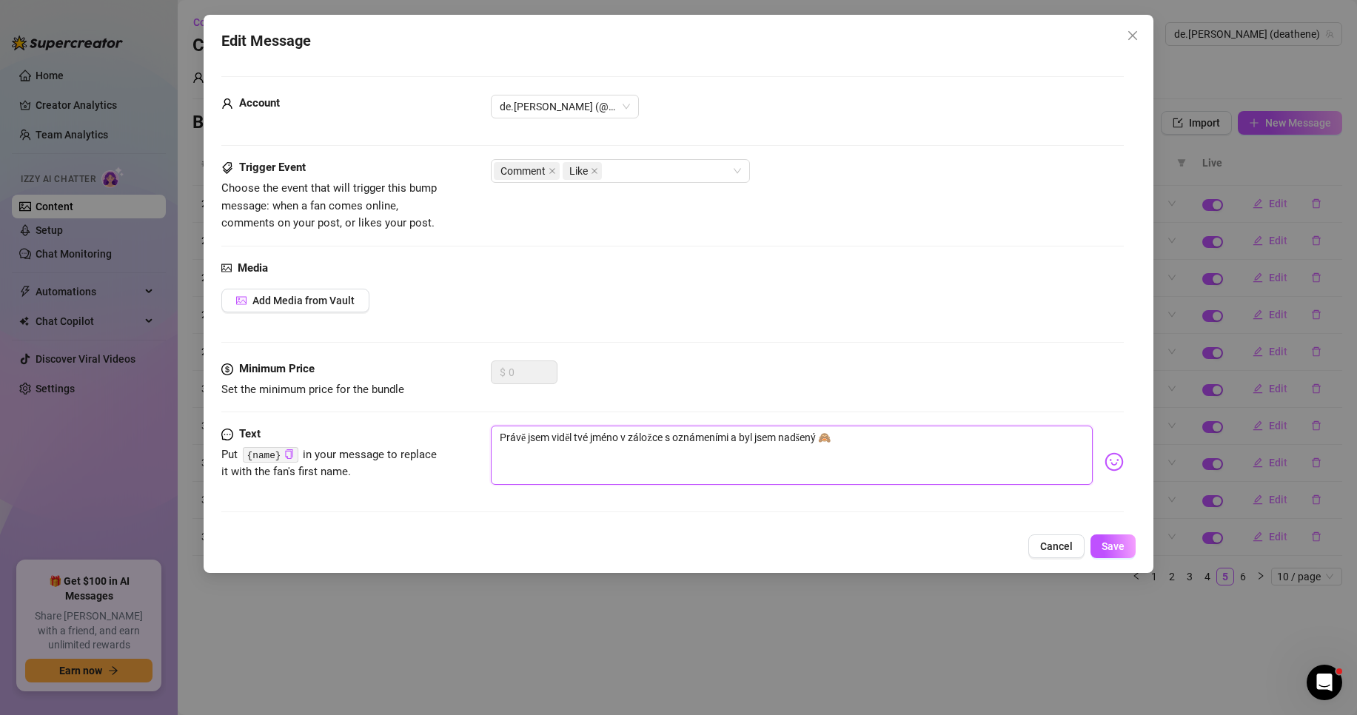
click at [573, 442] on textarea "Právě jsem viděl tvé jméno v záložce s oznámeními a byl jsem nadšený 🙈" at bounding box center [792, 455] width 602 height 59
type textarea "Právě jsem viděla tvé jméno v záložce s oznámeními a byl jsem nadšený 🙈"
drag, startPoint x: 761, startPoint y: 441, endPoint x: 749, endPoint y: 439, distance: 11.9
click at [749, 439] on textarea "Právě jsem viděla tvé jméno v záložce s oznámeními a byl jsem nadšený 🙈" at bounding box center [792, 455] width 602 height 59
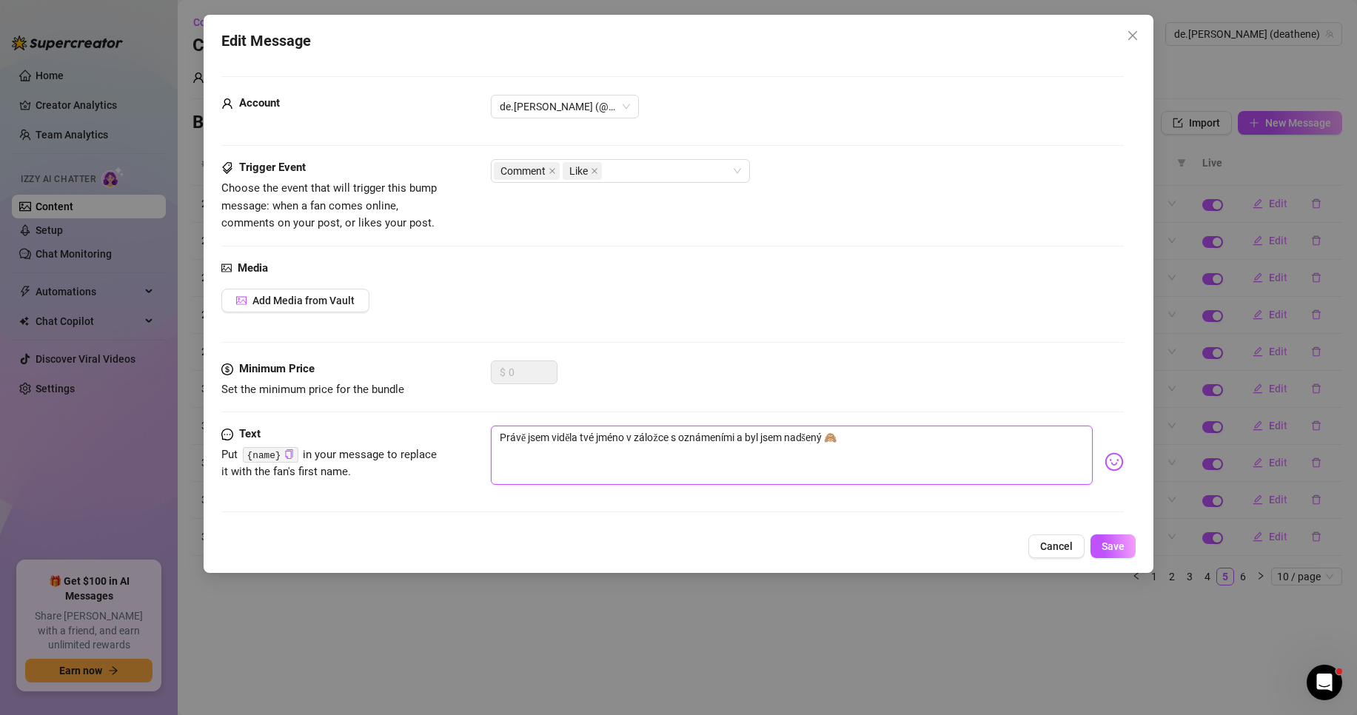
type textarea "Právě jsem viděla tvé jméno v záložce s oznámeními a jsem nadšený 🙈"
click at [808, 443] on textarea "Právě jsem viděla tvé jméno v záložce s oznámeními a jsem nadšený 🙈" at bounding box center [792, 455] width 602 height 59
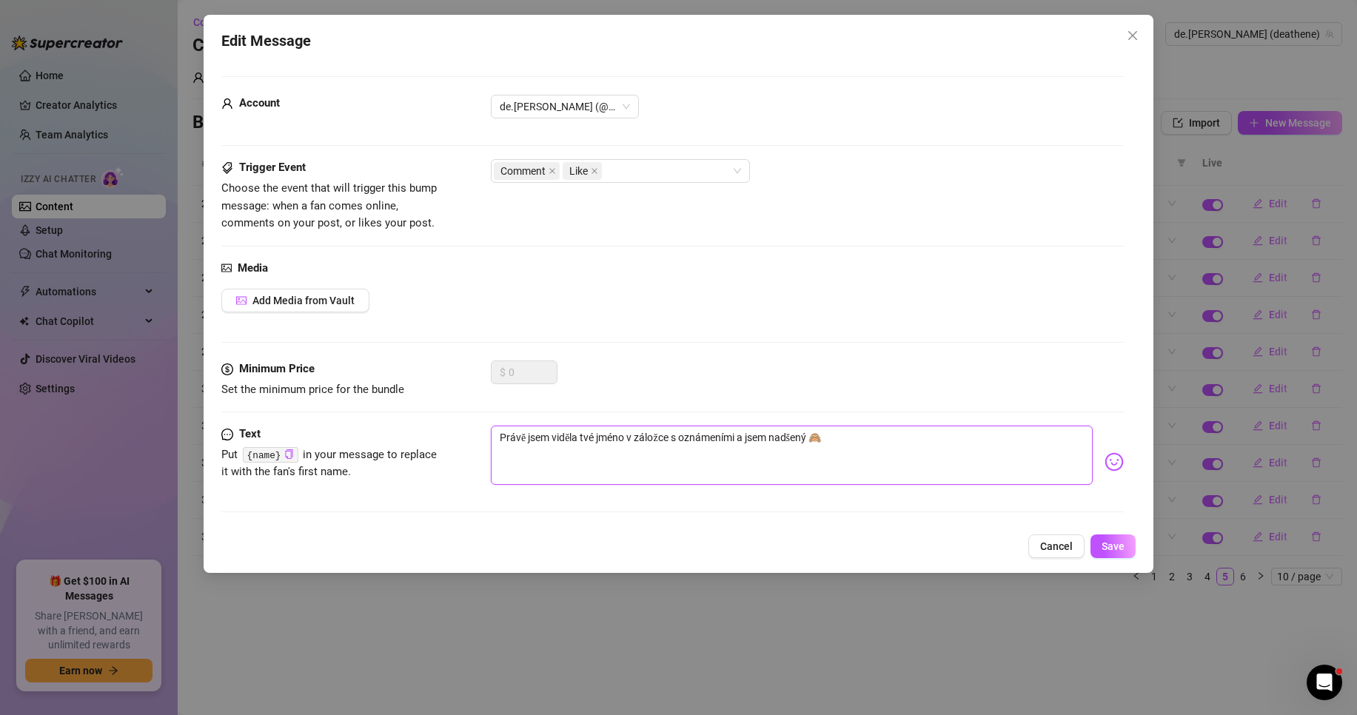
click at [808, 442] on textarea "Právě jsem viděla tvé jméno v záložce s oznámeními a jsem nadšený 🙈" at bounding box center [792, 455] width 602 height 59
click at [809, 442] on textarea "Právě jsem viděla tvé jméno v záložce s oznámeními a jsem nadšený 🙈" at bounding box center [792, 455] width 602 height 59
click at [811, 442] on textarea "Právě jsem viděla tvé jméno v záložce s oznámeními a jsem nadšený 🙈" at bounding box center [792, 455] width 602 height 59
type textarea "Právě jsem viděla tvé jméno v záložce s oznámeními a jsem nadšen 🙈"
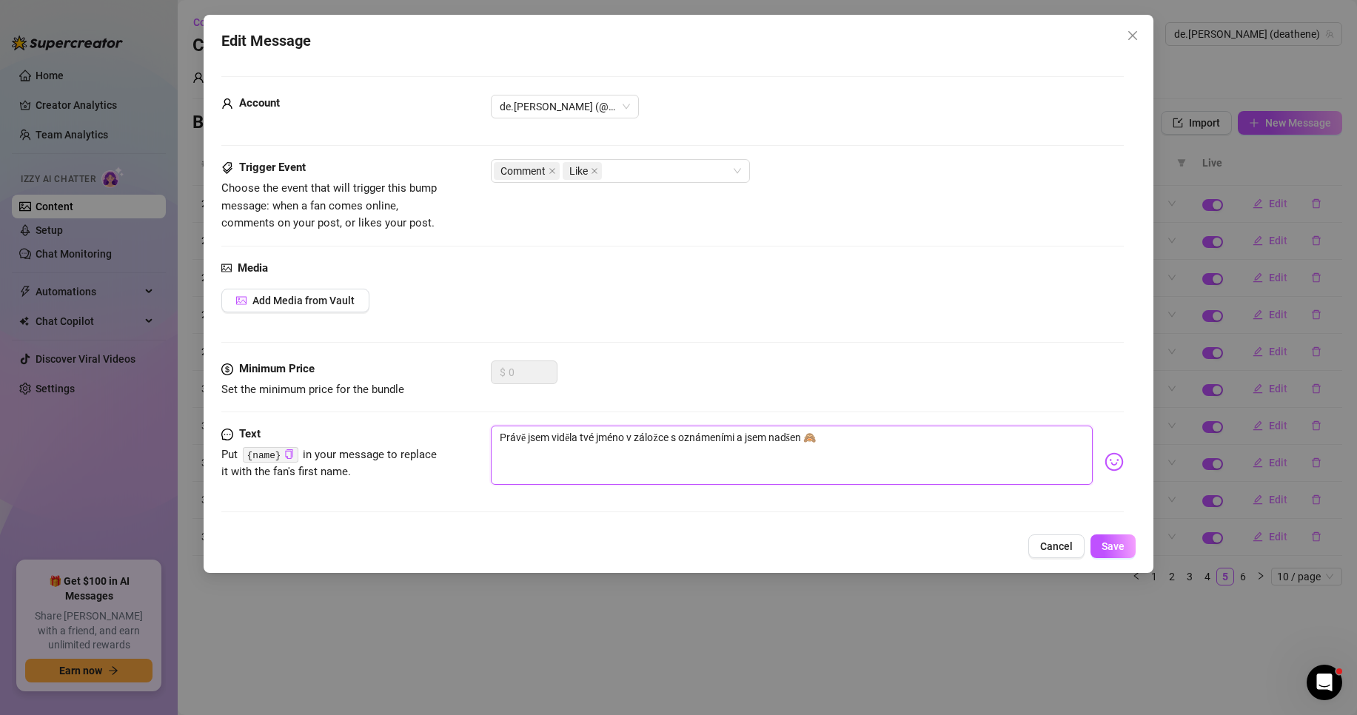
type textarea "Právě jsem viděla tvé jméno v záložce s oznámeními a jsem nadšená 🙈"
click at [1118, 544] on span "Save" at bounding box center [1113, 546] width 23 height 12
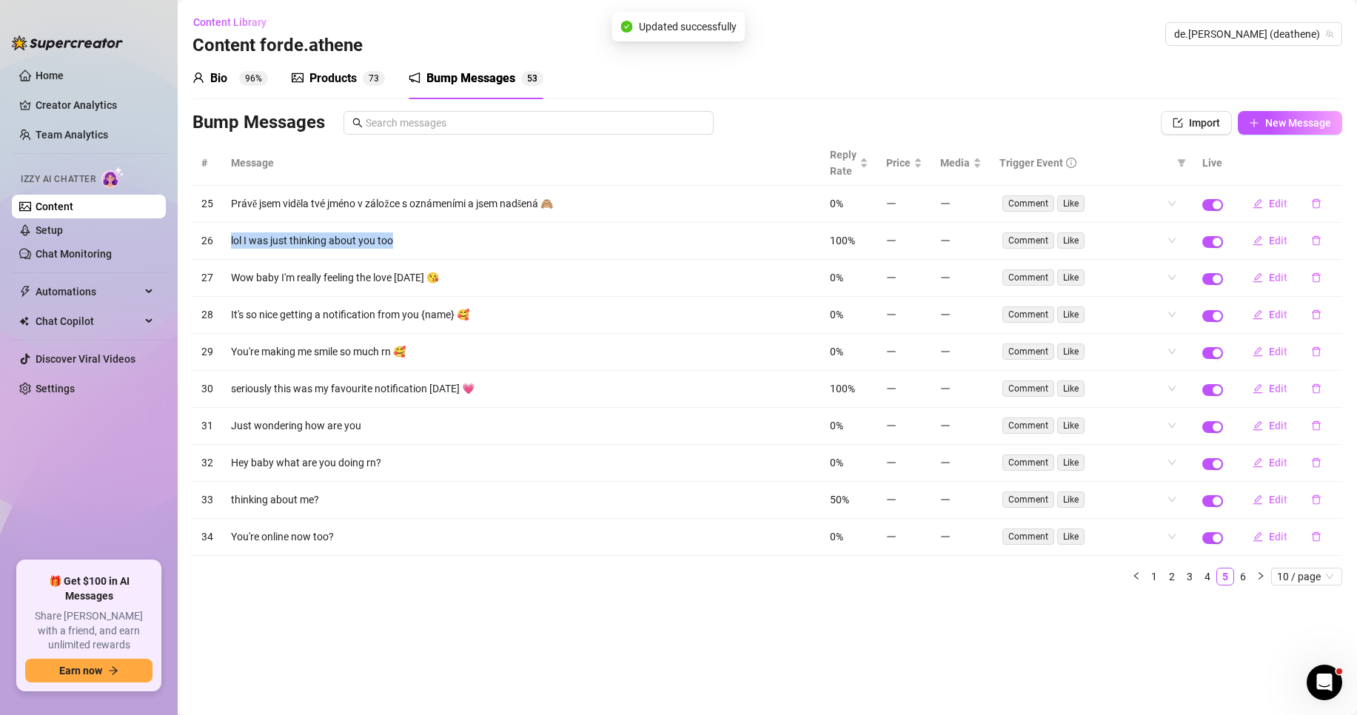
drag, startPoint x: 441, startPoint y: 238, endPoint x: 232, endPoint y: 230, distance: 208.9
click at [232, 230] on td "lol I was just thinking about you too" at bounding box center [521, 241] width 599 height 37
click at [1272, 240] on span "Edit" at bounding box center [1278, 241] width 19 height 12
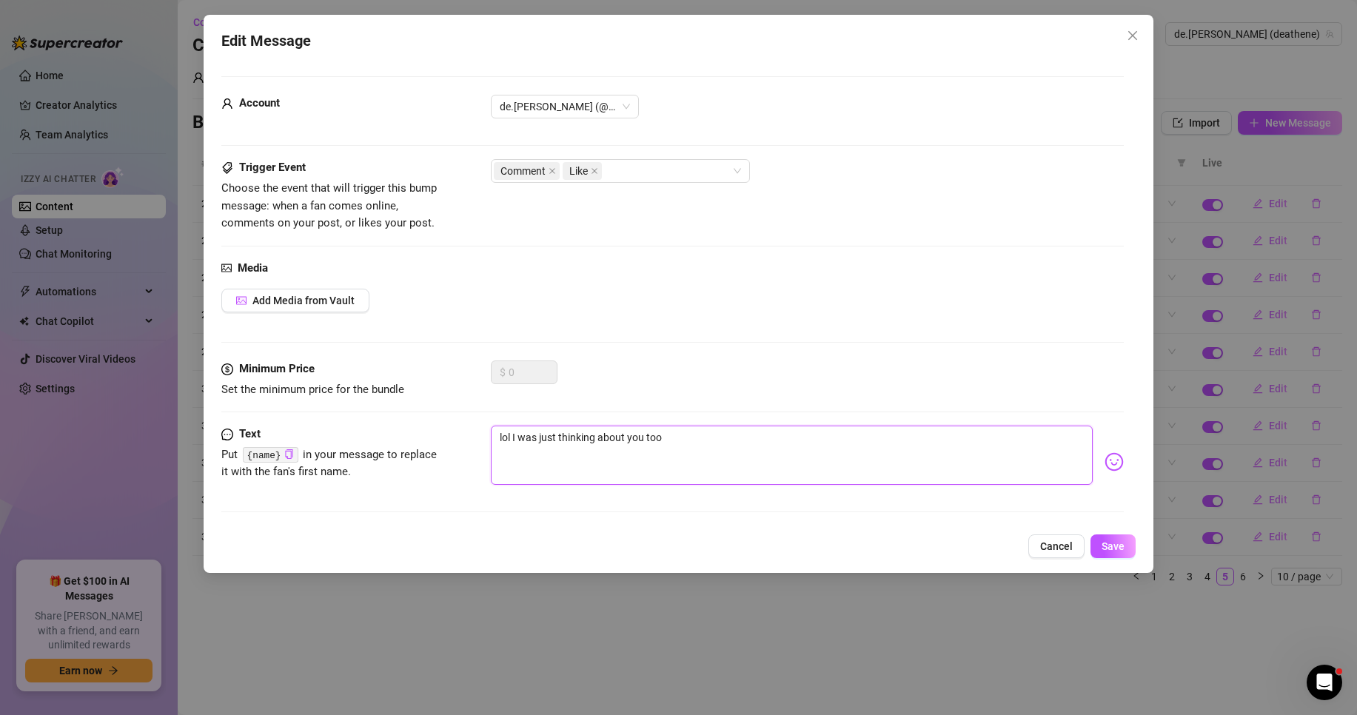
drag, startPoint x: 700, startPoint y: 442, endPoint x: 461, endPoint y: 431, distance: 238.7
click at [461, 431] on div "Text Put {name} in your message to replace it with the fan's first name. lol I …" at bounding box center [672, 462] width 902 height 73
paste textarea "Taky jsem zrovna na tebe myslel."
type textarea "lol Taky jsem zrovna na tebe myslel."
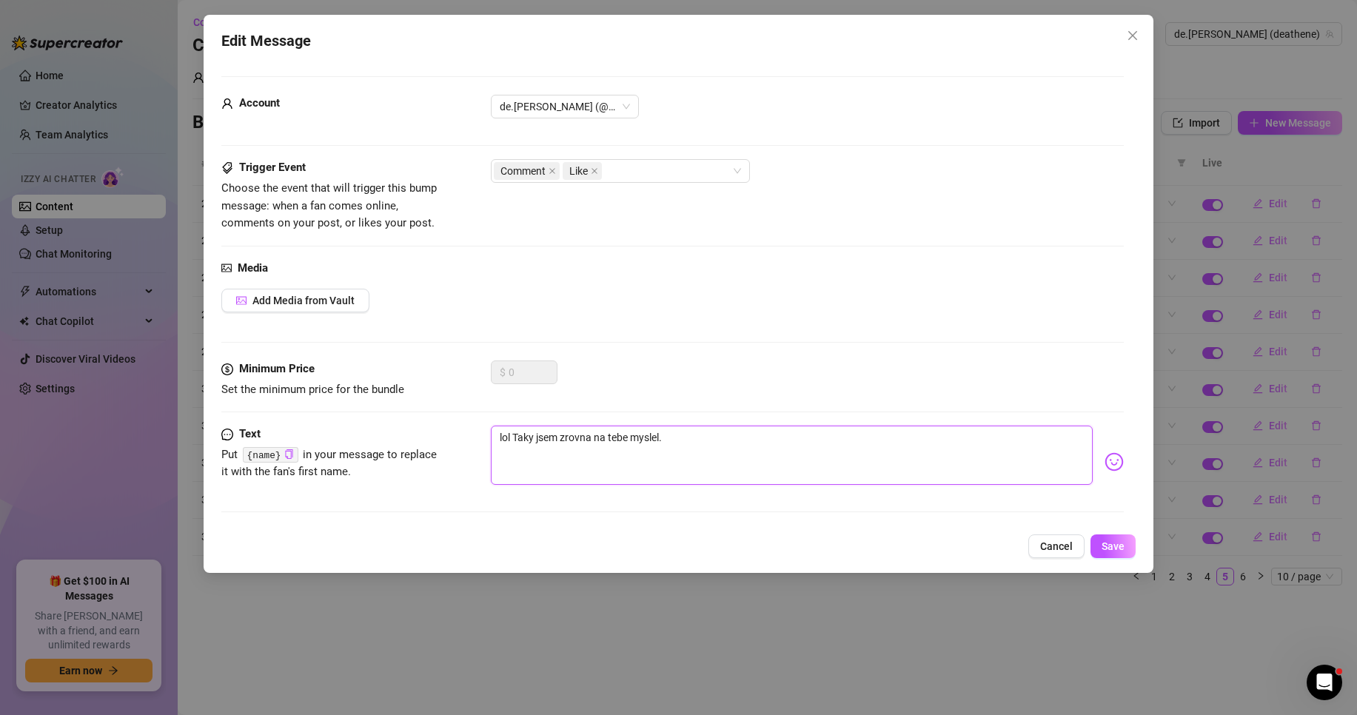
click at [657, 438] on textarea "lol Taky jsem zrovna na tebe myslel." at bounding box center [792, 455] width 602 height 59
click at [661, 441] on textarea "lol Taky jsem zrovna na tebe myslel." at bounding box center [792, 455] width 602 height 59
type textarea "lol Taky jsem zrovna na tebe myslela."
click at [1105, 460] on img at bounding box center [1114, 461] width 19 height 19
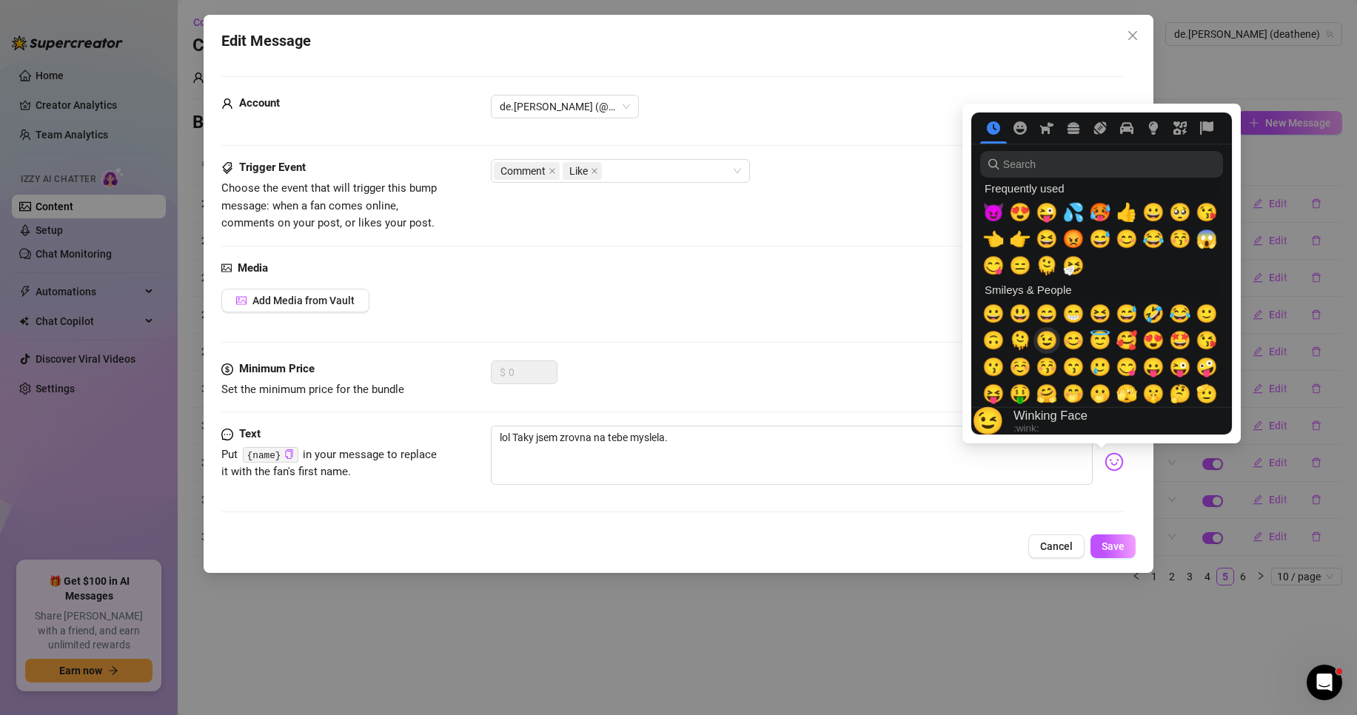
click at [1051, 347] on span "😉" at bounding box center [1047, 340] width 22 height 21
type textarea "lol Taky jsem zrovna na tebe myslela😉."
click at [1046, 210] on span "😜" at bounding box center [1047, 212] width 22 height 21
type textarea "lol Taky jsem zrovna na tebe myslela😉😜."
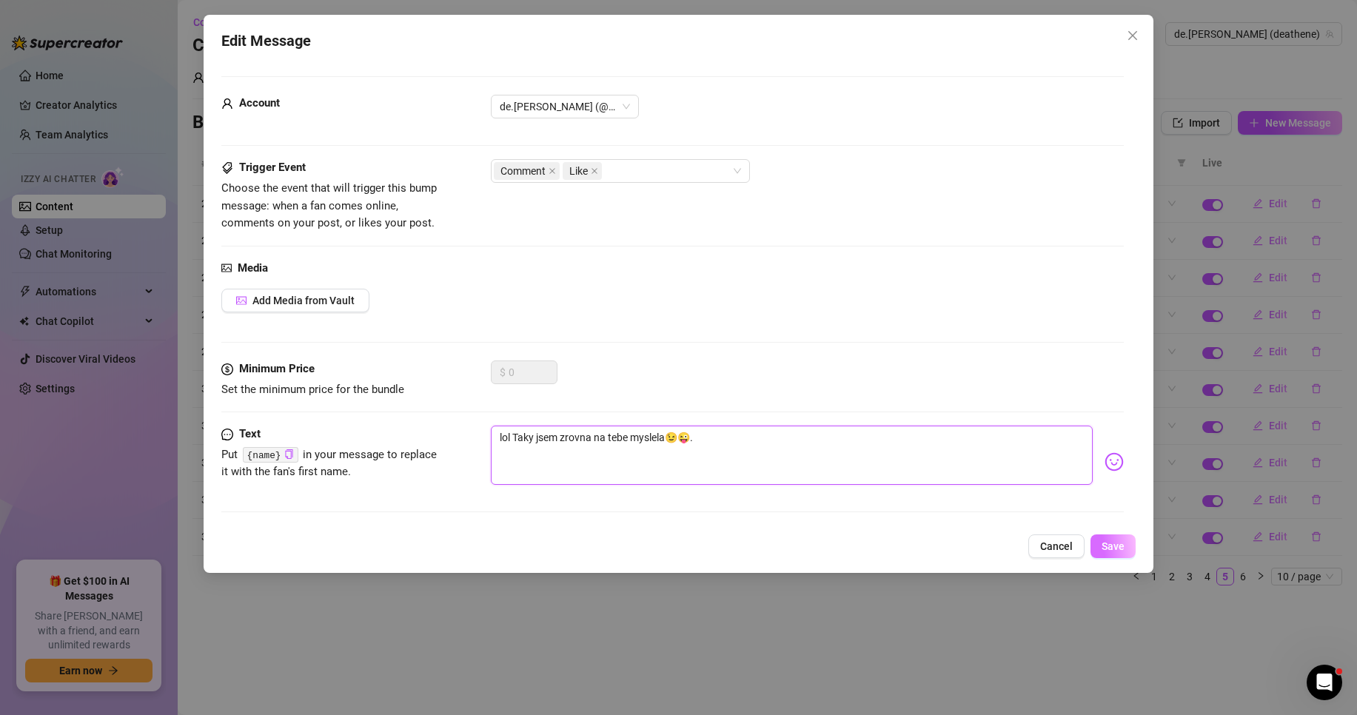
type textarea "lol Taky jsem zrovna na tebe myslela😉😜."
click at [1116, 546] on span "Save" at bounding box center [1113, 546] width 23 height 12
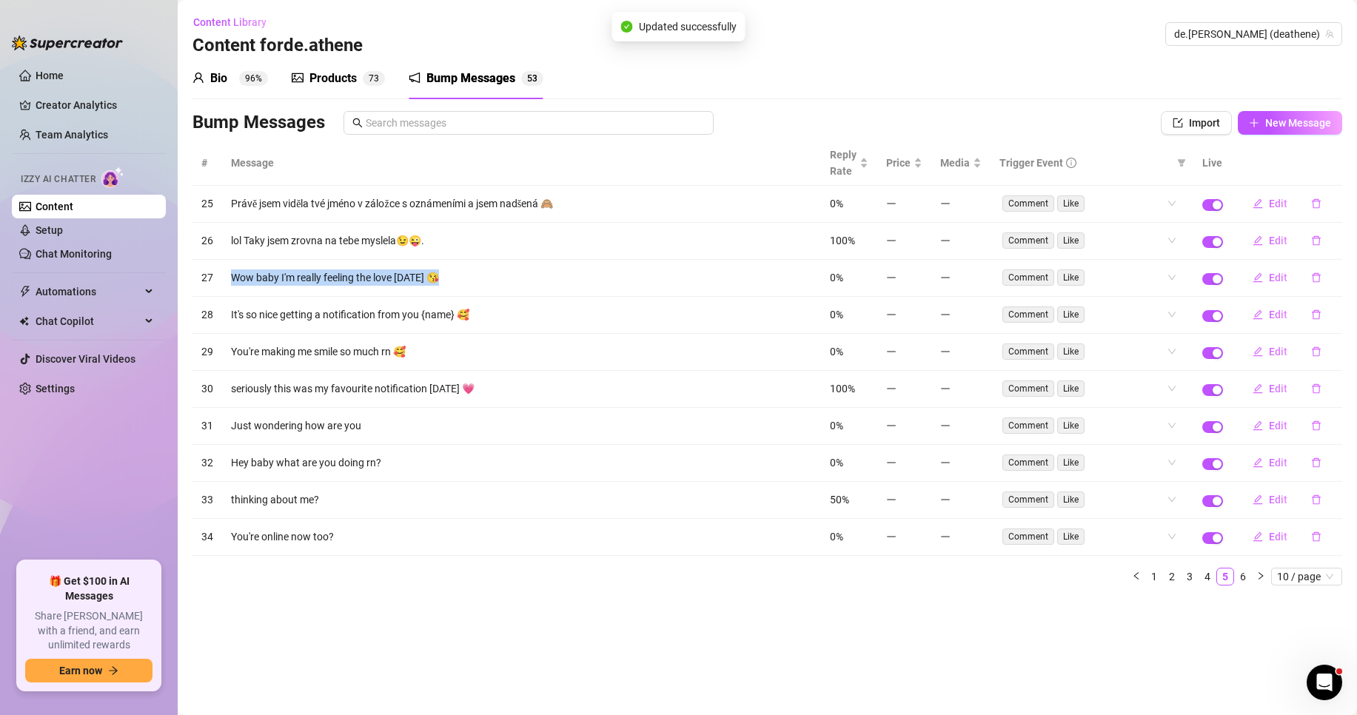
drag, startPoint x: 474, startPoint y: 275, endPoint x: 232, endPoint y: 277, distance: 241.4
click at [232, 277] on td "Wow baby I'm really feeling the love [DATE] 😘" at bounding box center [521, 278] width 599 height 37
click at [1267, 275] on button "Edit" at bounding box center [1270, 278] width 58 height 24
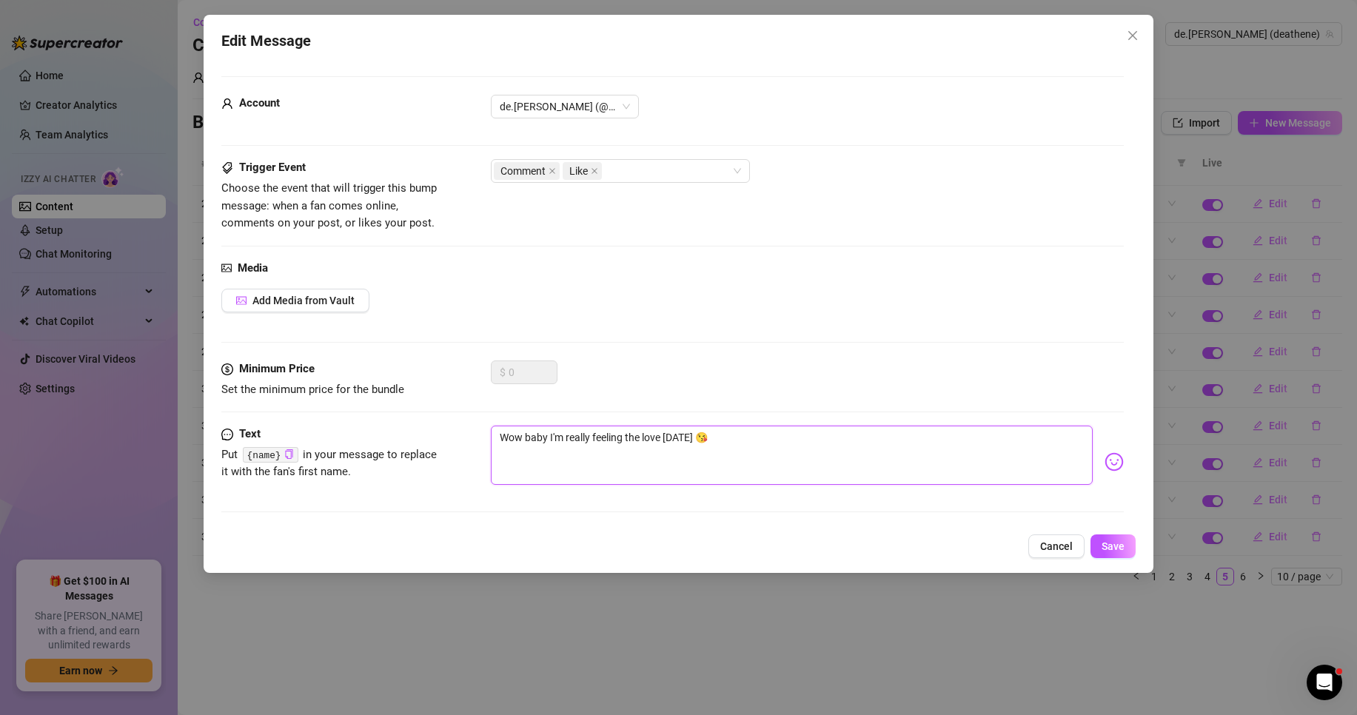
drag, startPoint x: 759, startPoint y: 441, endPoint x: 449, endPoint y: 433, distance: 310.3
click at [449, 433] on div "Text Put {name} in your message to replace it with the fan's first name. Wow ba…" at bounding box center [672, 462] width 902 height 73
paste textarea ", zlato, dneska opravdu cítím lásku"
type textarea "Wow, zlato, dneska opravdu cítím lásku 😘"
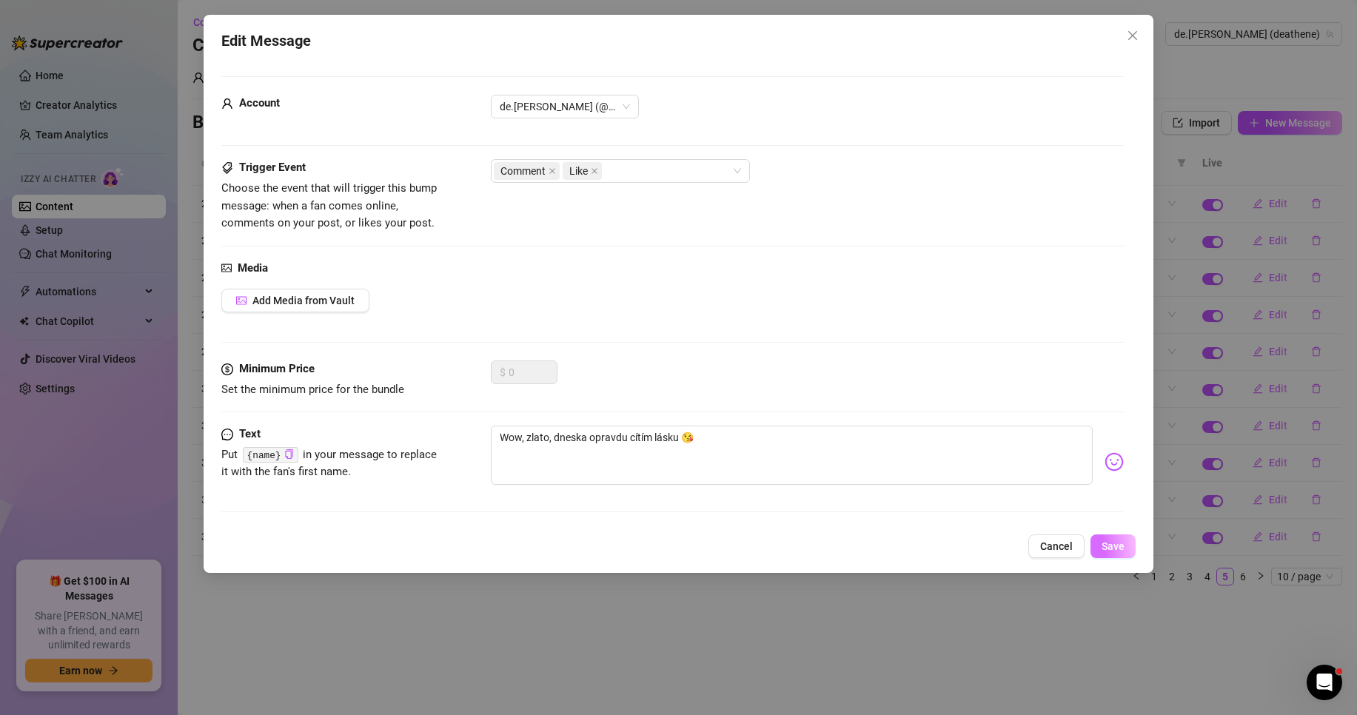
click at [1116, 546] on span "Save" at bounding box center [1113, 546] width 23 height 12
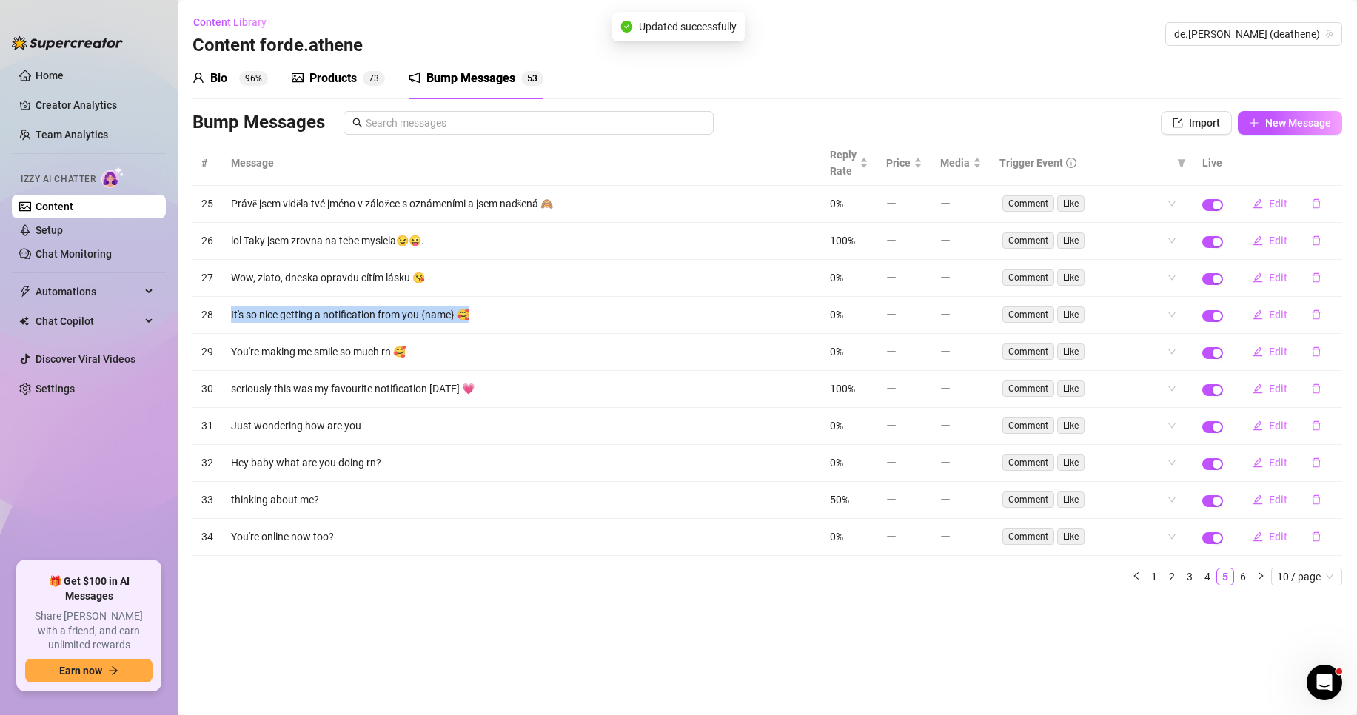
drag, startPoint x: 475, startPoint y: 313, endPoint x: 231, endPoint y: 321, distance: 243.7
click at [231, 321] on td "It's so nice getting a notification from you {name} 🥰" at bounding box center [521, 315] width 599 height 37
click at [1279, 317] on span "Edit" at bounding box center [1278, 315] width 19 height 12
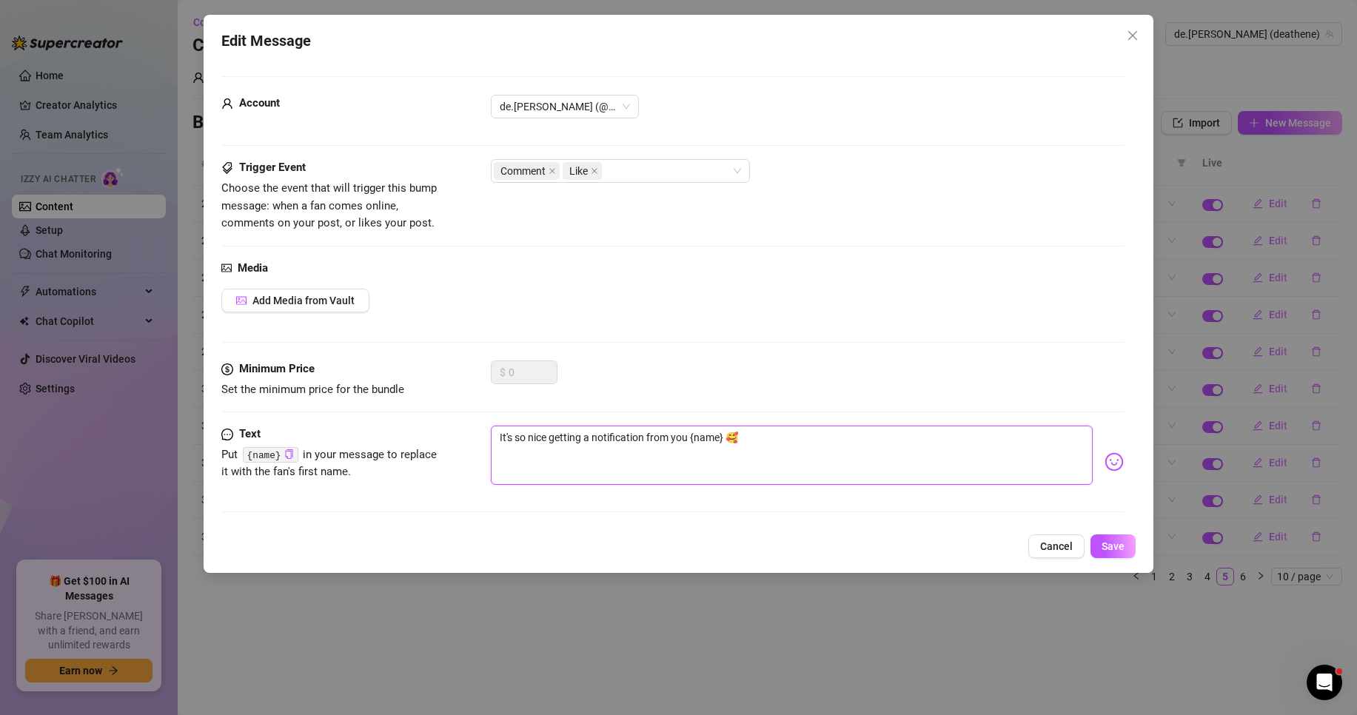
drag, startPoint x: 646, startPoint y: 433, endPoint x: 469, endPoint y: 437, distance: 177.0
click at [469, 437] on div "Text Put {name} in your message to replace it with the fan's first name. It's s…" at bounding box center [672, 462] width 902 height 73
paste textarea "Je tak milé dostat od tebe {jméno} zprávu"
type textarea "Je tak milé dostat od tebe {jméno} zprávu 🥰"
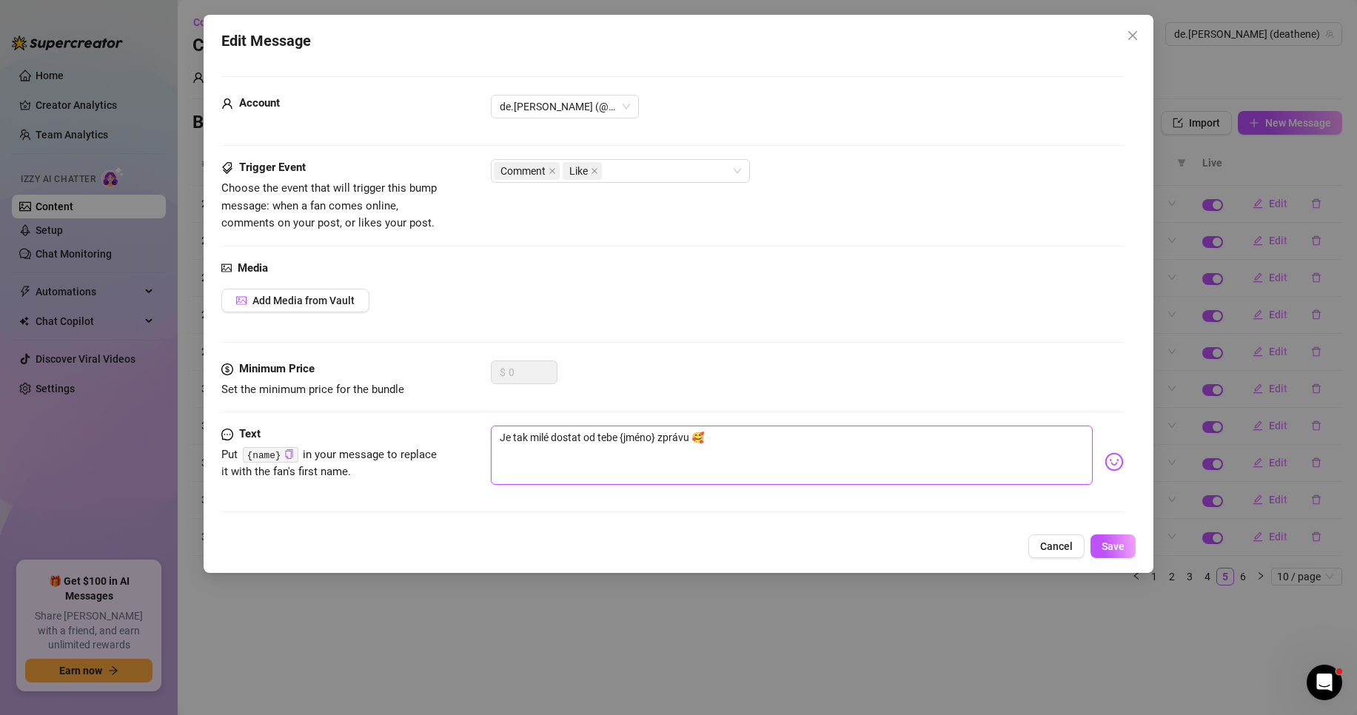
drag, startPoint x: 652, startPoint y: 439, endPoint x: 626, endPoint y: 445, distance: 27.3
click at [626, 445] on textarea "Je tak milé dostat od tebe {jméno} zprávu 🥰" at bounding box center [792, 455] width 602 height 59
type textarea "Je tak milé dostat od tebe {n} zprávu 🥰"
type textarea "Je tak milé dostat od tebe {na} zprávu 🥰"
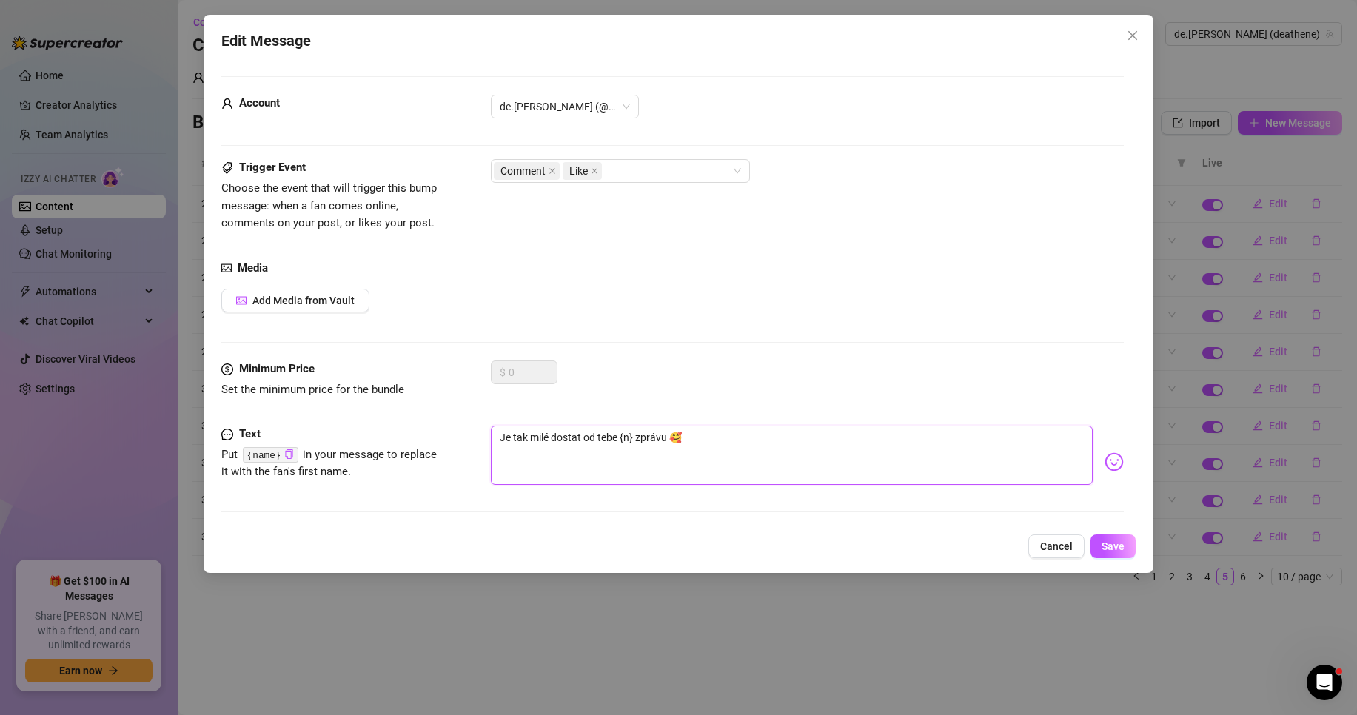
type textarea "Je tak milé dostat od tebe {na} zprávu 🥰"
type textarea "Je tak milé dostat od tebe {nam} zprávu 🥰"
type textarea "Je tak milé dostat od tebe {name} zprávu 🥰"
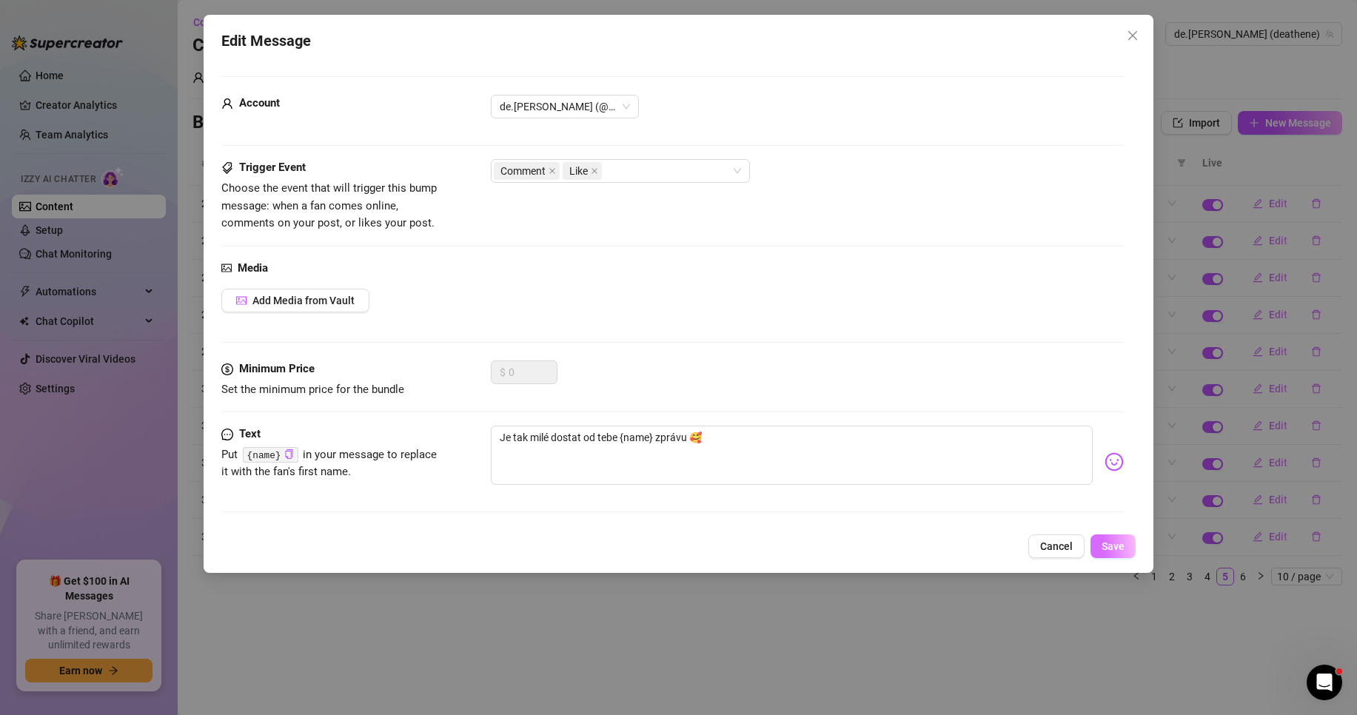
click at [1123, 548] on span "Save" at bounding box center [1113, 546] width 23 height 12
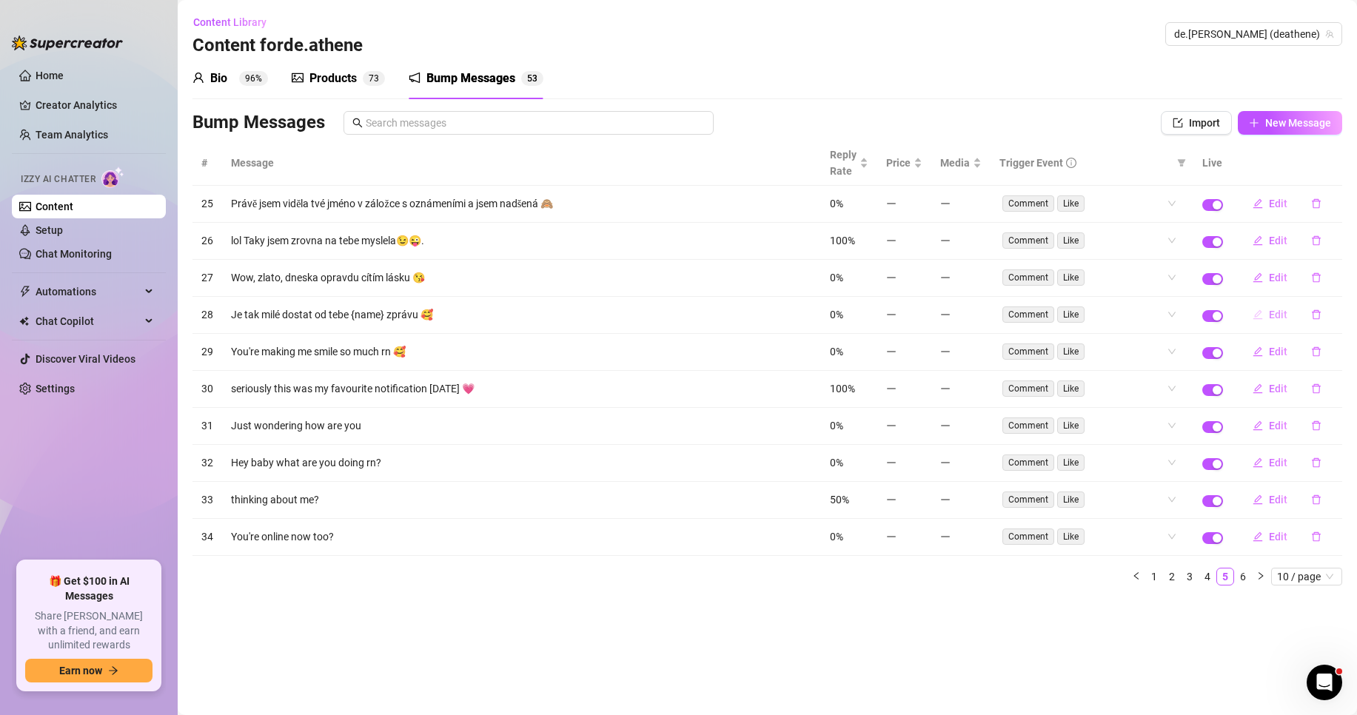
click at [1273, 315] on span "Edit" at bounding box center [1278, 315] width 19 height 12
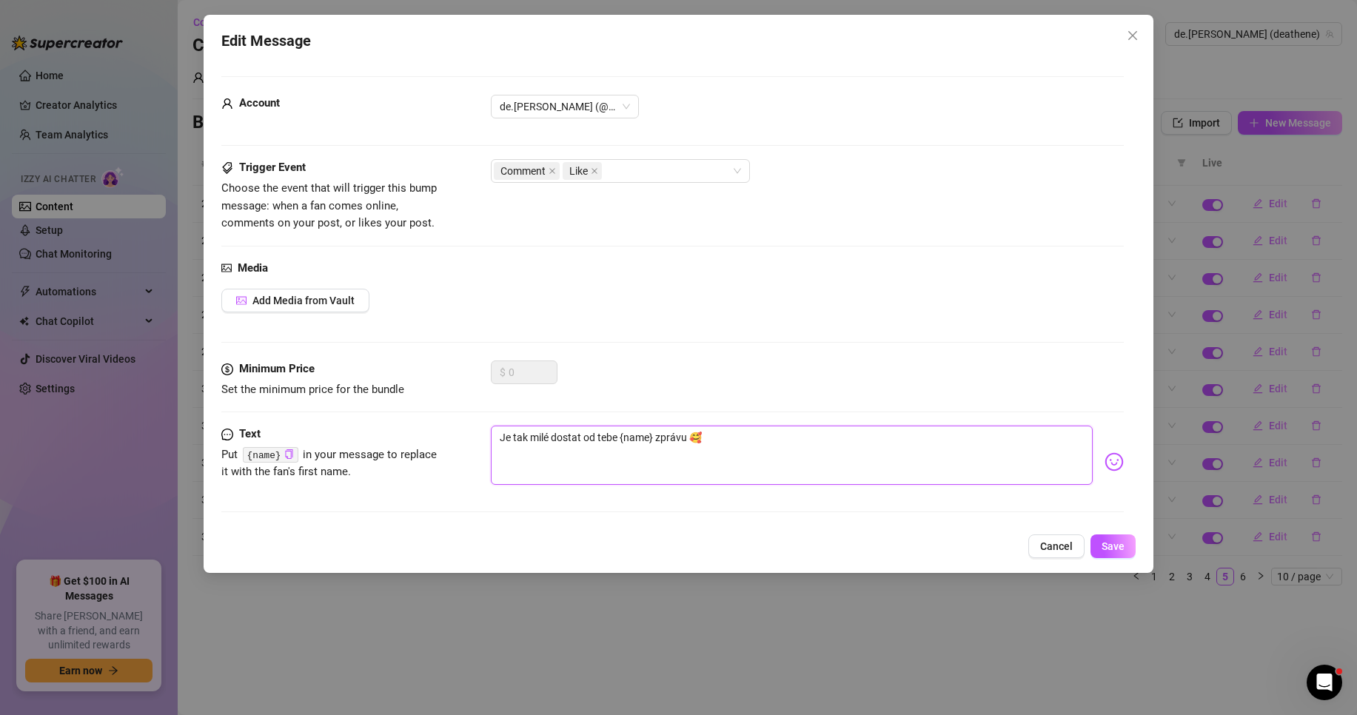
drag, startPoint x: 687, startPoint y: 441, endPoint x: 658, endPoint y: 443, distance: 29.0
click at [658, 443] on textarea "Je tak milé dostat od tebe {name} zprávu 🥰" at bounding box center [792, 455] width 602 height 59
click at [684, 446] on textarea "Je tak milé dostat od tebe {name} zprávu 🥰" at bounding box center [792, 455] width 602 height 59
drag, startPoint x: 689, startPoint y: 441, endPoint x: 659, endPoint y: 443, distance: 29.7
click at [659, 443] on textarea "Je tak milé dostat od tebe {name} zprávu 🥰" at bounding box center [792, 455] width 602 height 59
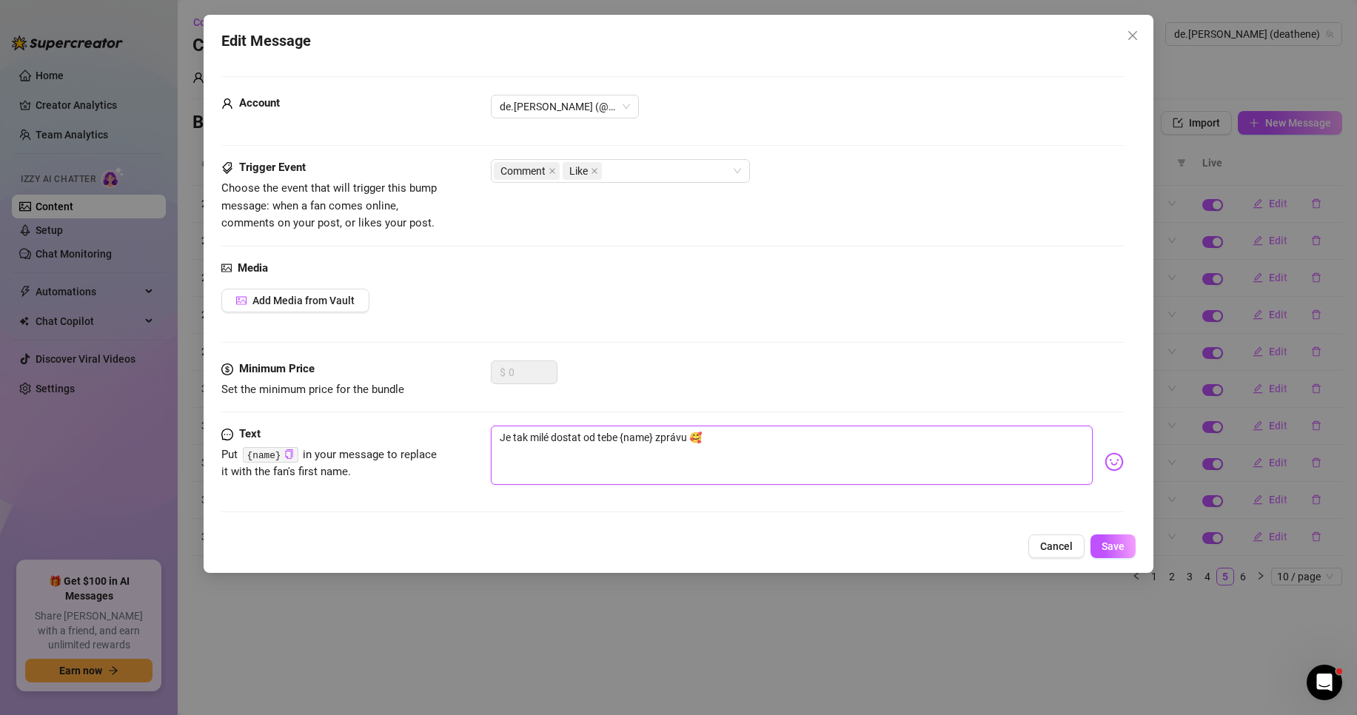
type textarea "Je tak milé dostat od tebe {name} 🥰"
click at [624, 440] on textarea "Je tak milé dostat od tebe {name} 🥰" at bounding box center [792, 455] width 602 height 59
click at [617, 439] on textarea "Je tak milé dostat od tebe {name} 🥰" at bounding box center [792, 455] width 602 height 59
type textarea "Je tak milé dostat od tebe {name} 🥰"
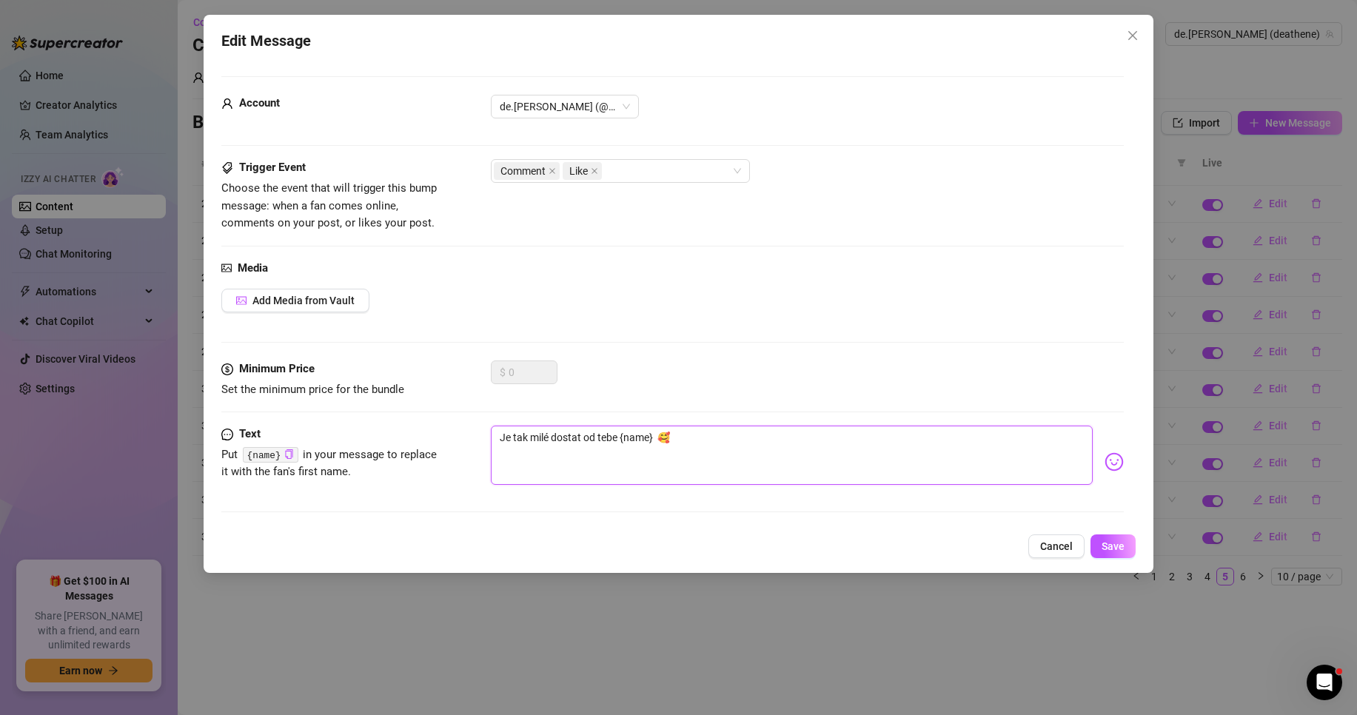
type textarea "Je tak milé dostat od tebe {name} 🥰"
type textarea "Je tak milé dostat od tebe n {name} 🥰"
type textarea "Je tak milé dostat od tebe no {name} 🥰"
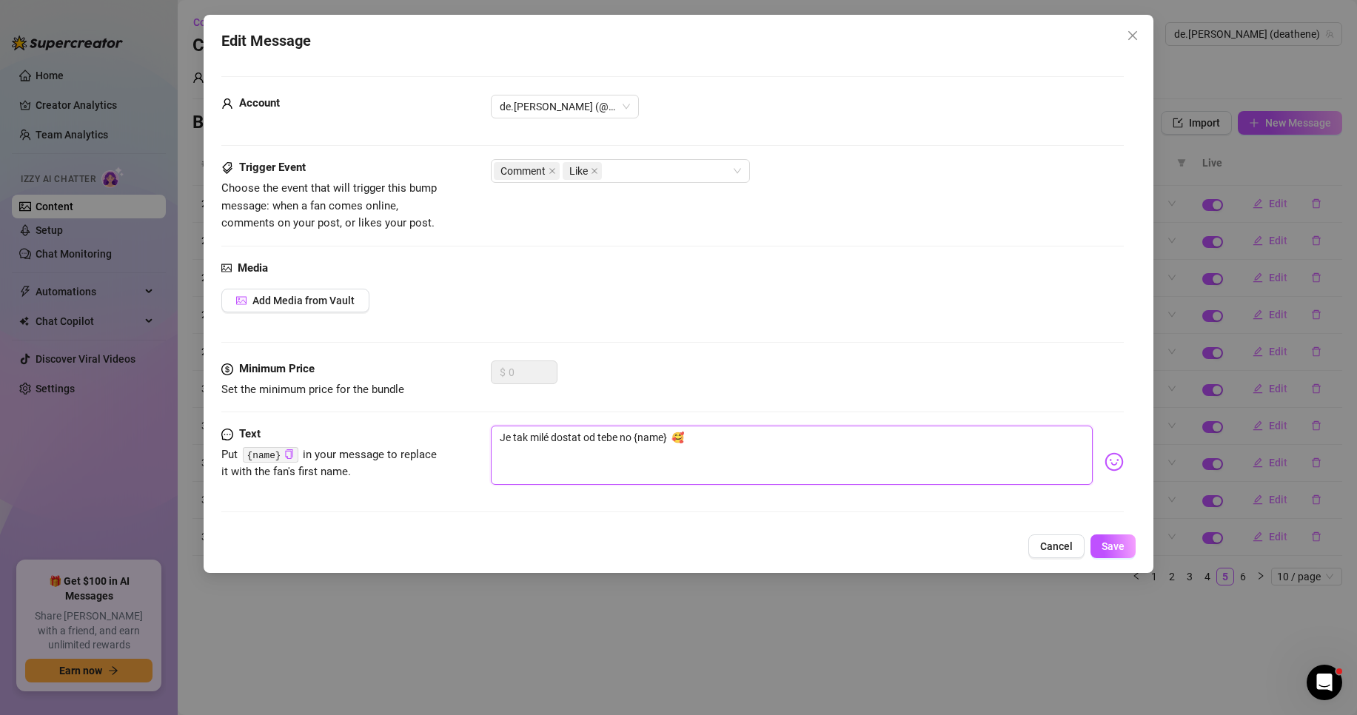
type textarea "Je tak milé dostat od tebe not {name} 🥰"
type textarea "Je tak milé dostat od tebe noti {name} 🥰"
type textarea "Je tak milé dostat od tebe notif {name} 🥰"
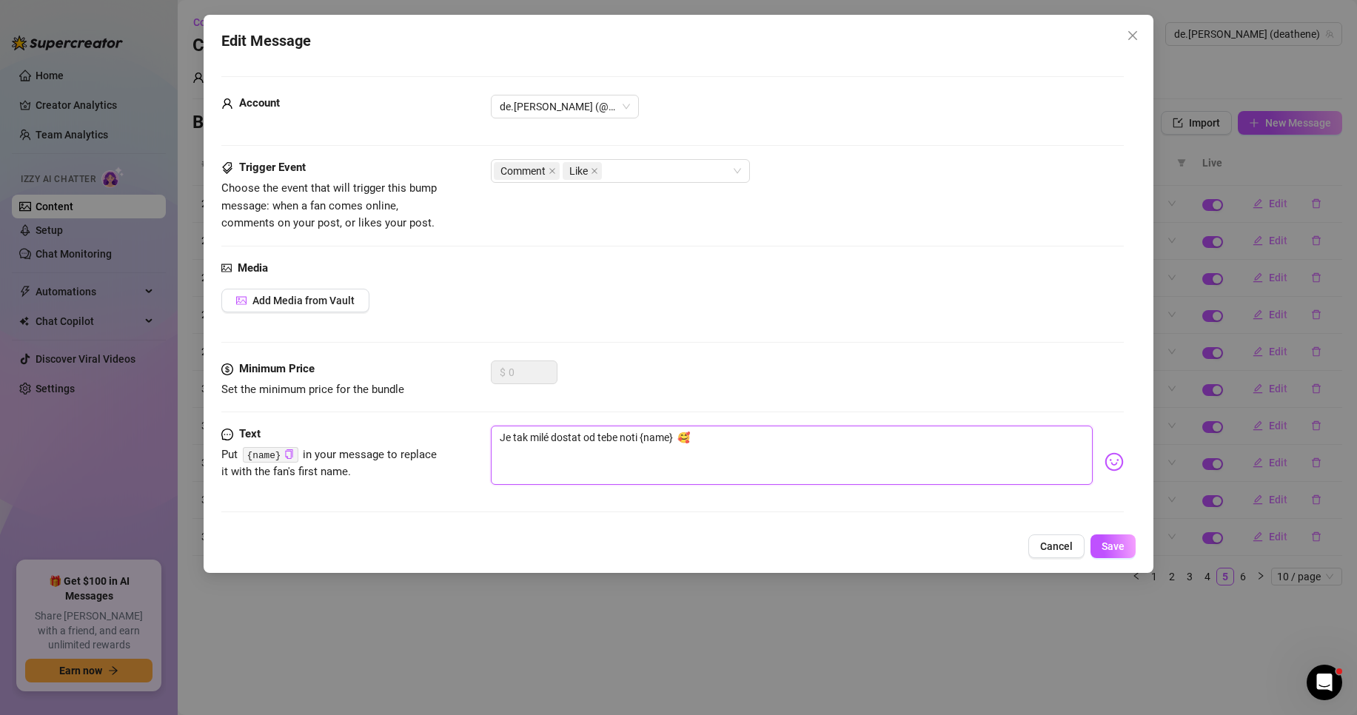
type textarea "Je tak milé dostat od tebe notif {name} 🥰"
type textarea "Je tak milé dostat od tebe notifi {name} 🥰"
type textarea "Je tak milé dostat od tebe notifik {name} 🥰"
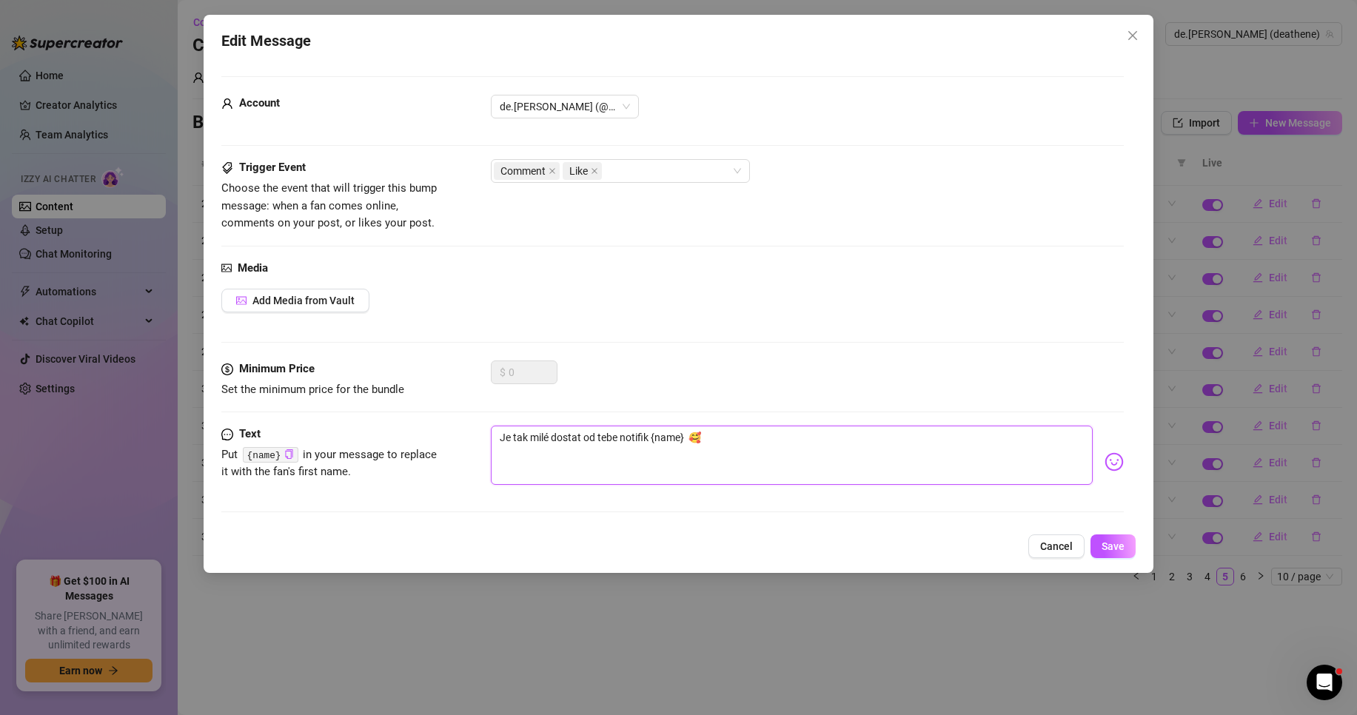
type textarea "Je tak milé dostat od tebe notifika {name} 🥰"
type textarea "Je tak milé dostat od tebe notifikac {name} 🥰"
type textarea "Je tak milé dostat od tebe notifikaci {name} 🥰"
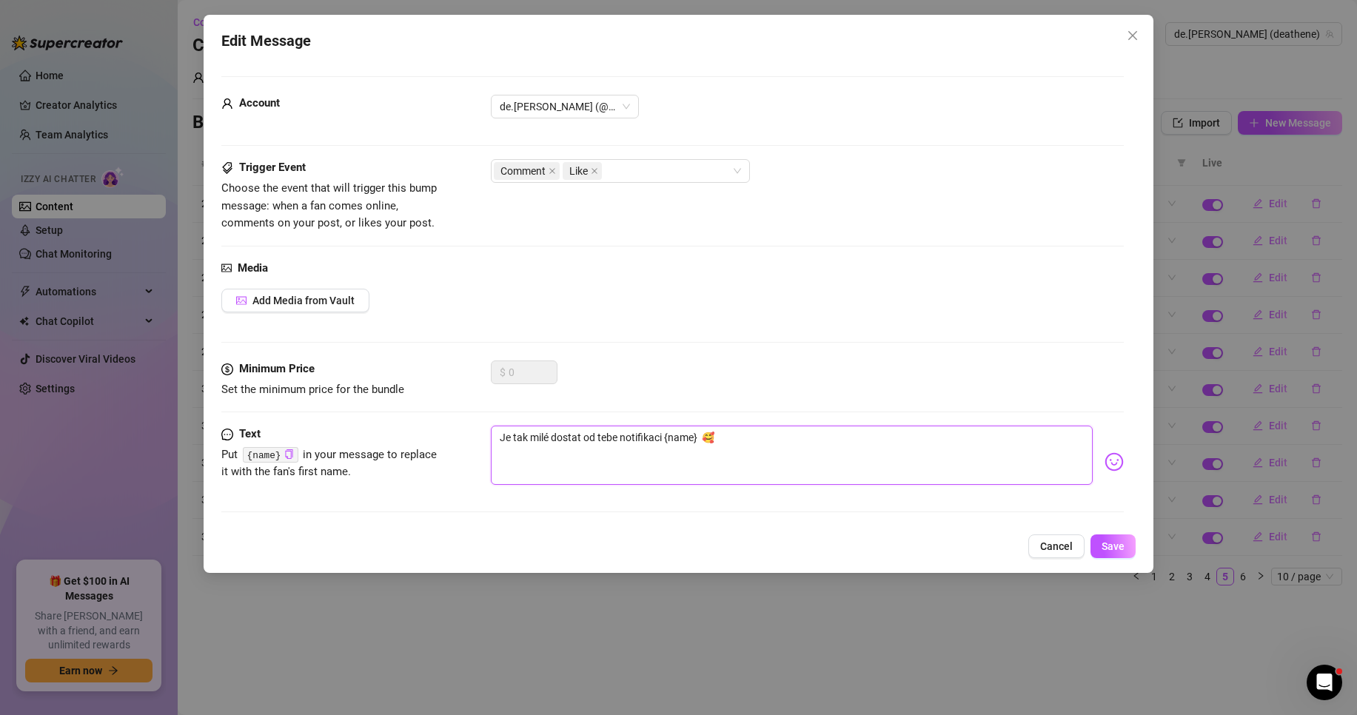
click at [734, 442] on textarea "Je tak milé dostat od tebe notifikaci {name} 🥰" at bounding box center [792, 455] width 602 height 59
type textarea "Je tak milé dostat od tebe notifikaci {name} 🥰"
click at [1124, 543] on span "Save" at bounding box center [1113, 546] width 23 height 12
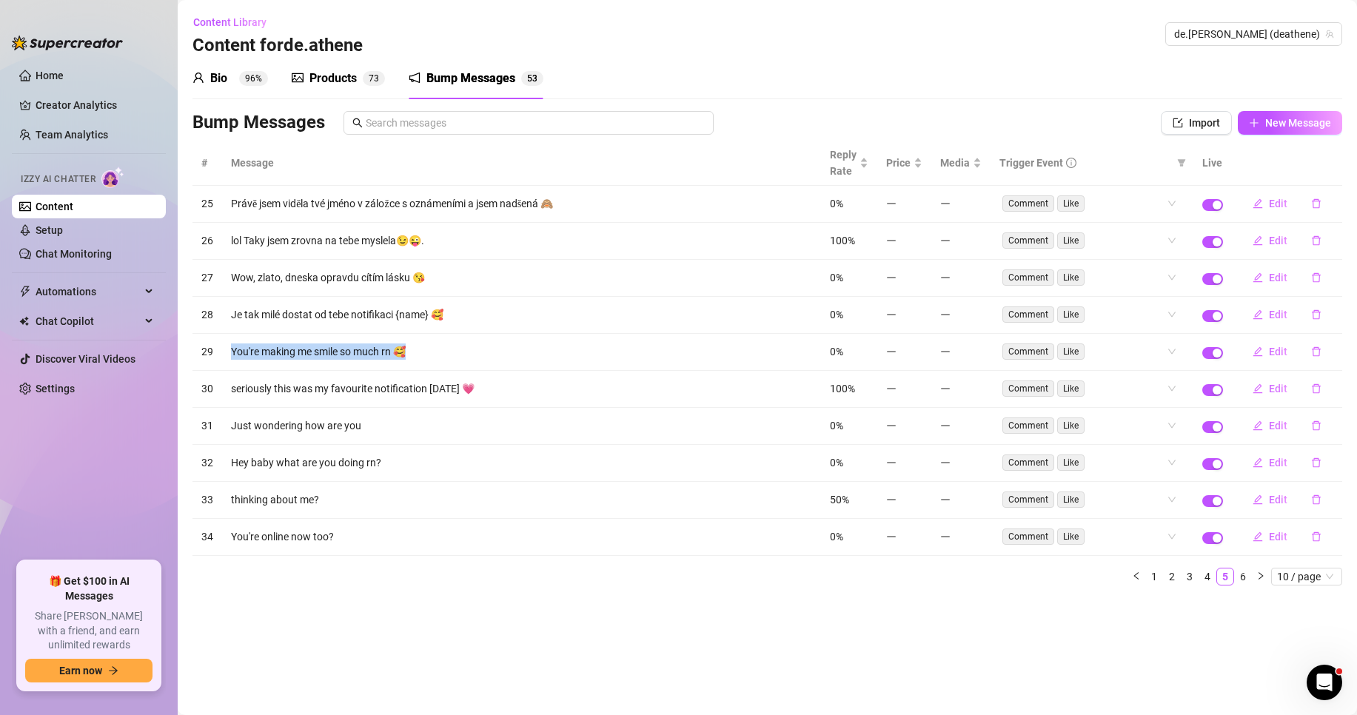
drag, startPoint x: 405, startPoint y: 350, endPoint x: 233, endPoint y: 355, distance: 171.8
click at [233, 355] on td "You're making me smile so much rn 🥰" at bounding box center [521, 352] width 599 height 37
click at [1273, 349] on span "Edit" at bounding box center [1278, 352] width 19 height 12
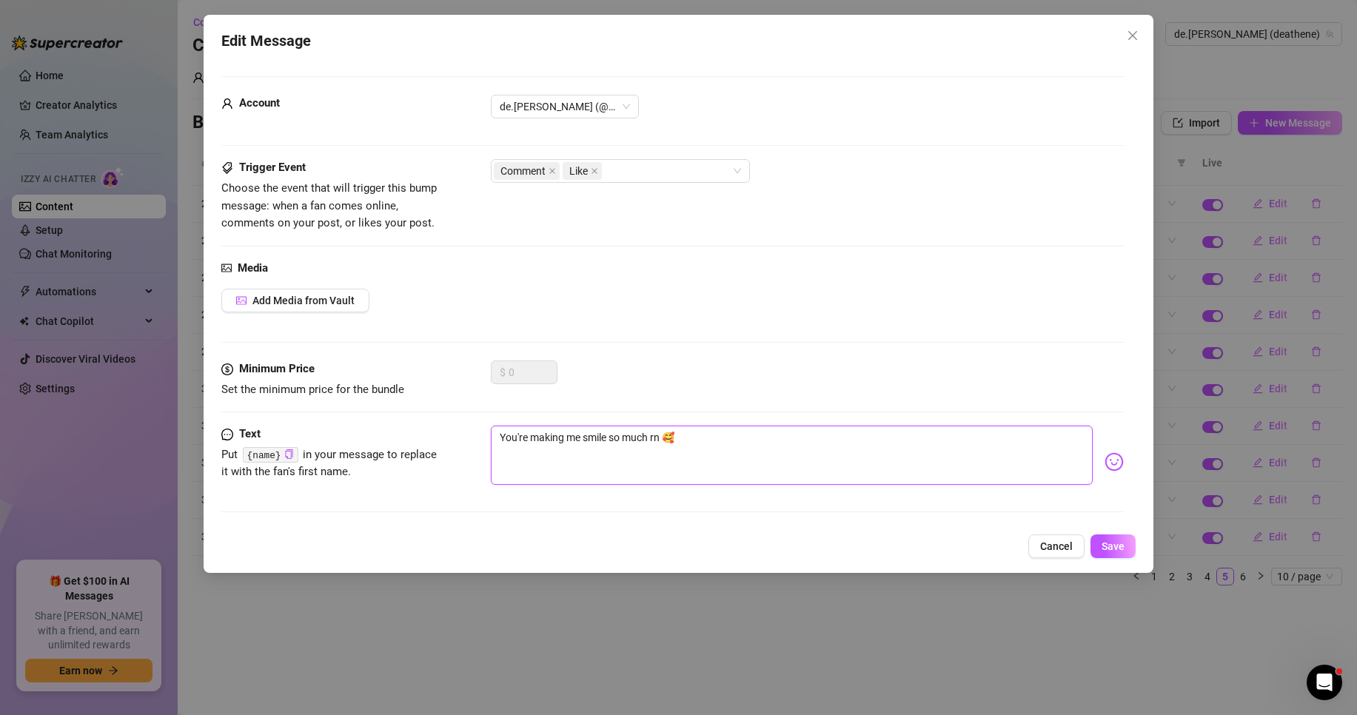
drag, startPoint x: 691, startPoint y: 439, endPoint x: 449, endPoint y: 432, distance: 242.9
click at [449, 432] on div "Text Put {name} in your message to replace it with the fan's first name. You're…" at bounding box center [672, 462] width 902 height 73
paste textarea "Díky tobě se [PERSON_NAME] tak moc usmívám"
type textarea "Díky tobě se [PERSON_NAME] tak moc usmívám 🥰"
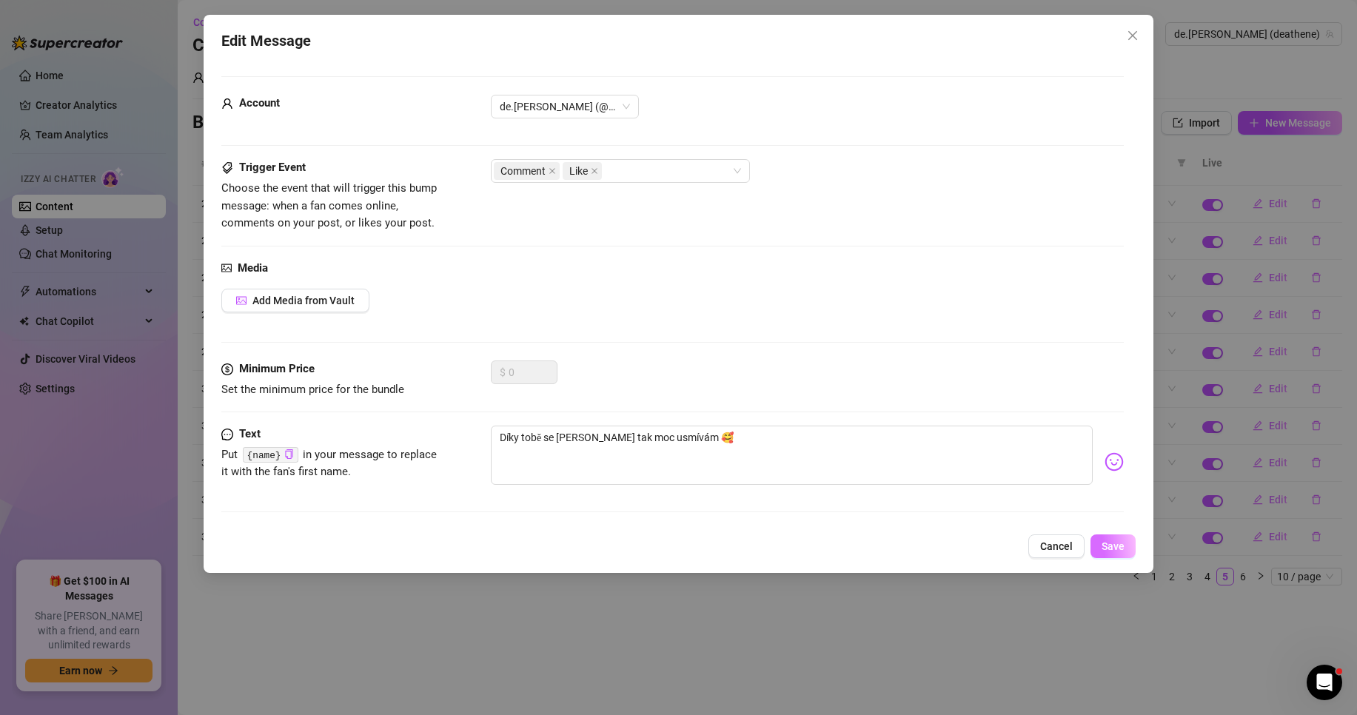
click at [1112, 548] on span "Save" at bounding box center [1113, 546] width 23 height 12
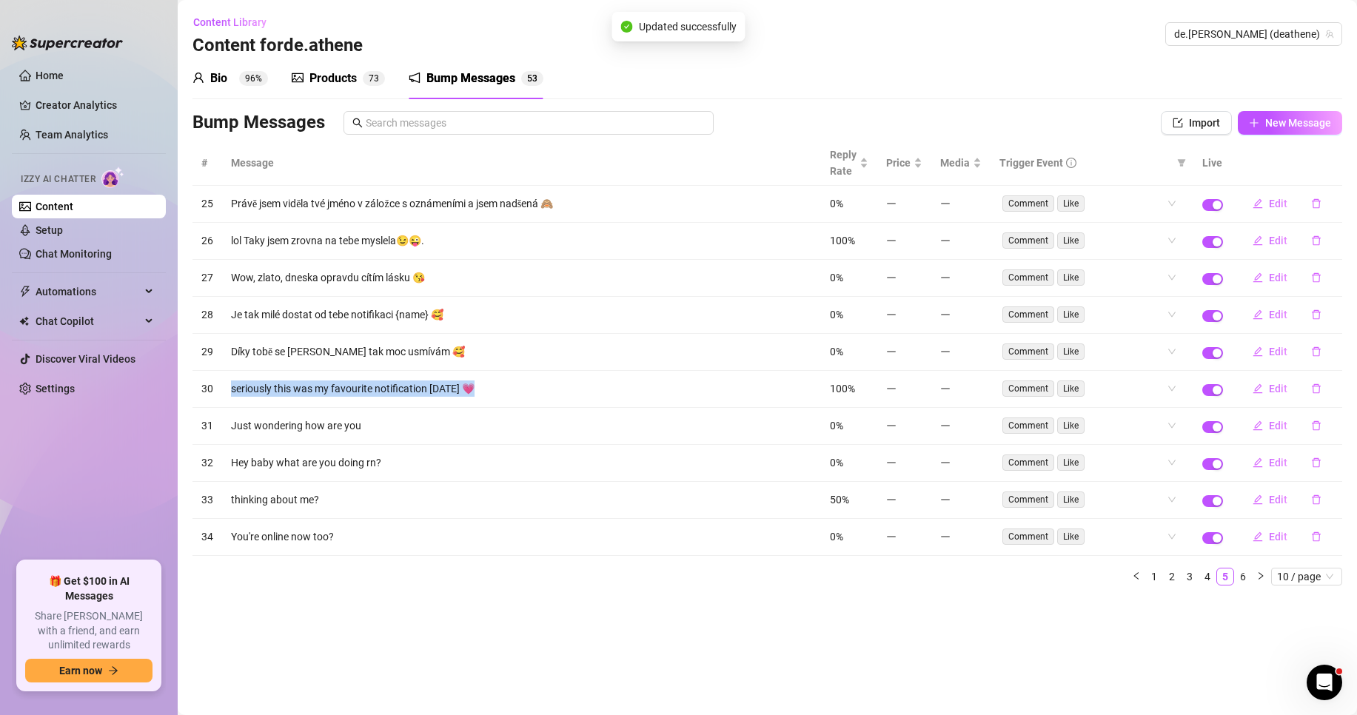
drag, startPoint x: 473, startPoint y: 388, endPoint x: 232, endPoint y: 393, distance: 240.7
click at [232, 393] on td "seriously this was my favourite notification [DATE] 💗" at bounding box center [521, 389] width 599 height 37
click at [1282, 387] on span "Edit" at bounding box center [1278, 389] width 19 height 12
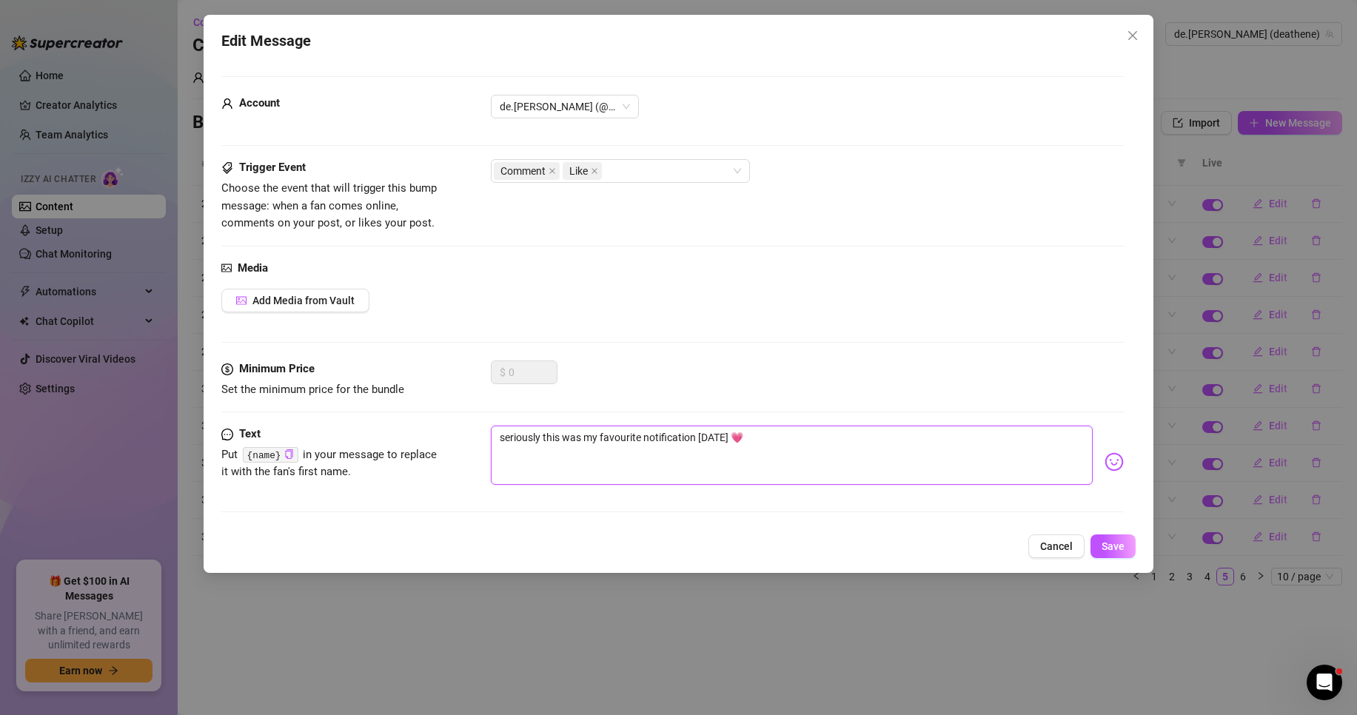
drag, startPoint x: 700, startPoint y: 438, endPoint x: 455, endPoint y: 437, distance: 244.3
click at [455, 437] on div "Text Put {name} in your message to replace it with the fan's first name. seriou…" at bounding box center [672, 462] width 902 height 73
paste textarea "Vážně, tohle bylo dnes moje nejoblíbenější oznámení"
type textarea "Vážně, tohle bylo dnes moje nejoblíbenější oznámení 💗"
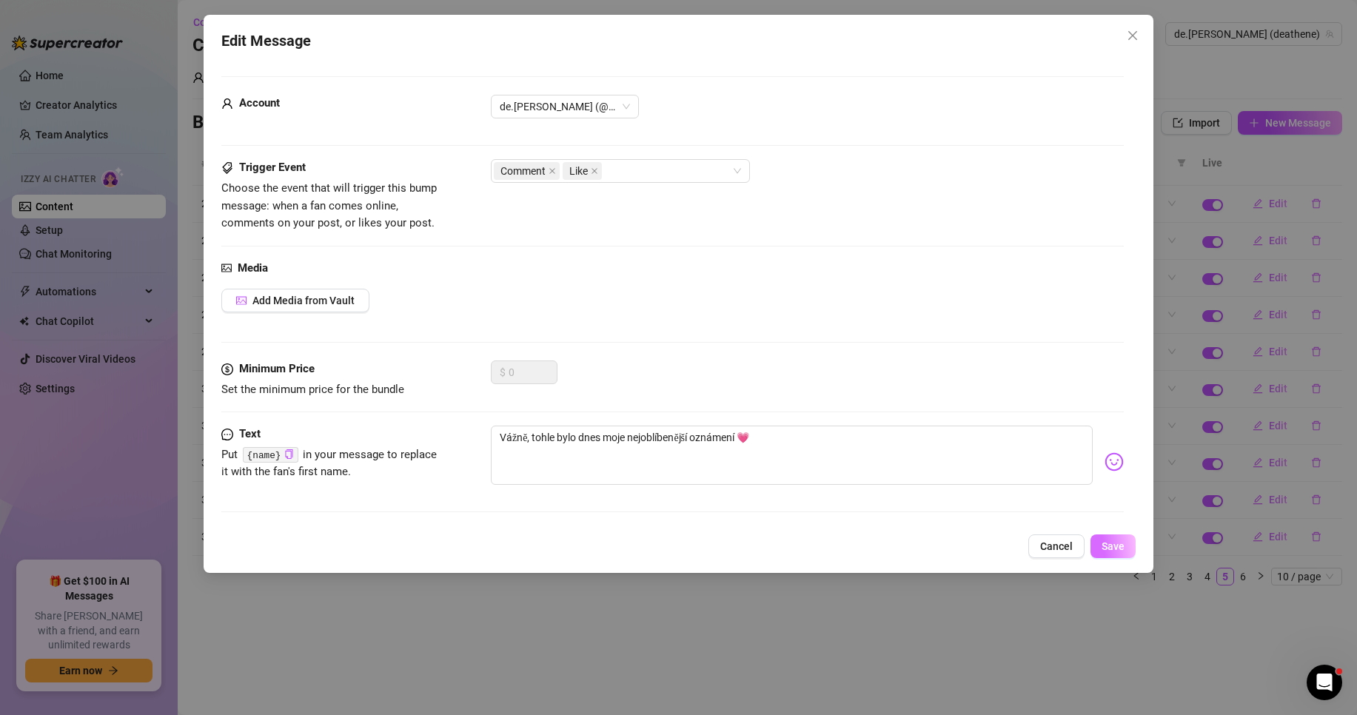
click at [1120, 546] on span "Save" at bounding box center [1113, 546] width 23 height 12
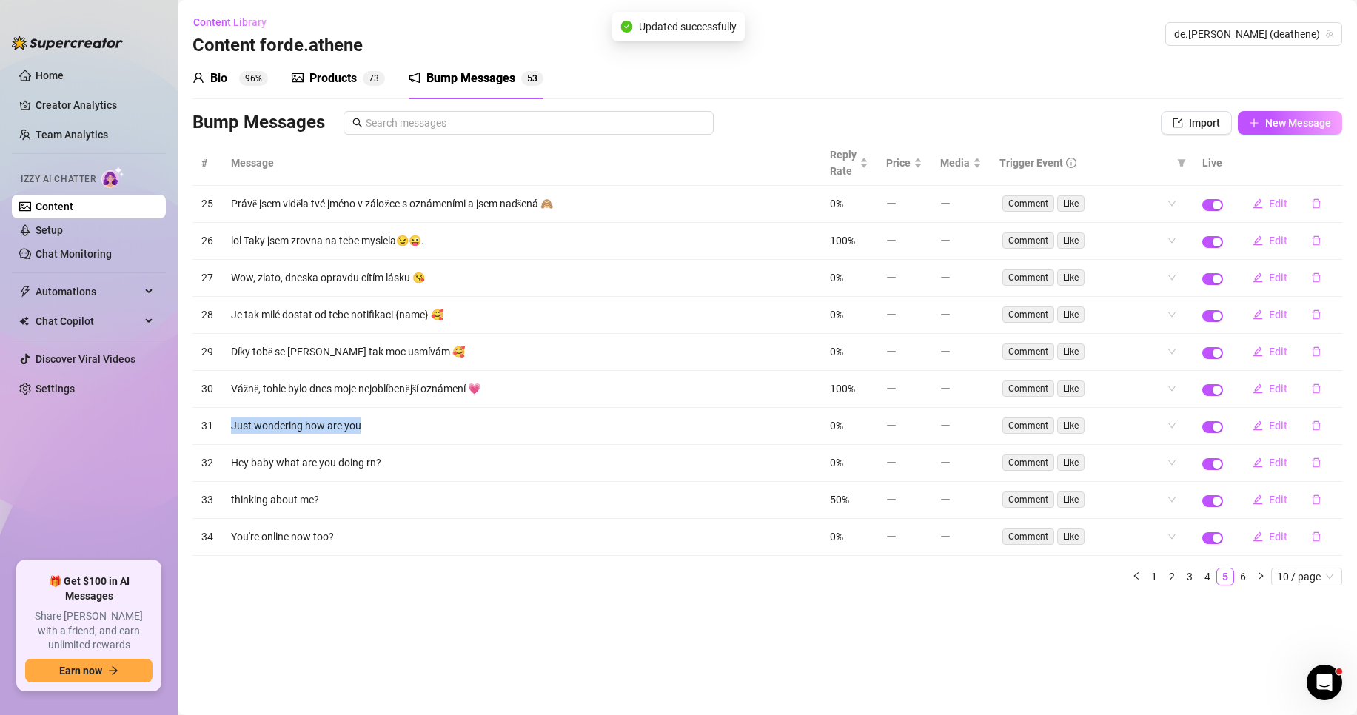
drag, startPoint x: 382, startPoint y: 424, endPoint x: 230, endPoint y: 426, distance: 151.8
click at [230, 426] on td "Just wondering how are you" at bounding box center [521, 426] width 599 height 37
click at [1270, 423] on span "Edit" at bounding box center [1278, 426] width 19 height 12
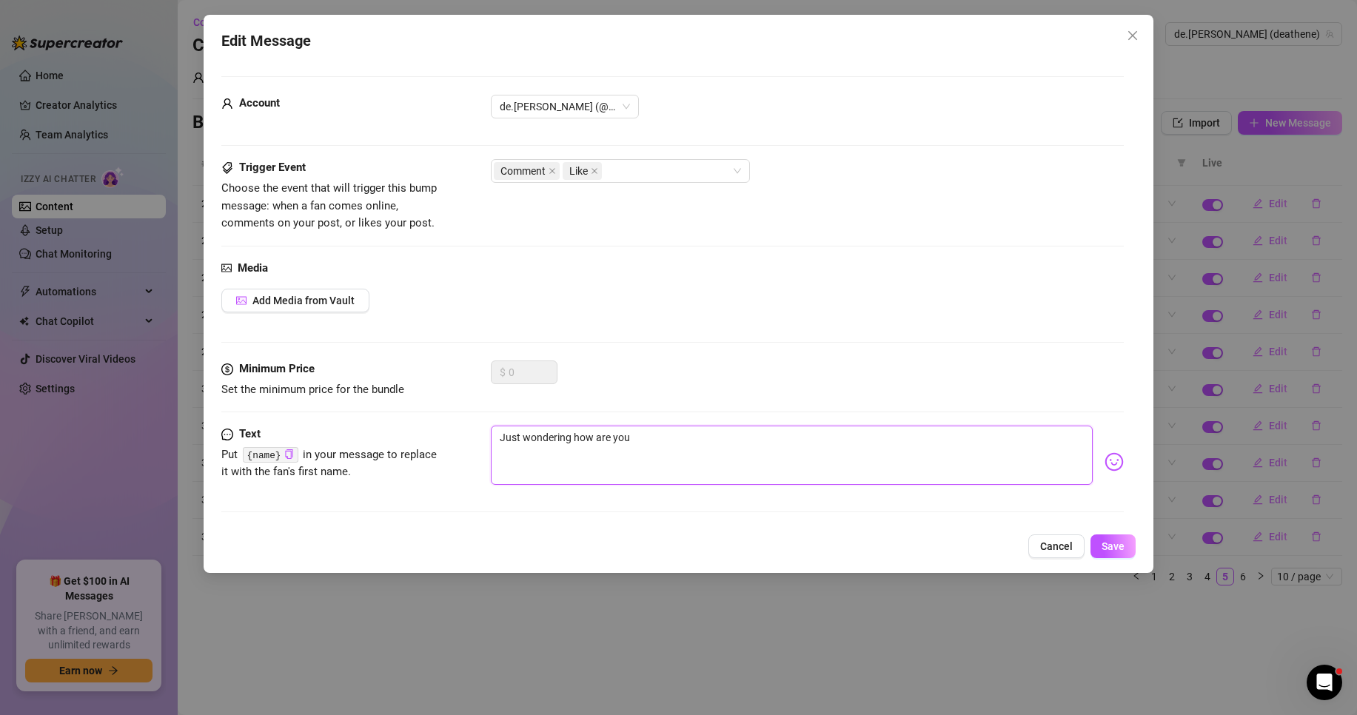
drag, startPoint x: 654, startPoint y: 436, endPoint x: 423, endPoint y: 438, distance: 230.3
click at [431, 435] on div "Text Put {name} in your message to replace it with the fan's first name. Just w…" at bounding box center [672, 462] width 902 height 73
paste textarea "en mě zajímá, jak se máš."
type textarea "Jen mě zajímá, jak se máš."
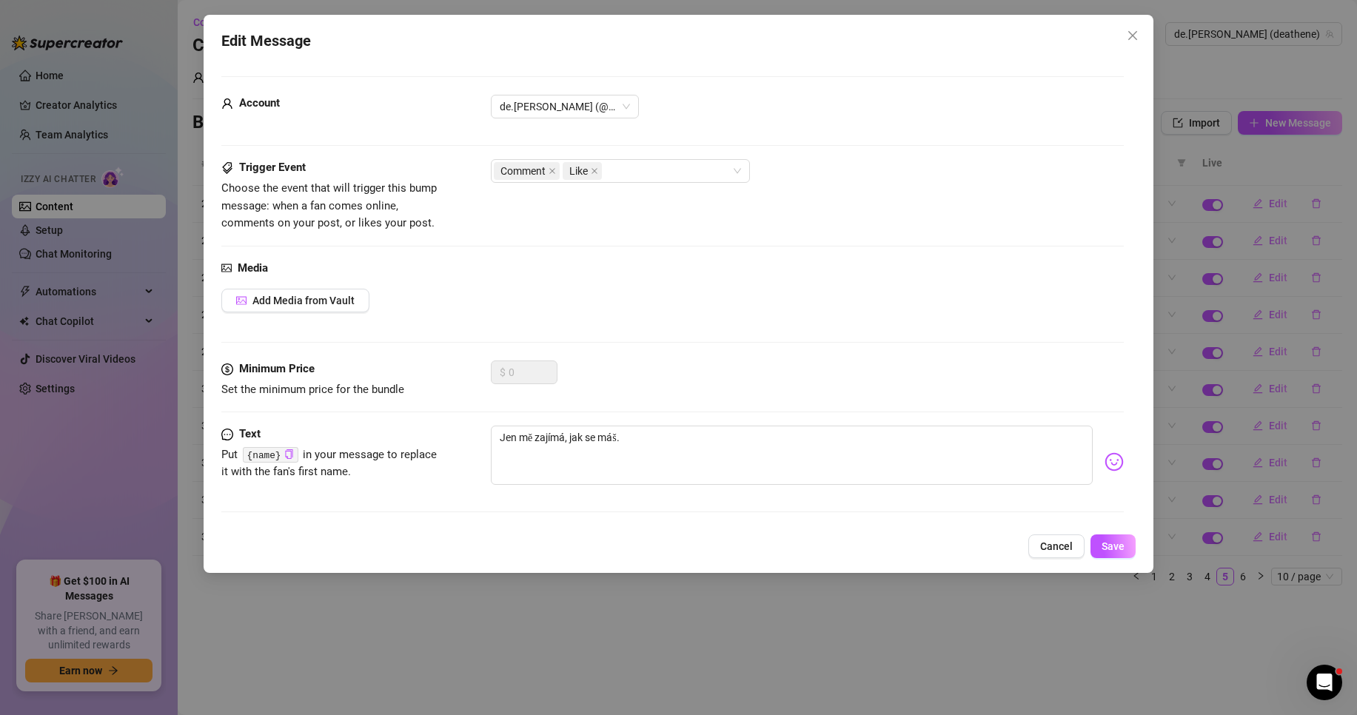
click at [1105, 462] on img at bounding box center [1114, 461] width 19 height 19
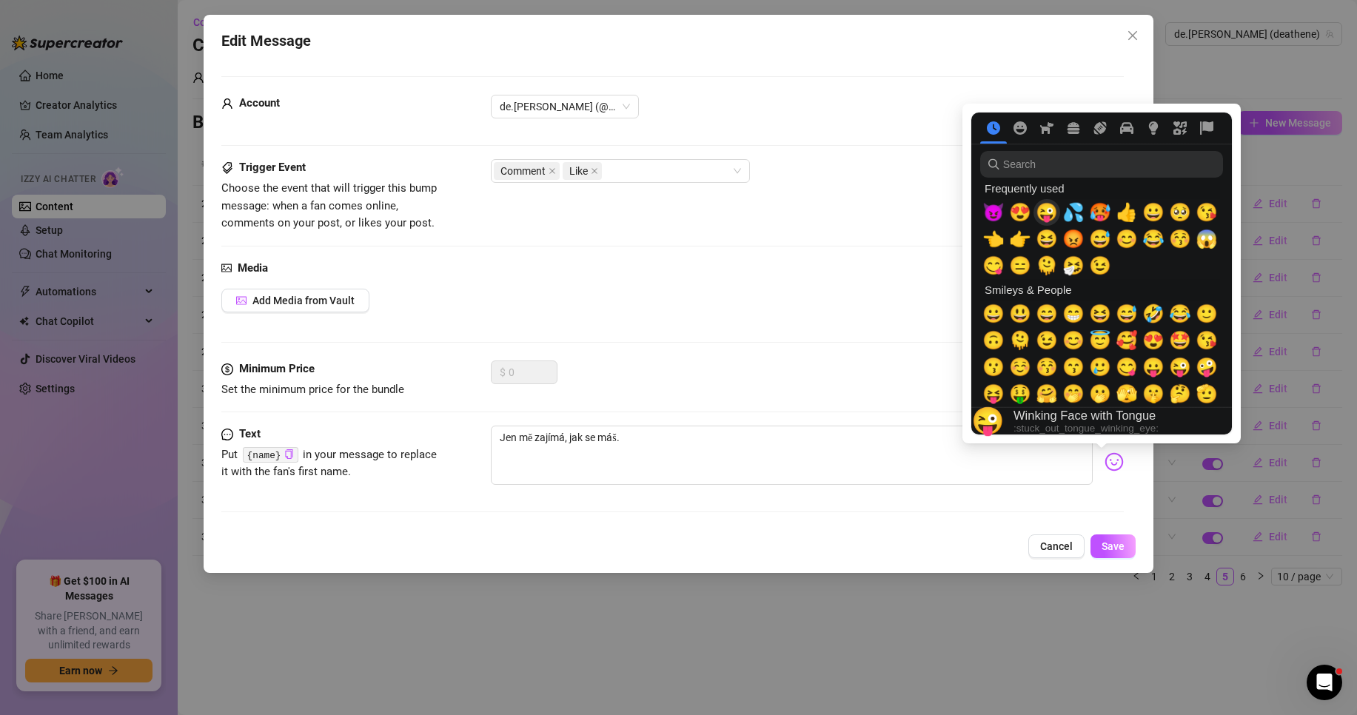
click at [1054, 213] on span "😜" at bounding box center [1047, 212] width 22 height 21
type textarea "Jen mě zajímá, jak se máš.😜"
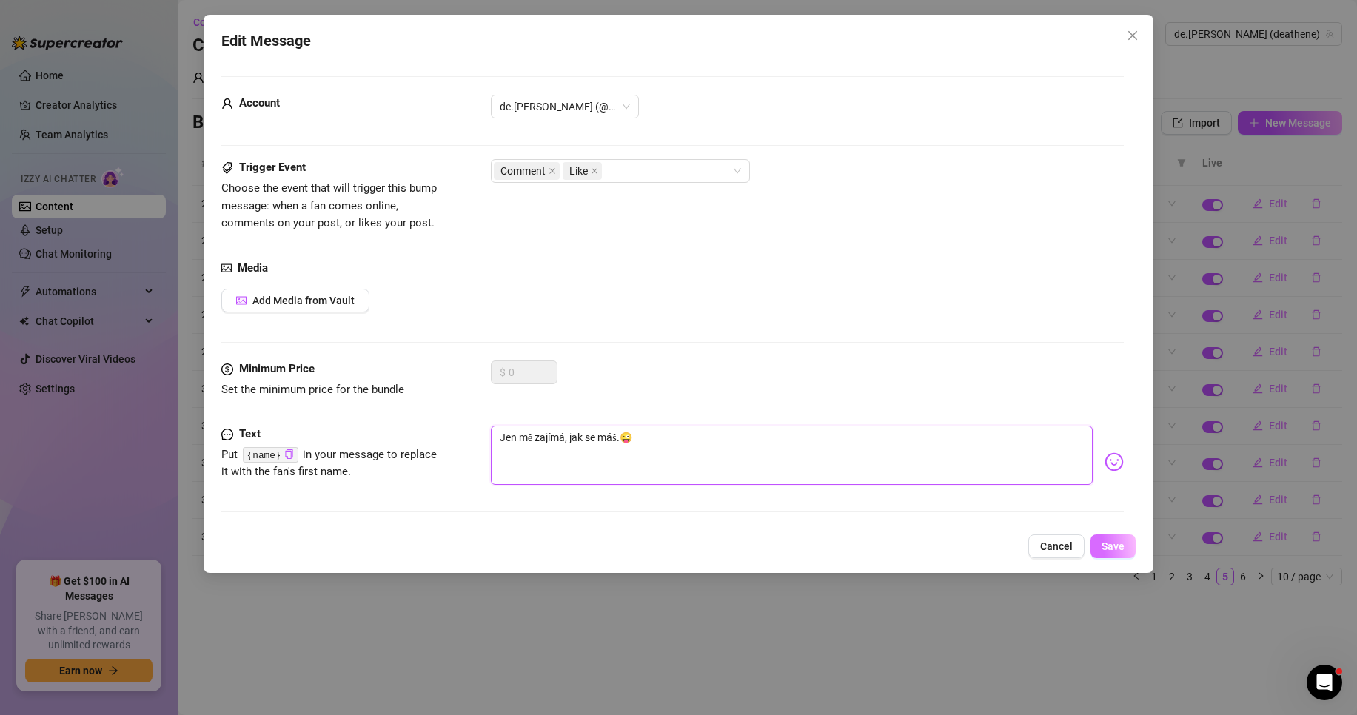
type textarea "Jen mě zajímá, jak se máš.😜"
click at [1125, 541] on button "Save" at bounding box center [1113, 547] width 45 height 24
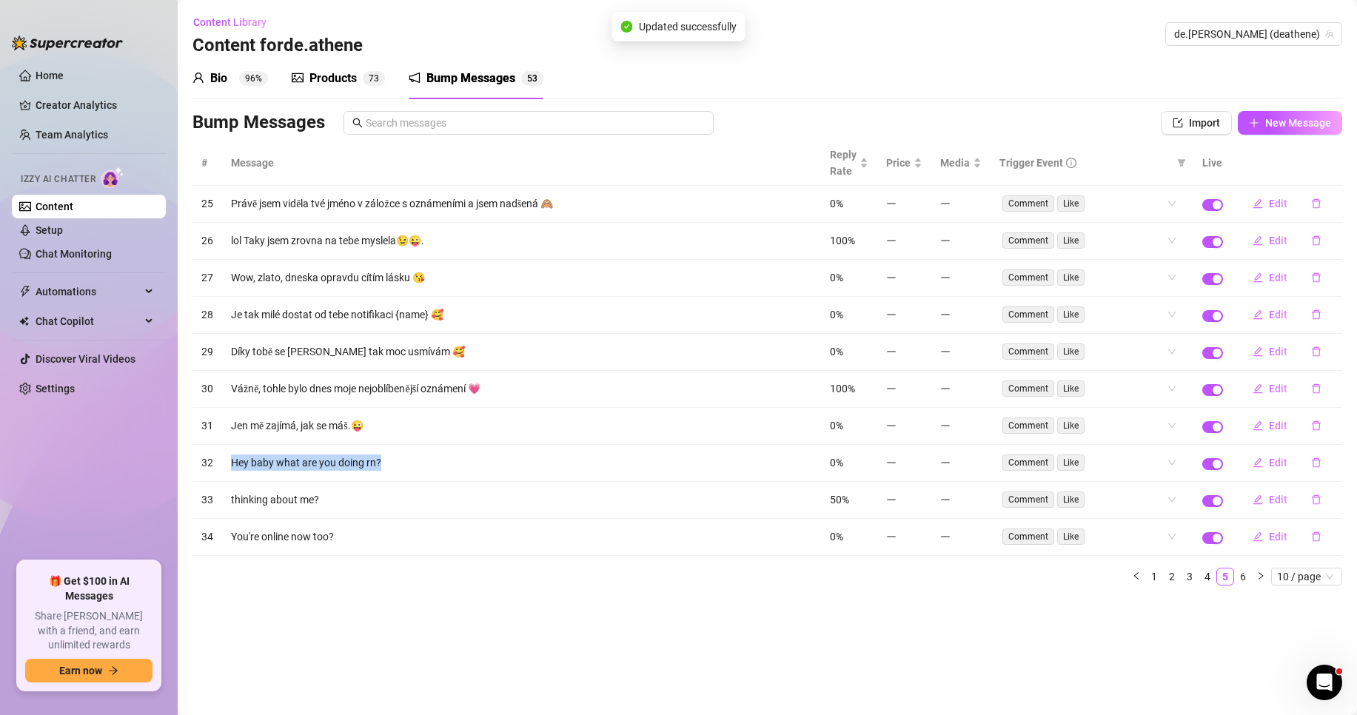
drag, startPoint x: 398, startPoint y: 468, endPoint x: 227, endPoint y: 467, distance: 171.8
click at [227, 467] on td "Hey baby what are you doing rn?" at bounding box center [521, 463] width 599 height 37
click at [1275, 462] on span "Edit" at bounding box center [1278, 463] width 19 height 12
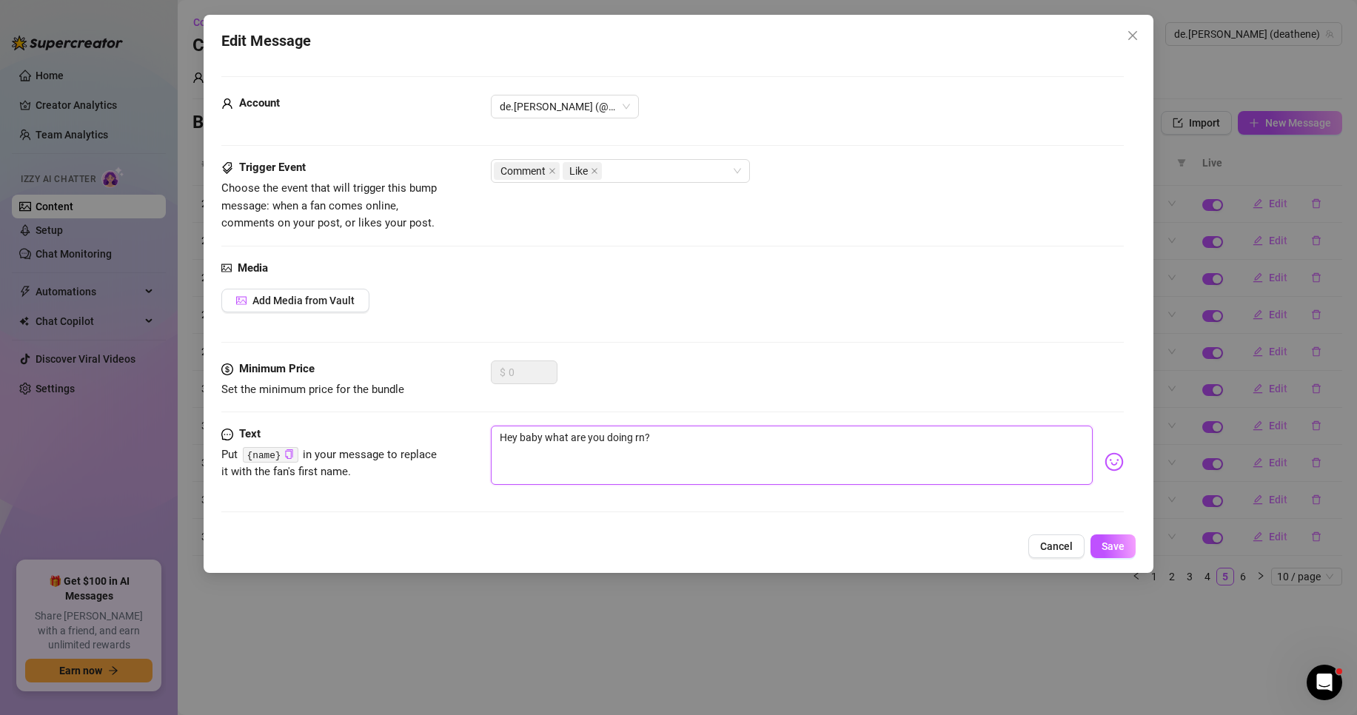
drag, startPoint x: 495, startPoint y: 439, endPoint x: 423, endPoint y: 438, distance: 71.8
click at [423, 438] on div "Text Put {name} in your message to replace it with the fan's first name. Hey ba…" at bounding box center [672, 462] width 902 height 73
paste textarea "Ahoj zlato, co právě děláš"
type textarea "Ahoj zlato, co právě děláš?"
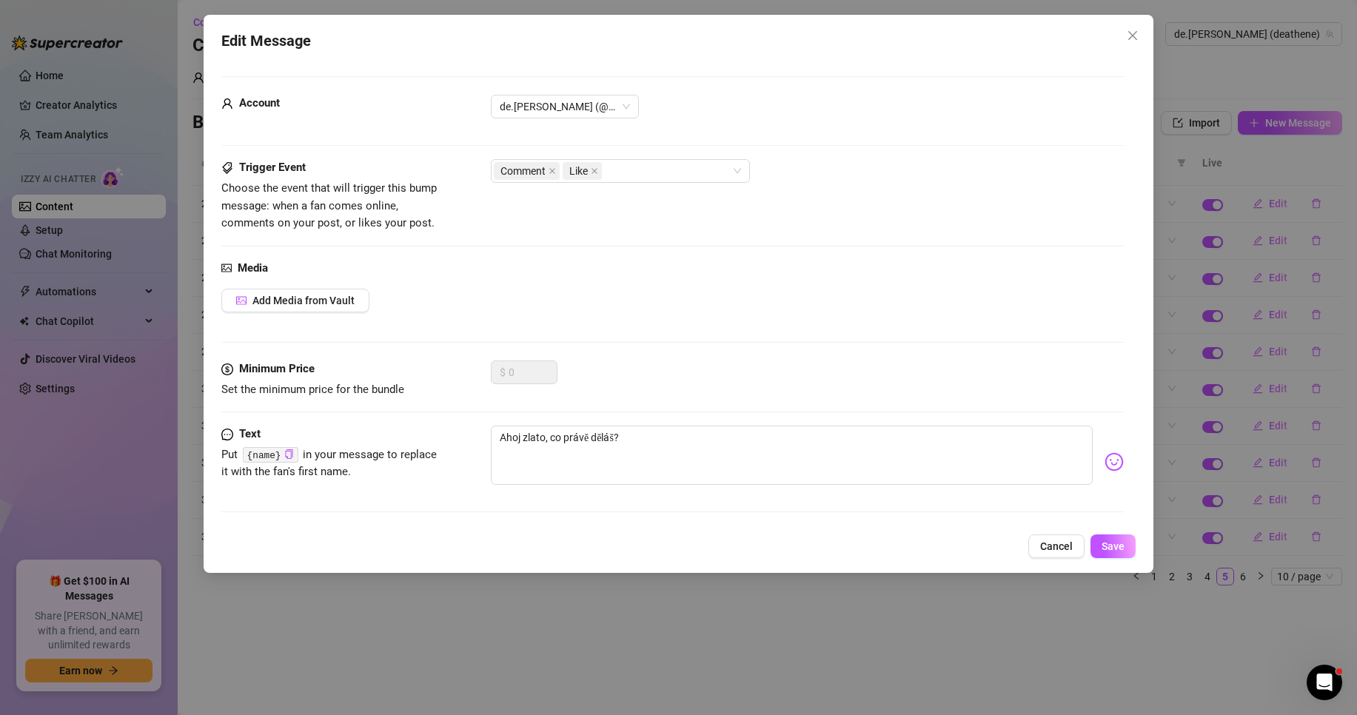
click at [1105, 470] on img at bounding box center [1114, 461] width 19 height 19
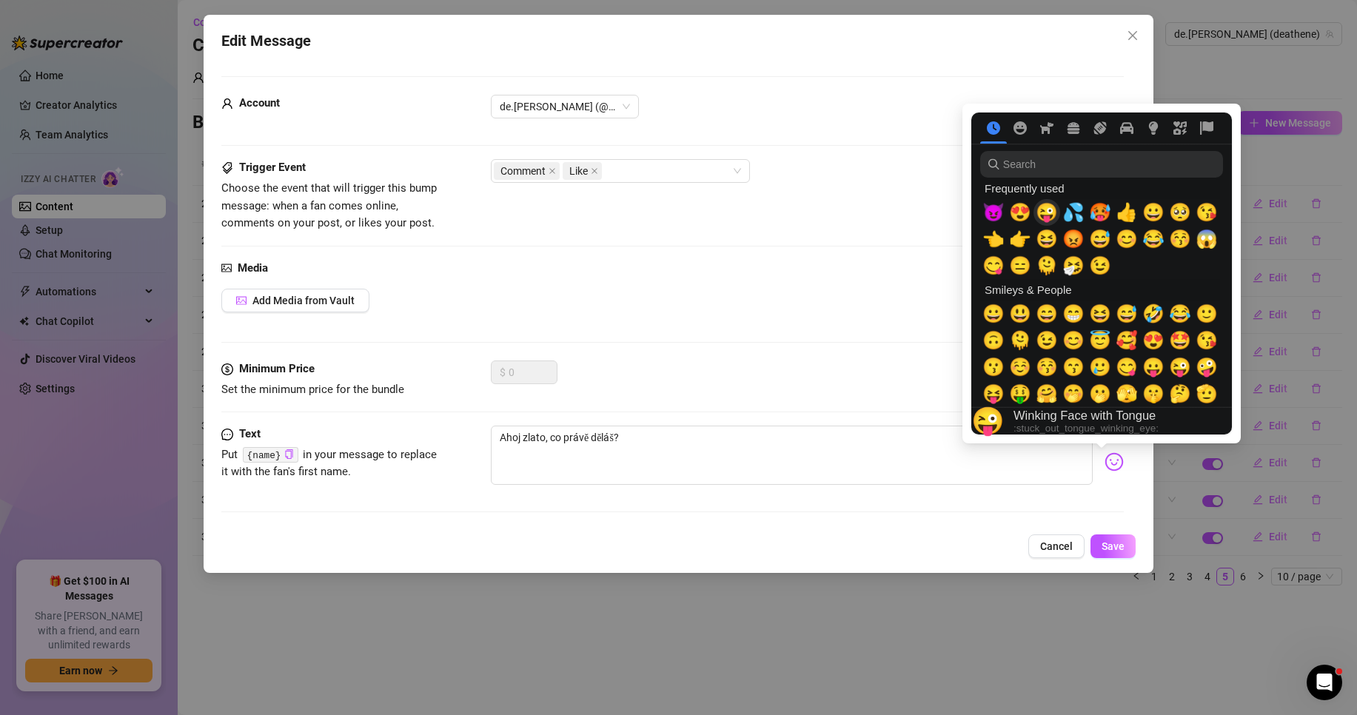
click at [1052, 211] on span "😜" at bounding box center [1047, 212] width 22 height 21
type textarea "Ahoj zlato, co právě děláš?😜"
click at [1052, 211] on span "😜" at bounding box center [1047, 212] width 22 height 21
type textarea "Ahoj zlato, co právě děláš?😜😜"
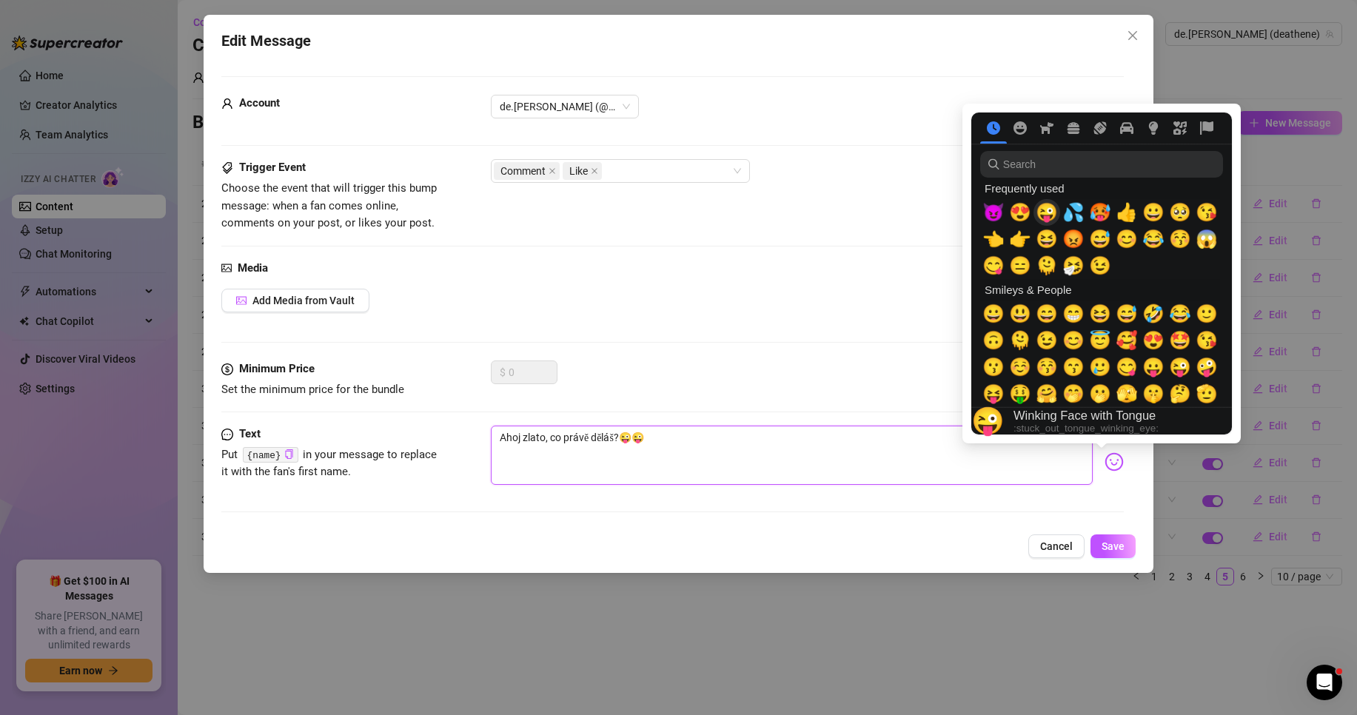
type textarea "Ahoj zlato, co právě děláš?😜😜"
click at [1052, 211] on span "😜" at bounding box center [1047, 212] width 22 height 21
type textarea "Ahoj zlato, co právě děláš?😜😜😜"
click at [1052, 211] on span "😜" at bounding box center [1047, 212] width 22 height 21
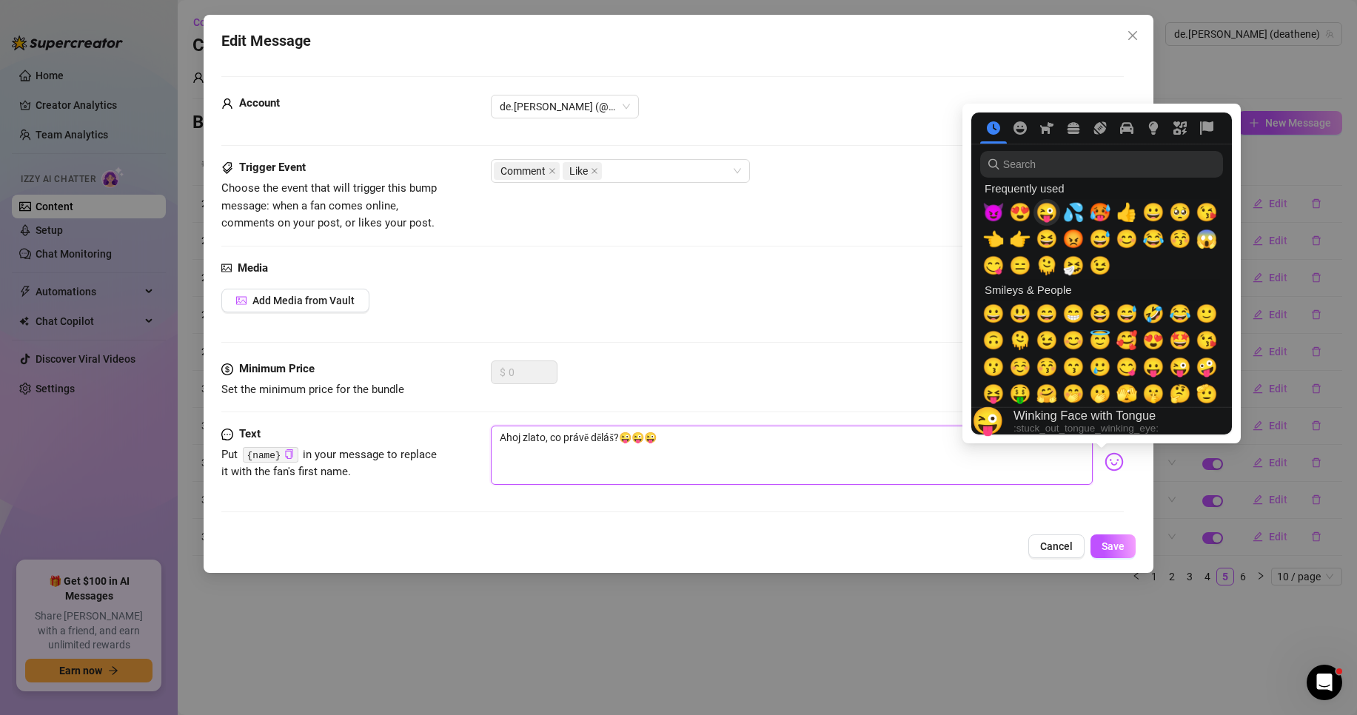
type textarea "Ahoj zlato, co právě děláš?😜😜😜😜"
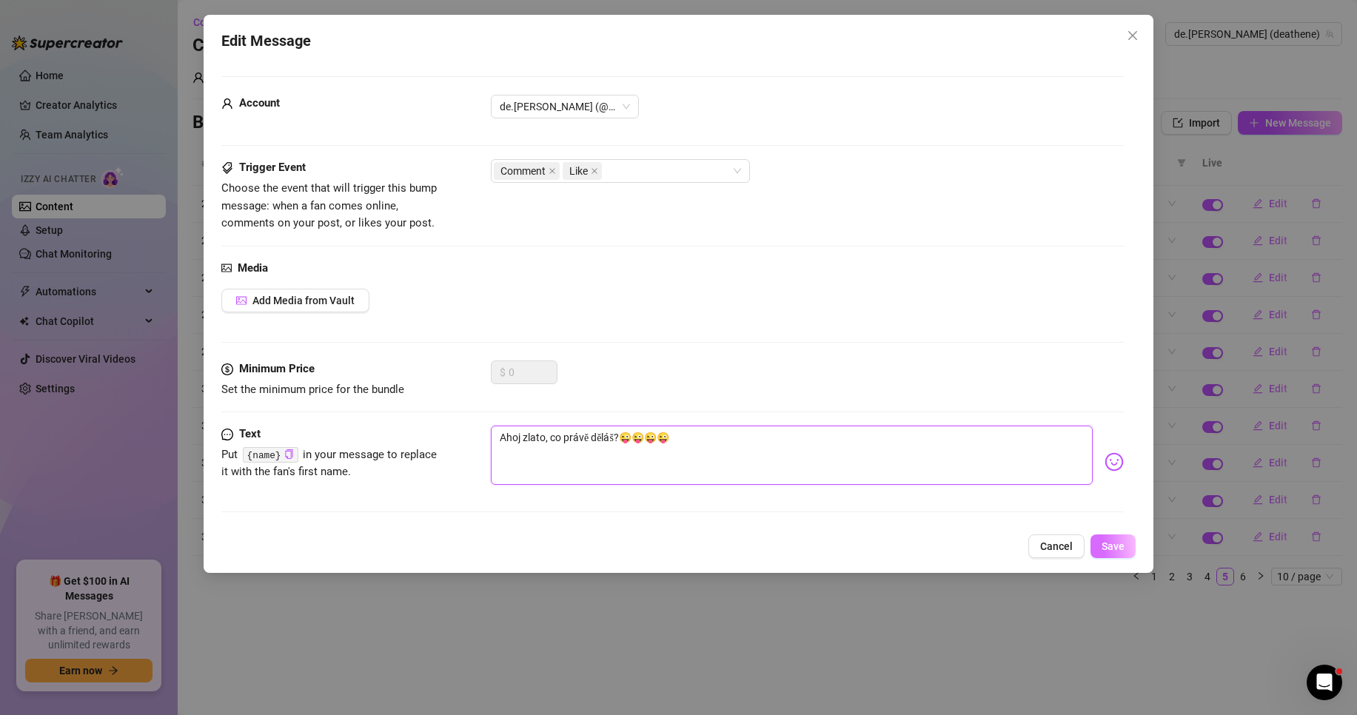
type textarea "Ahoj zlato, co právě děláš?😜😜😜😜"
click at [1122, 542] on span "Save" at bounding box center [1113, 546] width 23 height 12
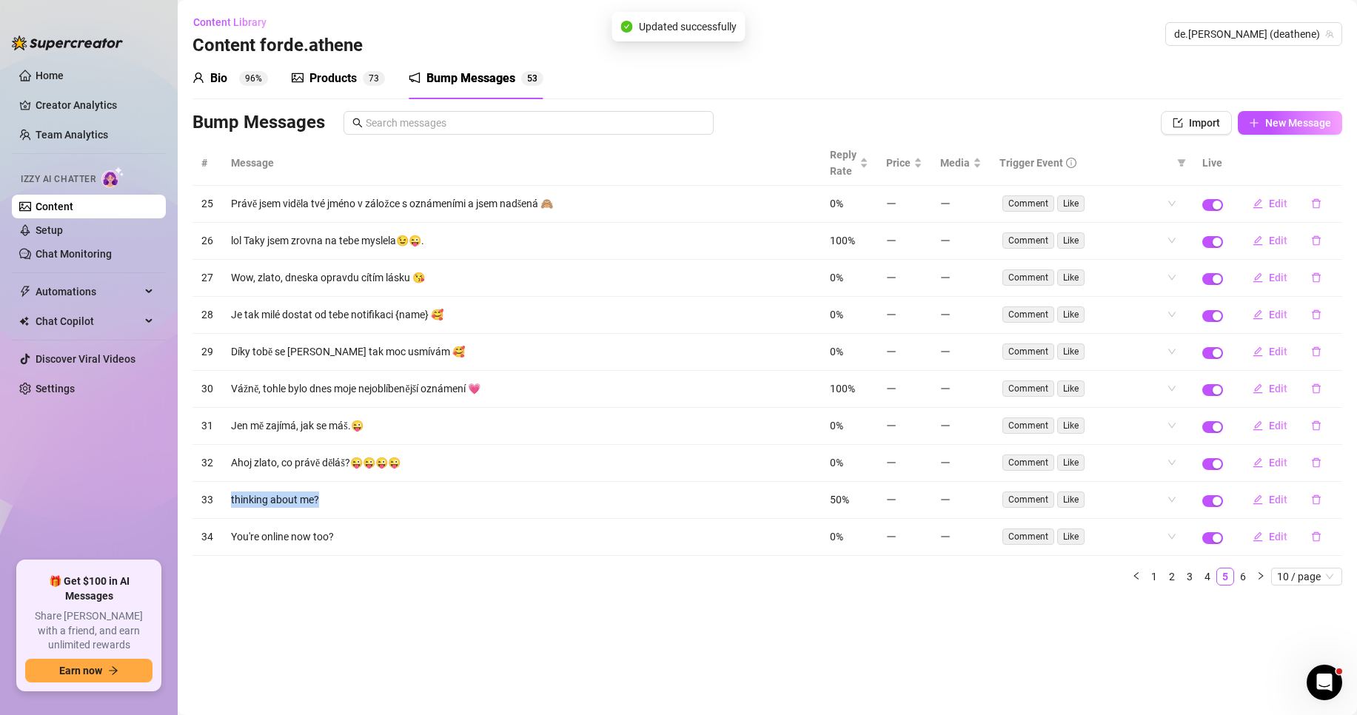
drag, startPoint x: 306, startPoint y: 498, endPoint x: 230, endPoint y: 499, distance: 76.3
click at [230, 499] on td "thinking about me?" at bounding box center [521, 500] width 599 height 37
click at [1274, 498] on span "Edit" at bounding box center [1278, 500] width 19 height 12
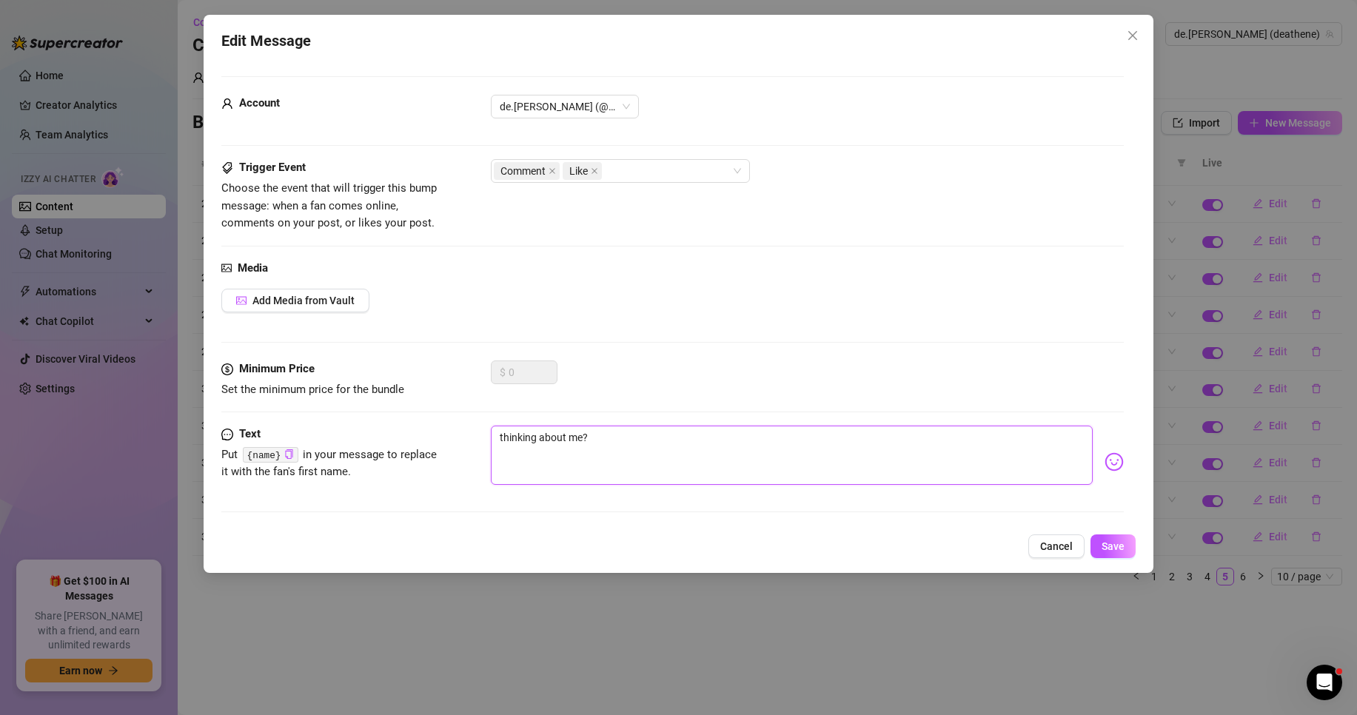
drag, startPoint x: 572, startPoint y: 436, endPoint x: 442, endPoint y: 435, distance: 130.3
click at [443, 435] on div "Text Put {name} in your message to replace it with the fan's first name. thinki…" at bounding box center [672, 462] width 902 height 73
paste textarea "myslíš na mě"
type textarea "myslíš na mě?"
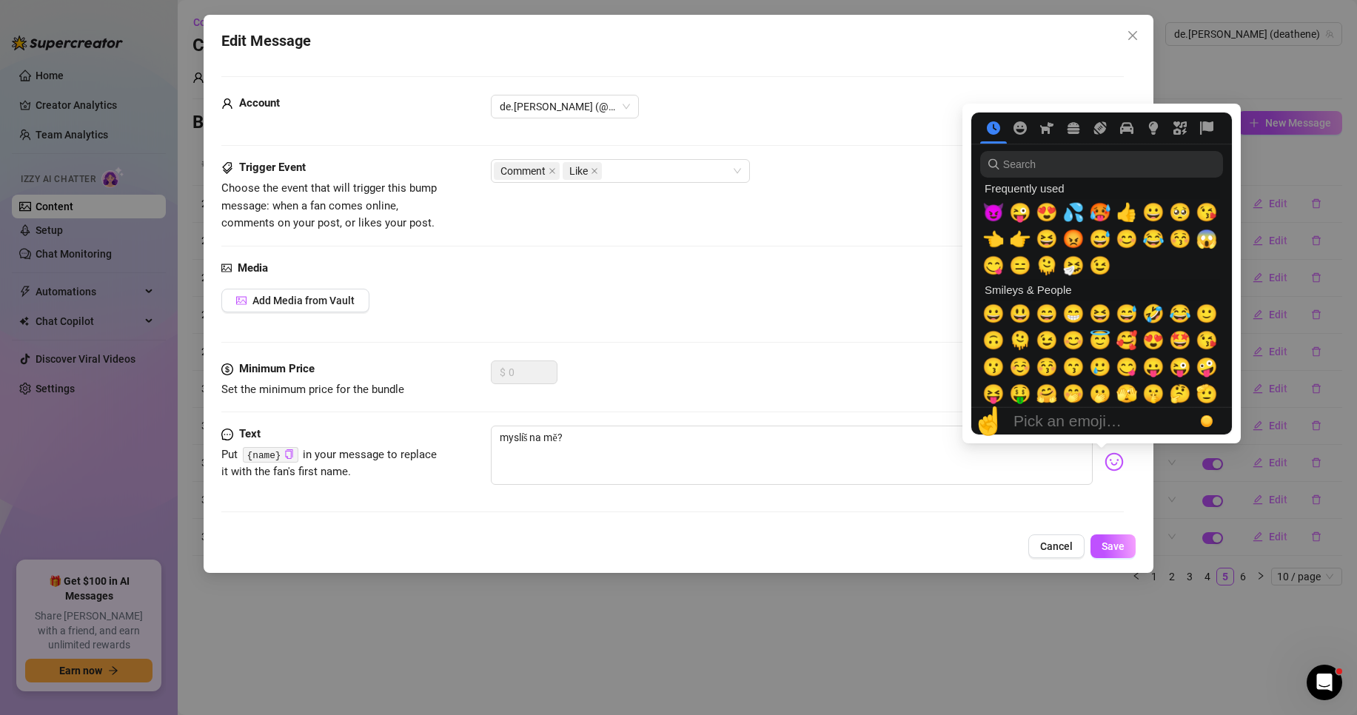
click at [1105, 455] on img at bounding box center [1114, 461] width 19 height 19
click at [1001, 267] on span "😋" at bounding box center [993, 265] width 22 height 21
type textarea "myslíš na mě?😋"
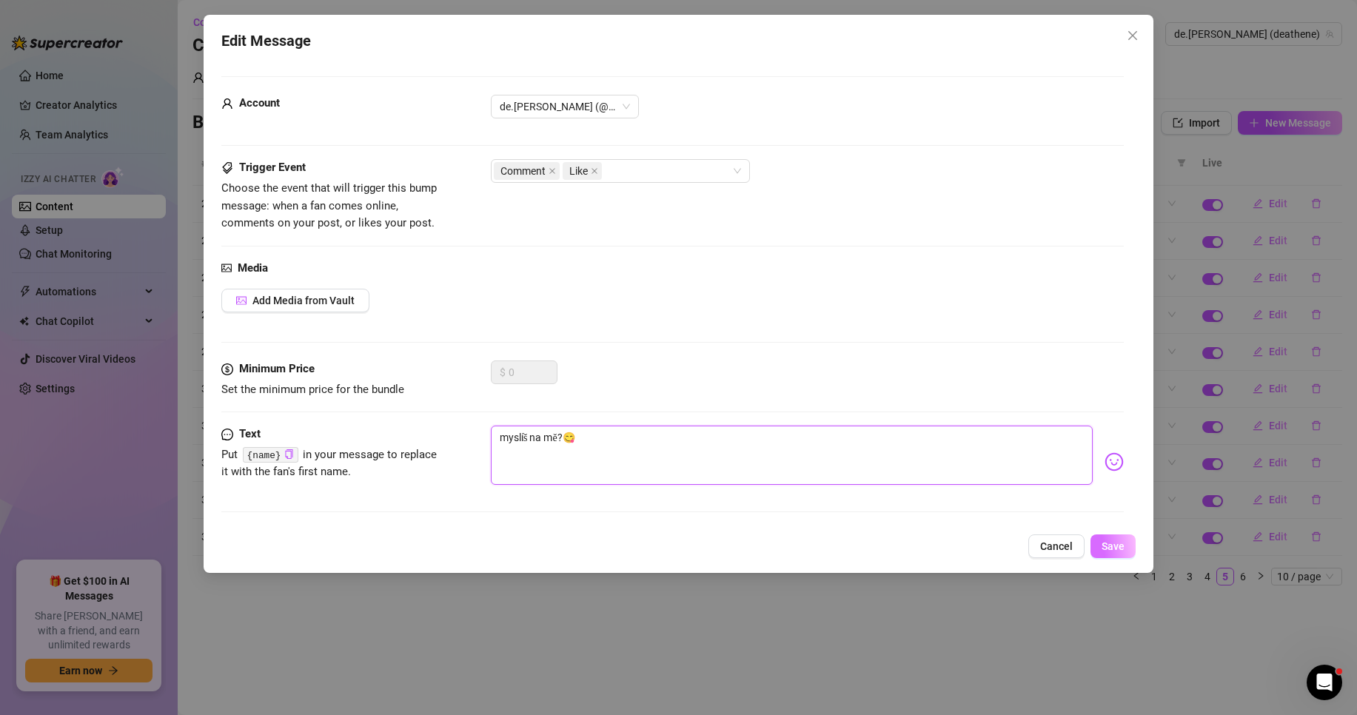
type textarea "myslíš na mě?😋"
click at [1119, 551] on span "Save" at bounding box center [1113, 546] width 23 height 12
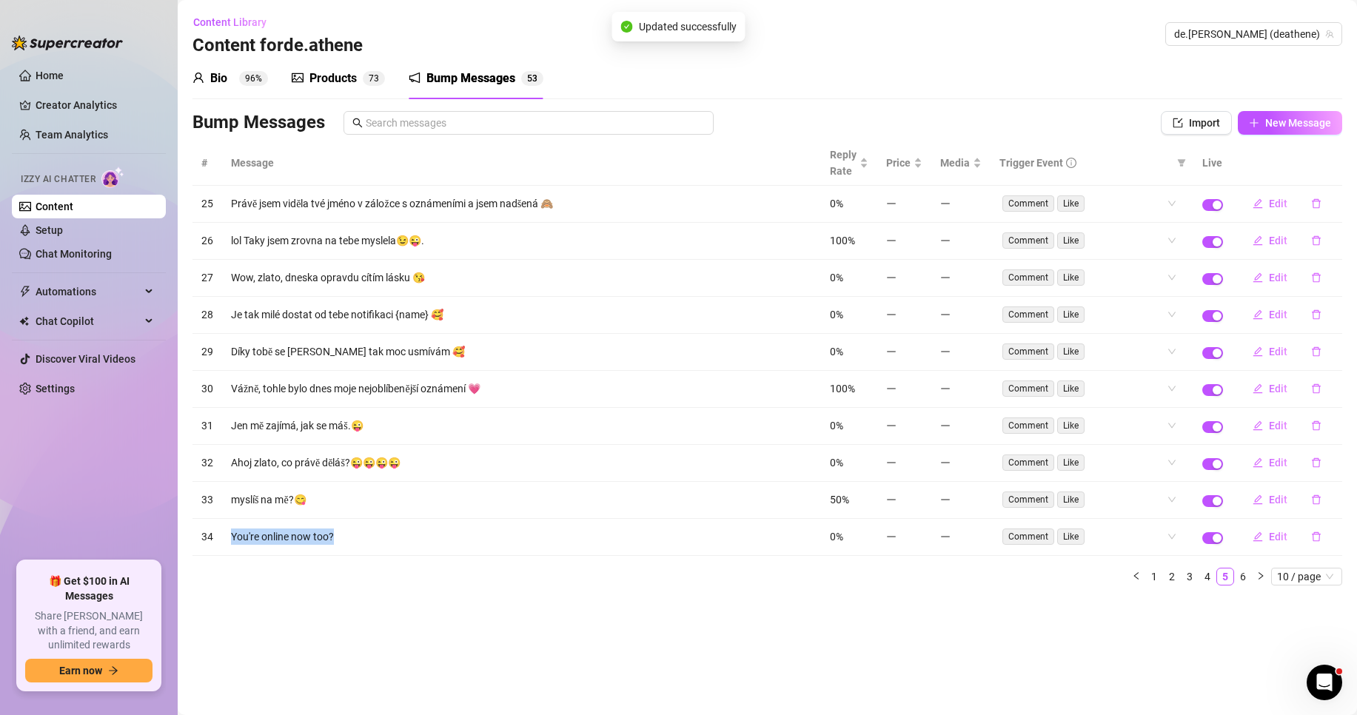
drag, startPoint x: 359, startPoint y: 534, endPoint x: 226, endPoint y: 535, distance: 133.3
click at [226, 535] on td "You're online now too?" at bounding box center [521, 537] width 599 height 37
click at [1276, 537] on span "Edit" at bounding box center [1278, 537] width 19 height 12
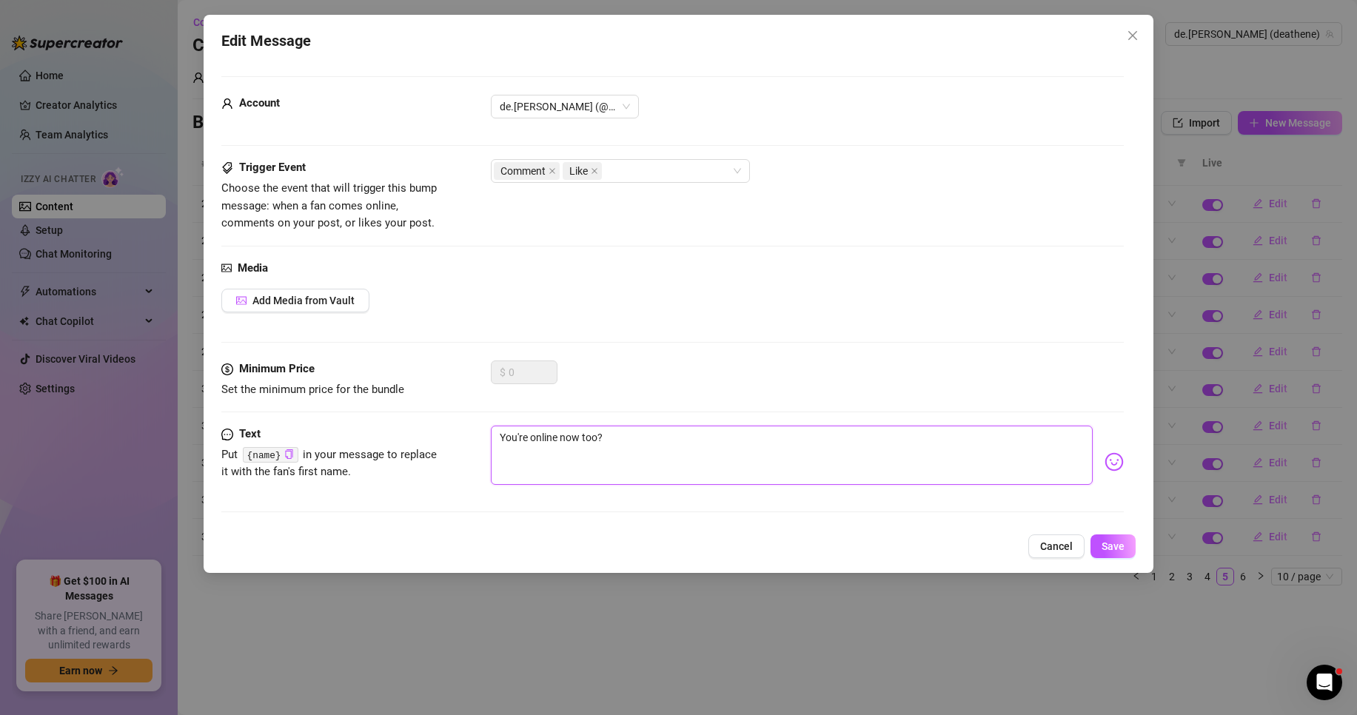
drag, startPoint x: 628, startPoint y: 442, endPoint x: 438, endPoint y: 435, distance: 189.7
click at [438, 435] on div "Text Put {name} in your message to replace it with the fan's first name. You're…" at bounding box center [672, 462] width 902 height 73
paste textarea "Ty jsi [PERSON_NAME] taky online"
type textarea "Ty jsi [PERSON_NAME] taky online?"
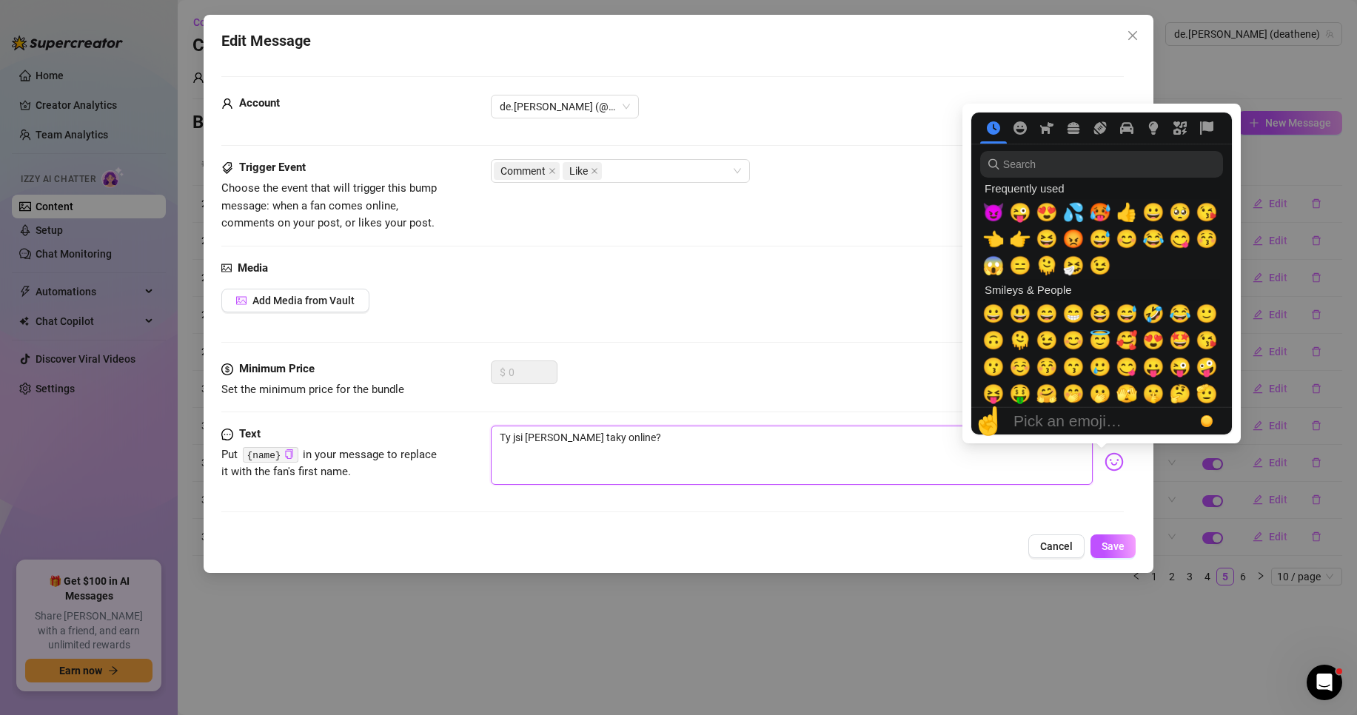
type textarea "Ty jsi [PERSON_NAME] taky online?"
click at [1105, 457] on img at bounding box center [1114, 461] width 19 height 19
click at [1022, 214] on span "😜" at bounding box center [1020, 212] width 22 height 21
type textarea "Ty jsi [PERSON_NAME] taky online?😜"
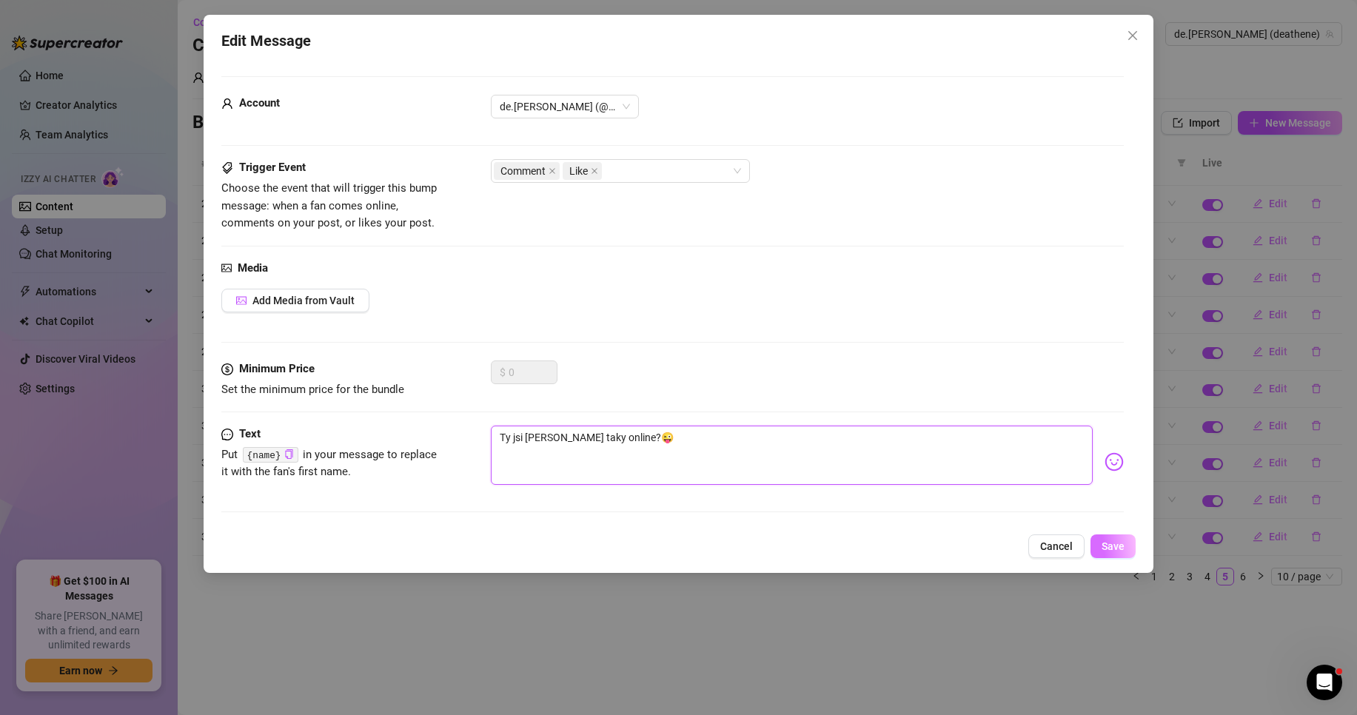
type textarea "Ty jsi [PERSON_NAME] taky online?😜"
click at [1114, 548] on span "Save" at bounding box center [1113, 546] width 23 height 12
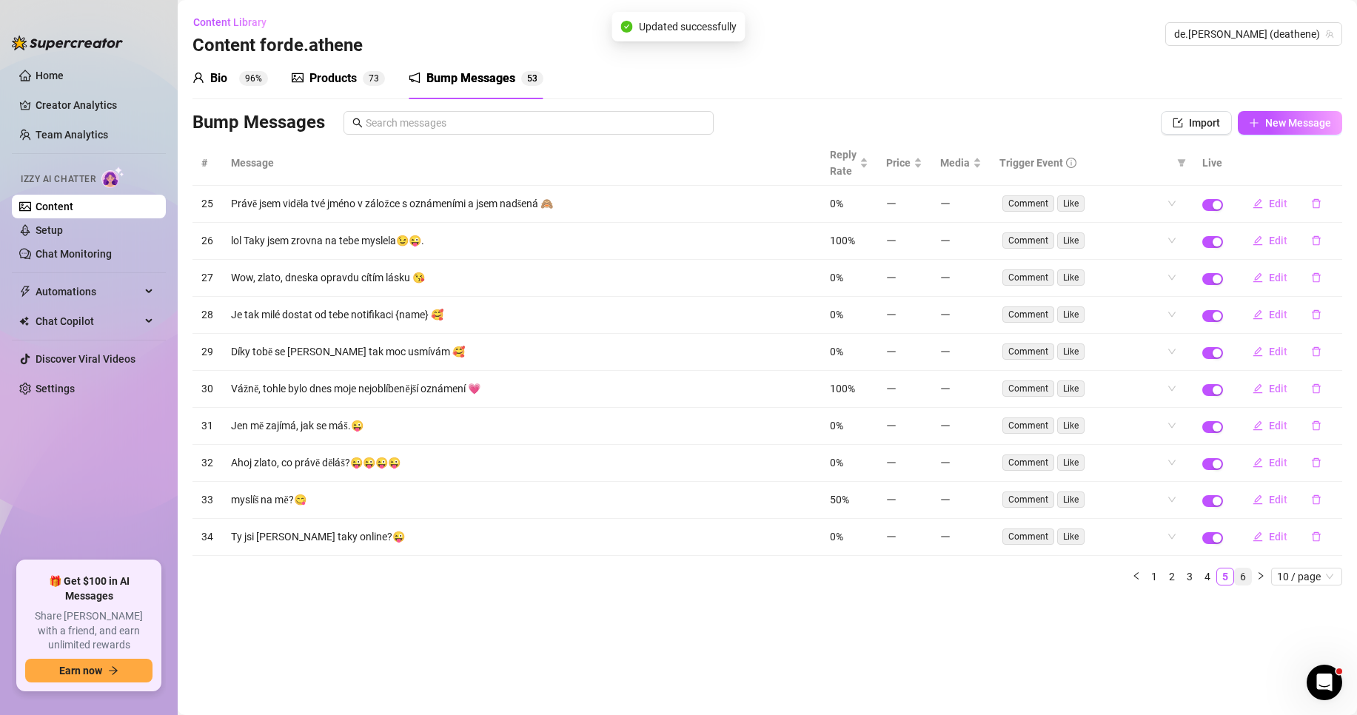
click at [1240, 575] on link "6" at bounding box center [1243, 577] width 16 height 16
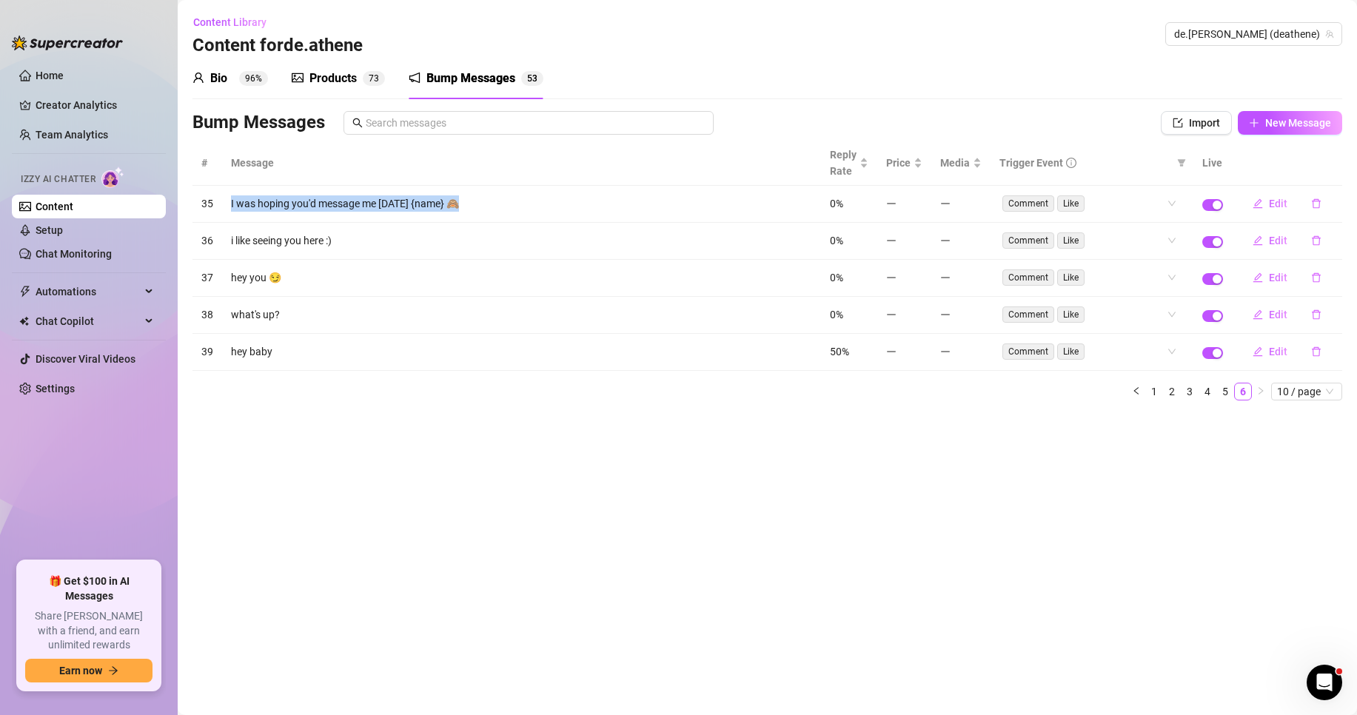
drag, startPoint x: 468, startPoint y: 207, endPoint x: 230, endPoint y: 205, distance: 238.4
click at [230, 205] on td "I was hoping you'd message me [DATE] {name} 🙈" at bounding box center [521, 204] width 599 height 37
click at [1279, 199] on span "Edit" at bounding box center [1278, 204] width 19 height 12
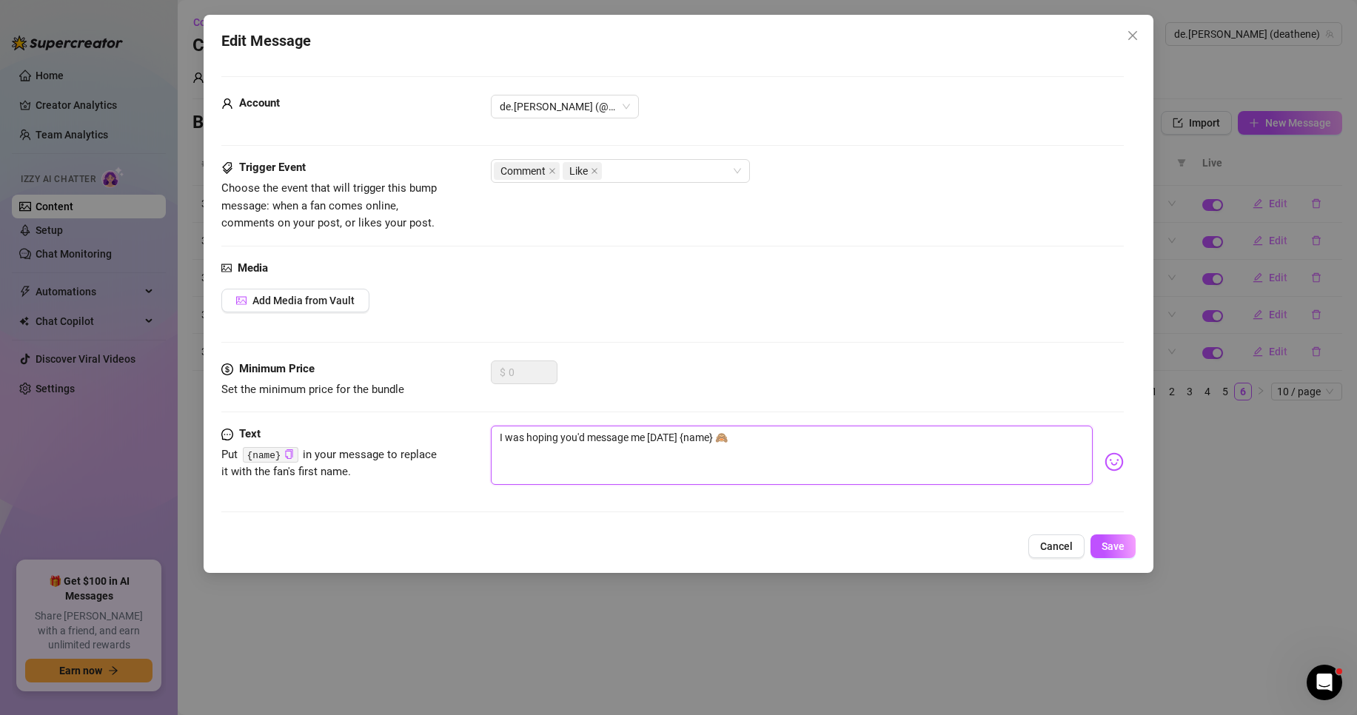
drag, startPoint x: 734, startPoint y: 439, endPoint x: 409, endPoint y: 434, distance: 325.1
click at [409, 434] on div "Text Put {name} in your message to replace it with the fan's first name. I was …" at bounding box center [672, 462] width 902 height 73
paste textarea "Doufal jsem, že mi dnes napíšeš {jméno"
type textarea "Doufal jsem, že mi dnes napíšeš {jméno} 🙈"
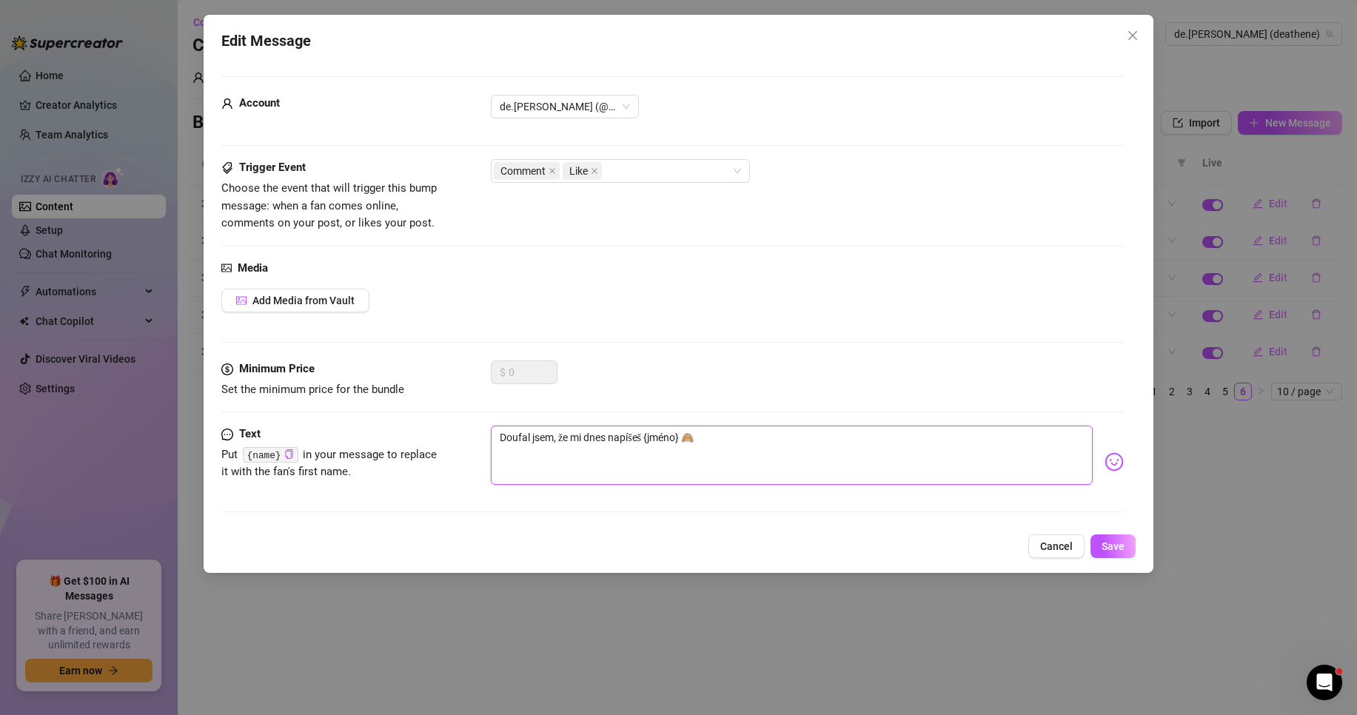
click at [529, 440] on textarea "Doufal jsem, že mi dnes napíšeš {jméno} 🙈" at bounding box center [792, 455] width 602 height 59
click at [765, 438] on textarea "Doufala jsem, že mi dnes napíšeš {jméno} 🙈" at bounding box center [792, 455] width 602 height 59
drag, startPoint x: 676, startPoint y: 438, endPoint x: 657, endPoint y: 441, distance: 18.6
click at [657, 441] on textarea "Doufala jsem, že mi dnes napíšeš {jméno} 🙈" at bounding box center [792, 455] width 602 height 59
drag, startPoint x: 683, startPoint y: 435, endPoint x: 657, endPoint y: 440, distance: 27.0
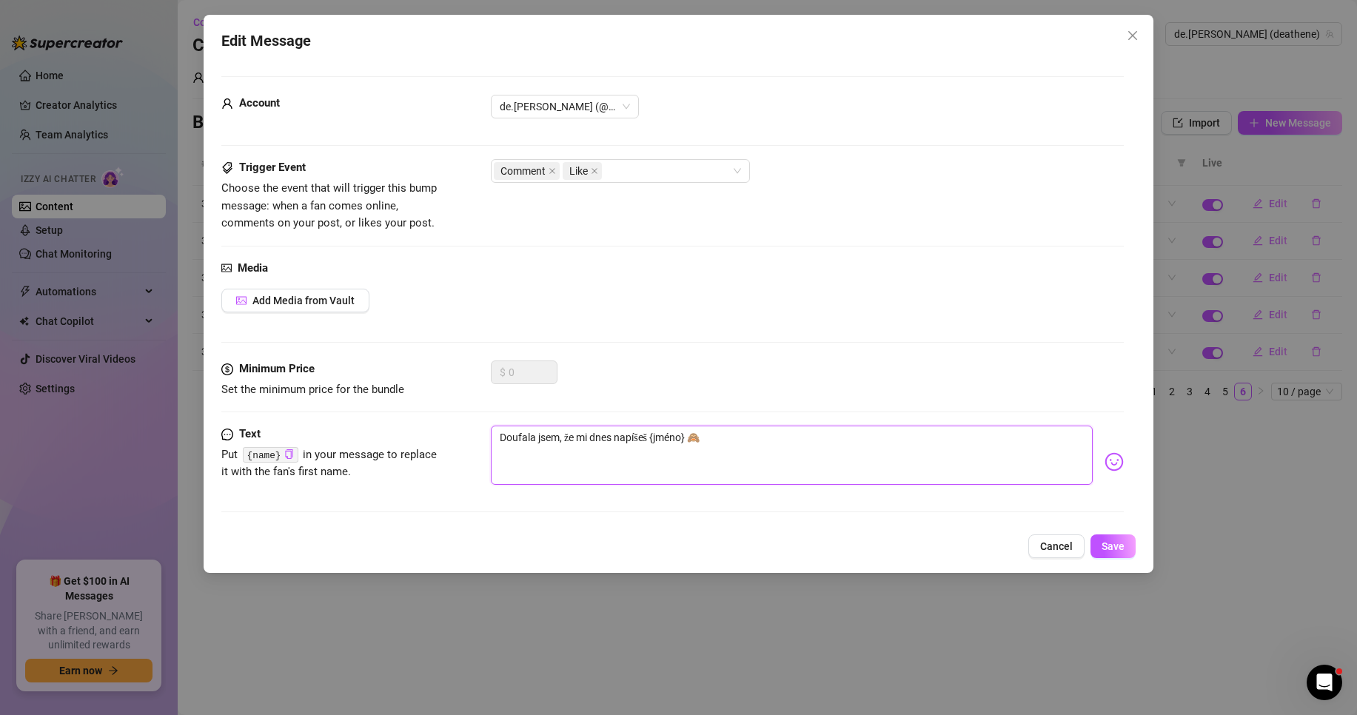
click at [657, 440] on textarea "Doufala jsem, že mi dnes napíšeš {jméno} 🙈" at bounding box center [792, 455] width 602 height 59
click at [1112, 546] on span "Save" at bounding box center [1113, 546] width 23 height 12
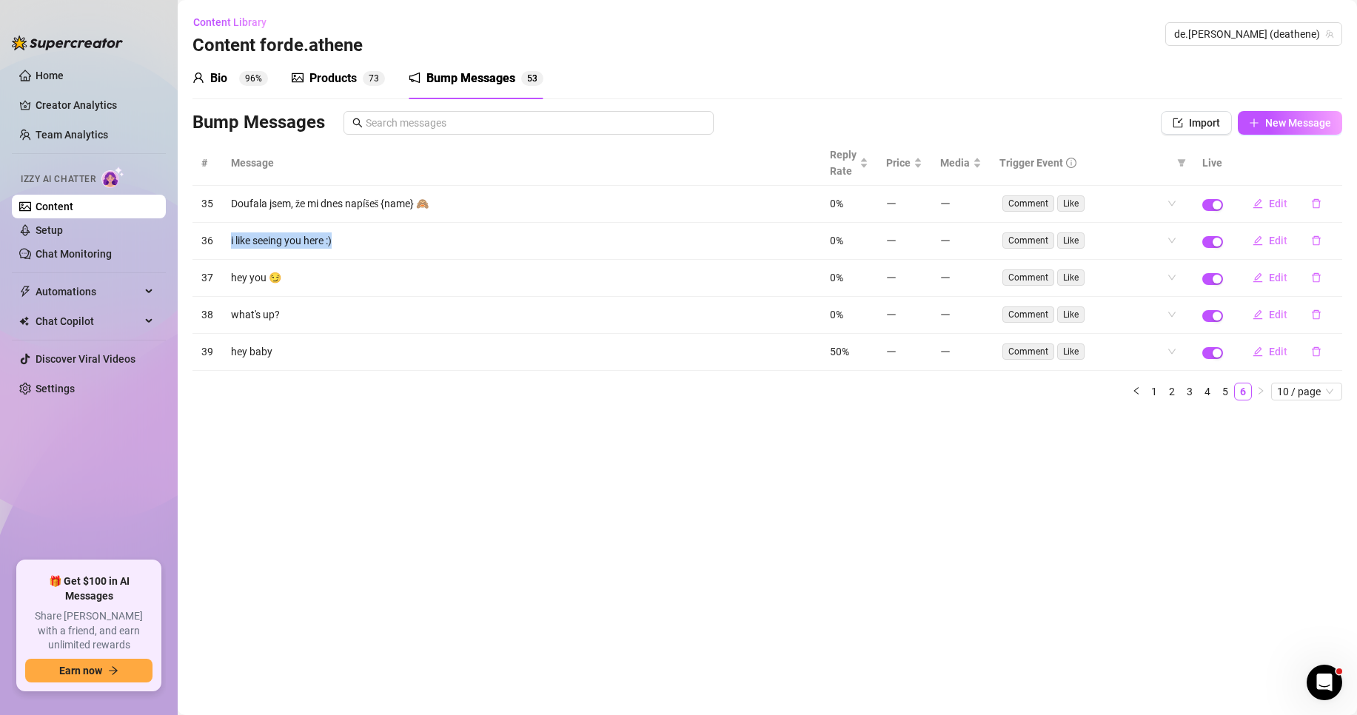
drag, startPoint x: 339, startPoint y: 238, endPoint x: 227, endPoint y: 238, distance: 112.5
click at [227, 238] on td "i like seeing you here :)" at bounding box center [521, 241] width 599 height 37
click at [1281, 240] on span "Edit" at bounding box center [1278, 241] width 19 height 12
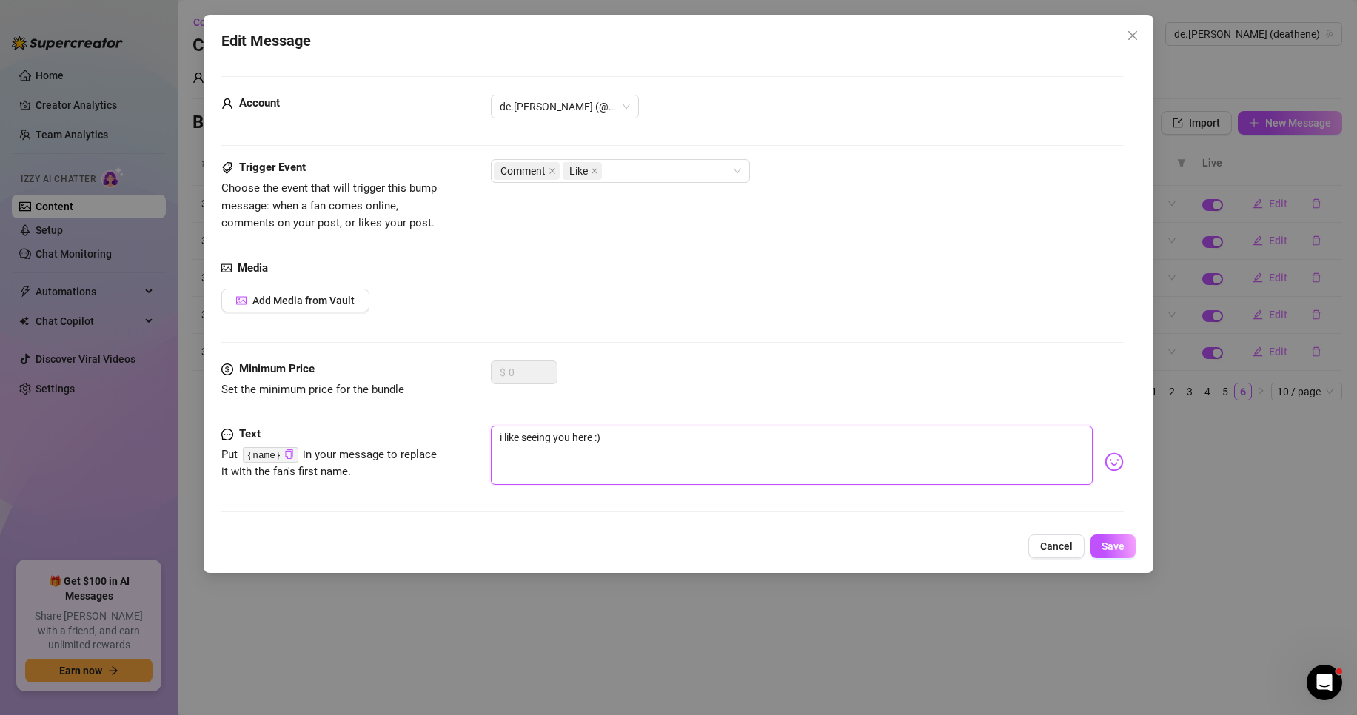
drag, startPoint x: 605, startPoint y: 438, endPoint x: 422, endPoint y: 434, distance: 182.9
click at [422, 434] on div "Text Put {name} in your message to replace it with the fan's first name. i like…" at bounding box center [672, 462] width 902 height 73
paste textarea "Rád tě tu vidím"
click at [516, 438] on textarea "Rád tě tu vidím :)" at bounding box center [792, 455] width 602 height 59
click at [774, 447] on textarea "[PERSON_NAME] tu vidím :)" at bounding box center [792, 455] width 602 height 59
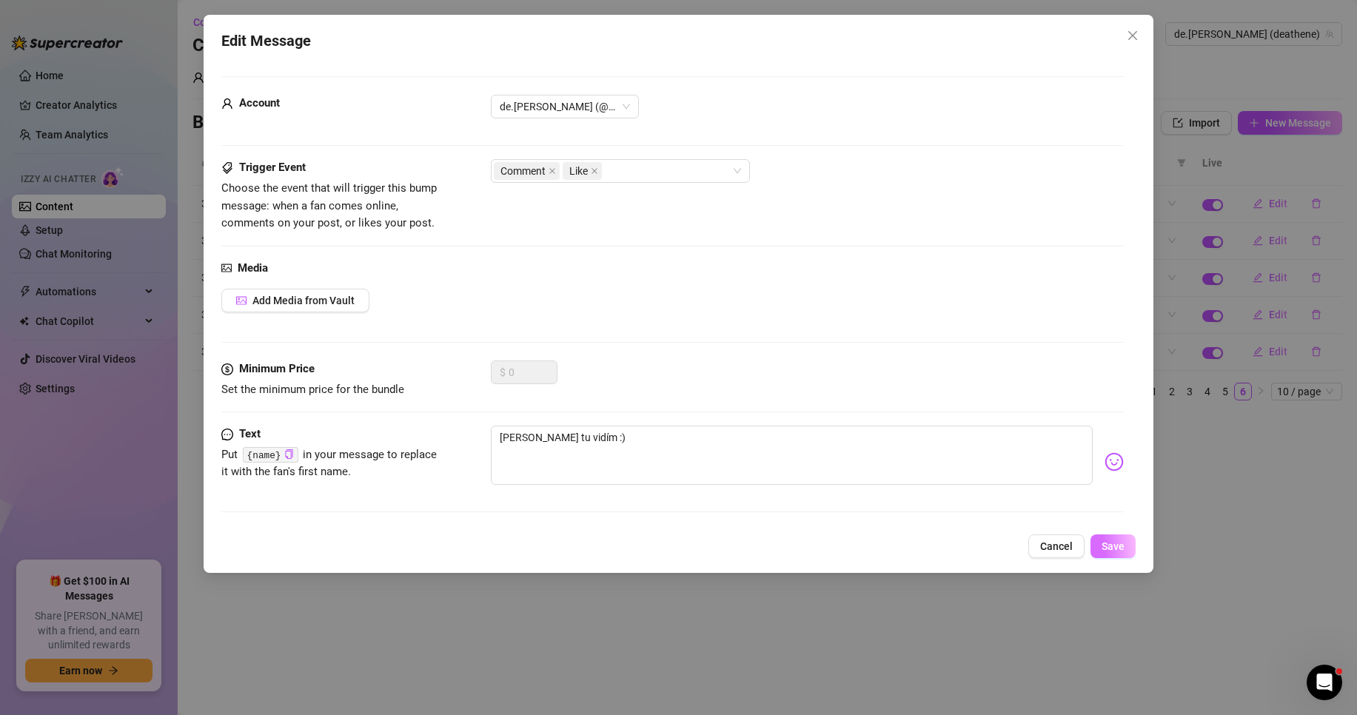
click at [1122, 540] on span "Save" at bounding box center [1113, 546] width 23 height 12
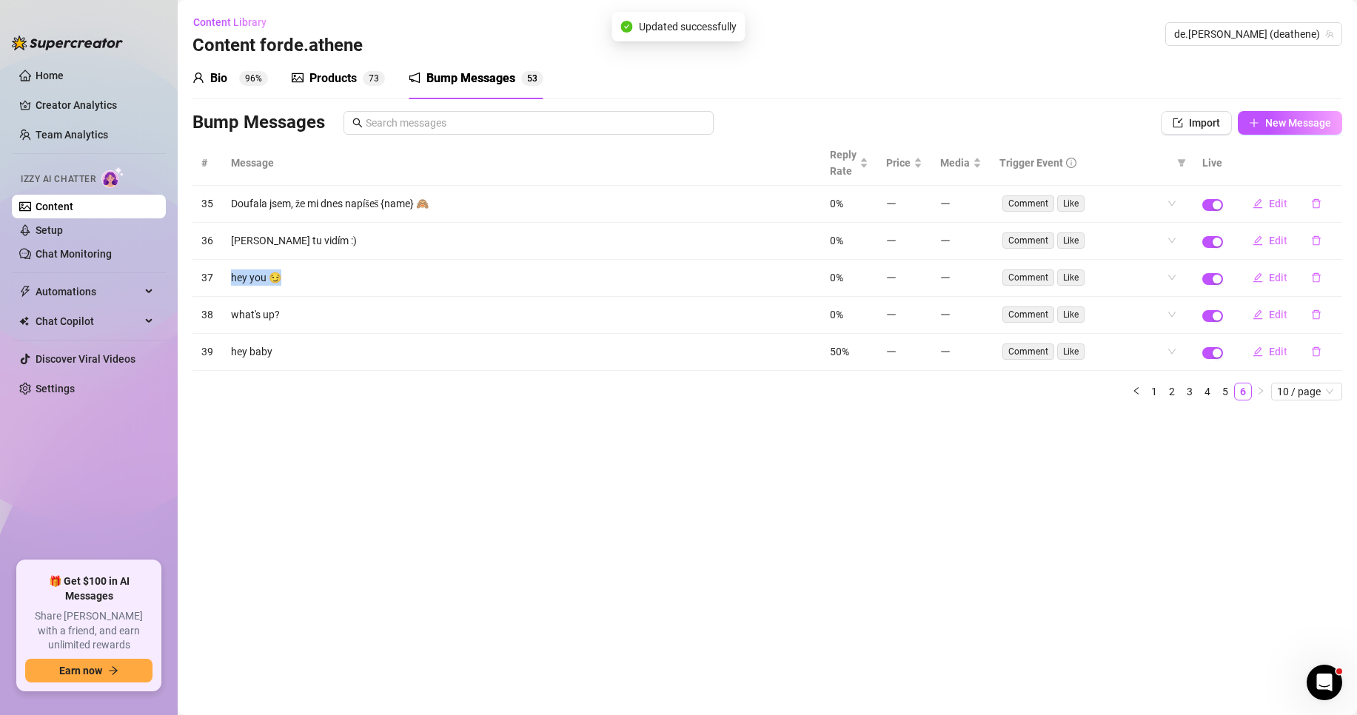
drag, startPoint x: 304, startPoint y: 276, endPoint x: 231, endPoint y: 278, distance: 73.3
click at [231, 278] on td "hey you 😏" at bounding box center [521, 278] width 599 height 37
click at [1274, 278] on span "Edit" at bounding box center [1278, 278] width 19 height 12
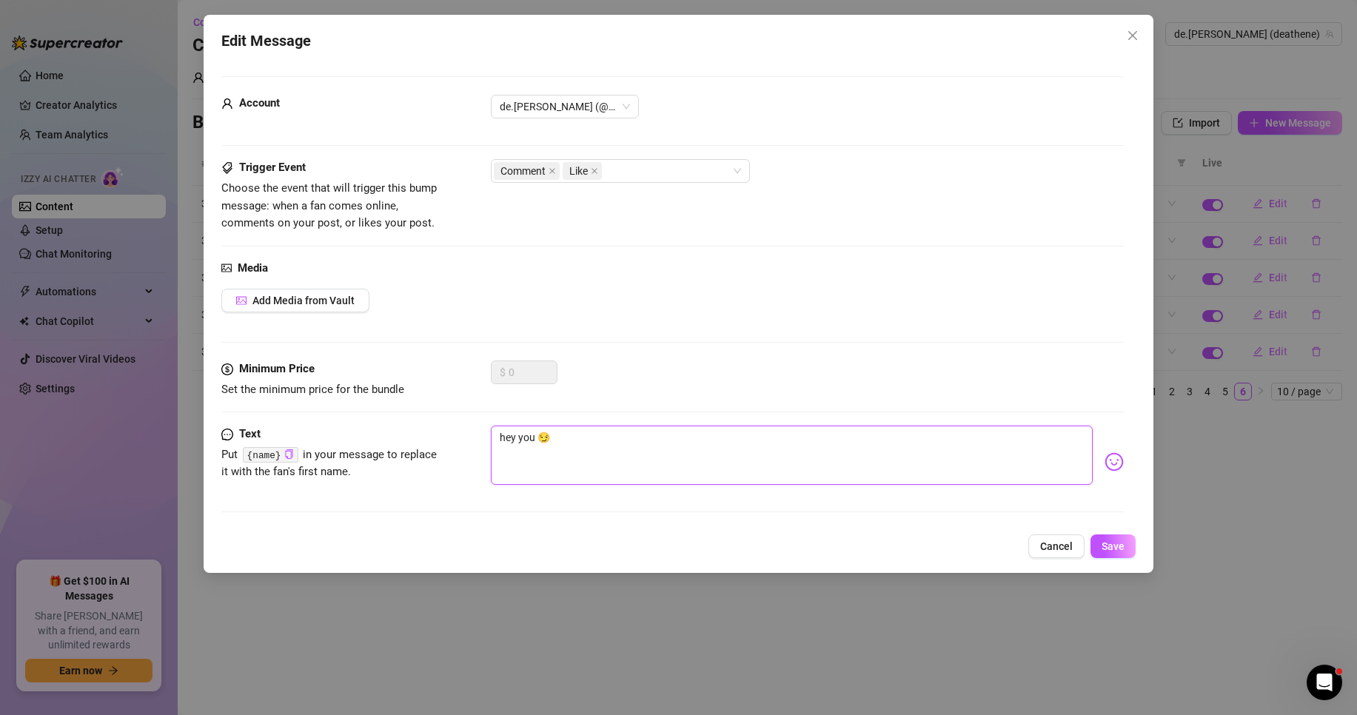
drag, startPoint x: 570, startPoint y: 433, endPoint x: 453, endPoint y: 432, distance: 117.0
click at [453, 432] on div "Text Put {name} in your message to replace it with the fan's first name. hey yo…" at bounding box center [672, 462] width 902 height 73
paste textarea "Ahoj ty"
click at [1109, 542] on span "Save" at bounding box center [1113, 546] width 23 height 12
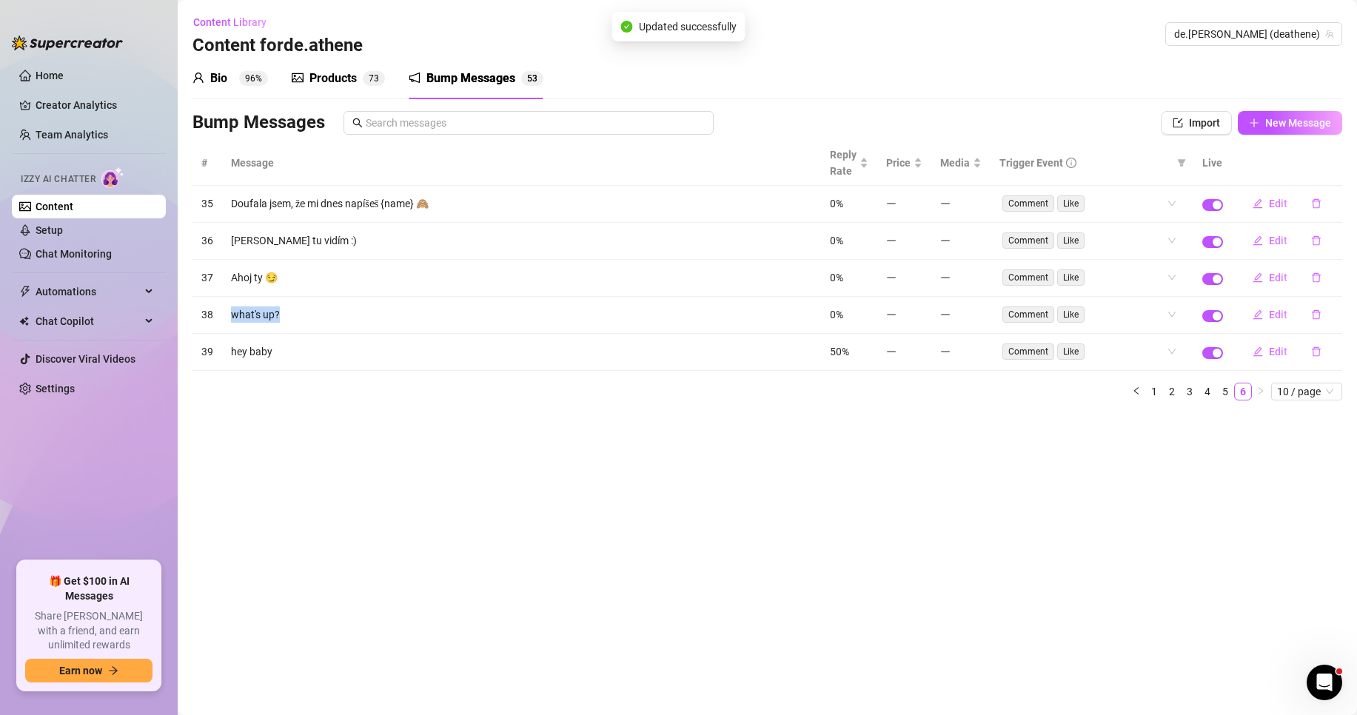
drag, startPoint x: 292, startPoint y: 316, endPoint x: 234, endPoint y: 315, distance: 57.8
click at [234, 315] on td "what's up?" at bounding box center [521, 315] width 599 height 37
click at [1276, 314] on span "Edit" at bounding box center [1278, 315] width 19 height 12
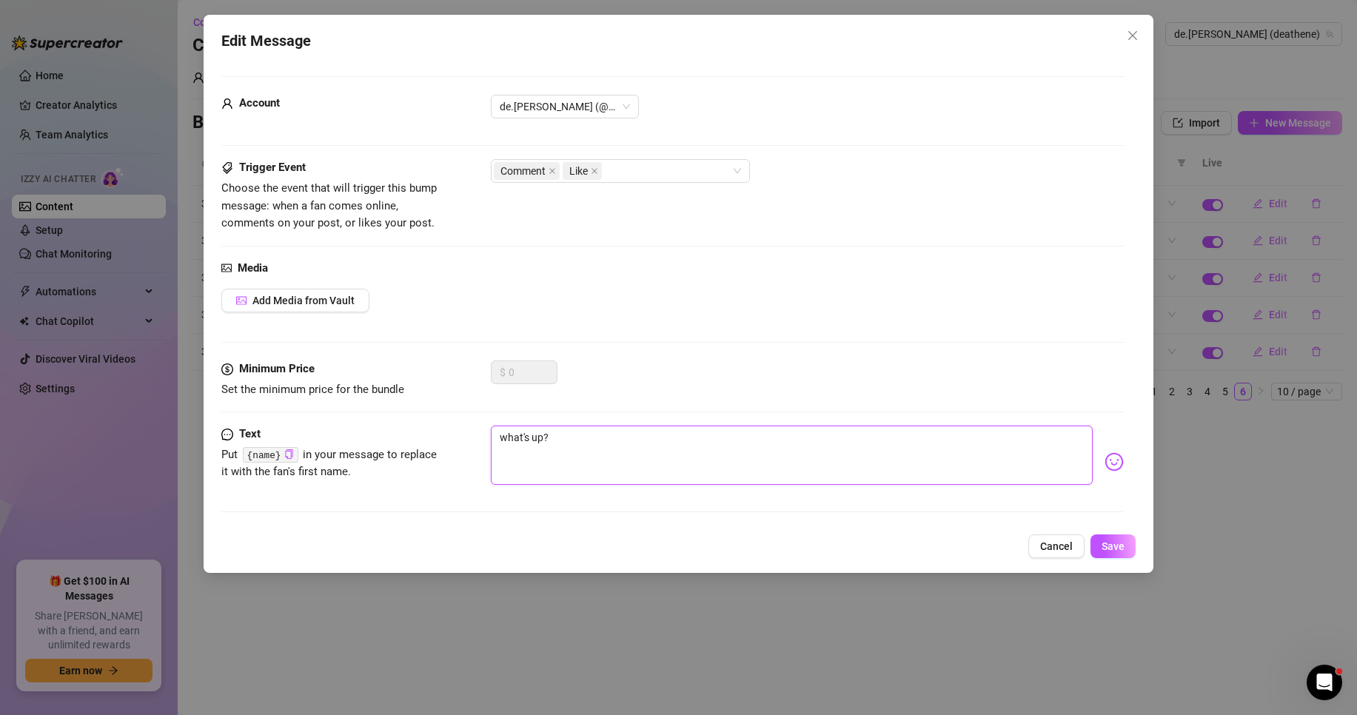
drag, startPoint x: 592, startPoint y: 432, endPoint x: 455, endPoint y: 432, distance: 137.0
click at [455, 432] on div "Text Put {name} in your message to replace it with the fan's first name. what's…" at bounding box center [672, 462] width 902 height 73
paste textarea "Jak se máš"
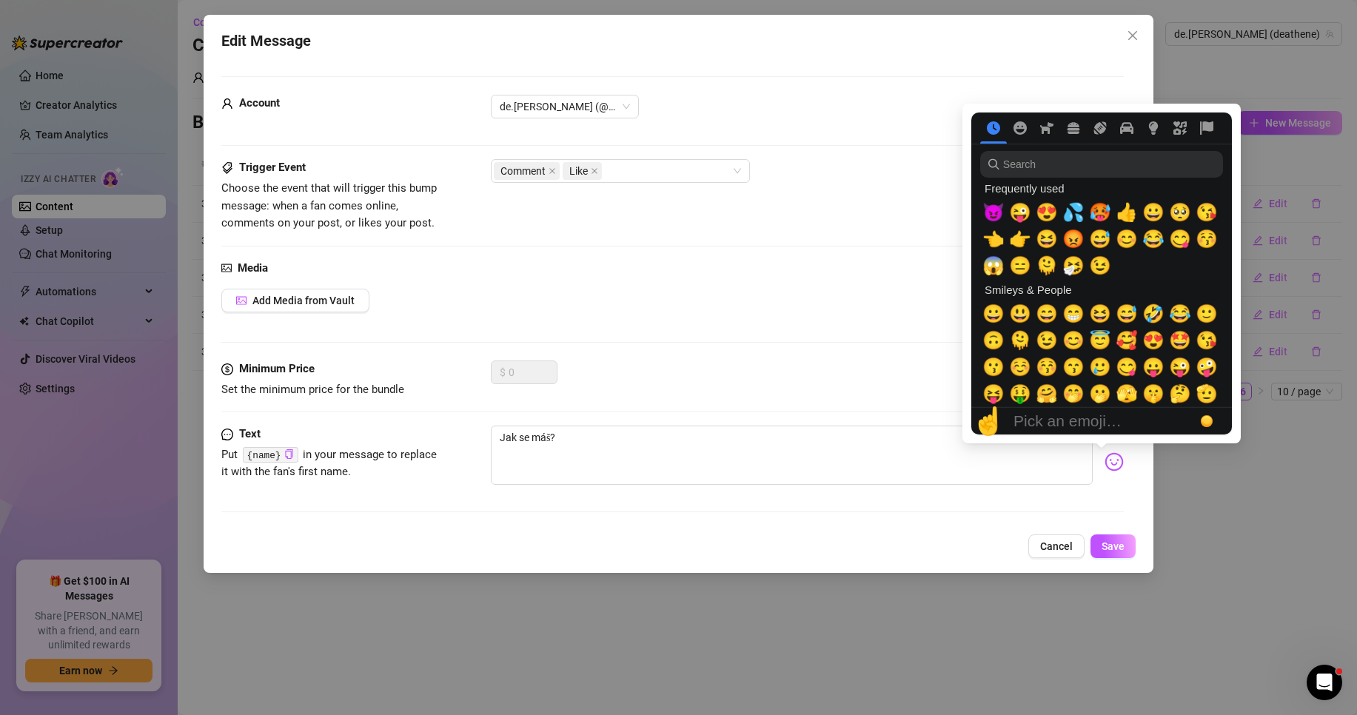
click at [1105, 471] on img at bounding box center [1114, 461] width 19 height 19
click at [1023, 221] on span "😜" at bounding box center [1020, 212] width 22 height 21
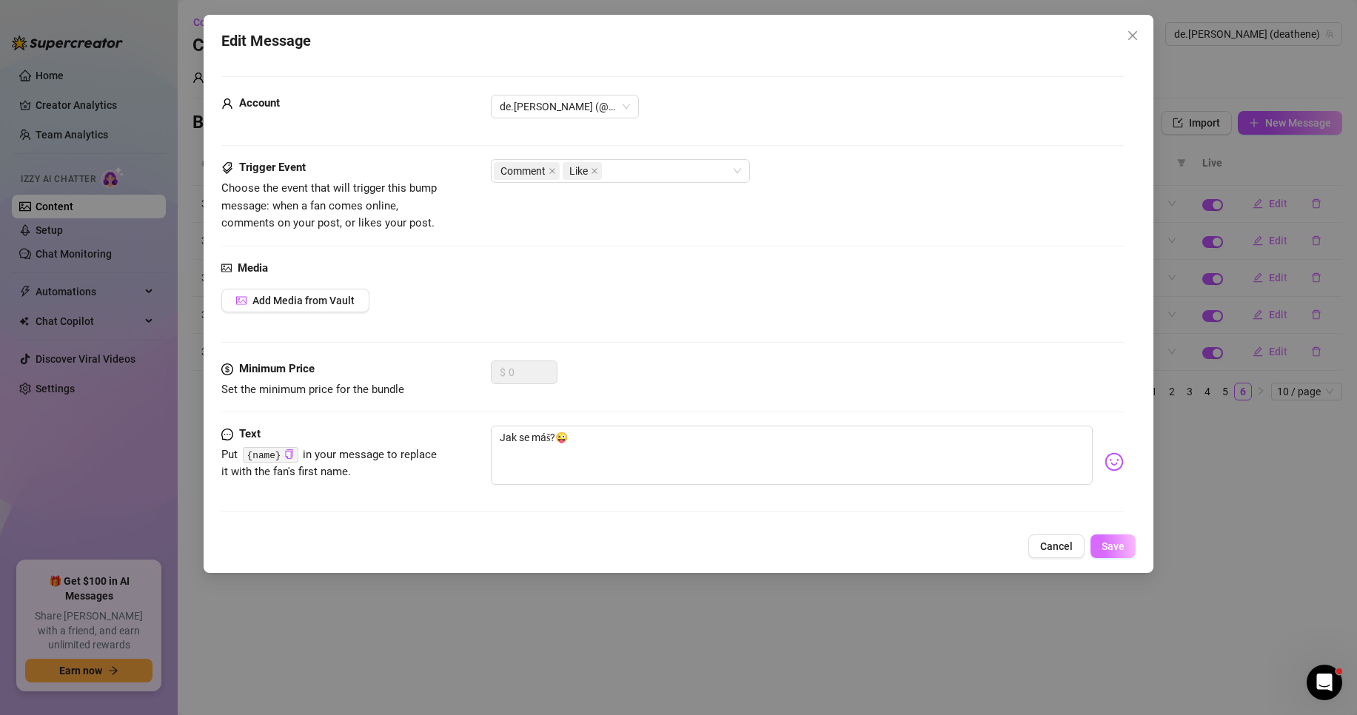
click at [1117, 546] on span "Save" at bounding box center [1113, 546] width 23 height 12
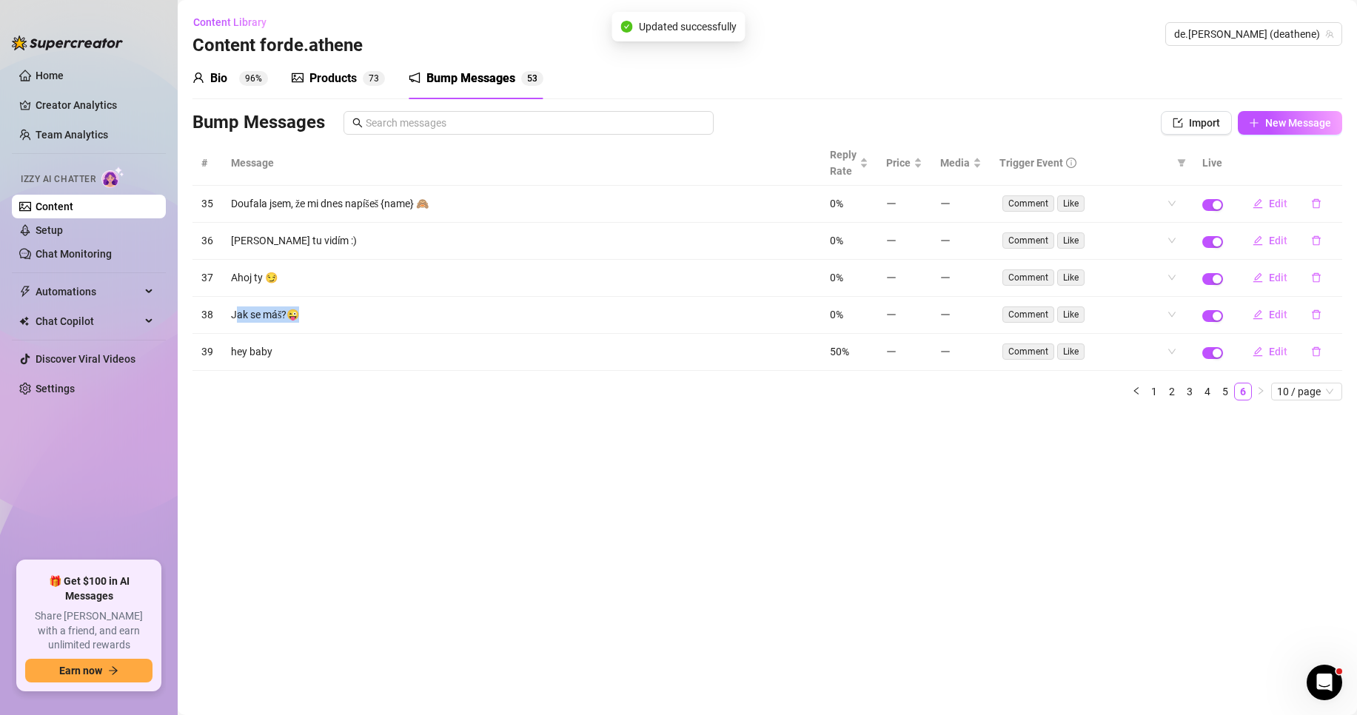
drag, startPoint x: 310, startPoint y: 315, endPoint x: 237, endPoint y: 316, distance: 73.3
click at [237, 316] on td "Jak se máš?😜" at bounding box center [521, 315] width 599 height 37
drag, startPoint x: 307, startPoint y: 357, endPoint x: 230, endPoint y: 355, distance: 76.3
click at [230, 355] on td "hey baby" at bounding box center [521, 352] width 599 height 37
click at [1285, 352] on span "Edit" at bounding box center [1278, 352] width 19 height 12
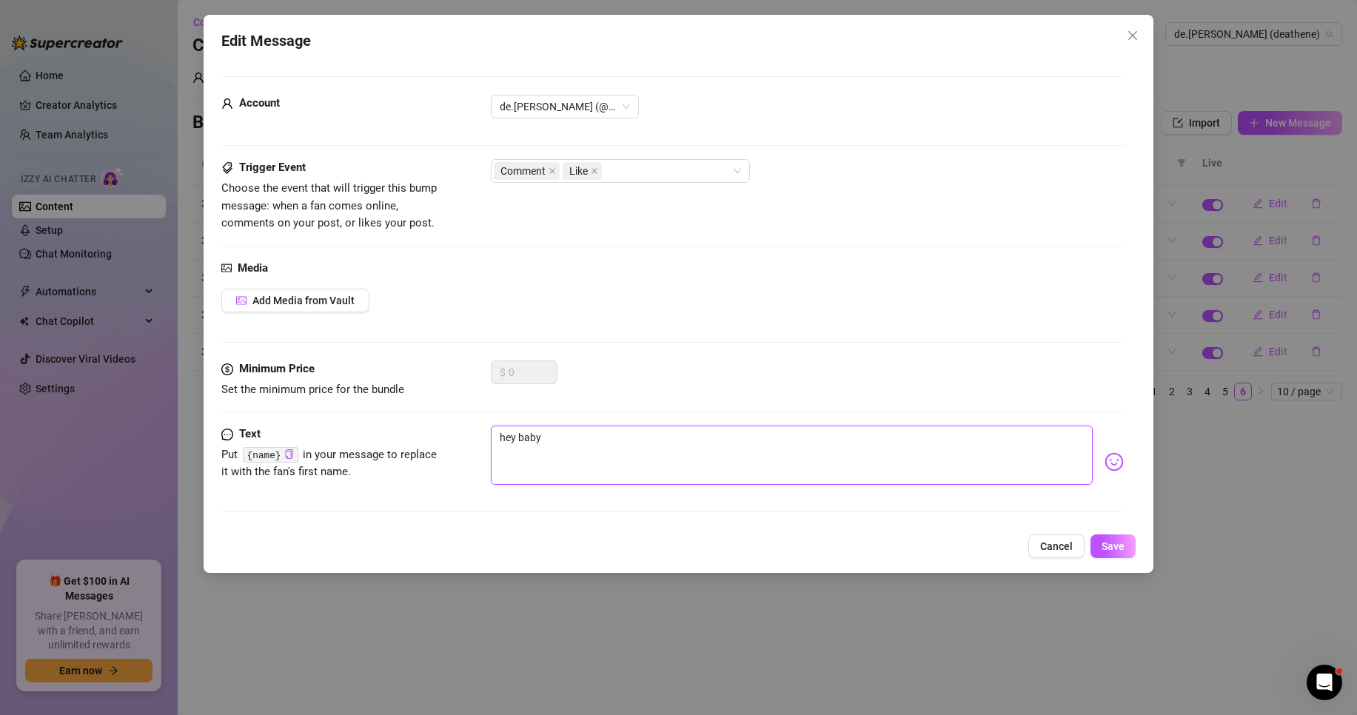
drag, startPoint x: 516, startPoint y: 443, endPoint x: 468, endPoint y: 439, distance: 48.3
click at [455, 441] on div "Text Put {name} in your message to replace it with the fan's first name. hey ba…" at bounding box center [672, 462] width 902 height 73
paste textarea "Ahoj, zlato."
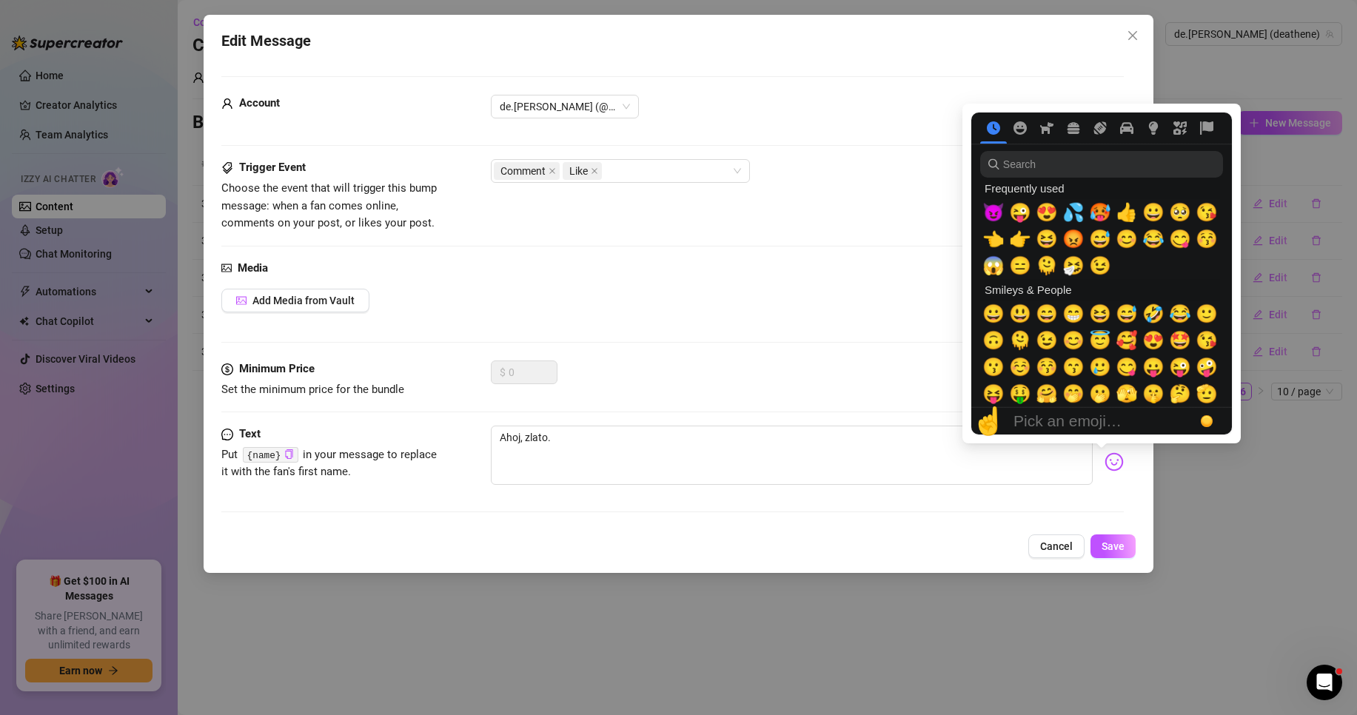
click at [1105, 461] on img at bounding box center [1114, 461] width 19 height 19
click at [1047, 213] on span "😍" at bounding box center [1047, 212] width 22 height 21
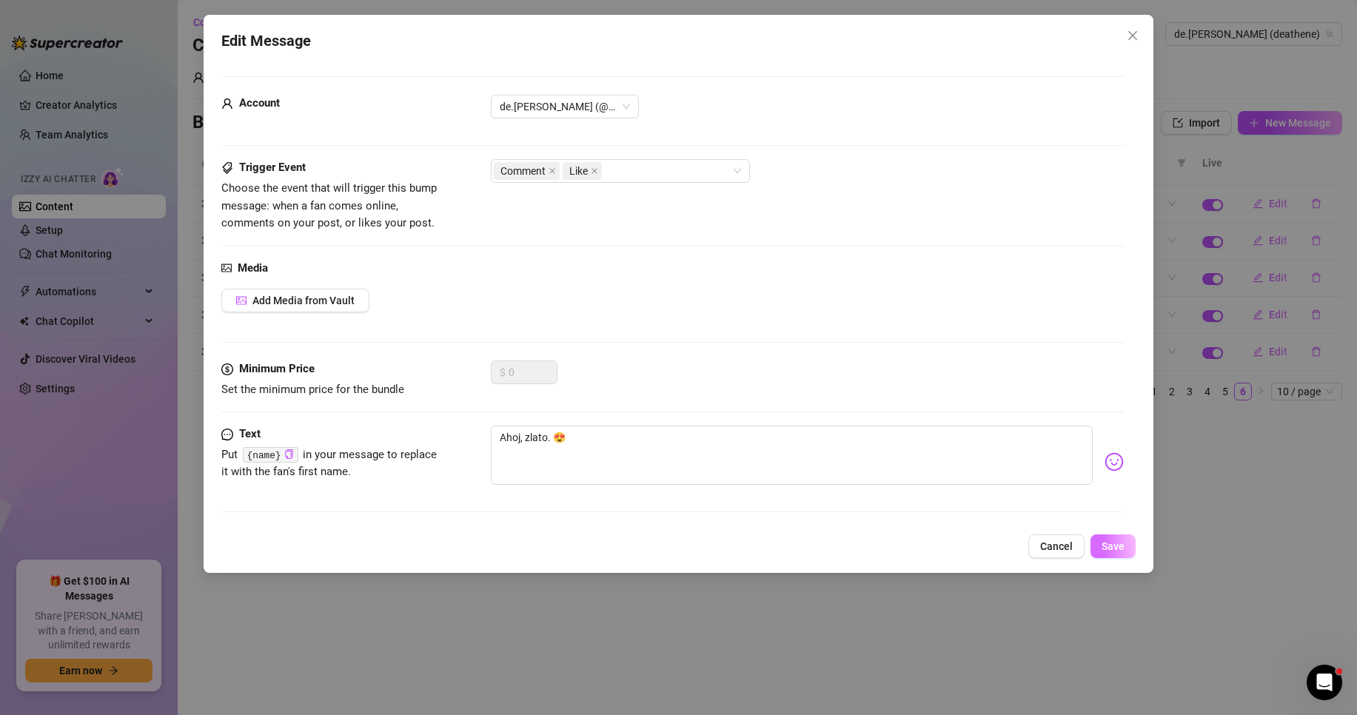
click at [1117, 544] on span "Save" at bounding box center [1113, 546] width 23 height 12
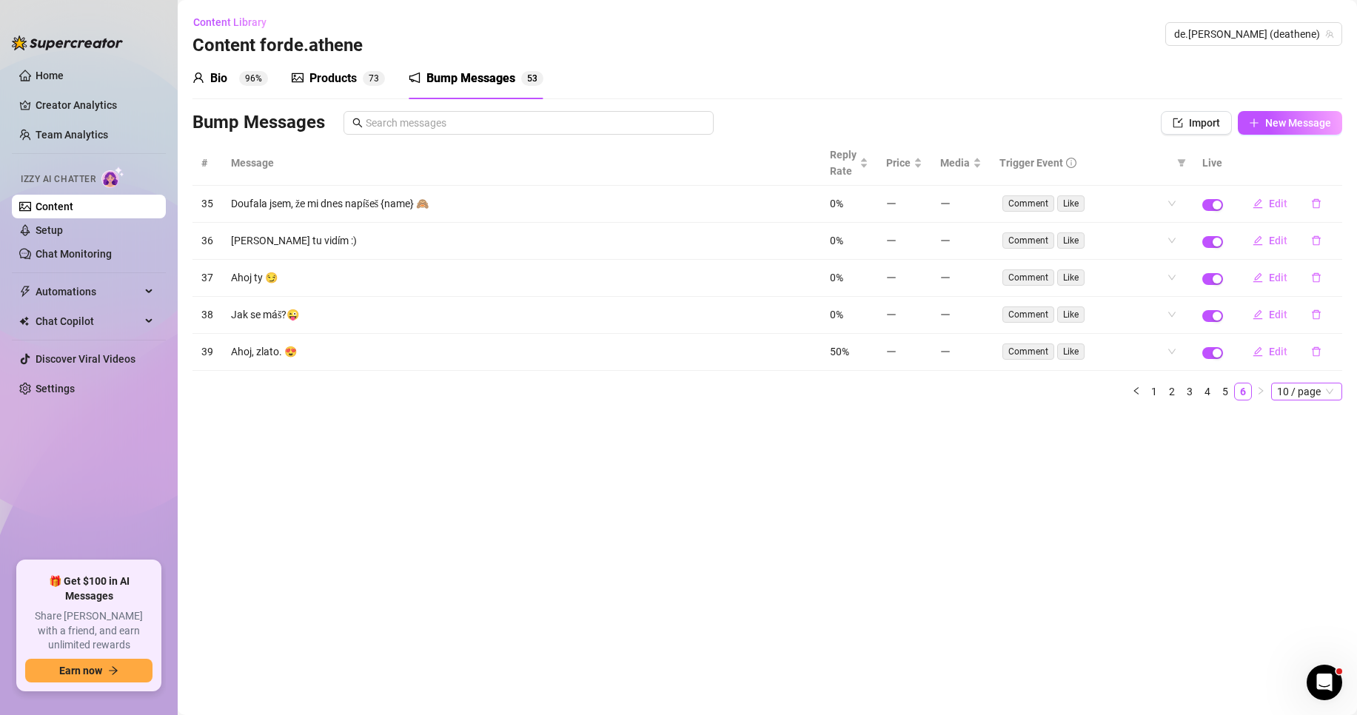
click at [1313, 394] on span "10 / page" at bounding box center [1306, 392] width 59 height 16
click at [1314, 389] on span "10 / page" at bounding box center [1306, 392] width 59 height 16
click at [1159, 393] on link "1" at bounding box center [1154, 392] width 16 height 16
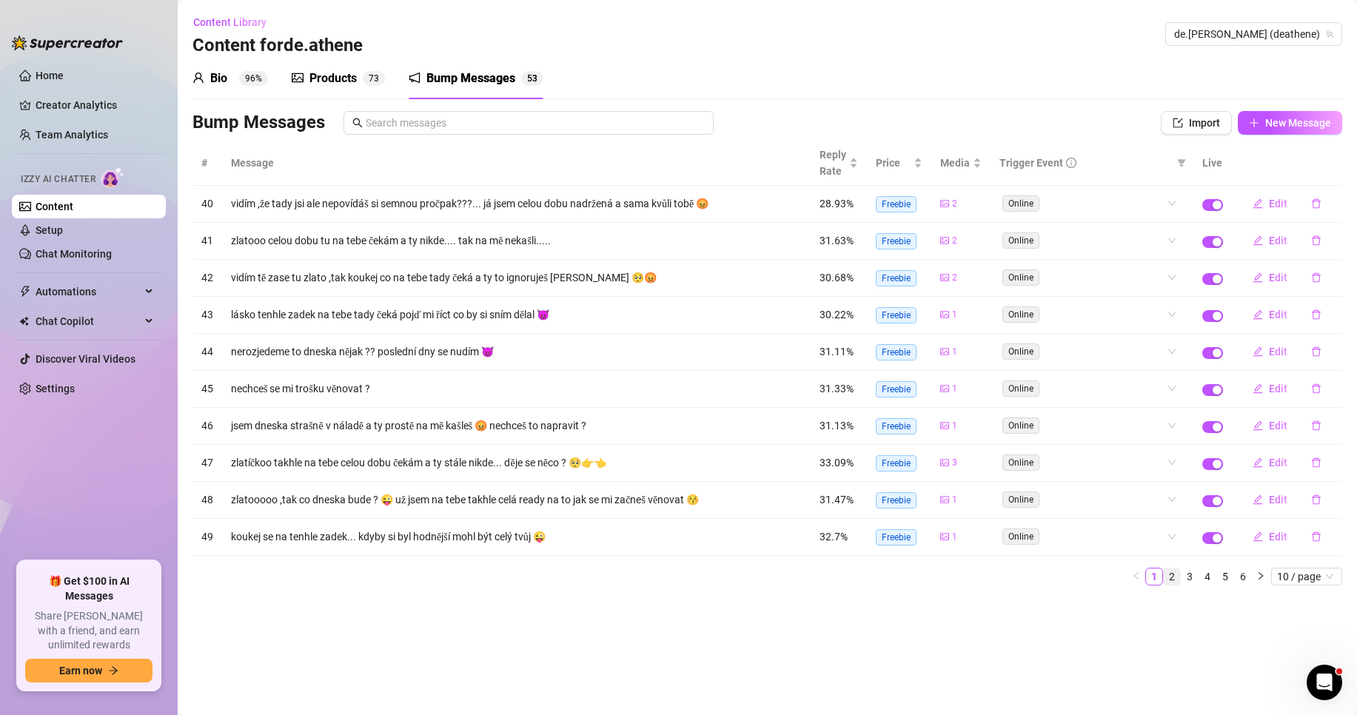
click at [1176, 572] on link "2" at bounding box center [1172, 577] width 16 height 16
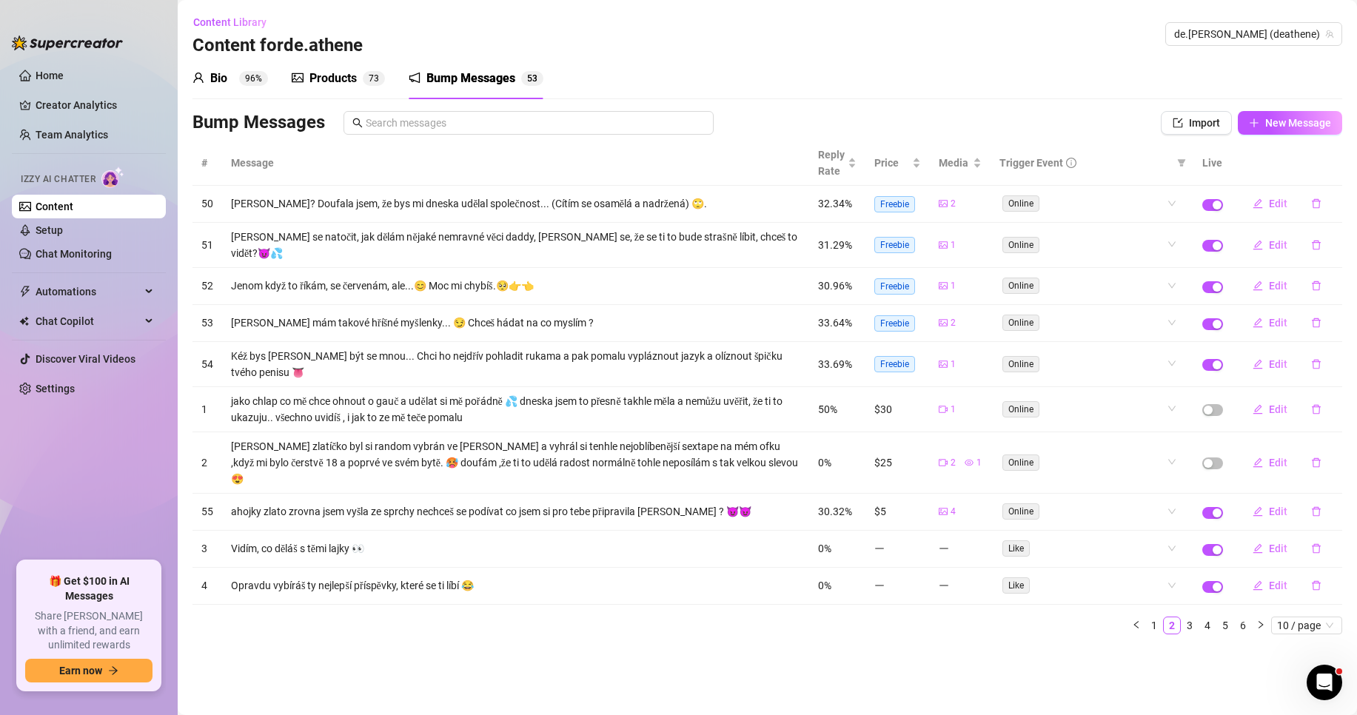
click at [1191, 575] on td "Like" at bounding box center [1092, 586] width 203 height 37
click at [1196, 617] on link "3" at bounding box center [1190, 625] width 16 height 16
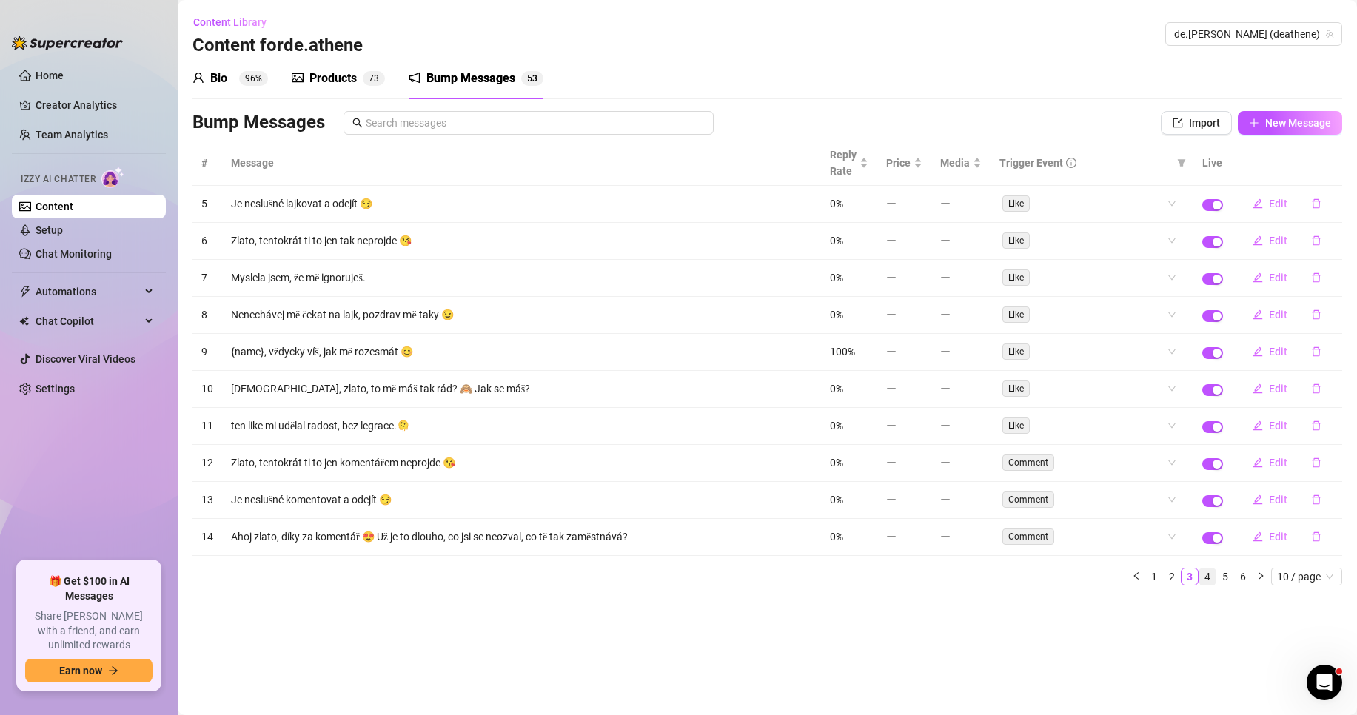
click at [1204, 578] on link "4" at bounding box center [1207, 577] width 16 height 16
